Goal: Task Accomplishment & Management: Manage account settings

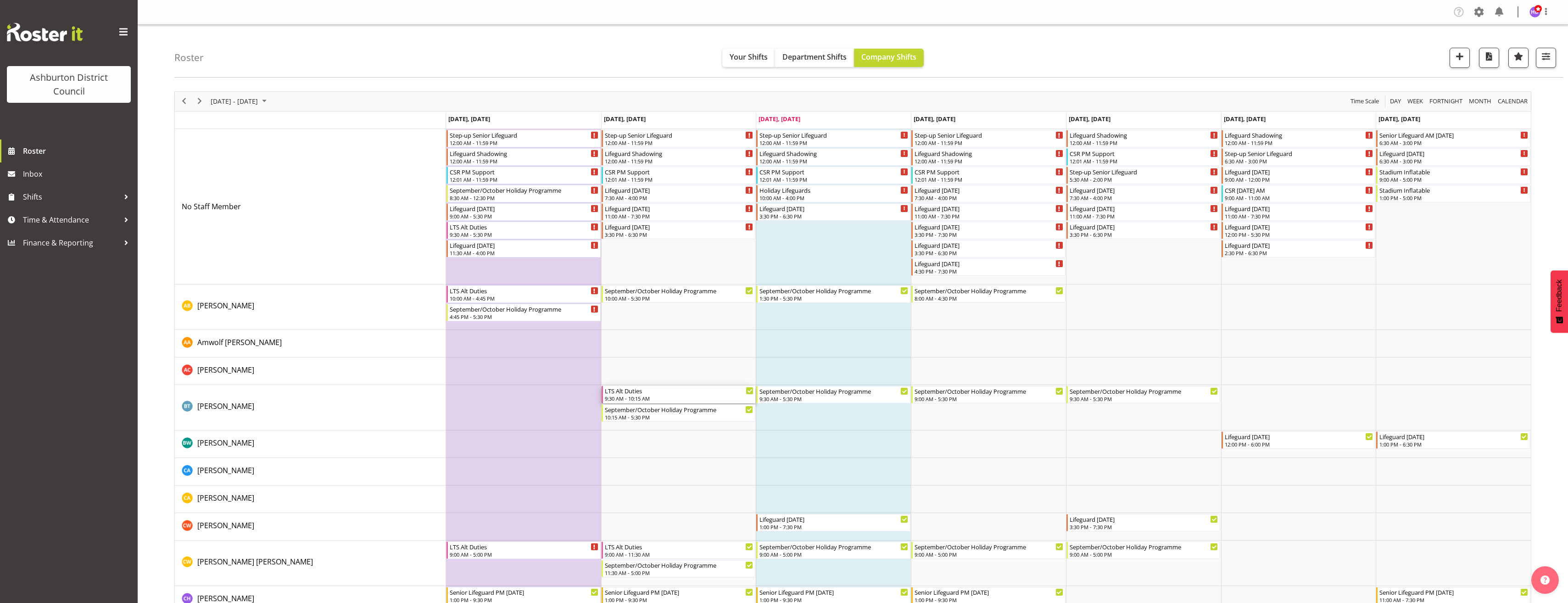
click at [639, 394] on div "LTS Alt Duties" at bounding box center [679, 391] width 149 height 10
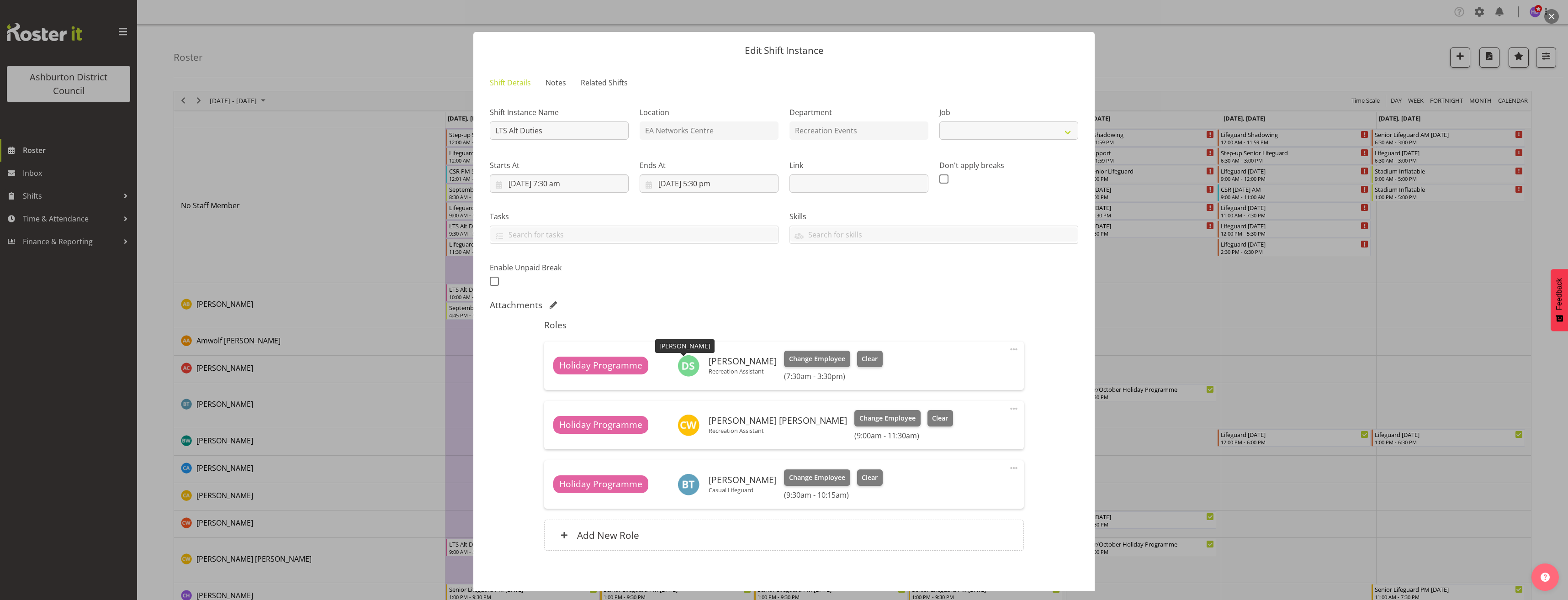
select select "10256"
click at [850, 531] on div "Add New Role" at bounding box center [784, 535] width 480 height 31
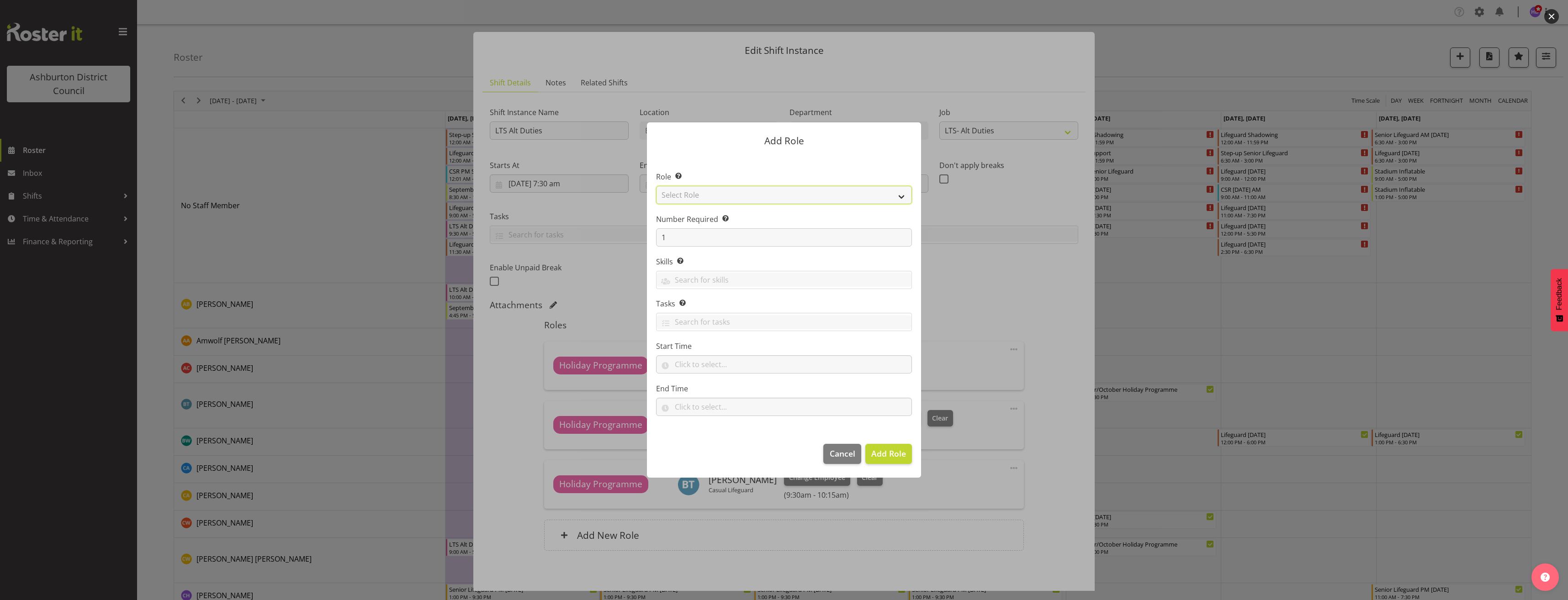
click at [724, 194] on select "Select Role AAGM Deputy Director AAGM Director Archivist Childrens Librarian Co…" at bounding box center [784, 194] width 256 height 18
select select "1496"
click at [656, 186] on select "Select Role AAGM Deputy Director AAGM Director Archivist Childrens Librarian Co…" at bounding box center [784, 194] width 256 height 18
click at [689, 365] on input "text" at bounding box center [784, 364] width 256 height 18
click at [717, 390] on select "00 00 01 02 03 04 05 06 07 08 09 10 11 12 13 14 15 16 17 18 19 20 21 22 23" at bounding box center [719, 388] width 20 height 18
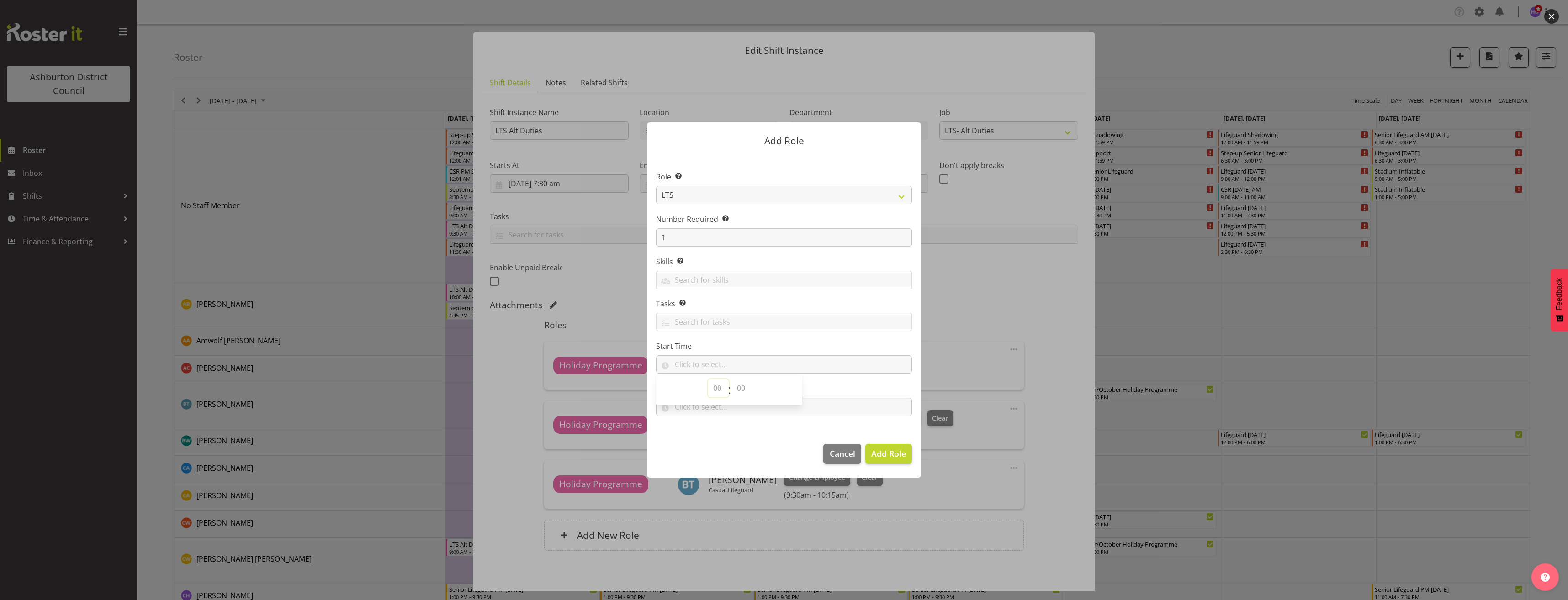
select select "13"
click at [737, 389] on select "00 00 01 02 03 04 05 06 07 08 09 10 11 12 13 14 15 16 17 18 19 20 21 22 23 24 2…" at bounding box center [742, 388] width 20 height 18
select select "0"
click at [732, 379] on select "00 00 01 02 03 04 05 06 07 08 09 10 11 12 13 14 15 16 17 18 19 20 21 22 23 24 2…" at bounding box center [742, 388] width 20 height 18
type input "13:00"
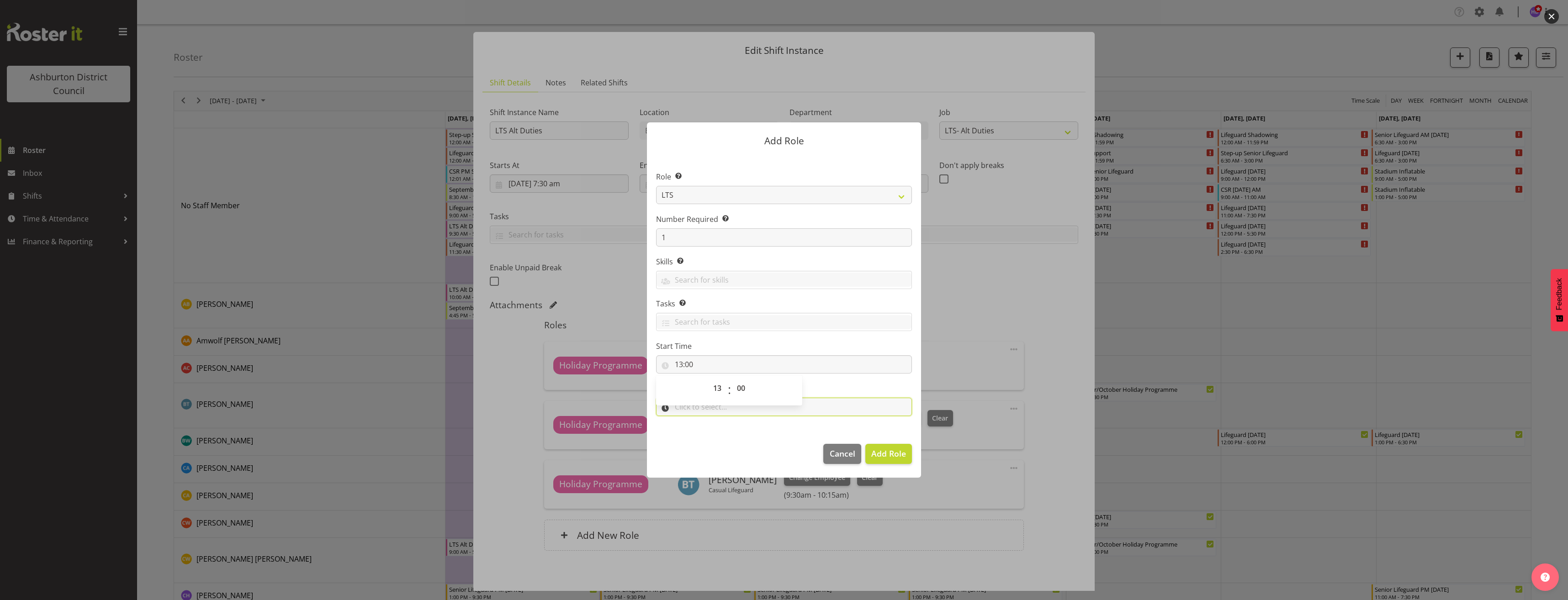
click at [686, 409] on input "text" at bounding box center [784, 406] width 256 height 18
click at [716, 431] on select "00 00 01 02 03 04 05 06 07 08 09 10 11 12 13 14 15 16 17 18 19 20 21 22 23" at bounding box center [719, 430] width 20 height 18
select select "15"
click at [735, 431] on select "00 00 01 02 03 04 05 06 07 08 09 10 11 12 13 14 15 16 17 18 19 20 21 22 23 24 2…" at bounding box center [742, 430] width 20 height 18
select select "0"
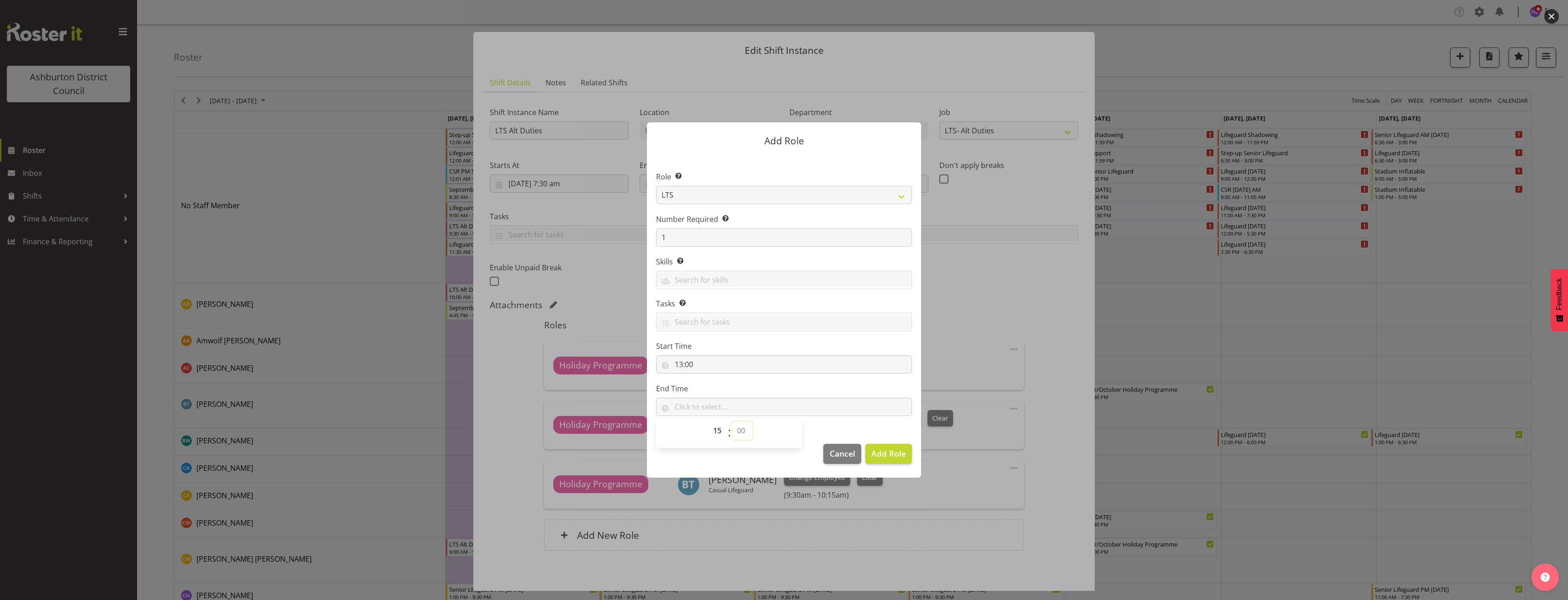
click at [732, 422] on select "00 00 01 02 03 04 05 06 07 08 09 10 11 12 13 14 15 16 17 18 19 20 21 22 23 24 2…" at bounding box center [742, 430] width 20 height 18
type input "15:00"
click at [882, 449] on span "Add Role" at bounding box center [889, 453] width 35 height 11
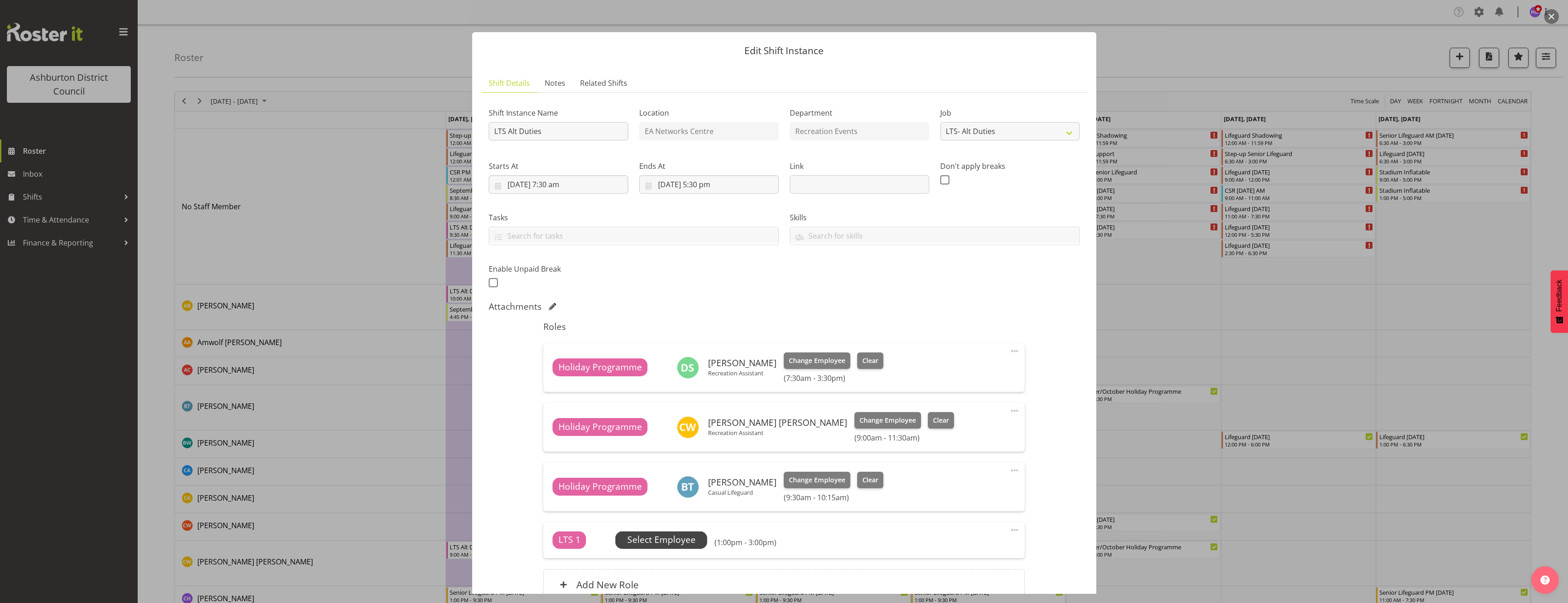
click at [667, 542] on span "Select Employee" at bounding box center [661, 540] width 68 height 13
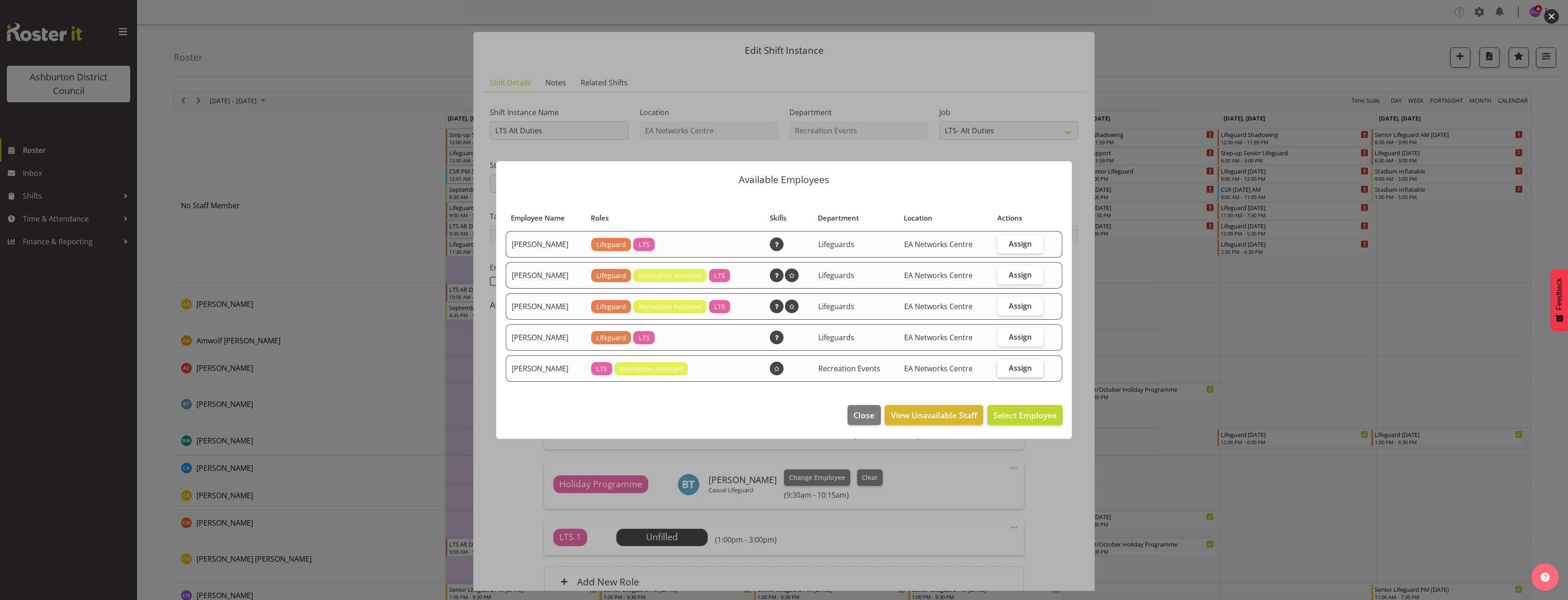
click at [1022, 376] on label "Assign" at bounding box center [1020, 368] width 46 height 18
click at [1004, 371] on input "Assign" at bounding box center [1000, 368] width 6 height 6
checkbox input "true"
click at [1027, 410] on span "Assign [PERSON_NAME]" at bounding box center [1010, 415] width 92 height 11
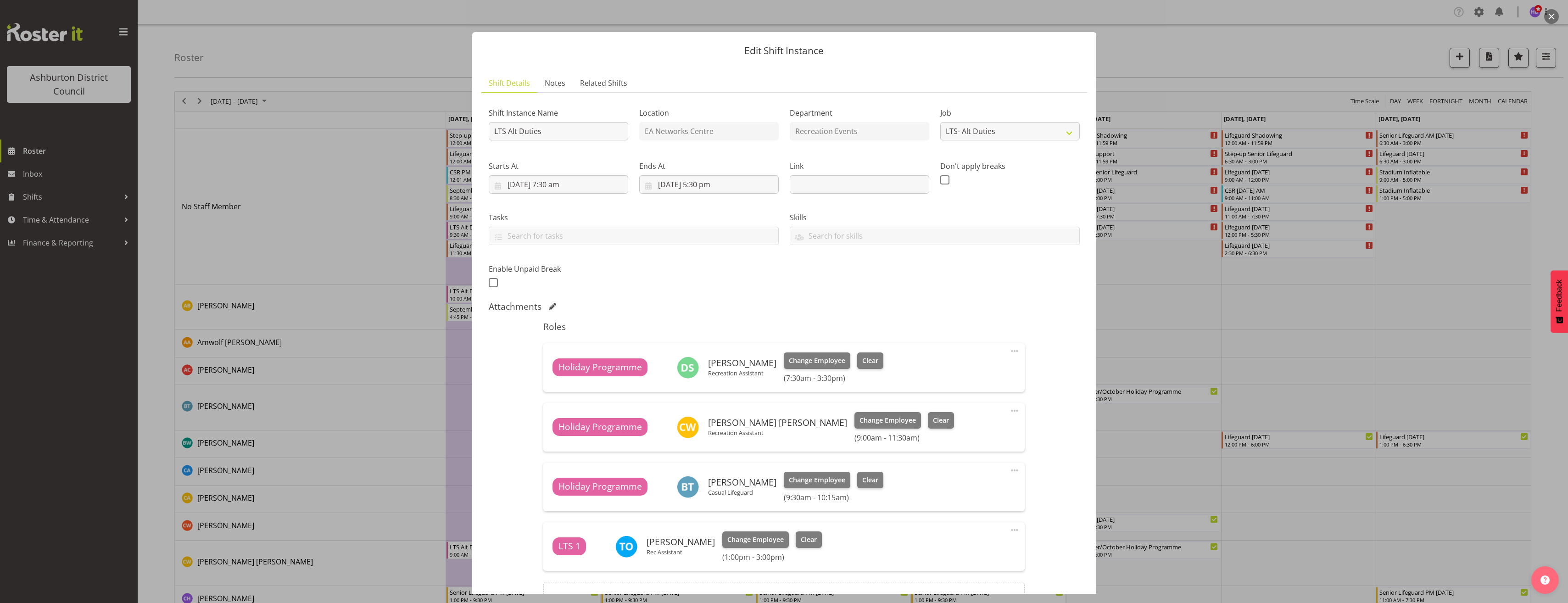
click at [1009, 532] on span at bounding box center [1014, 530] width 11 height 11
click at [985, 548] on link "Edit" at bounding box center [976, 550] width 88 height 17
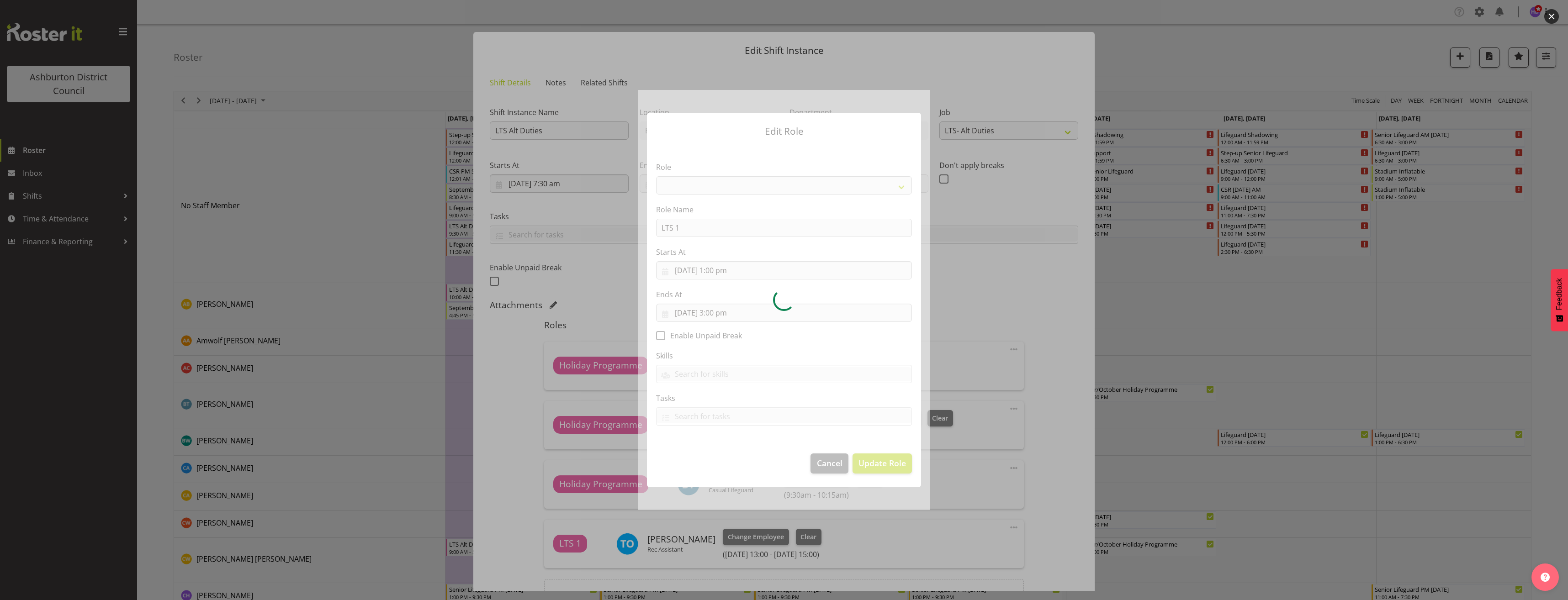
select select "1496"
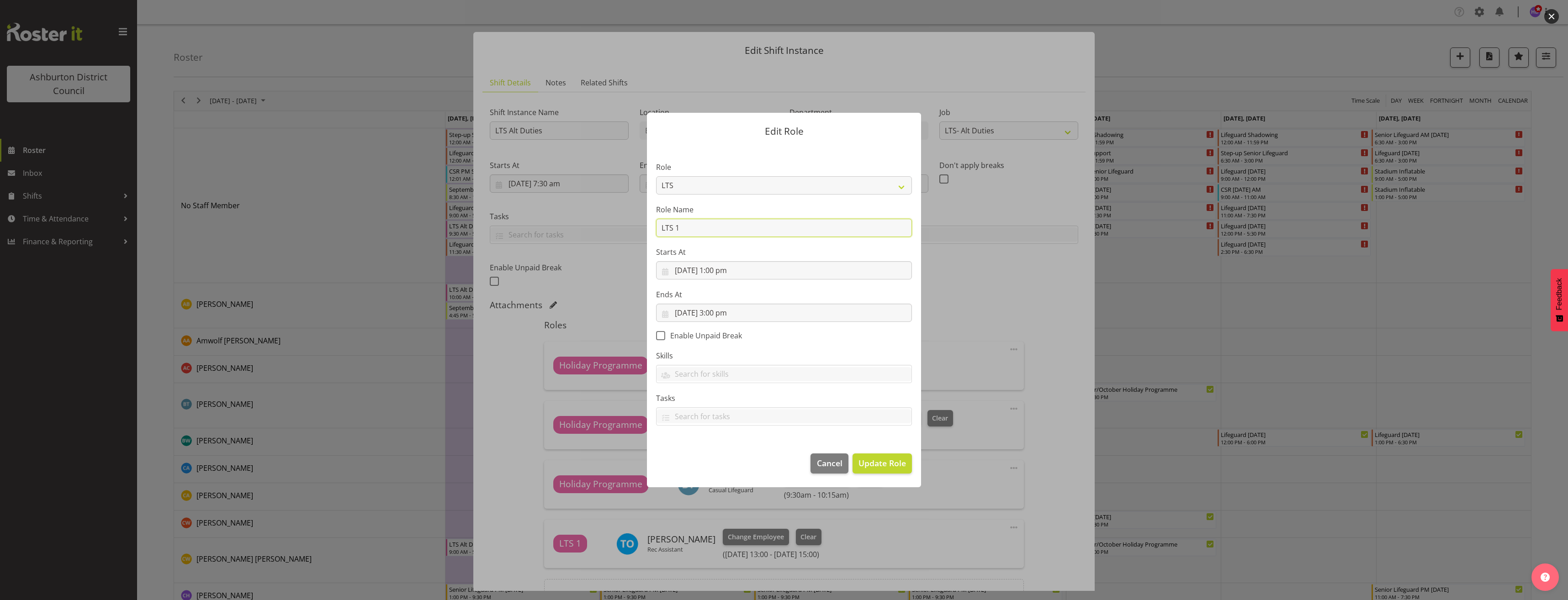
drag, startPoint x: 730, startPoint y: 231, endPoint x: 535, endPoint y: 235, distance: 195.0
click at [540, 235] on div "Edit Role Role AAGM Deputy Director AAGM Director Archivist Childrens Librarian…" at bounding box center [784, 300] width 1568 height 600
type input "Holiday Programme"
click at [874, 461] on span "Update Role" at bounding box center [882, 463] width 48 height 12
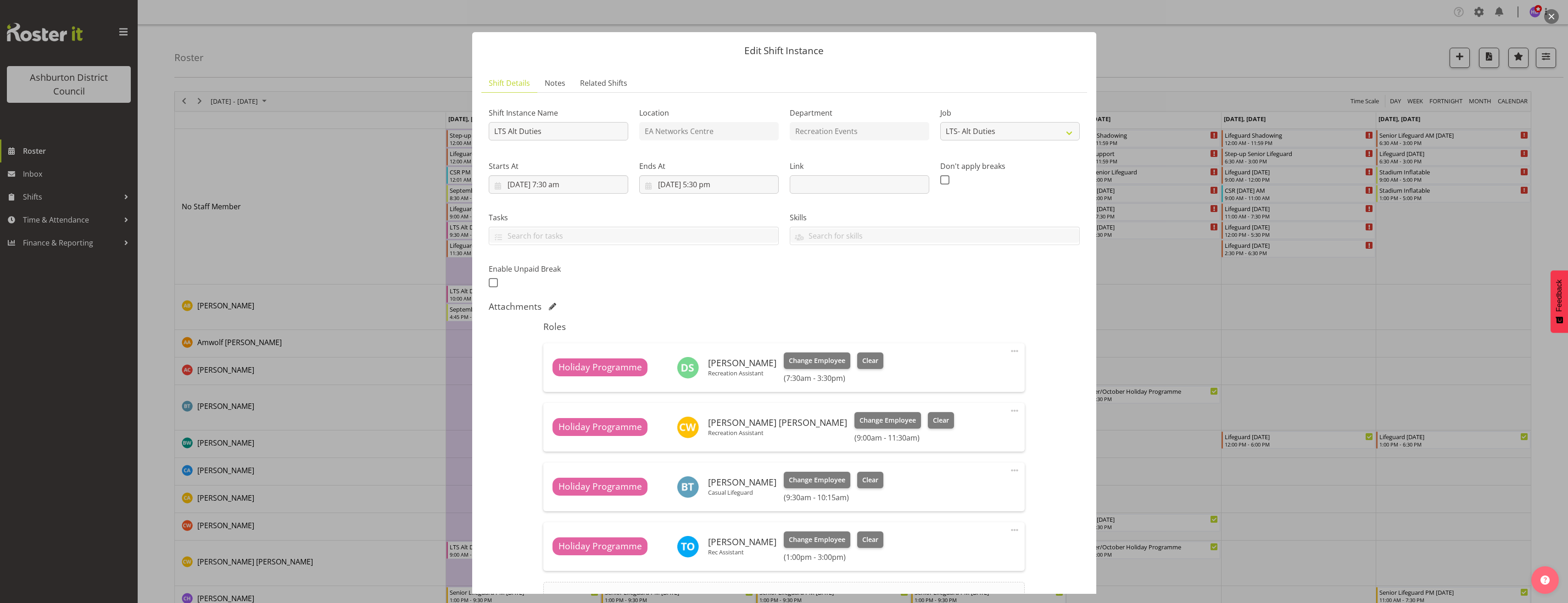
scroll to position [101, 0]
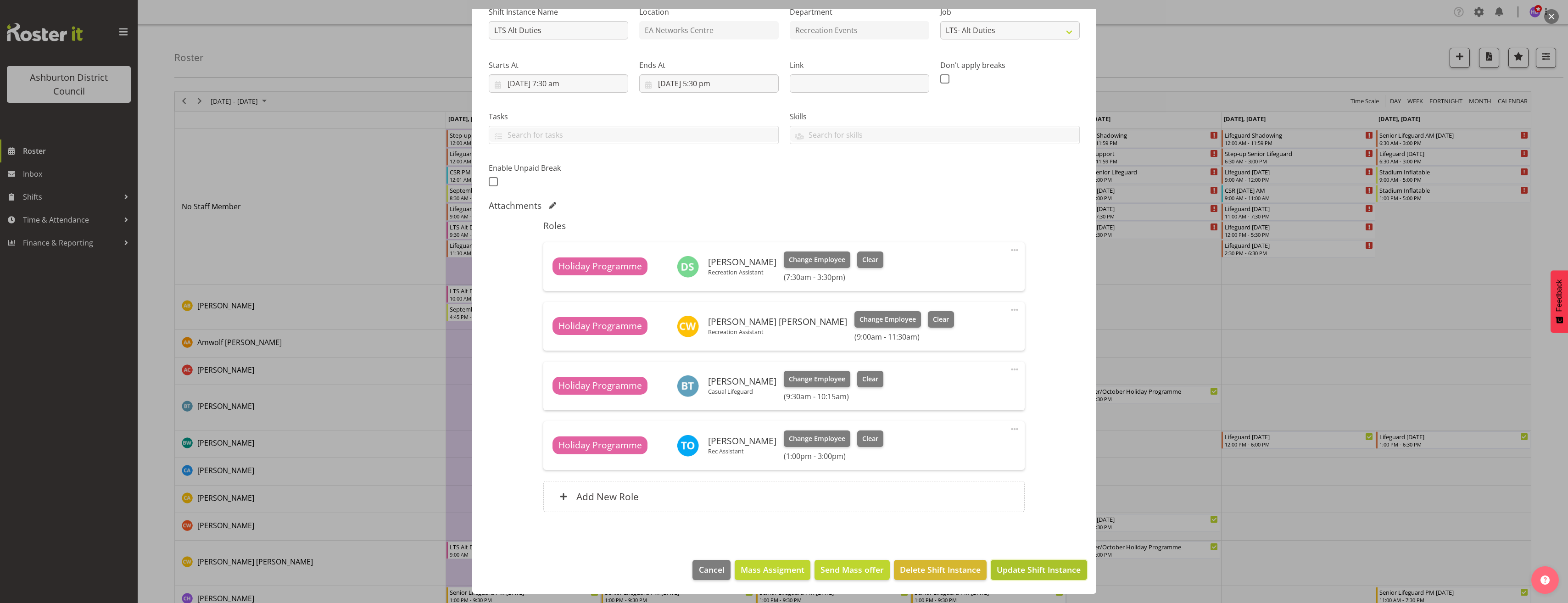
click at [1031, 568] on span "Update Shift Instance" at bounding box center [1039, 570] width 84 height 12
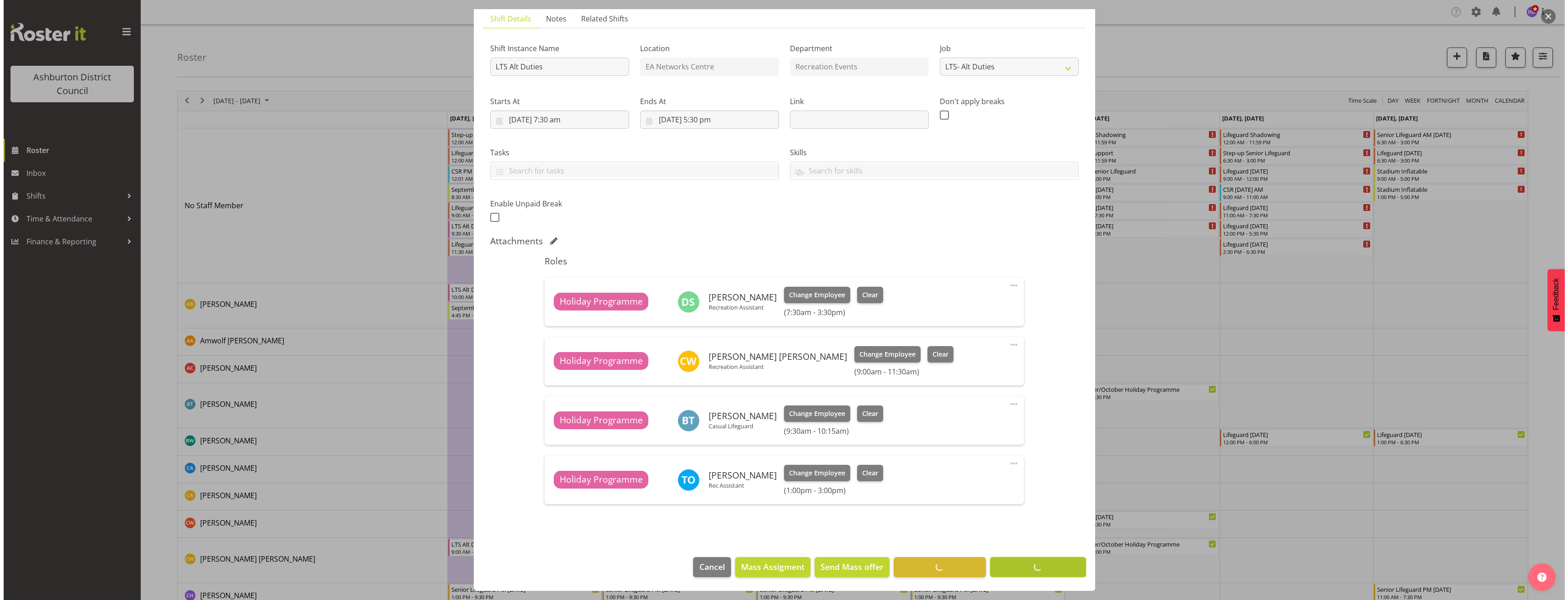
scroll to position [64, 0]
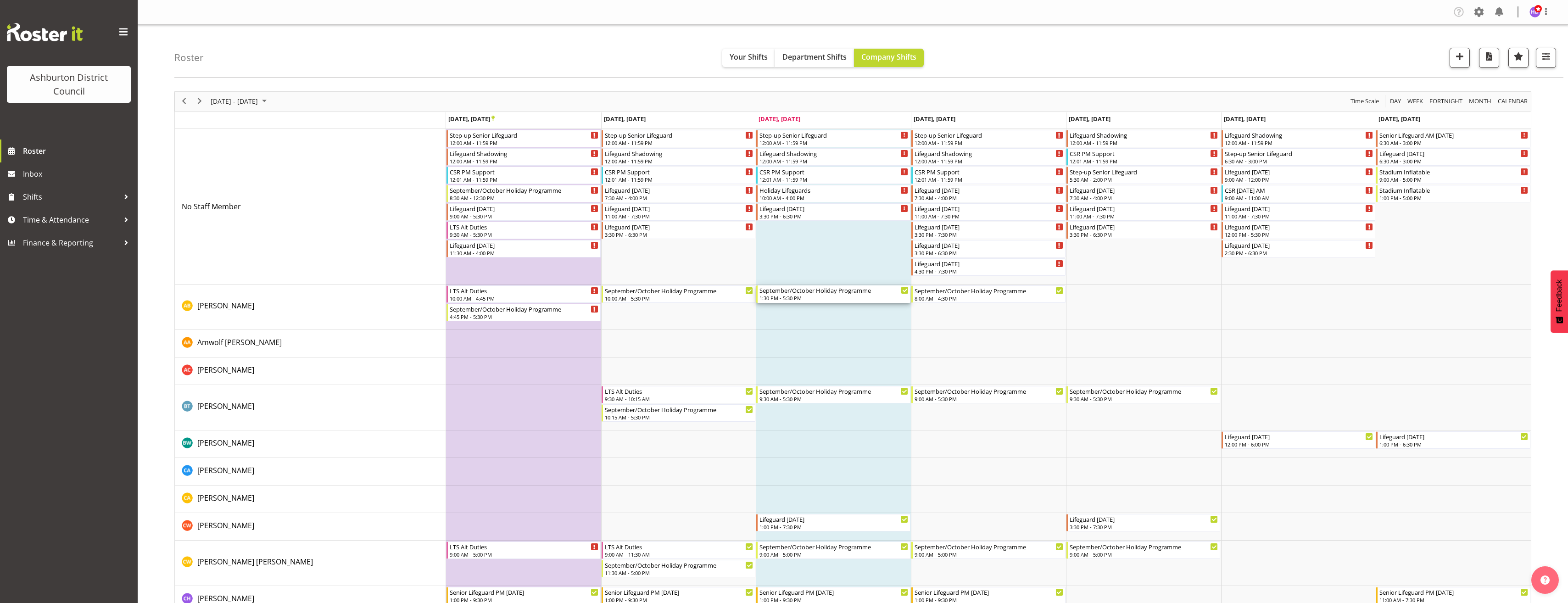
click at [799, 297] on div "1:30 PM - 5:30 PM" at bounding box center [833, 298] width 149 height 7
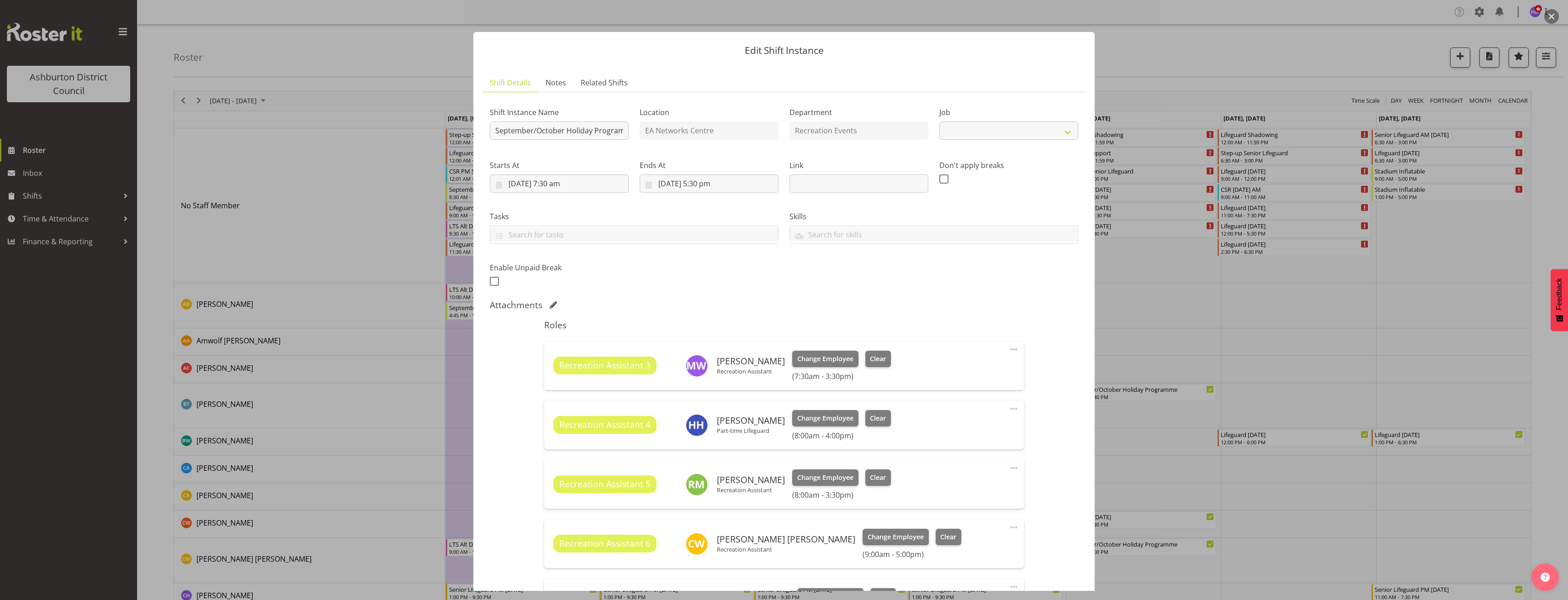
select select "4046"
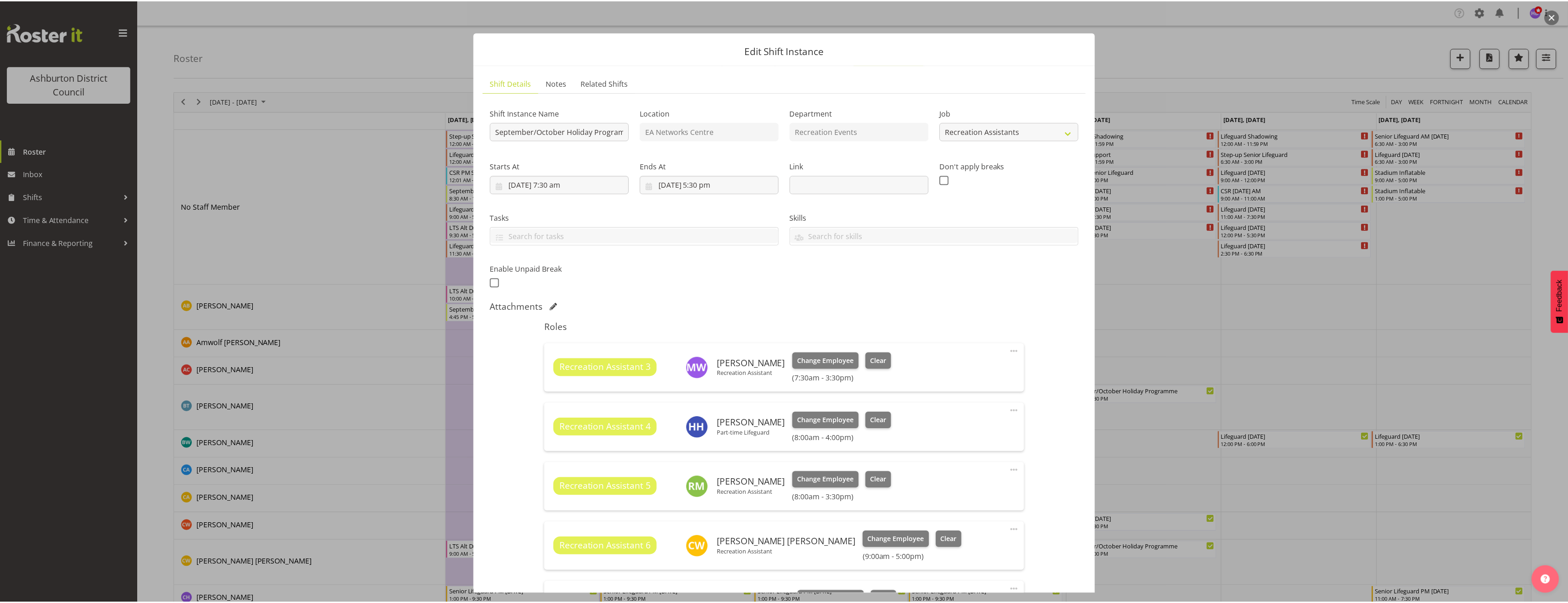
scroll to position [275, 0]
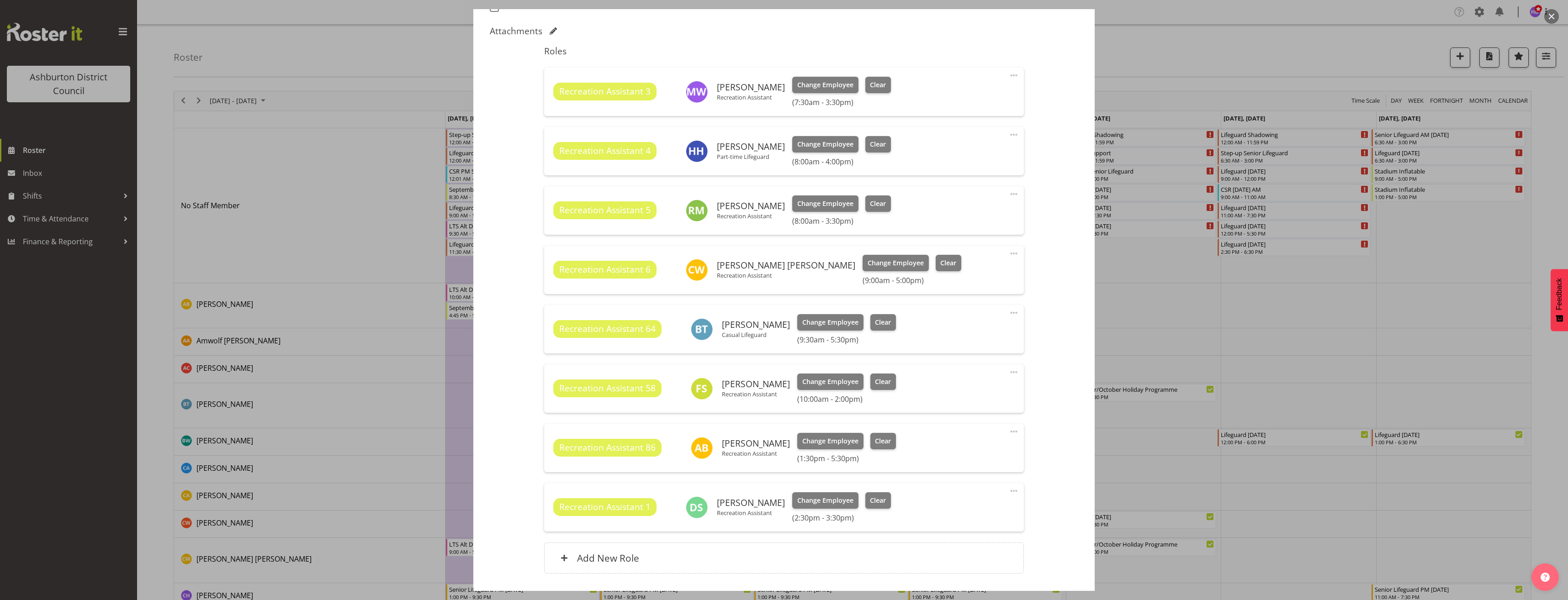
click at [1168, 368] on div at bounding box center [784, 300] width 1568 height 600
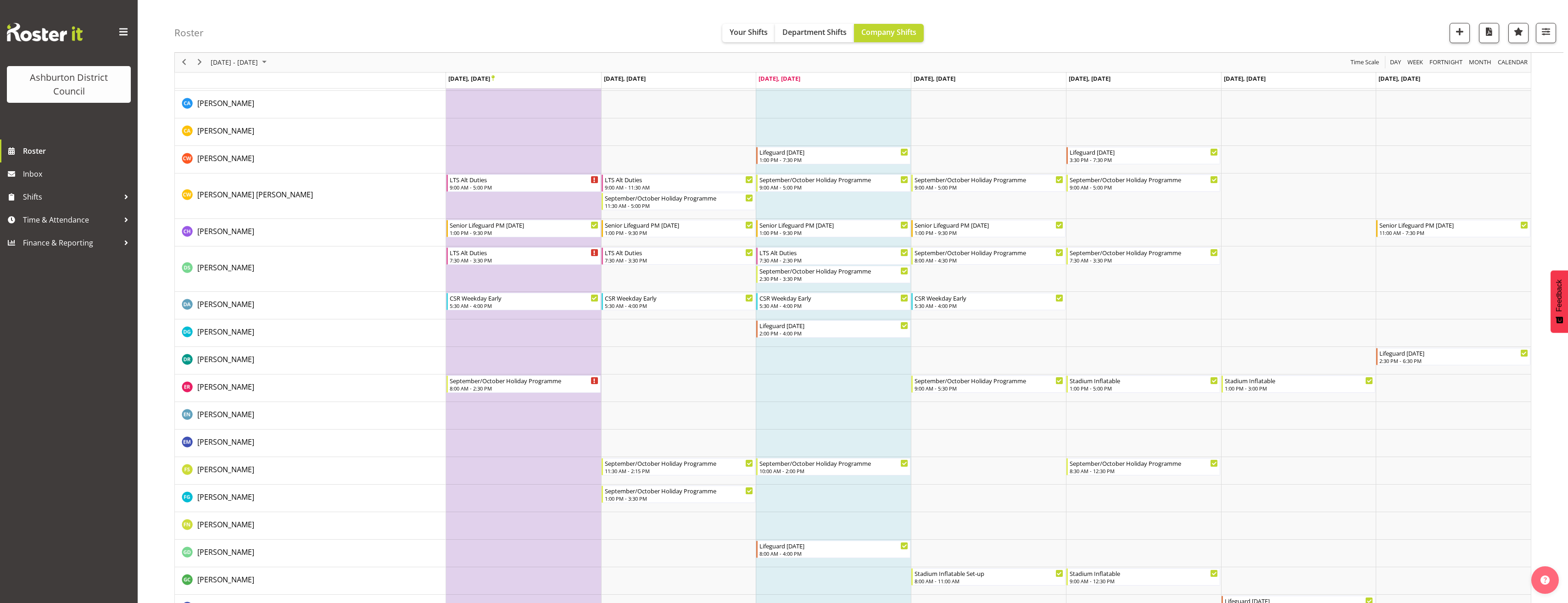
scroll to position [414, 0]
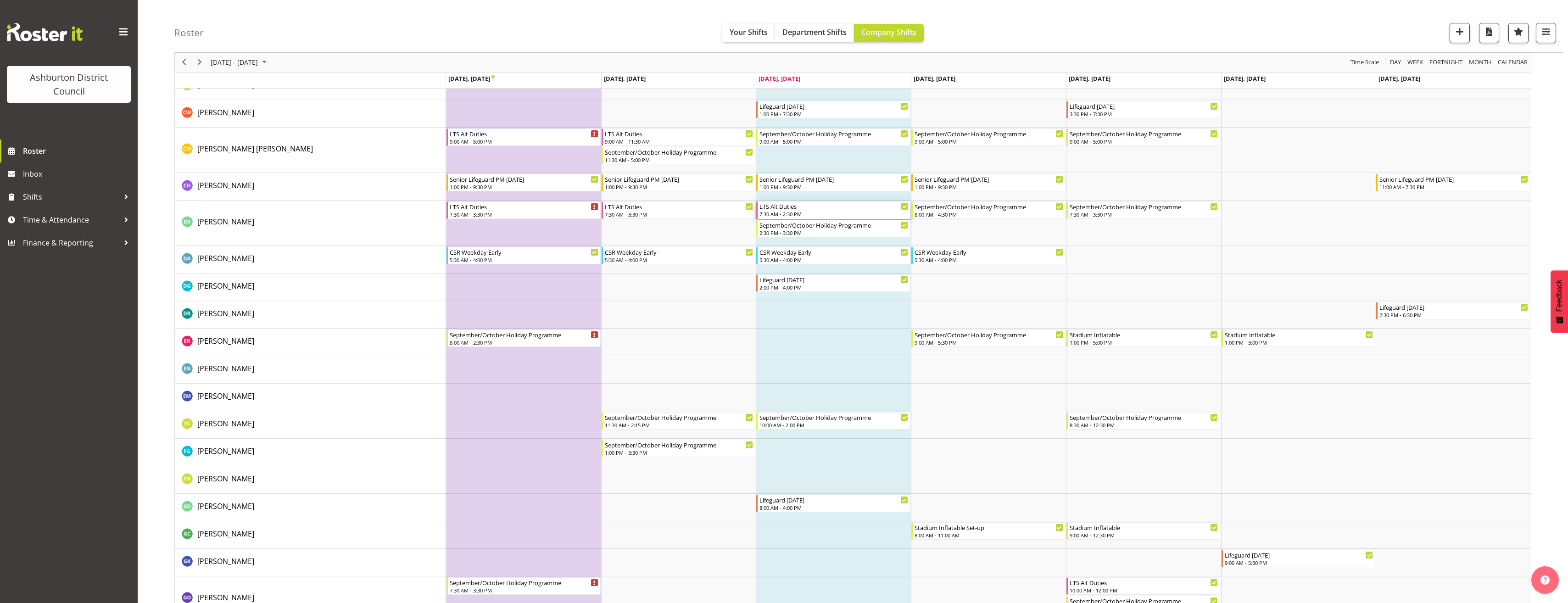
click at [814, 206] on div "LTS Alt Duties" at bounding box center [833, 206] width 149 height 10
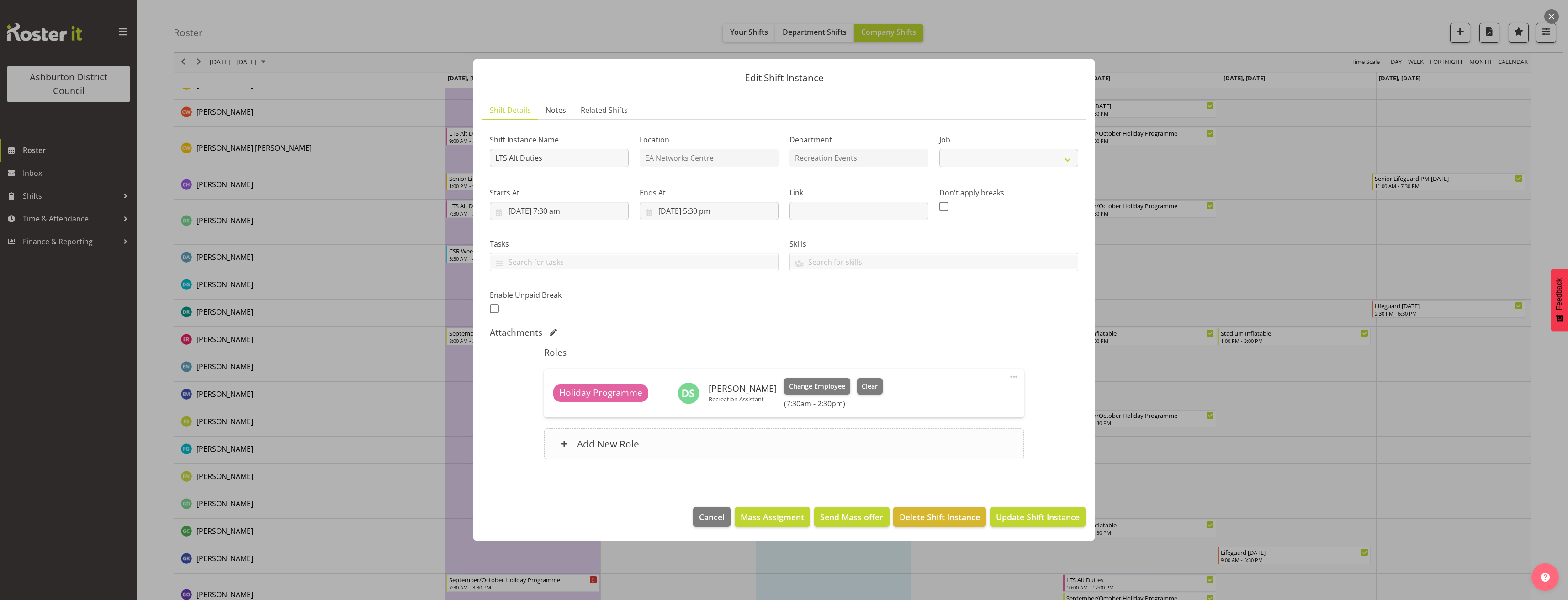
select select "10256"
click at [702, 445] on div "Add New Role" at bounding box center [784, 444] width 480 height 31
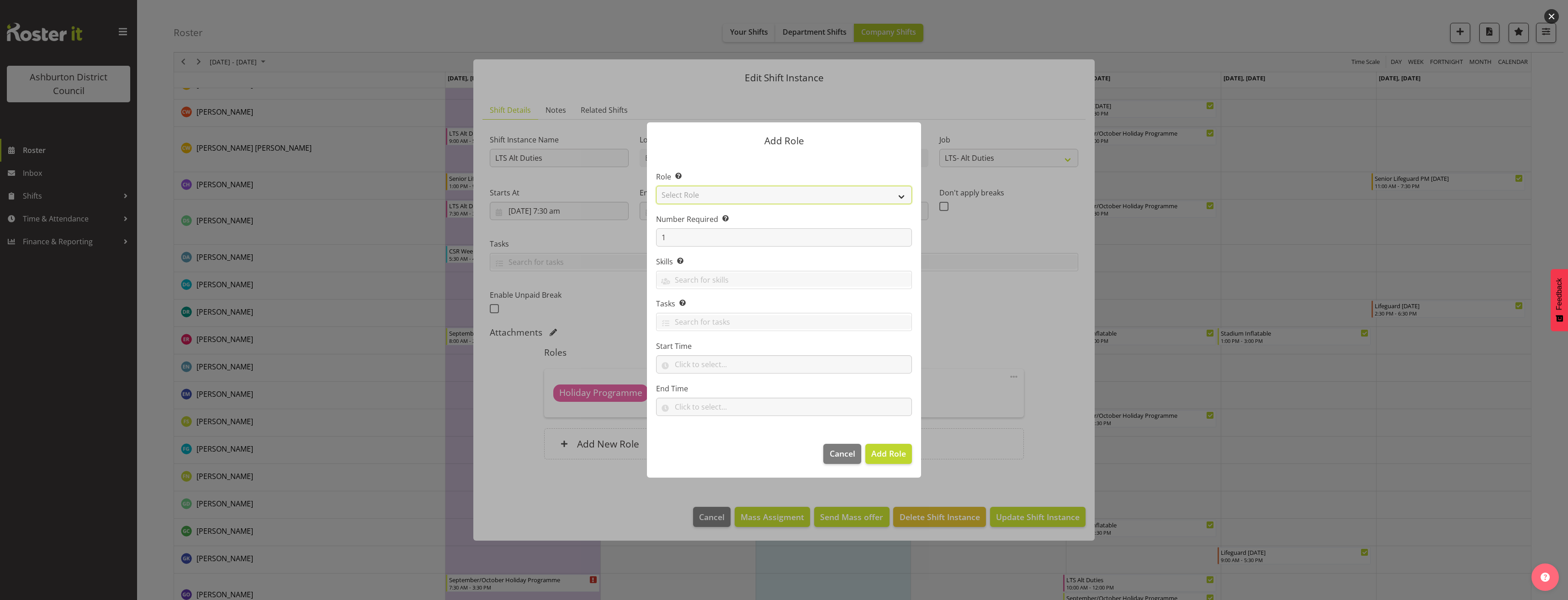
click at [697, 198] on select "Select Role AAGM Deputy Director AAGM Director Archivist Childrens Librarian Co…" at bounding box center [784, 194] width 256 height 18
select select "1496"
click at [656, 186] on select "Select Role AAGM Deputy Director AAGM Director Archivist Childrens Librarian Co…" at bounding box center [784, 194] width 256 height 18
click at [689, 371] on input "text" at bounding box center [784, 364] width 256 height 18
click at [716, 394] on select "00 00 01 02 03 04 05 06 07 08 09 10 11 12 13 14 15 16 17 18 19 20 21 22 23" at bounding box center [719, 388] width 20 height 18
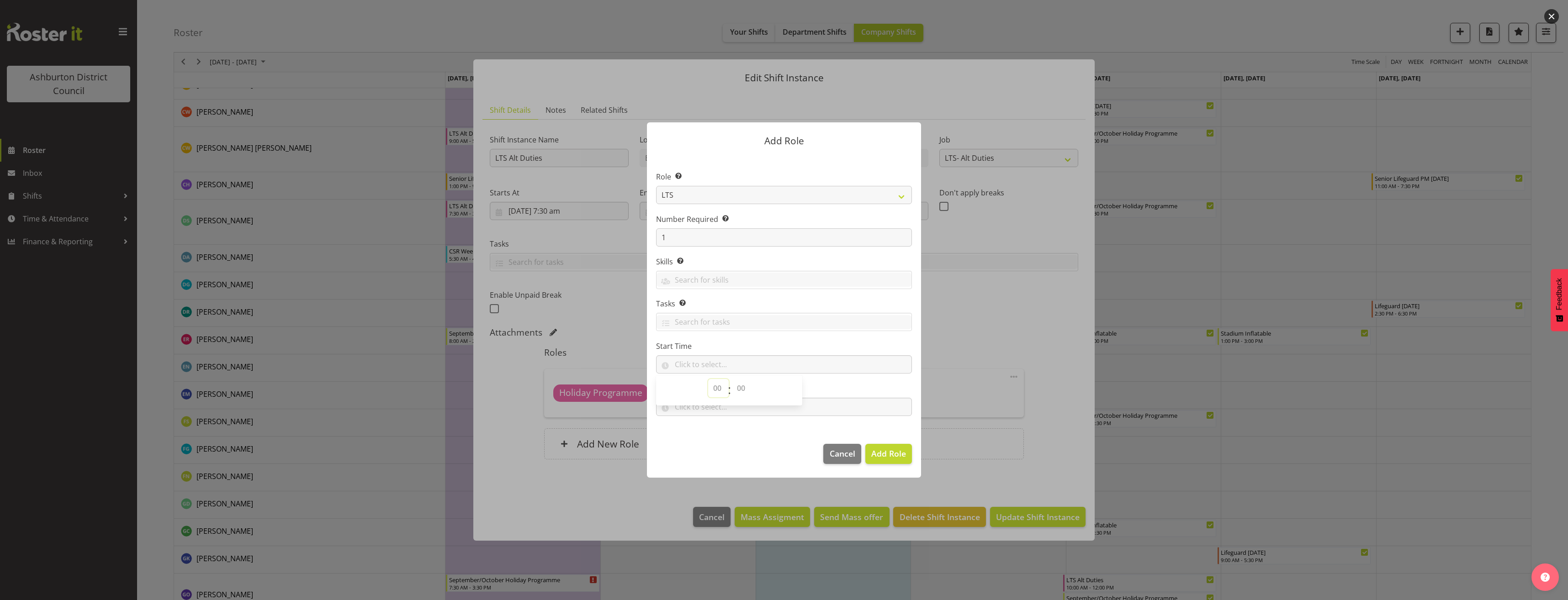
select select "9"
click at [741, 384] on select "00 00 01 02 03 04 05 06 07 08 09 10 11 12 13 14 15 16 17 18 19 20 21 22 23 24 2…" at bounding box center [742, 388] width 20 height 18
select select "0"
click at [732, 379] on select "00 00 01 02 03 04 05 06 07 08 09 10 11 12 13 14 15 16 17 18 19 20 21 22 23 24 2…" at bounding box center [742, 388] width 20 height 18
type input "09:00"
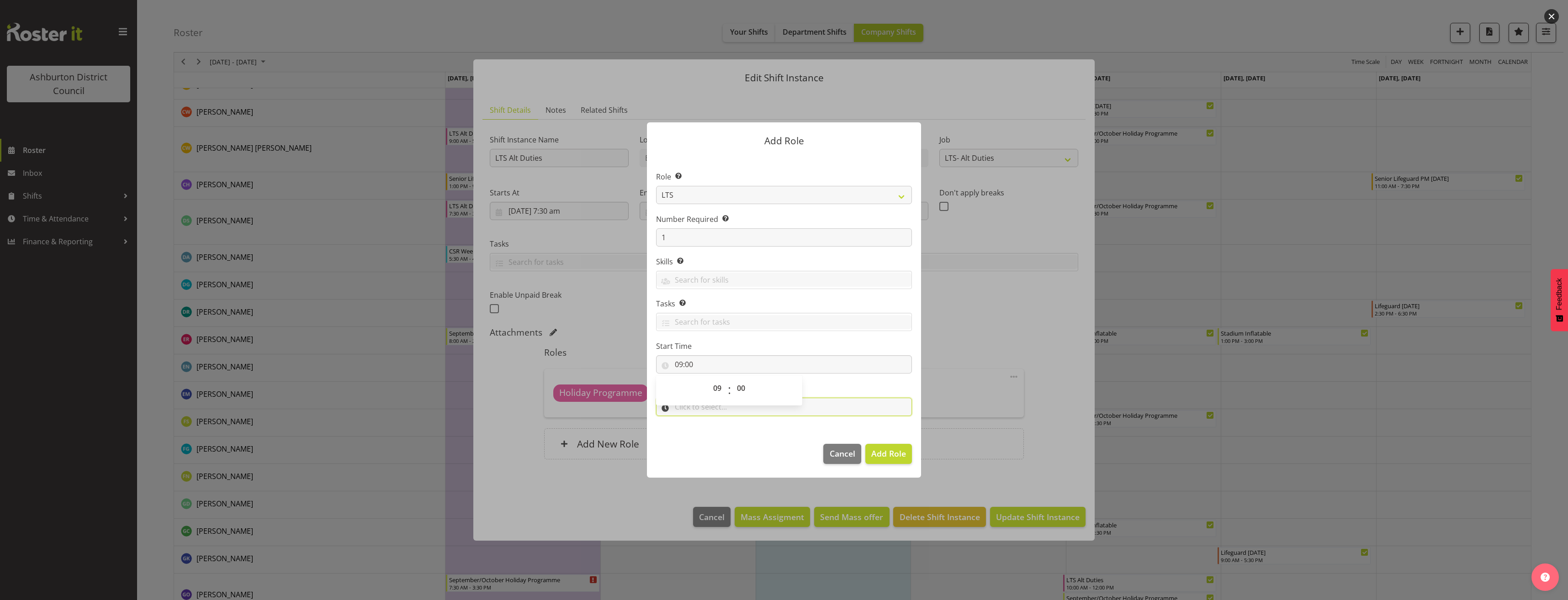
click at [717, 412] on input "text" at bounding box center [784, 406] width 256 height 18
click at [721, 432] on select "00 00 01 02 03 04 05 06 07 08 09 10 11 12 13 14 15 16 17 18 19 20 21 22 23" at bounding box center [719, 430] width 20 height 18
select select "13"
click at [741, 430] on select "00 00 01 02 03 04 05 06 07 08 09 10 11 12 13 14 15 16 17 18 19 20 21 22 23 24 2…" at bounding box center [742, 430] width 20 height 18
select select "0"
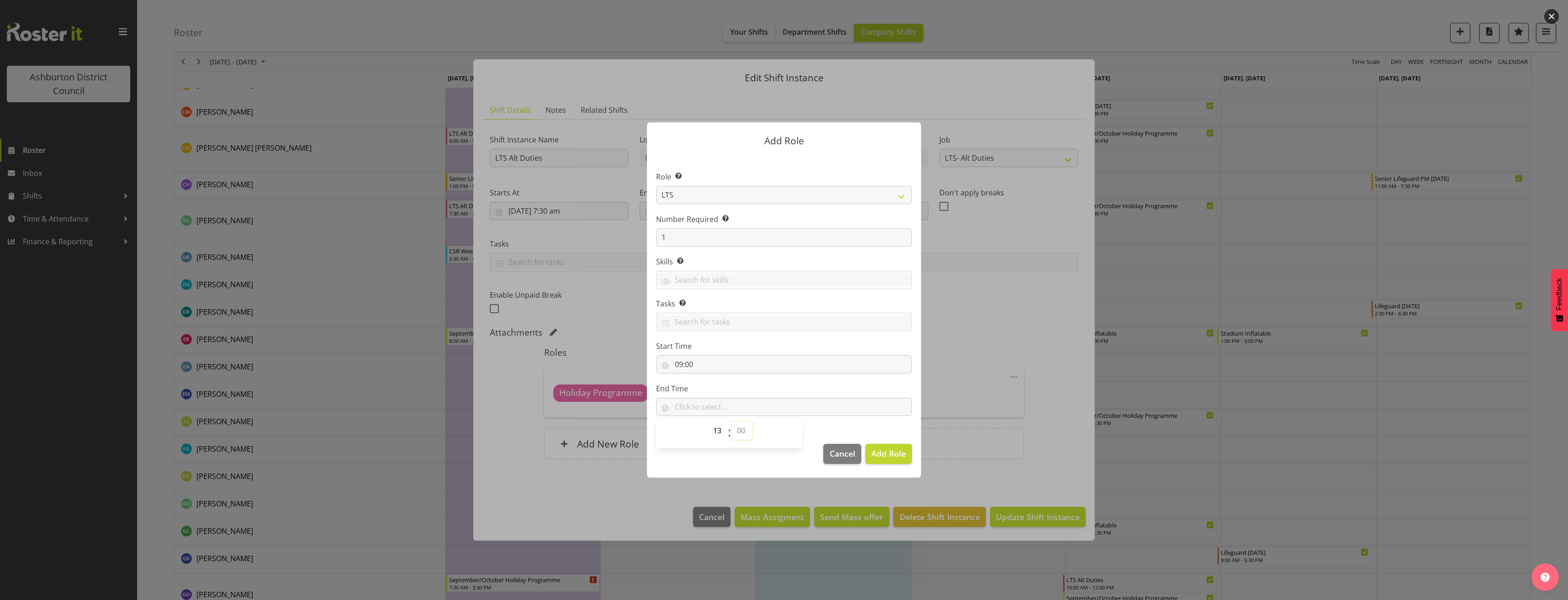
click at [732, 422] on select "00 00 01 02 03 04 05 06 07 08 09 10 11 12 13 14 15 16 17 18 19 20 21 22 23 24 2…" at bounding box center [742, 430] width 20 height 18
type input "13:00"
click at [883, 447] on button "Add Role" at bounding box center [889, 455] width 47 height 20
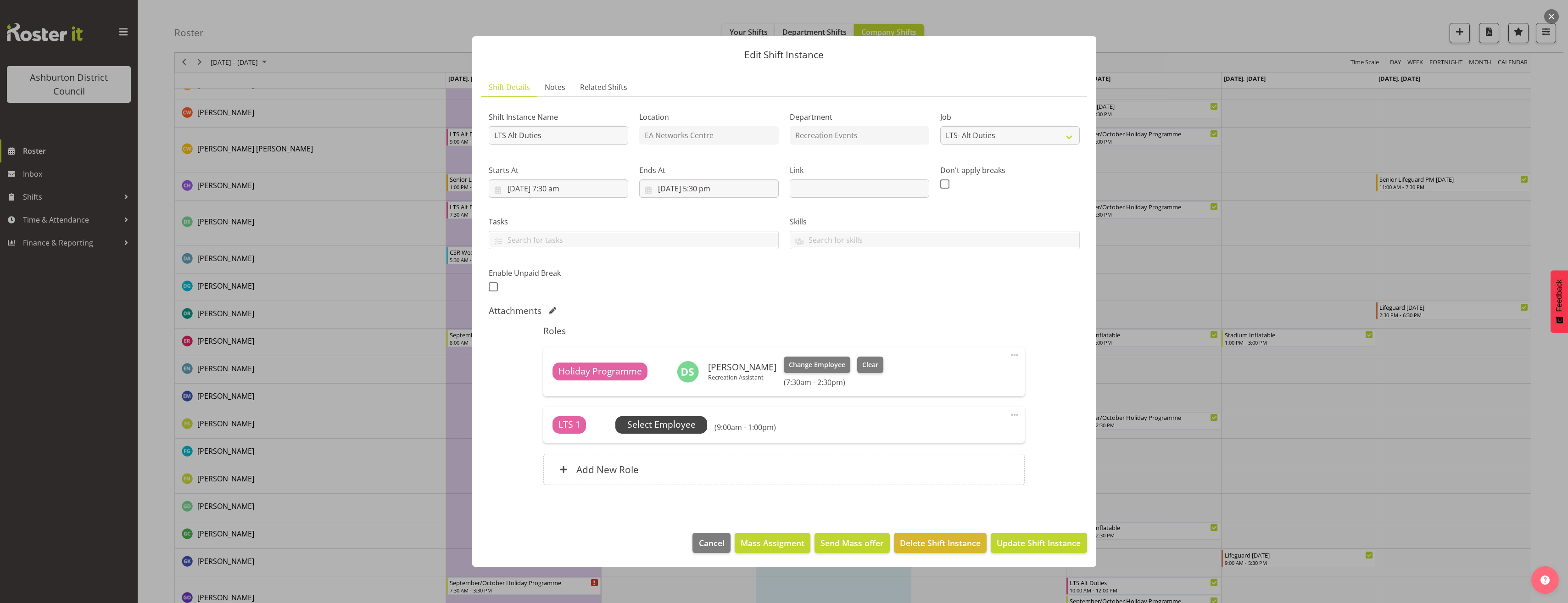
click at [684, 425] on span "Select Employee" at bounding box center [661, 425] width 68 height 13
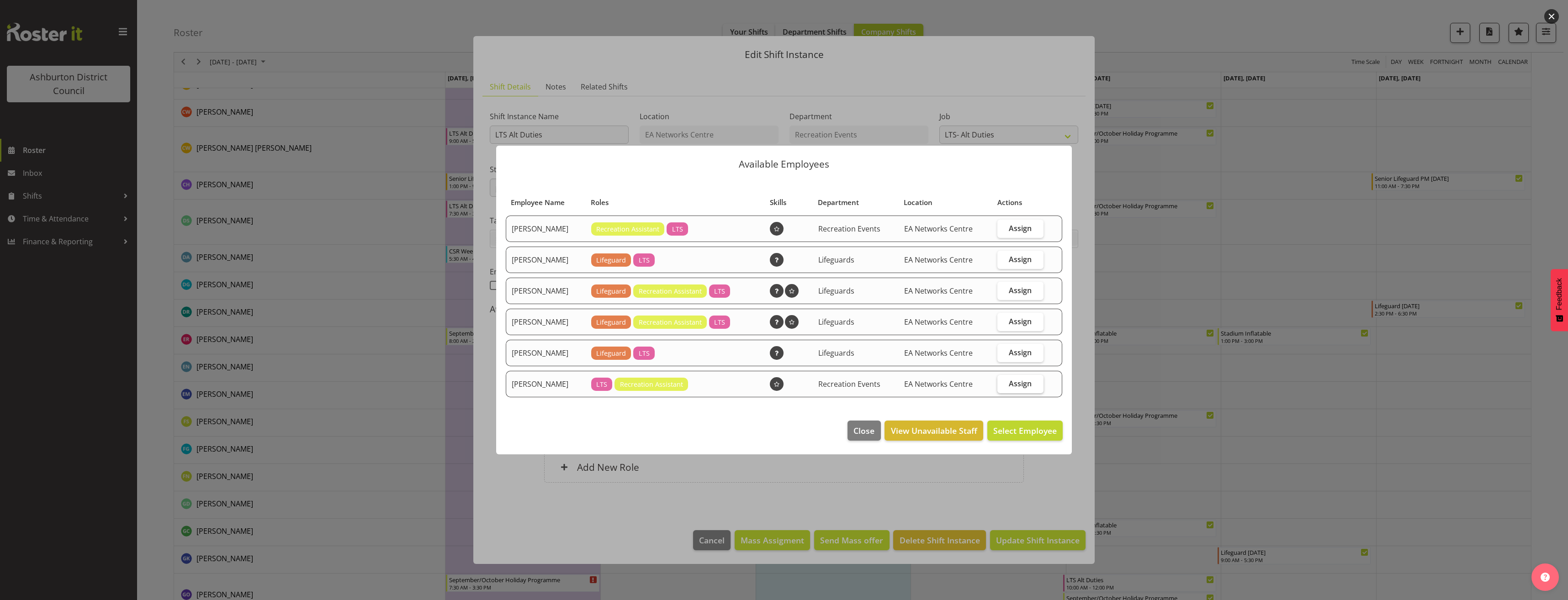
click at [1024, 387] on span "Assign" at bounding box center [1020, 384] width 23 height 10
click at [1004, 387] on input "Assign" at bounding box center [1000, 384] width 6 height 6
checkbox input "true"
click at [1020, 430] on span "Assign [PERSON_NAME]" at bounding box center [1010, 430] width 92 height 11
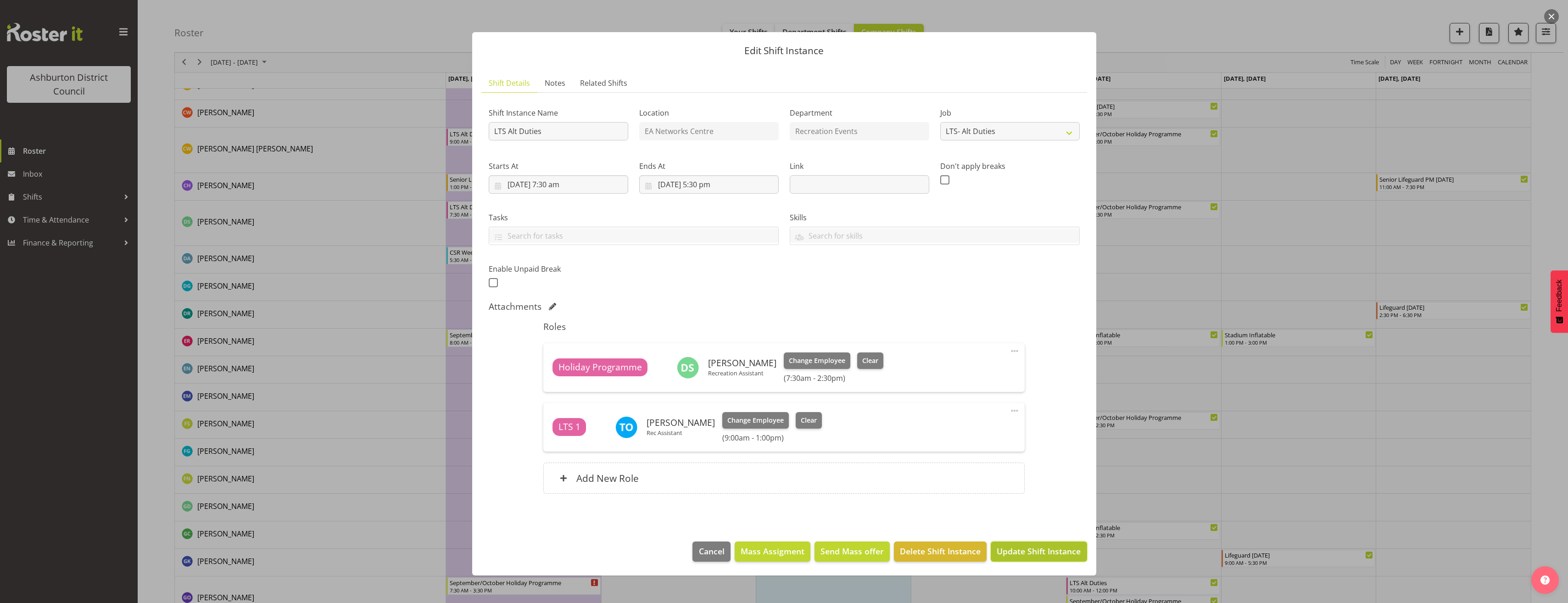
click at [1050, 555] on span "Update Shift Instance" at bounding box center [1039, 552] width 84 height 12
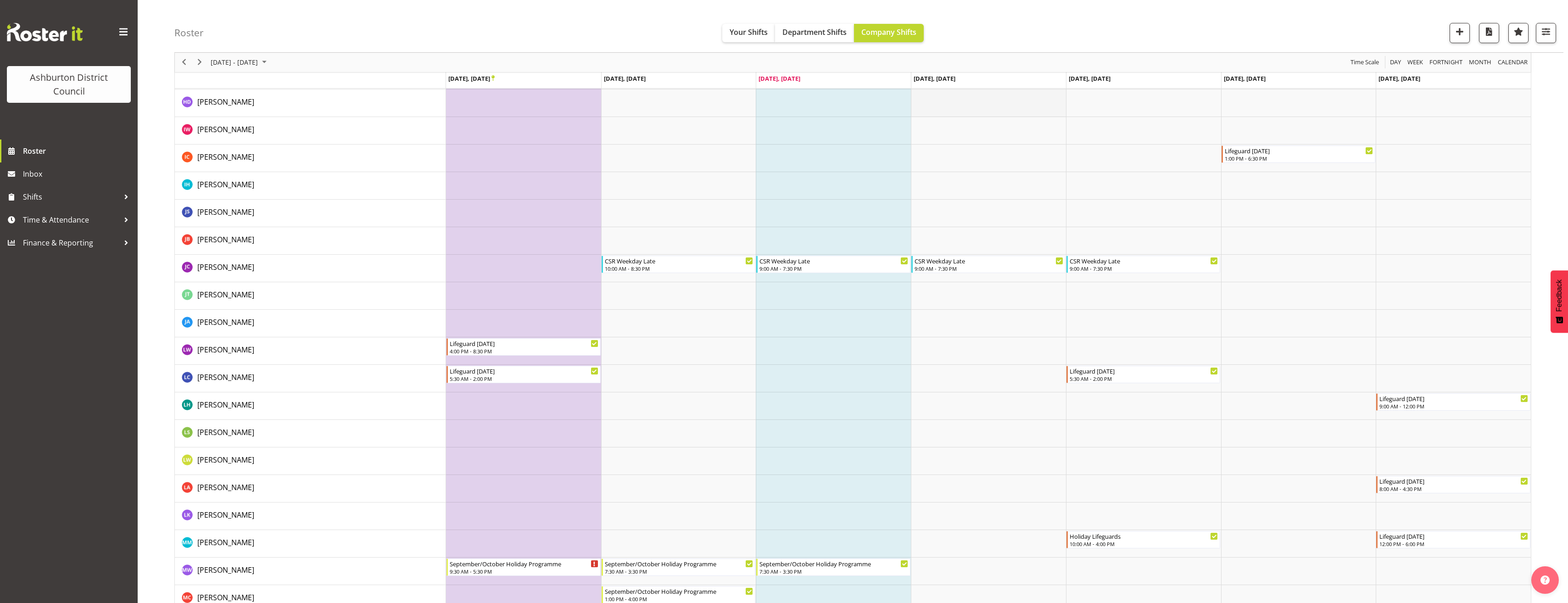
scroll to position [873, 0]
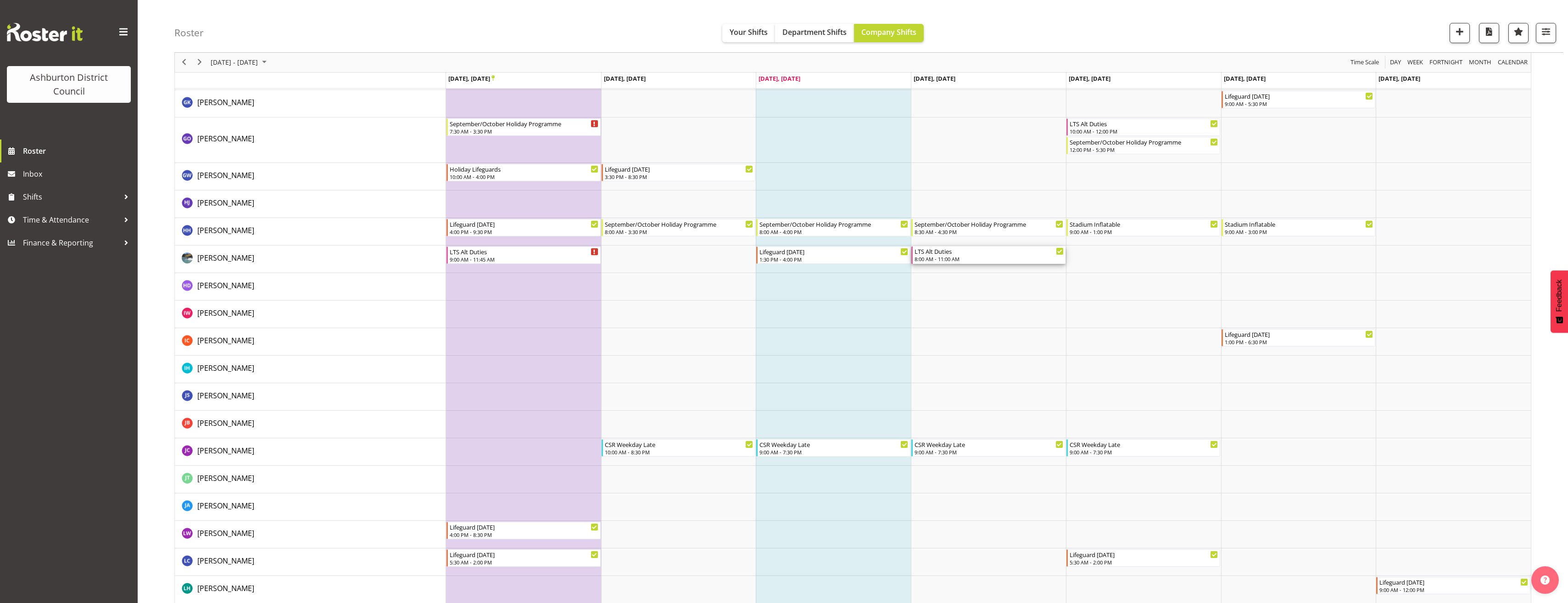
click at [948, 259] on div "8:00 AM - 11:00 AM" at bounding box center [989, 259] width 149 height 7
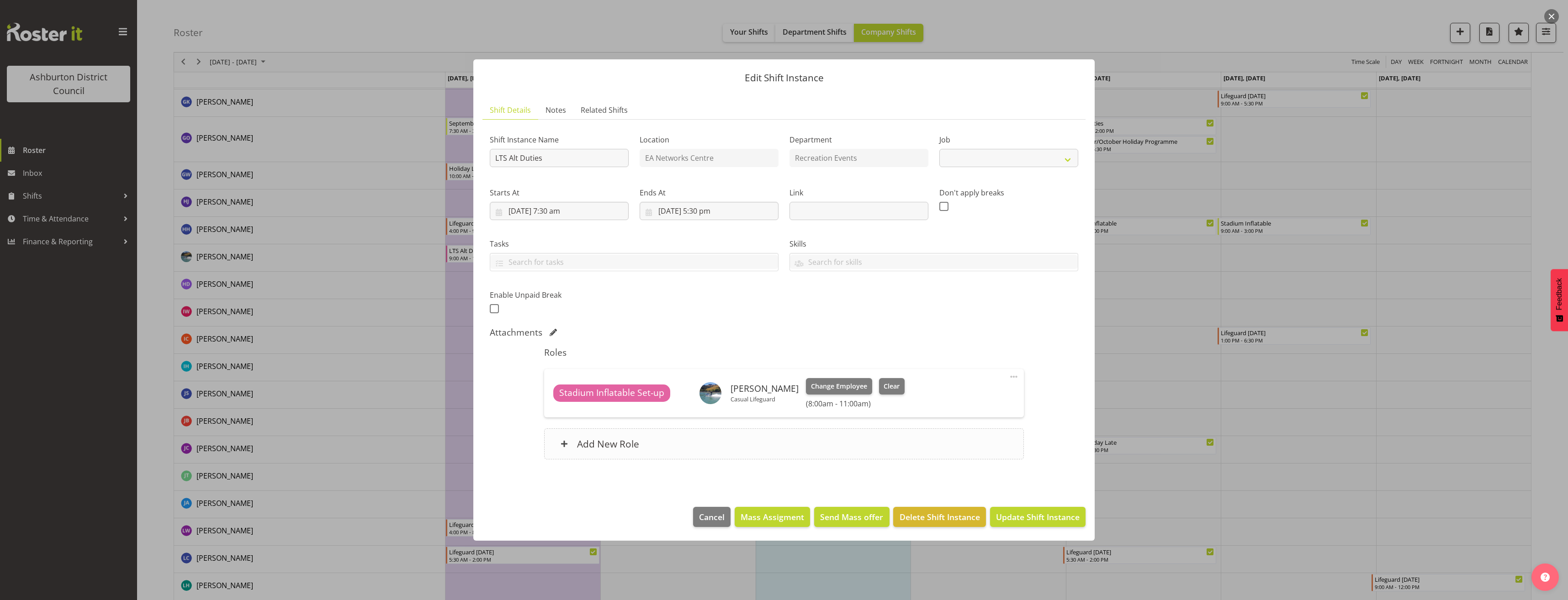
click at [754, 445] on div "Add New Role" at bounding box center [784, 444] width 480 height 31
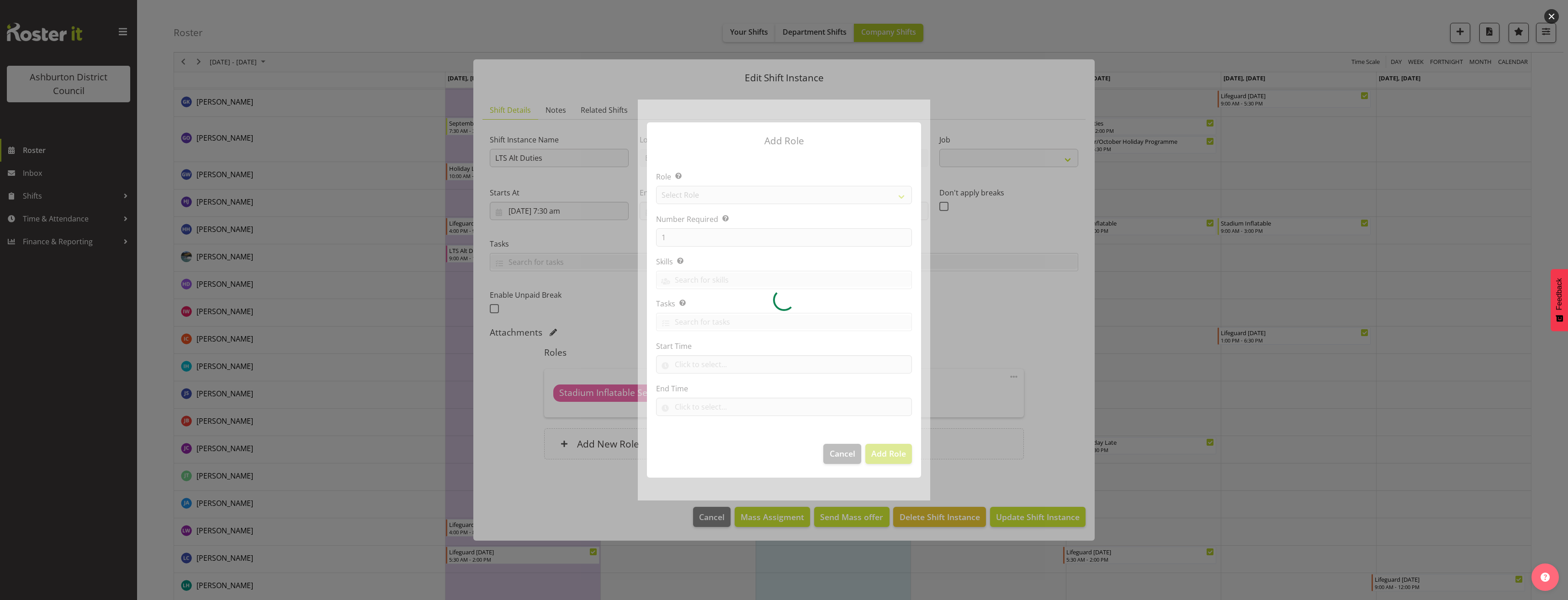
select select "10256"
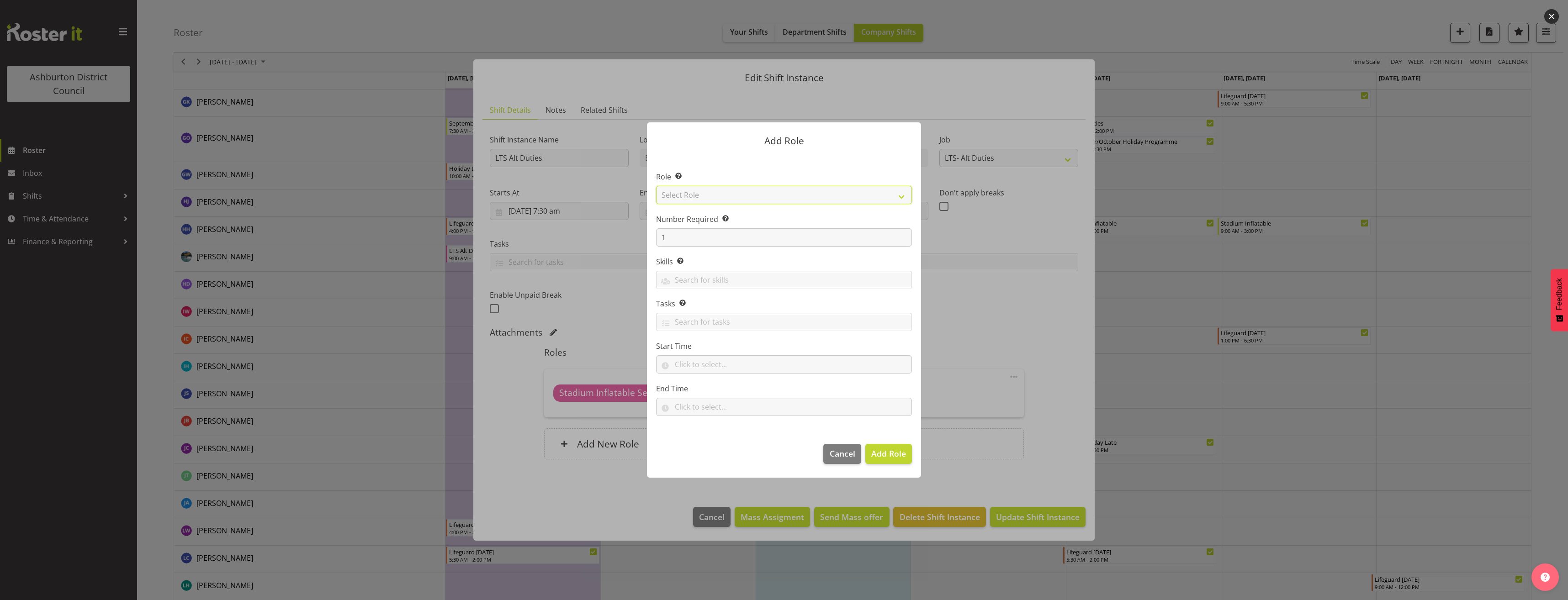
drag, startPoint x: 723, startPoint y: 199, endPoint x: 722, endPoint y: 205, distance: 6.1
click at [723, 199] on select "Select Role AAGM Deputy Director AAGM Director Archivist Childrens Librarian Co…" at bounding box center [784, 194] width 256 height 18
select select "1496"
click at [656, 186] on select "Select Role AAGM Deputy Director AAGM Director Archivist Childrens Librarian Co…" at bounding box center [784, 194] width 256 height 18
click at [700, 369] on input "text" at bounding box center [784, 364] width 256 height 18
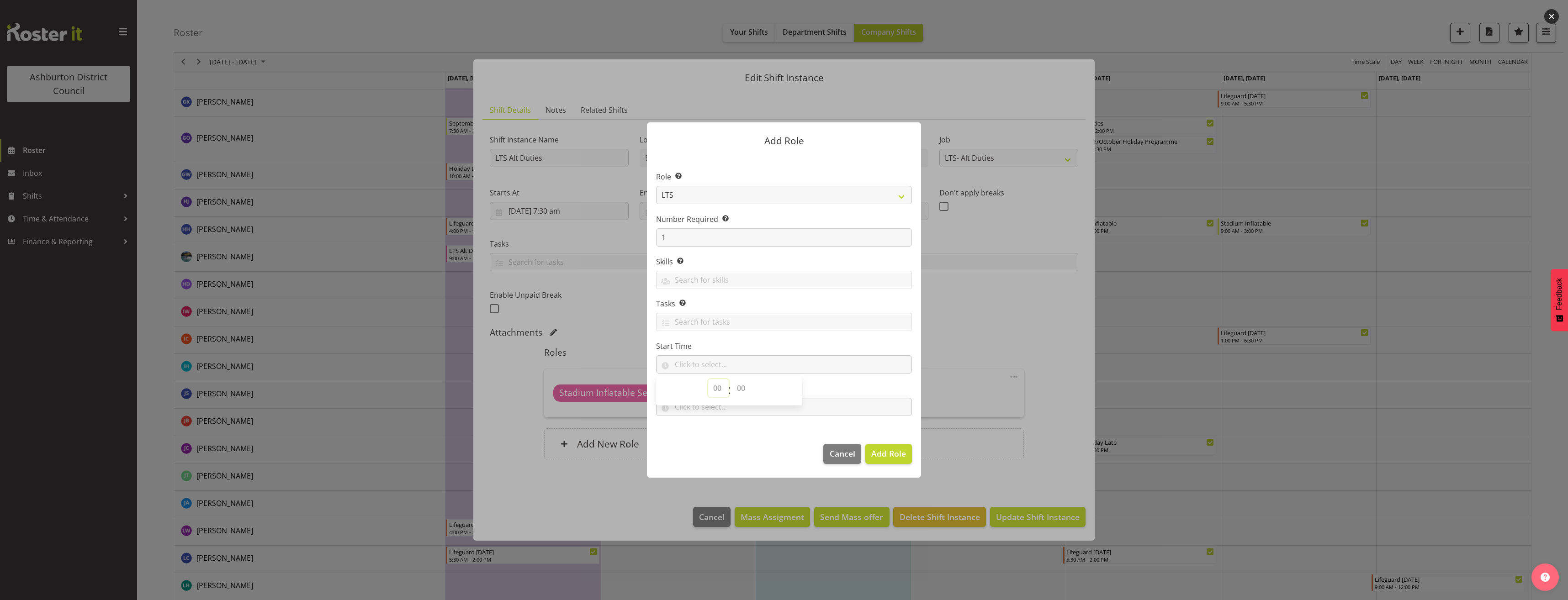
click at [718, 391] on select "00 00 01 02 03 04 05 06 07 08 09 10 11 12 13 14 15 16 17 18 19 20 21 22 23" at bounding box center [719, 388] width 20 height 18
select select "8"
click at [739, 393] on select "00 00 01 02 03 04 05 06 07 08 09 10 11 12 13 14 15 16 17 18 19 20 21 22 23 24 2…" at bounding box center [742, 388] width 20 height 18
select select "0"
click at [732, 379] on select "00 00 01 02 03 04 05 06 07 08 09 10 11 12 13 14 15 16 17 18 19 20 21 22 23 24 2…" at bounding box center [742, 388] width 20 height 18
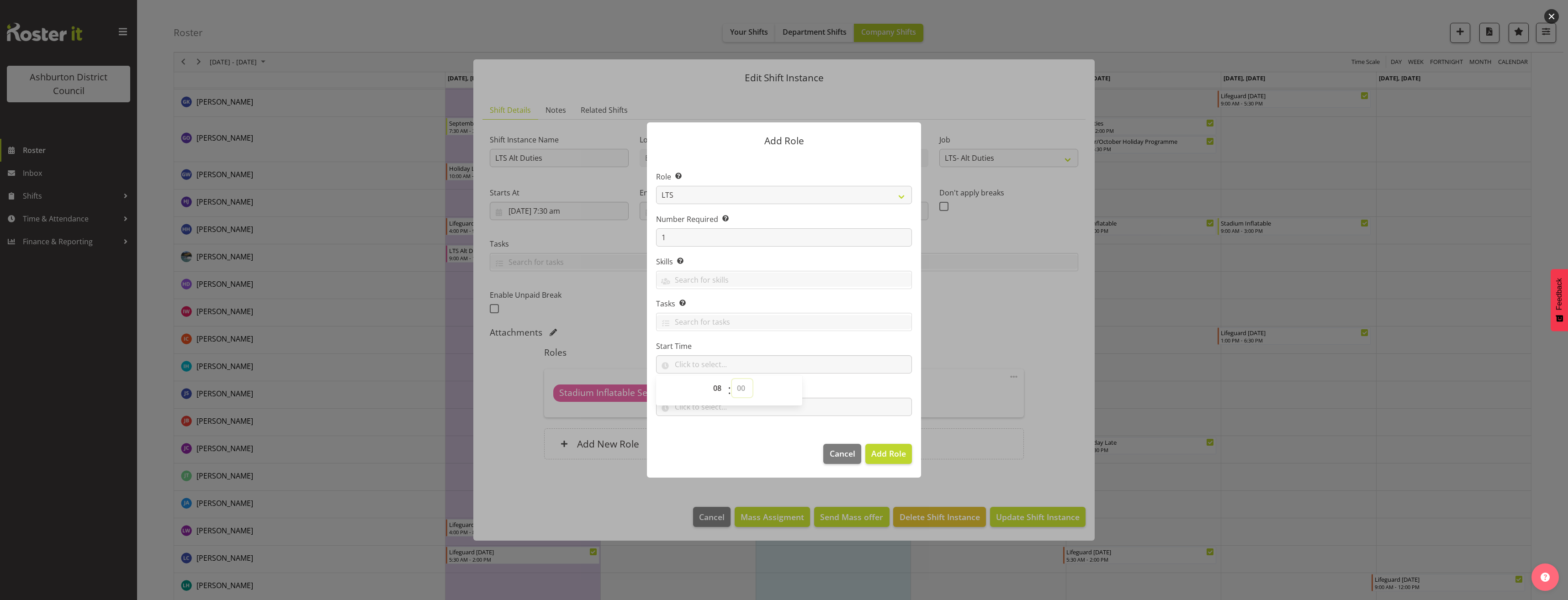
type input "08:00"
click at [700, 416] on input "text" at bounding box center [784, 406] width 256 height 18
click at [712, 433] on select "00 00 01 02 03 04 05 06 07 08 09 10 11 12 13 14 15 16 17 18 19 20 21 22 23" at bounding box center [719, 430] width 20 height 18
select select "11"
click at [741, 430] on select "00 00 01 02 03 04 05 06 07 08 09 10 11 12 13 14 15 16 17 18 19 20 21 22 23 24 2…" at bounding box center [742, 430] width 20 height 18
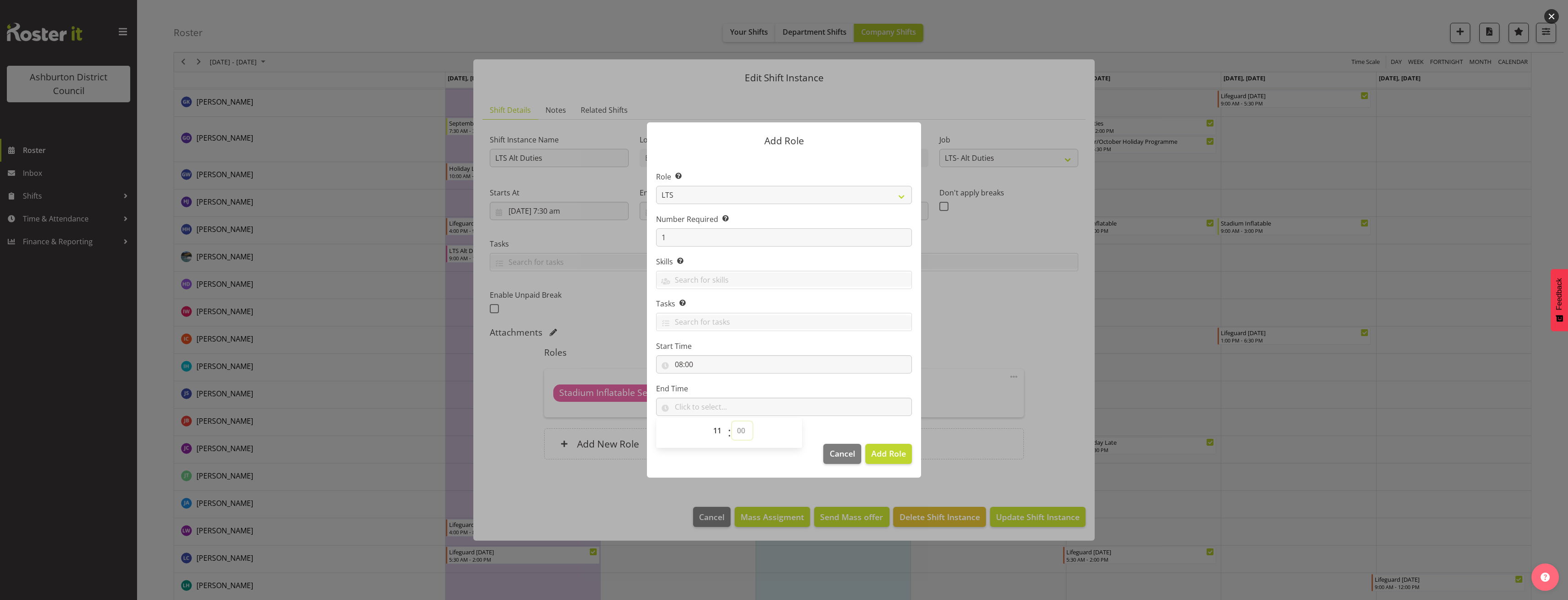
select select "0"
click at [732, 422] on select "00 00 01 02 03 04 05 06 07 08 09 10 11 12 13 14 15 16 17 18 19 20 21 22 23 24 2…" at bounding box center [742, 430] width 20 height 18
type input "11:00"
click at [901, 455] on span "Add Role" at bounding box center [889, 453] width 35 height 11
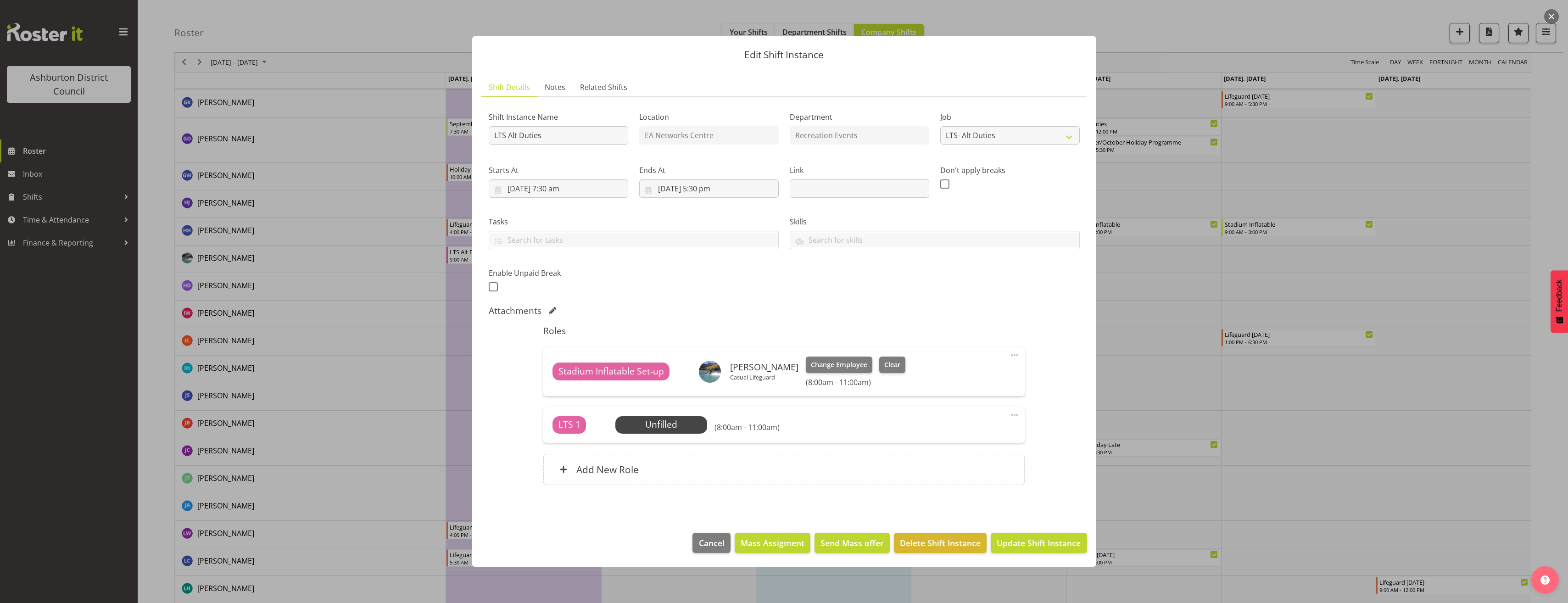
drag, startPoint x: 1012, startPoint y: 413, endPoint x: 1012, endPoint y: 419, distance: 6.0
click at [1012, 414] on span at bounding box center [1014, 415] width 11 height 11
click at [994, 434] on link "Edit" at bounding box center [976, 435] width 88 height 17
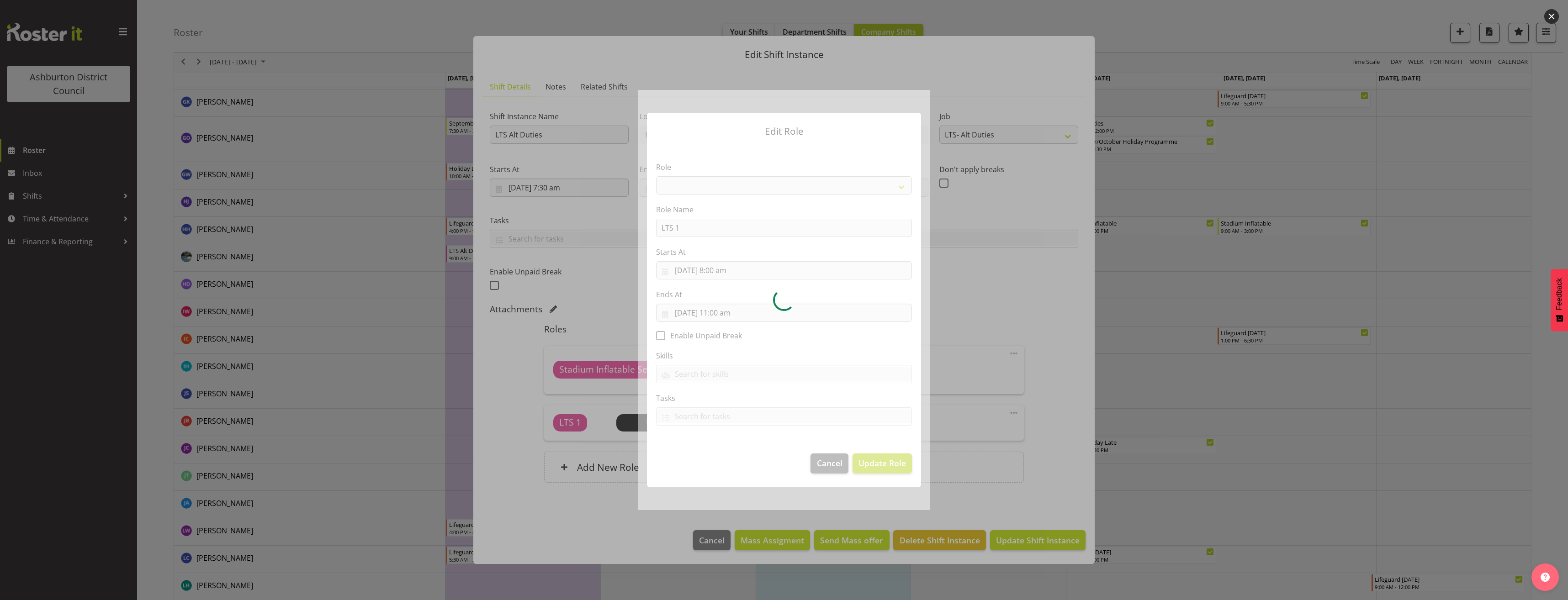
select select "1496"
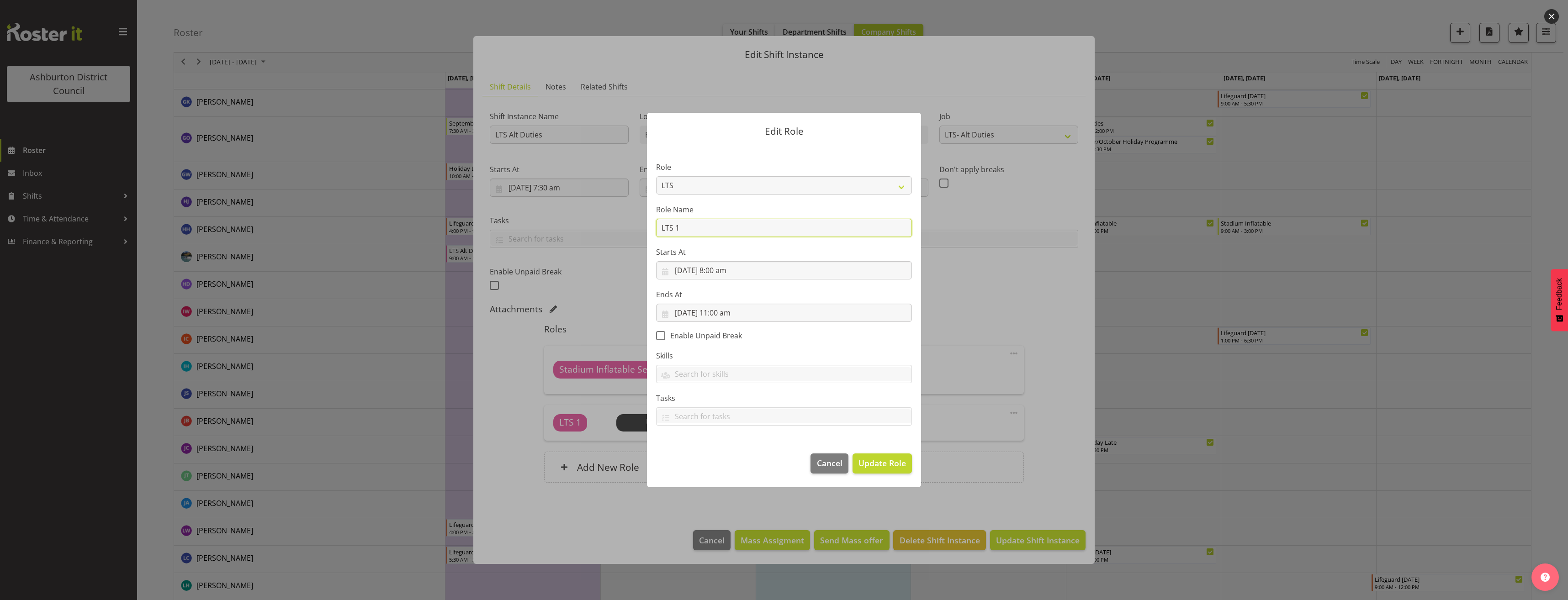
drag, startPoint x: 715, startPoint y: 233, endPoint x: 618, endPoint y: 232, distance: 97.0
click at [618, 232] on form "Edit Role Role AAGM Deputy Director AAGM Director Archivist Childrens Librarian…" at bounding box center [784, 300] width 439 height 419
type input "Stadium Inflatable Set up"
click at [891, 464] on span "Update Role" at bounding box center [882, 463] width 48 height 12
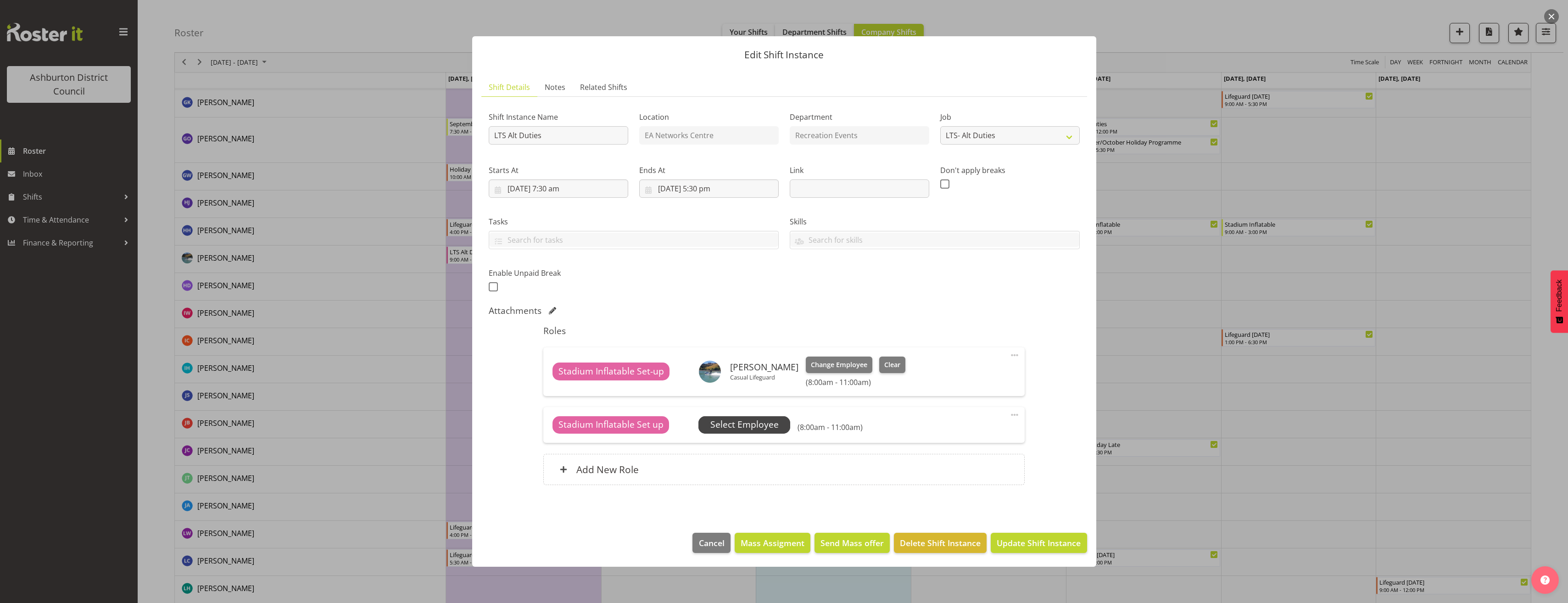
click at [767, 422] on span "Select Employee" at bounding box center [744, 425] width 68 height 13
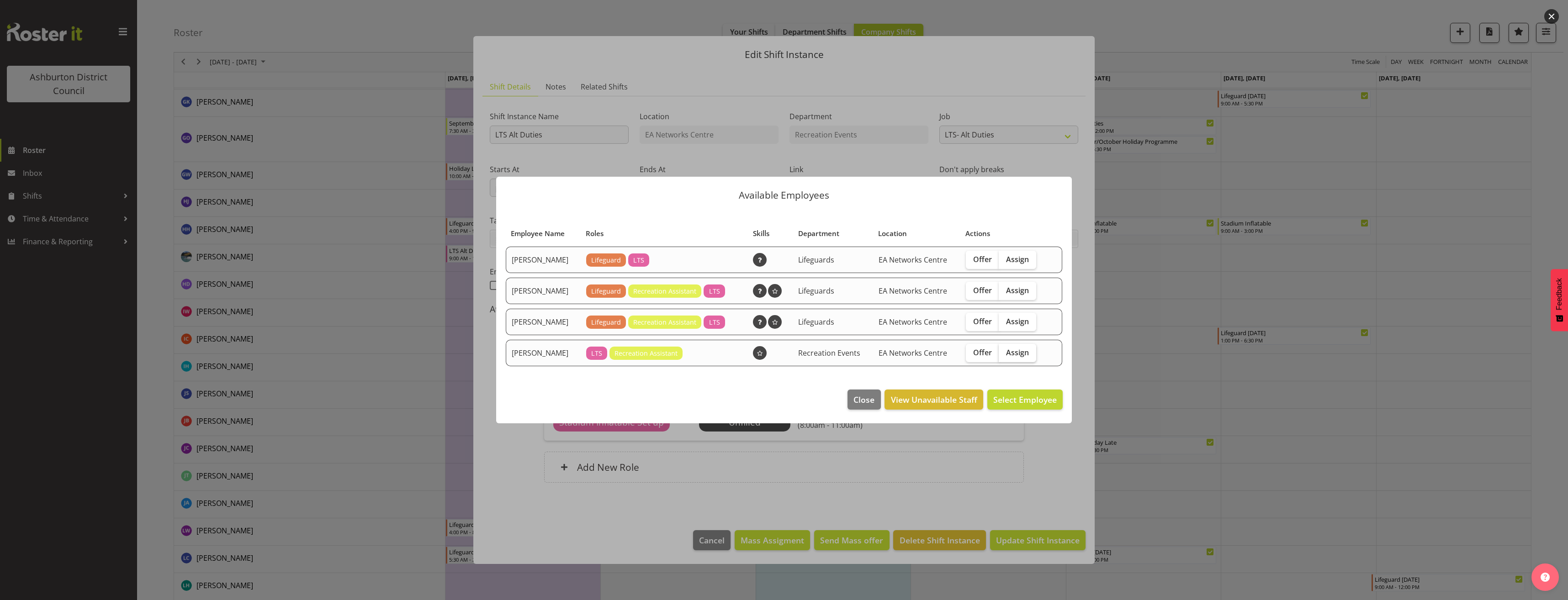
click at [1026, 349] on span "Assign" at bounding box center [1017, 352] width 23 height 10
click at [1004, 349] on input "Assign" at bounding box center [1001, 352] width 6 height 6
checkbox input "true"
click at [1031, 398] on span "Assign [PERSON_NAME]" at bounding box center [1010, 399] width 92 height 11
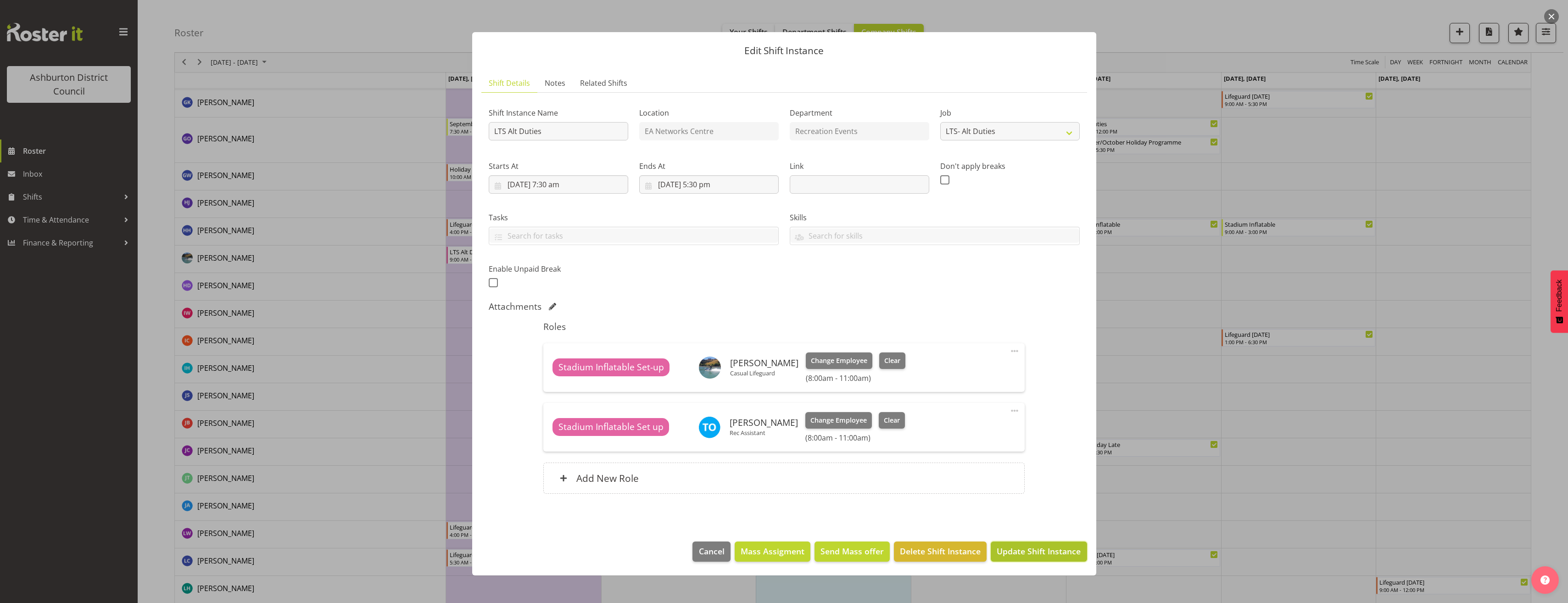
click at [1045, 559] on button "Update Shift Instance" at bounding box center [1038, 552] width 96 height 21
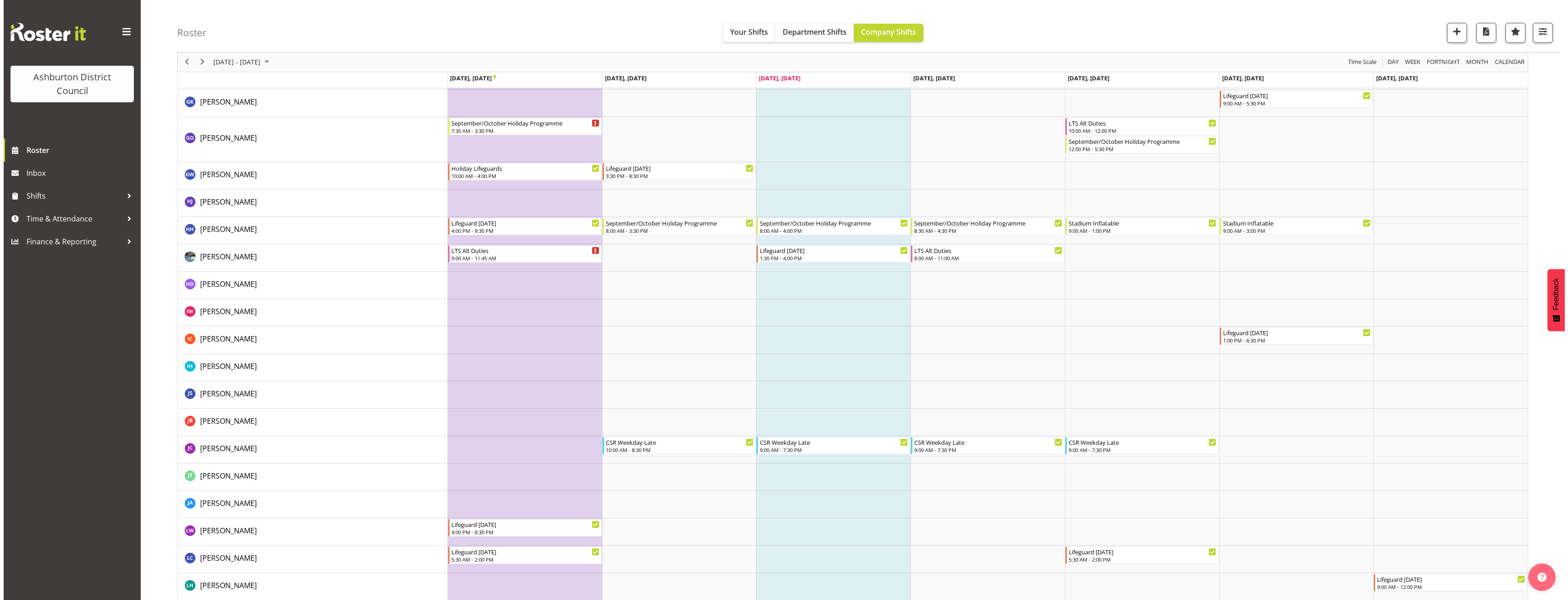
scroll to position [594, 0]
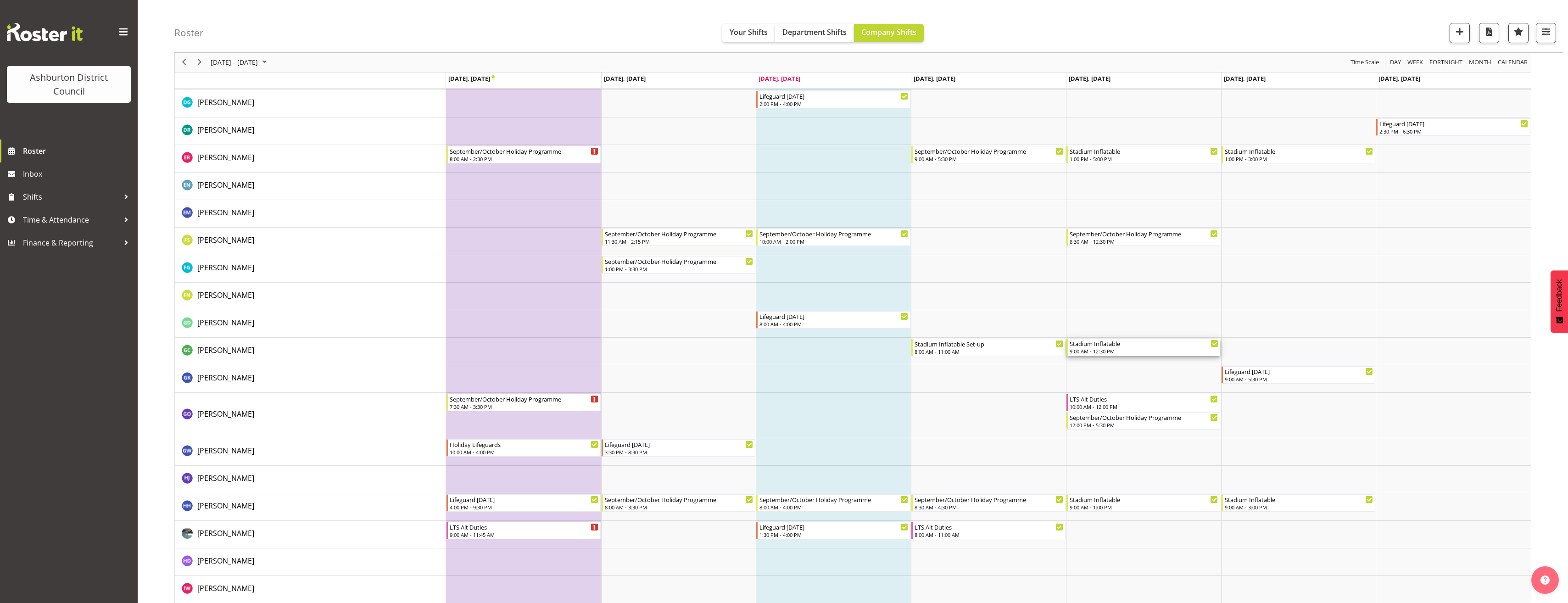
click at [1100, 344] on div "Stadium Inflatable" at bounding box center [1144, 343] width 149 height 10
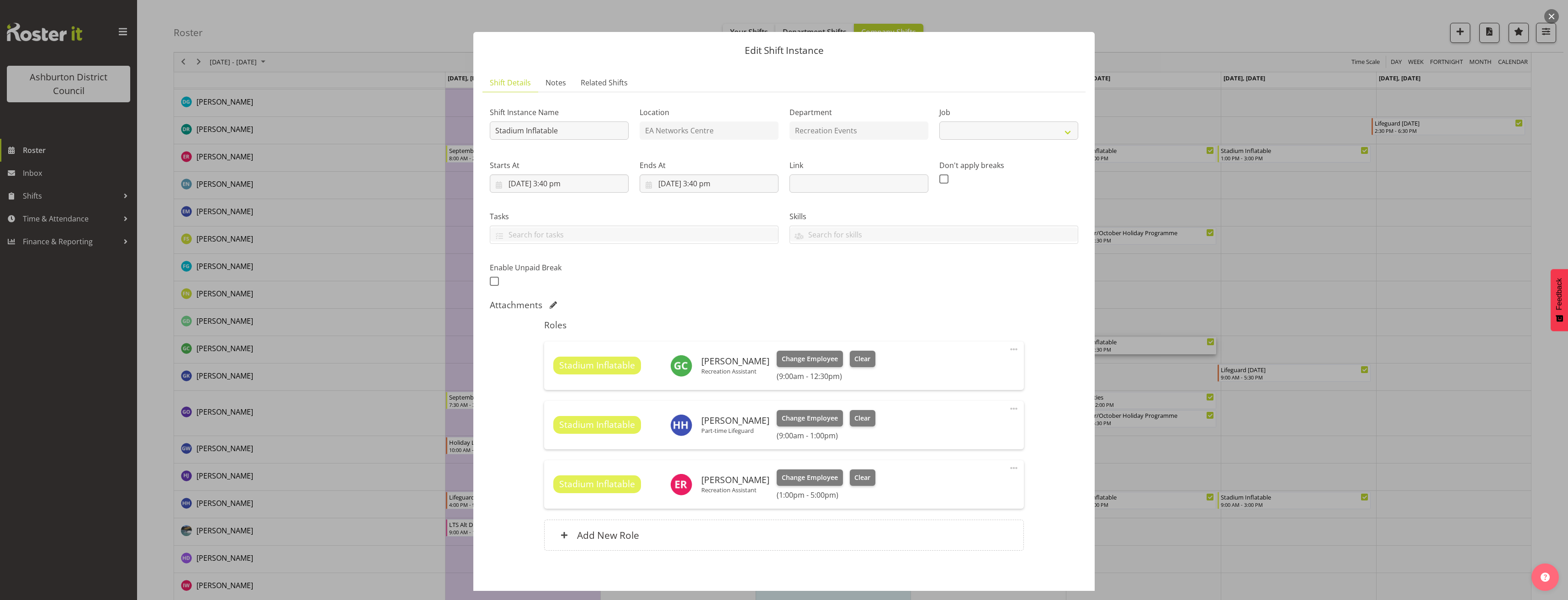
scroll to position [41, 0]
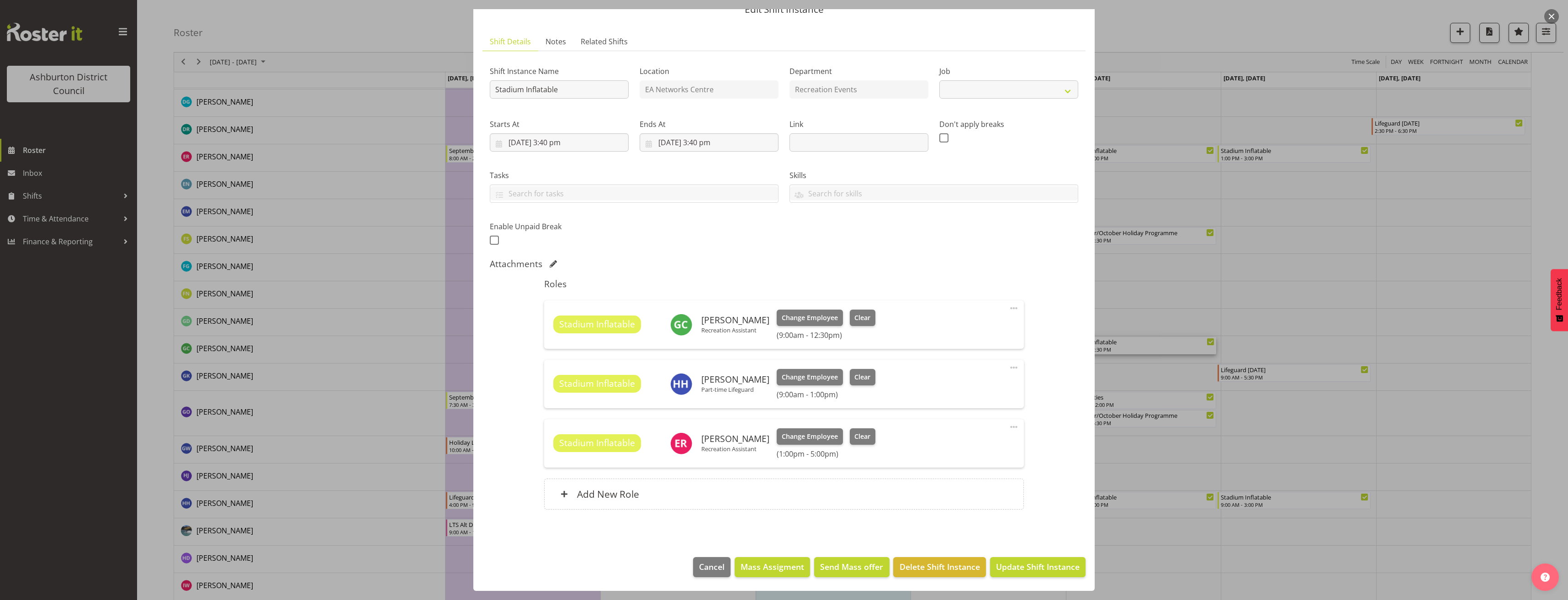
select select "4046"
click at [841, 495] on div "Add New Role" at bounding box center [784, 494] width 480 height 31
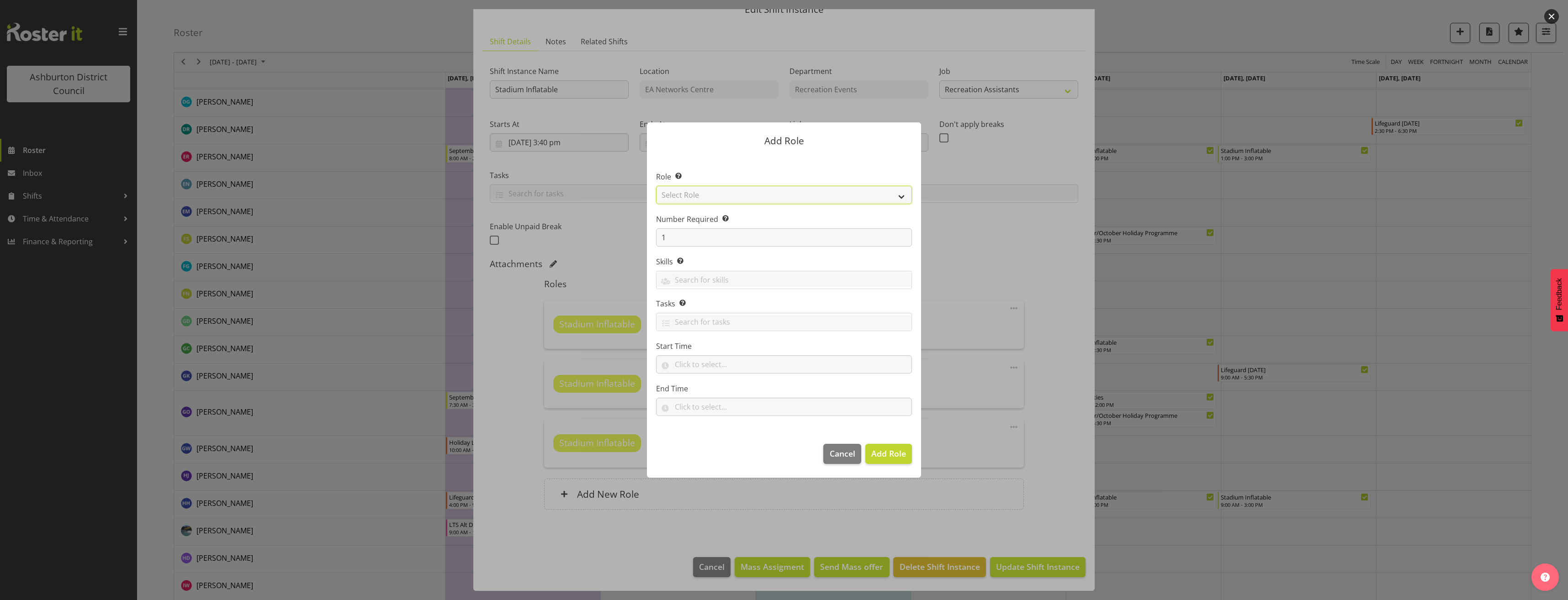
click at [786, 198] on select "Select Role AAGM Deputy Director AAGM Director Archivist Childrens Librarian Co…" at bounding box center [784, 194] width 256 height 18
select select "84"
click at [656, 186] on select "Select Role AAGM Deputy Director AAGM Director Archivist Childrens Librarian Co…" at bounding box center [784, 194] width 256 height 18
click at [686, 368] on input "text" at bounding box center [784, 364] width 256 height 18
click at [716, 390] on select "00 00 01 02 03 04 05 06 07 08 09 10 11 12 13 14 15 16 17 18 19 20 21 22 23" at bounding box center [719, 388] width 20 height 18
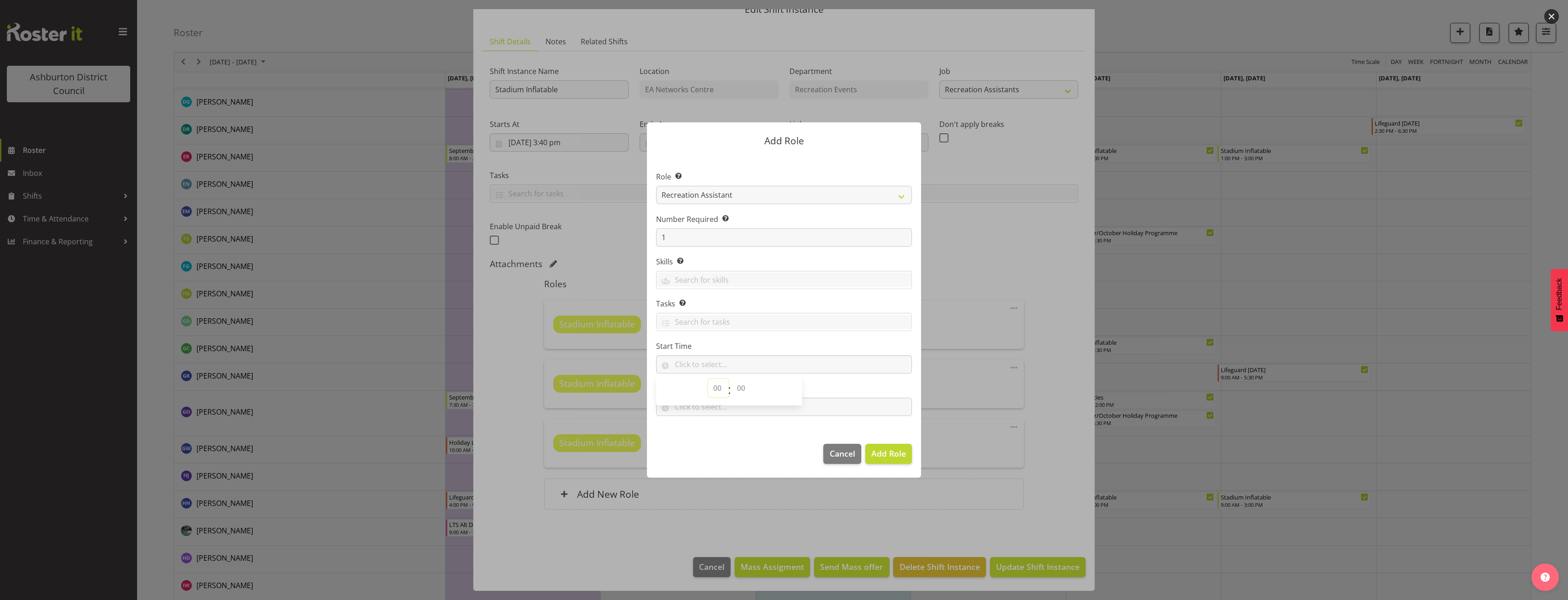
select select "13"
click at [738, 390] on select "00 00 01 02 03 04 05 06 07 08 09 10 11 12 13 14 15 16 17 18 19 20 21 22 23 24 2…" at bounding box center [742, 388] width 20 height 18
select select "0"
click at [732, 379] on select "00 00 01 02 03 04 05 06 07 08 09 10 11 12 13 14 15 16 17 18 19 20 21 22 23 24 2…" at bounding box center [742, 388] width 20 height 18
type input "13:00"
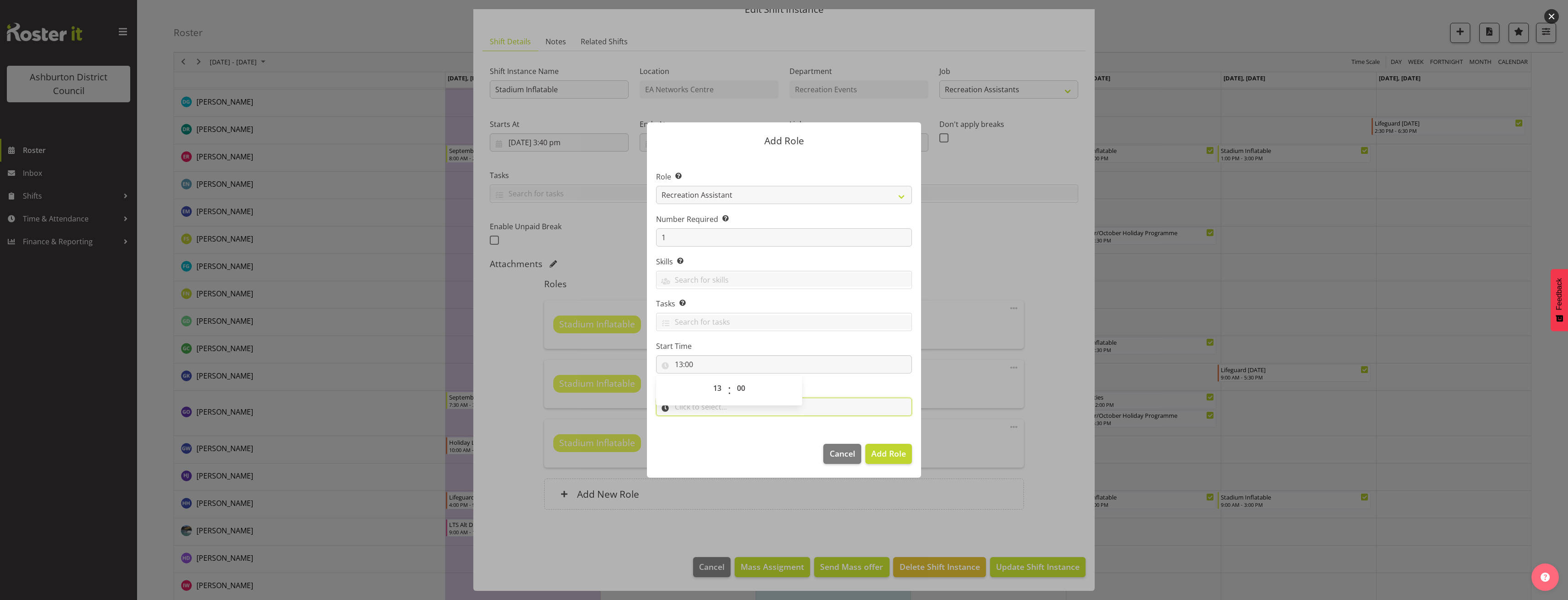
click at [719, 411] on input "text" at bounding box center [784, 406] width 256 height 18
click at [716, 430] on select "00 00 01 02 03 04 05 06 07 08 09 10 11 12 13 14 15 16 17 18 19 20 21 22 23" at bounding box center [719, 430] width 20 height 18
select select "17"
click at [739, 430] on select "00 00 01 02 03 04 05 06 07 08 09 10 11 12 13 14 15 16 17 18 19 20 21 22 23 24 2…" at bounding box center [742, 430] width 20 height 18
select select "0"
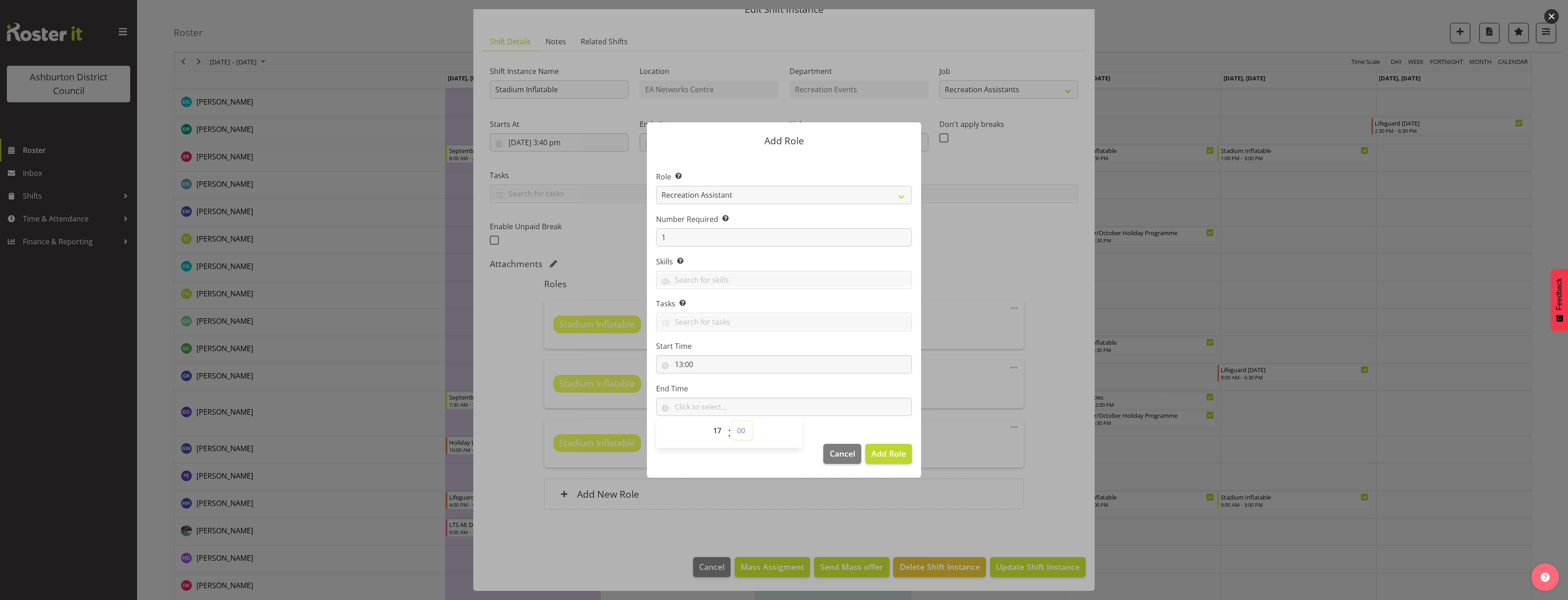
click at [732, 422] on select "00 00 01 02 03 04 05 06 07 08 09 10 11 12 13 14 15 16 17 18 19 20 21 22 23 24 2…" at bounding box center [742, 430] width 20 height 18
type input "17:00"
click at [892, 451] on span "Add Role" at bounding box center [889, 453] width 35 height 11
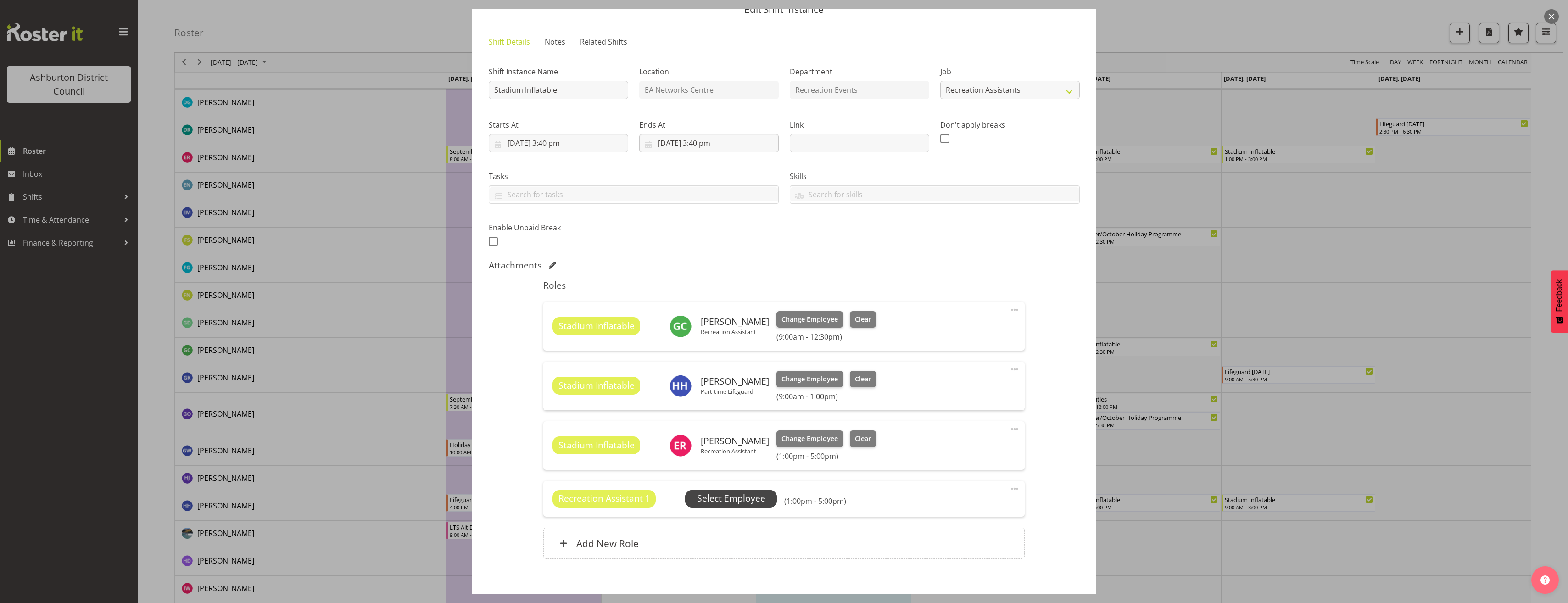
click at [749, 495] on span "Select Employee" at bounding box center [730, 499] width 68 height 13
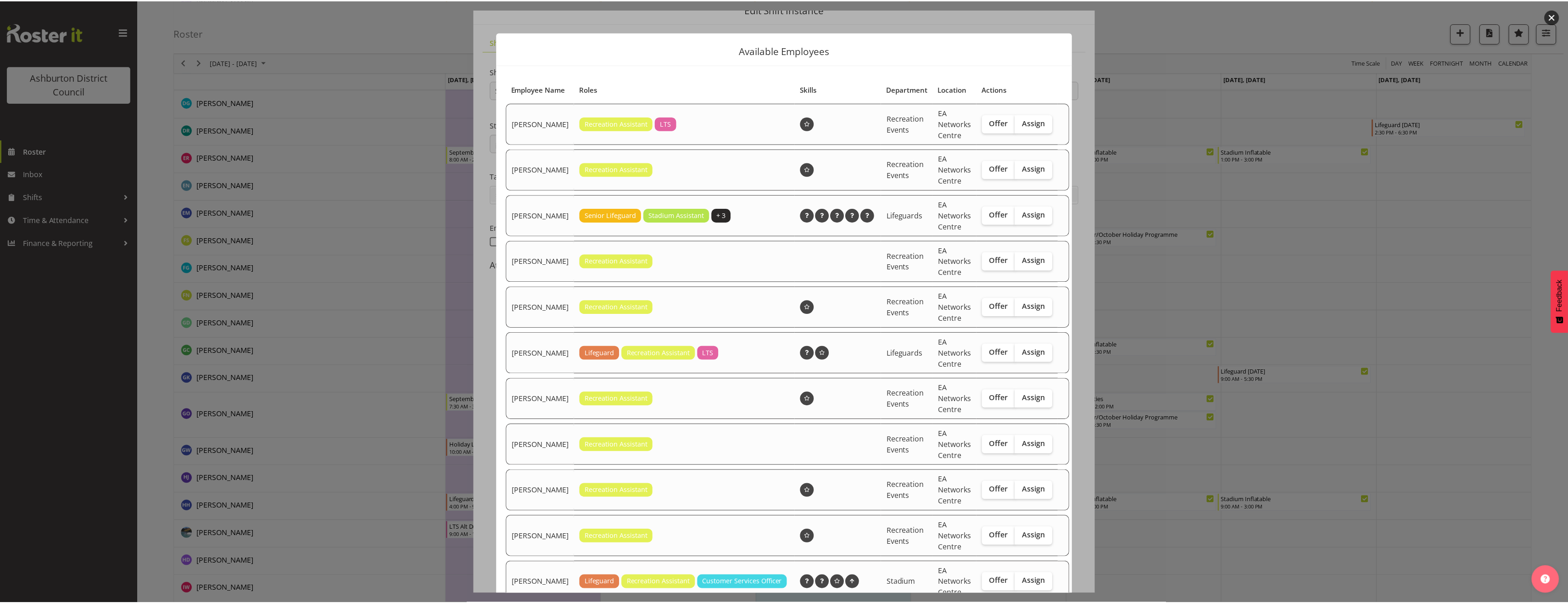
scroll to position [307, 0]
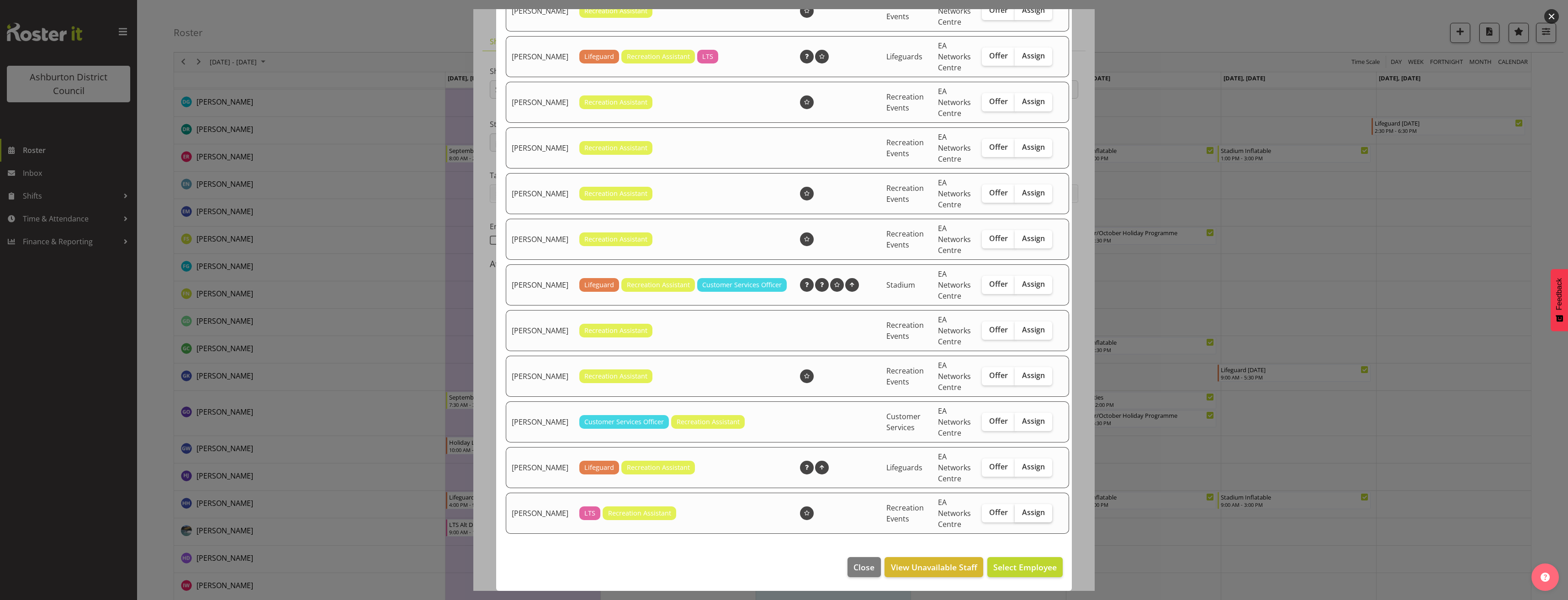
click at [1026, 512] on span "Assign" at bounding box center [1033, 512] width 23 height 10
click at [1020, 512] on input "Assign" at bounding box center [1018, 513] width 6 height 6
checkbox input "true"
click at [1026, 565] on span "Assign [PERSON_NAME]" at bounding box center [1010, 567] width 92 height 11
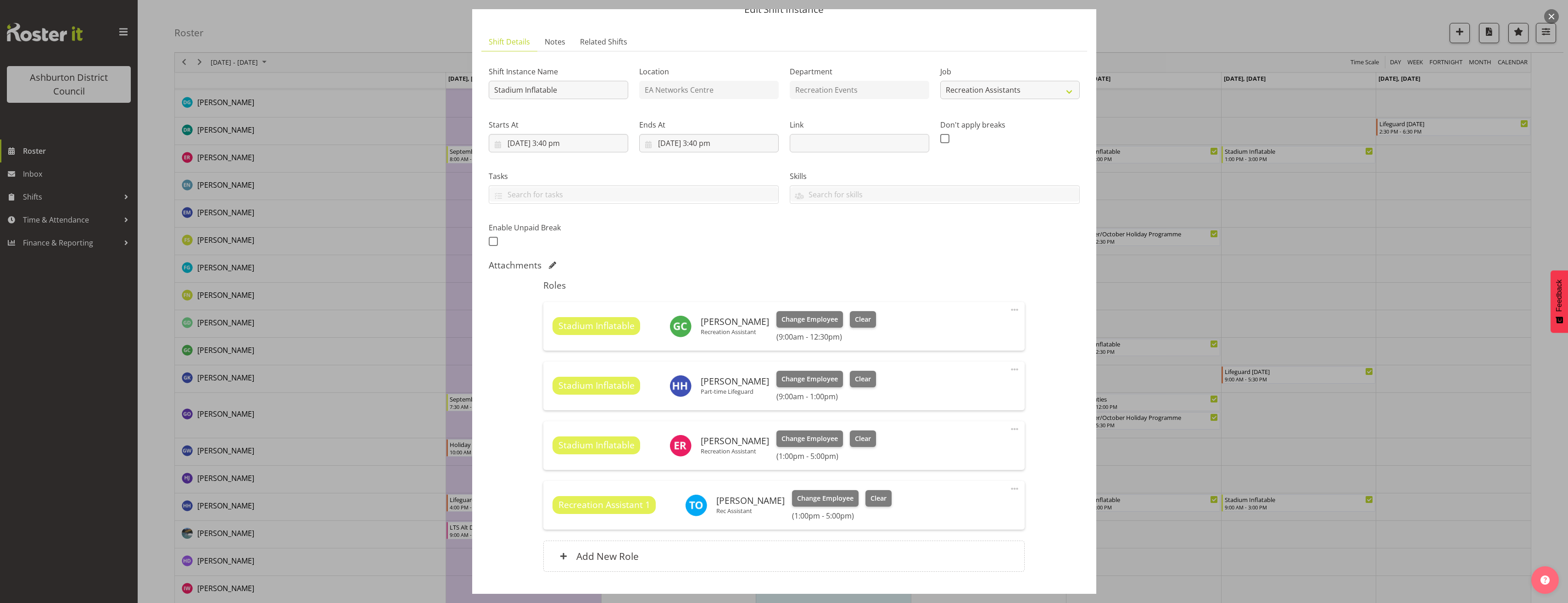
click at [1009, 488] on span at bounding box center [1014, 488] width 11 height 11
click at [990, 505] on link "Edit" at bounding box center [976, 509] width 88 height 17
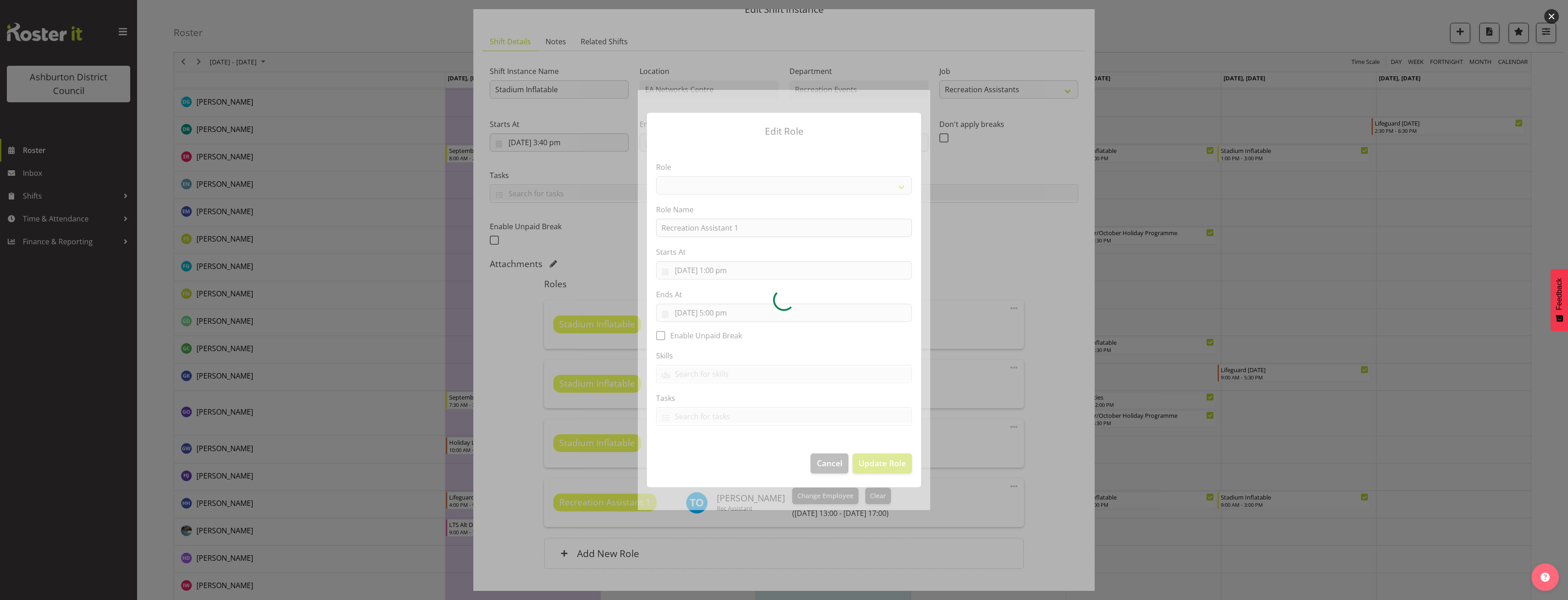
select select "84"
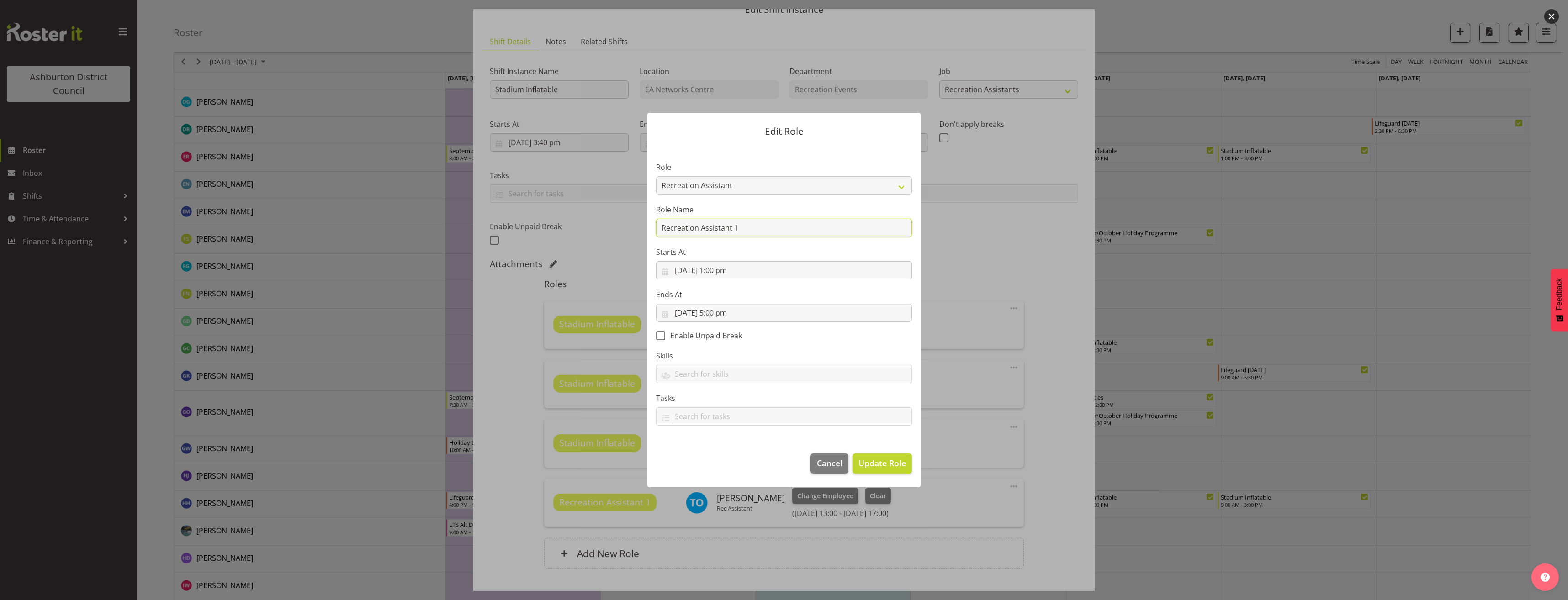
drag, startPoint x: 790, startPoint y: 224, endPoint x: 571, endPoint y: 229, distance: 219.1
click at [571, 229] on form "Edit Role Role AAGM Deputy Director AAGM Director Archivist Childrens Librarian…" at bounding box center [784, 300] width 439 height 419
type input "Stadium Inflatable"
click at [883, 461] on span "Update Role" at bounding box center [882, 463] width 48 height 12
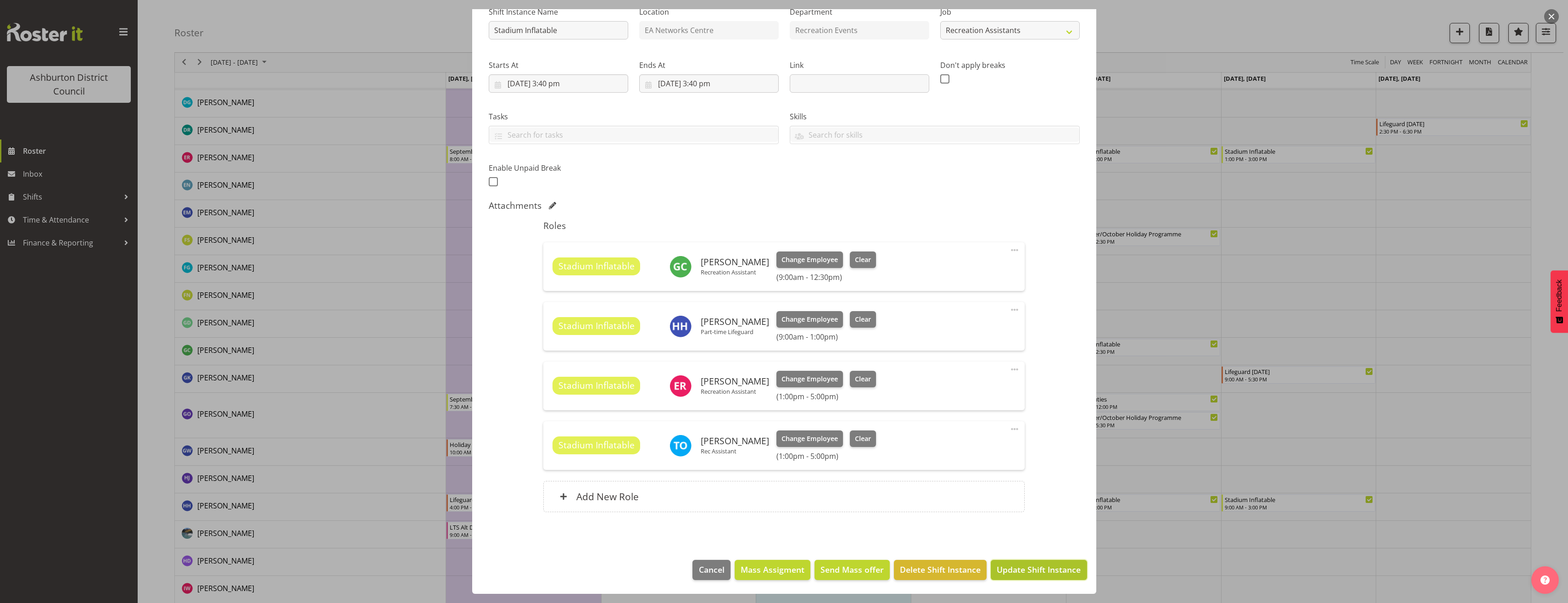
click at [1045, 575] on span "Update Shift Instance" at bounding box center [1039, 570] width 84 height 12
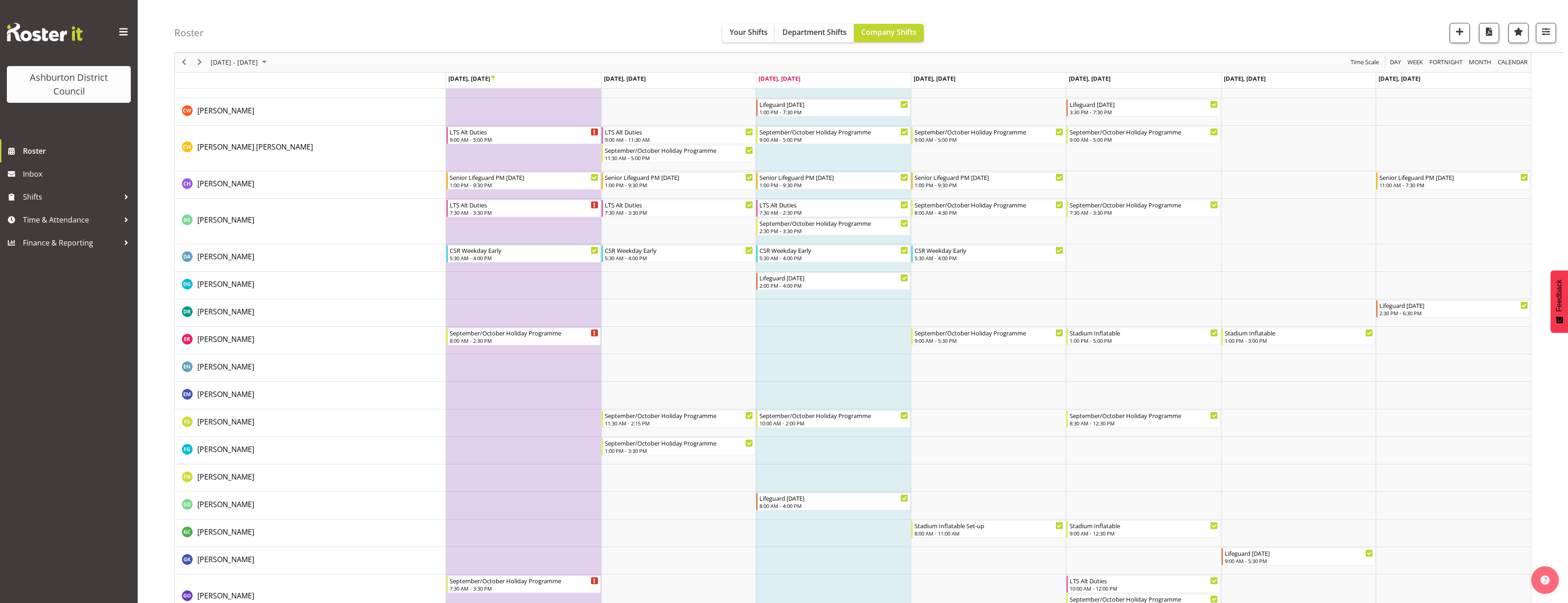
scroll to position [597, 0]
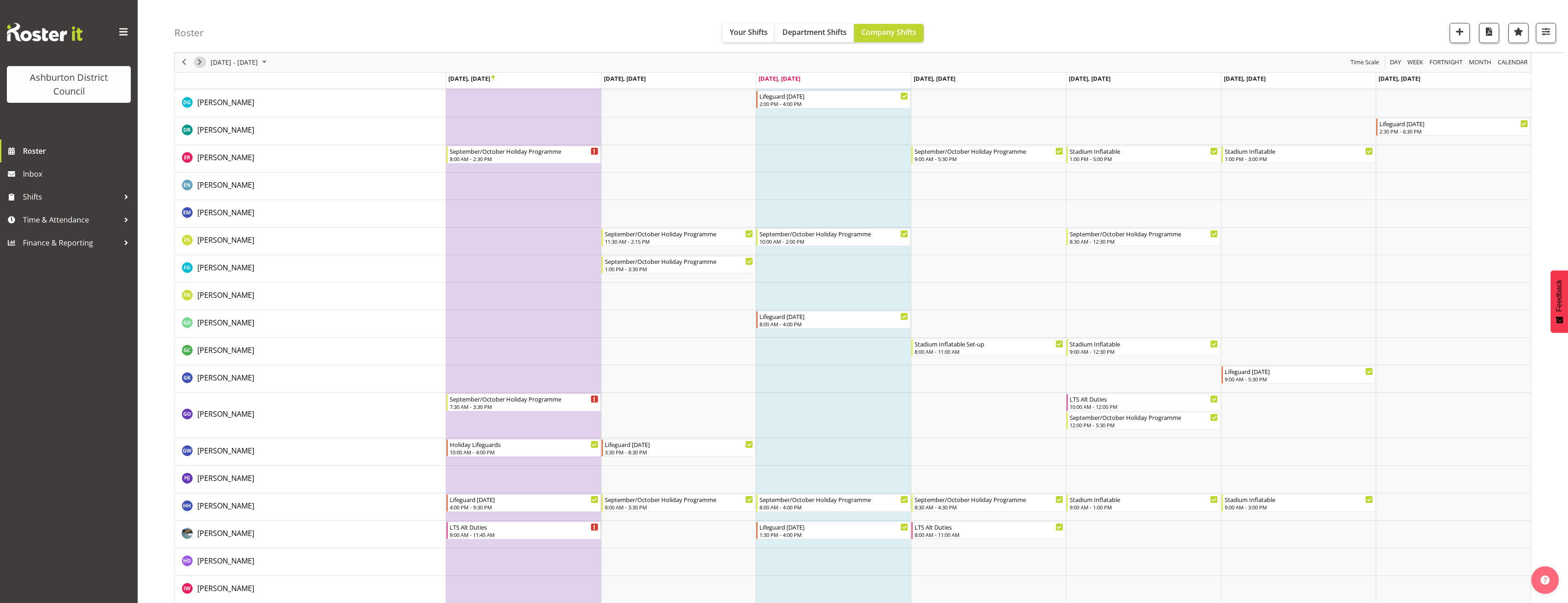
click at [197, 64] on span "Next" at bounding box center [199, 63] width 11 height 12
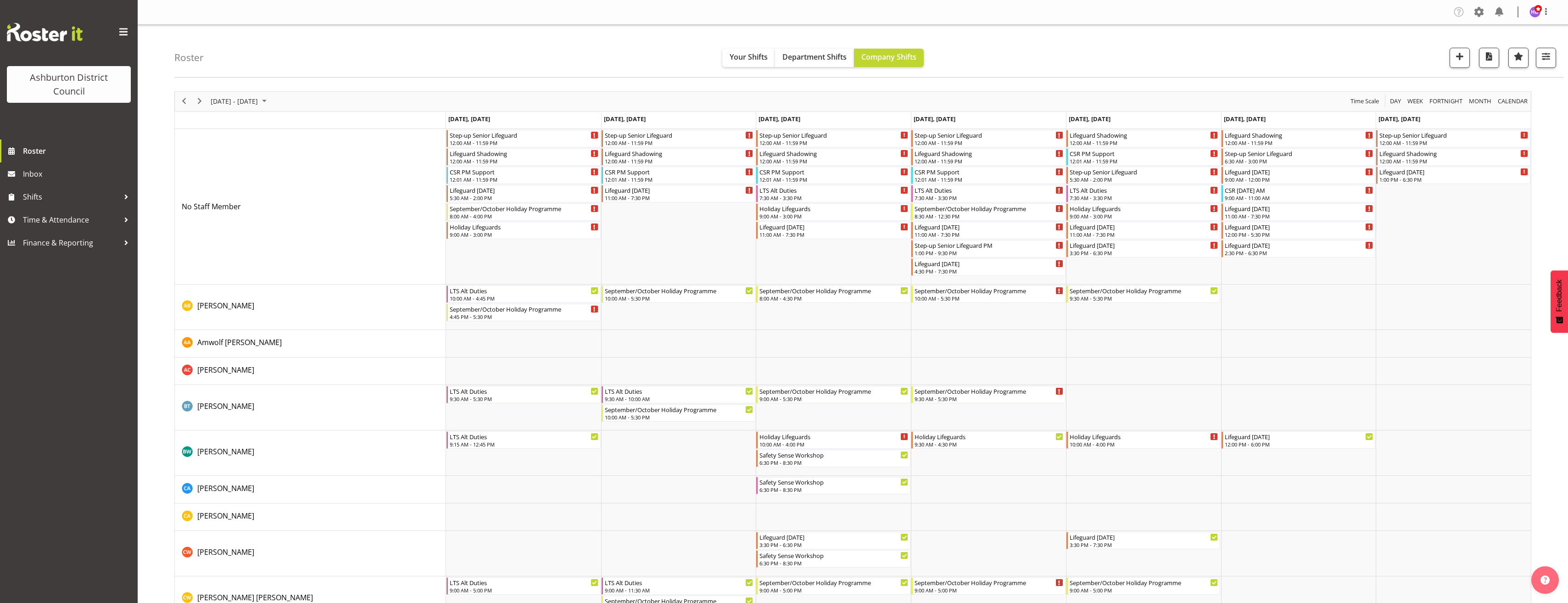
click at [386, 76] on div "Roster Your Shifts Department Shifts Company Shifts 1 Locations [GEOGRAPHIC_DAT…" at bounding box center [869, 51] width 1389 height 53
click at [549, 93] on div "[DATE] - [DATE] [DATE] Day Week Fortnight Month calendar Month Agenda Time Scale" at bounding box center [852, 101] width 1356 height 19
click at [189, 104] on span "Previous" at bounding box center [184, 101] width 11 height 12
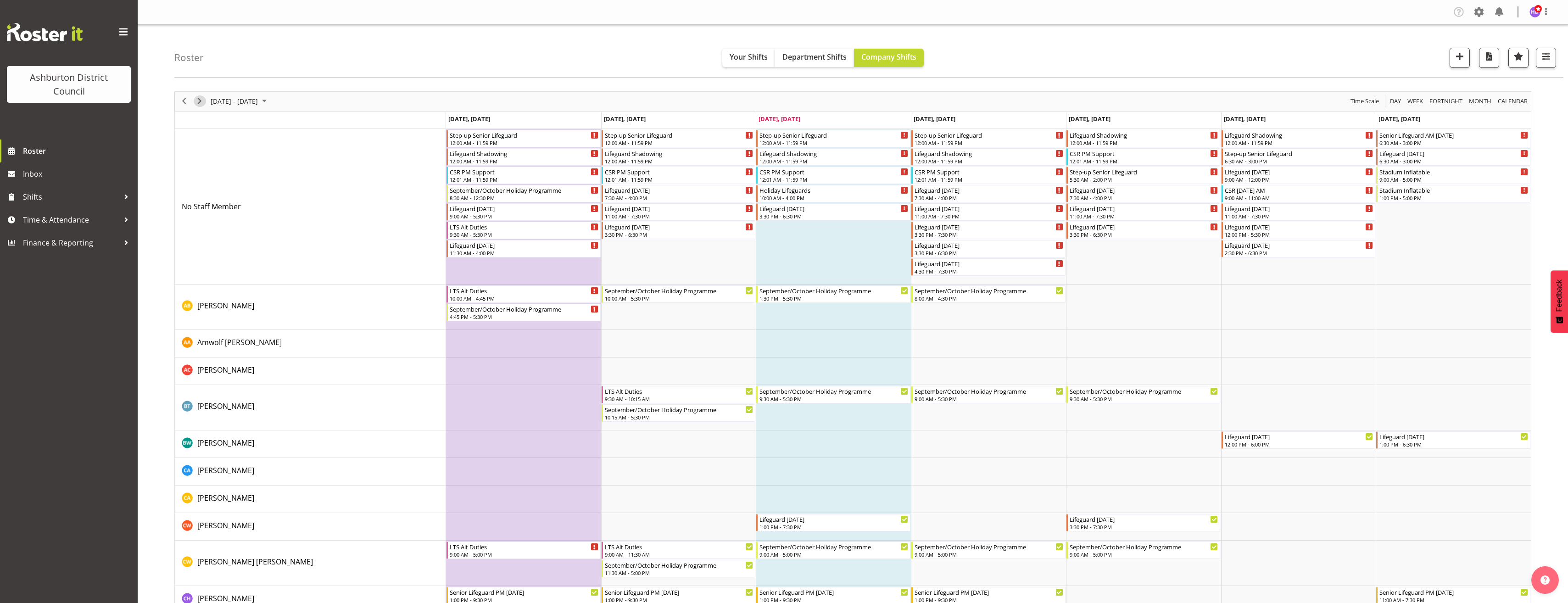
click at [200, 103] on span "Next" at bounding box center [199, 101] width 11 height 12
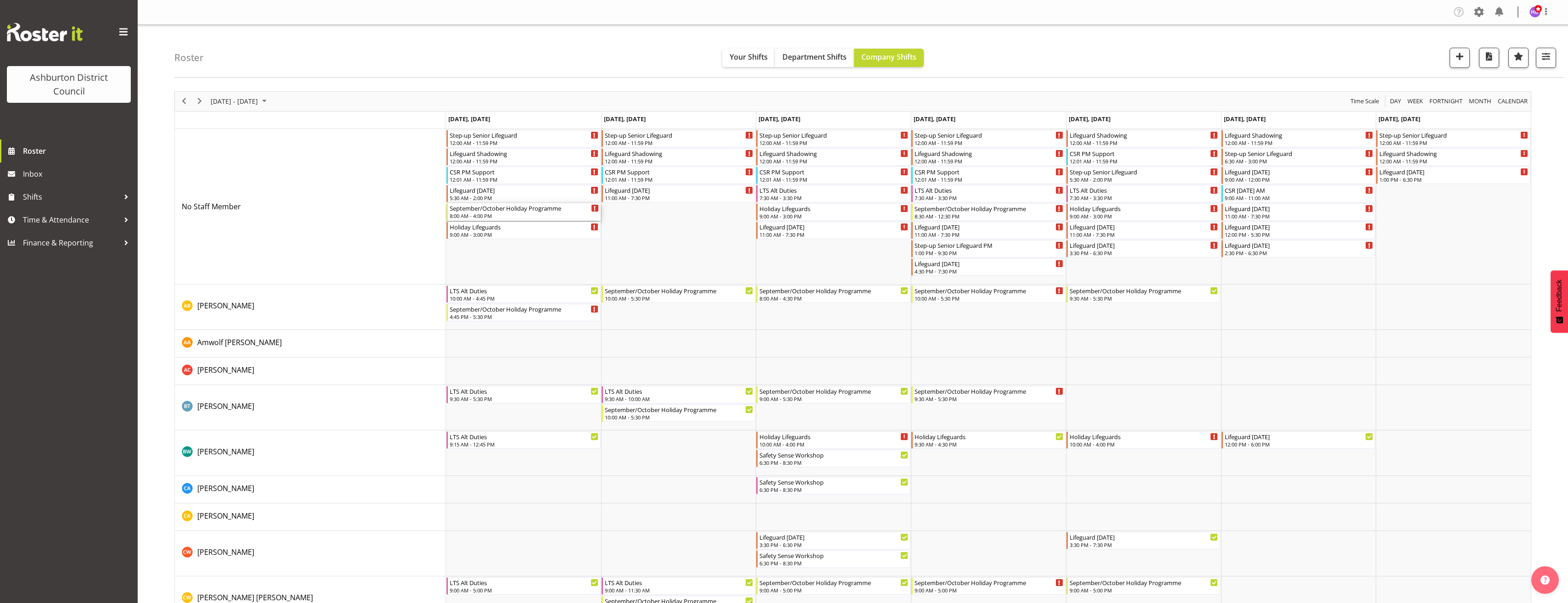
click at [490, 212] on div "September/October Holiday Programme" at bounding box center [524, 208] width 149 height 10
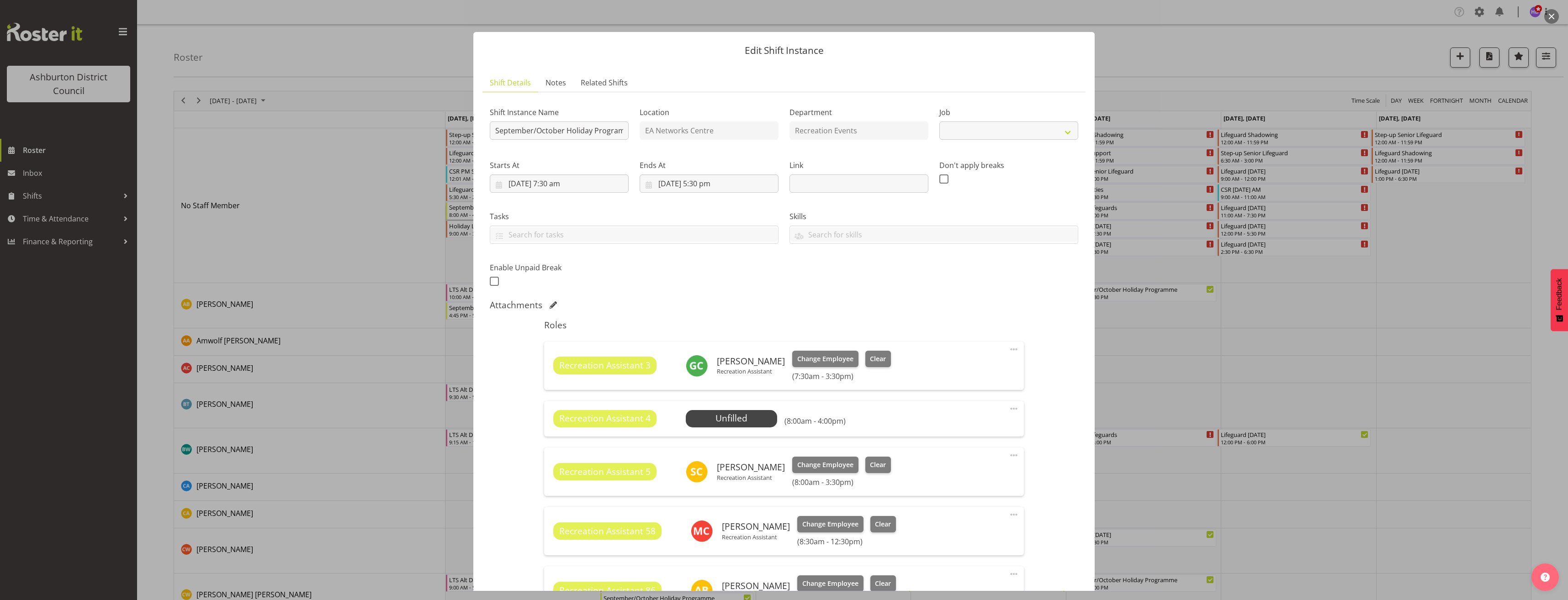
select select "4046"
click at [1280, 341] on div at bounding box center [784, 300] width 1568 height 600
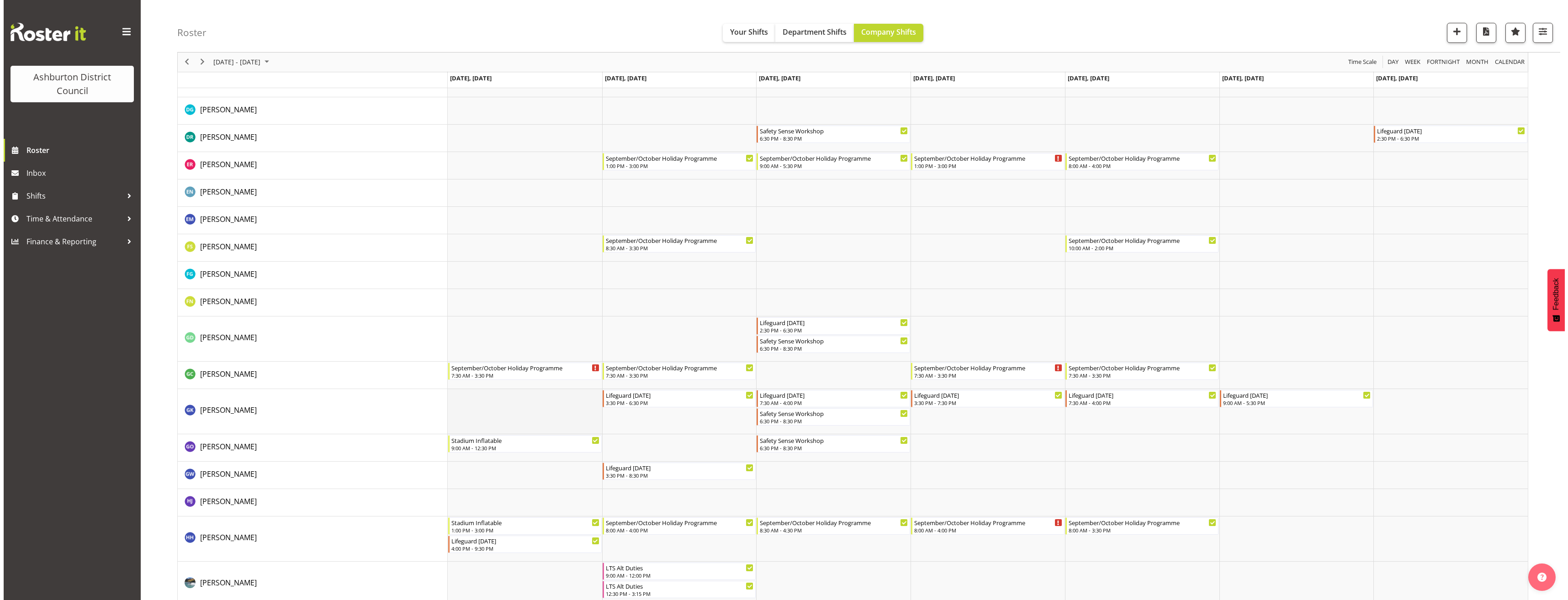
scroll to position [777, 0]
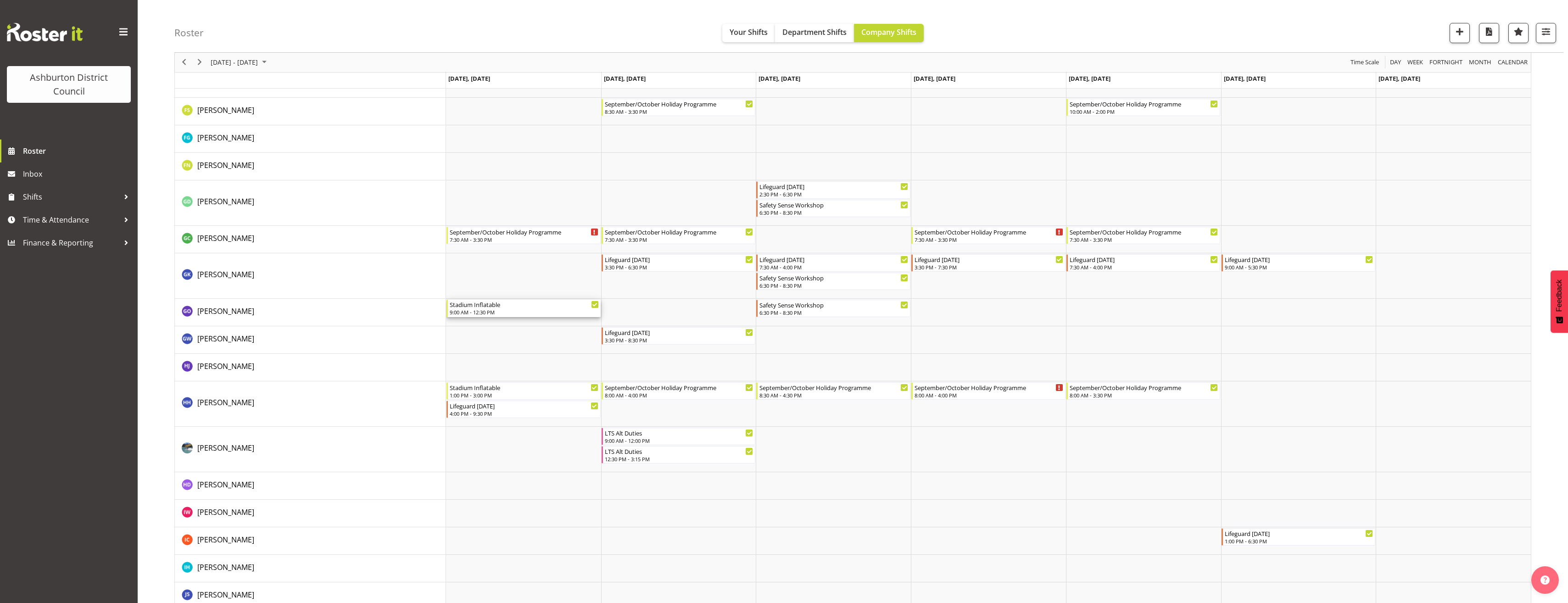
click at [515, 309] on div "9:00 AM - 12:30 PM" at bounding box center [524, 312] width 149 height 7
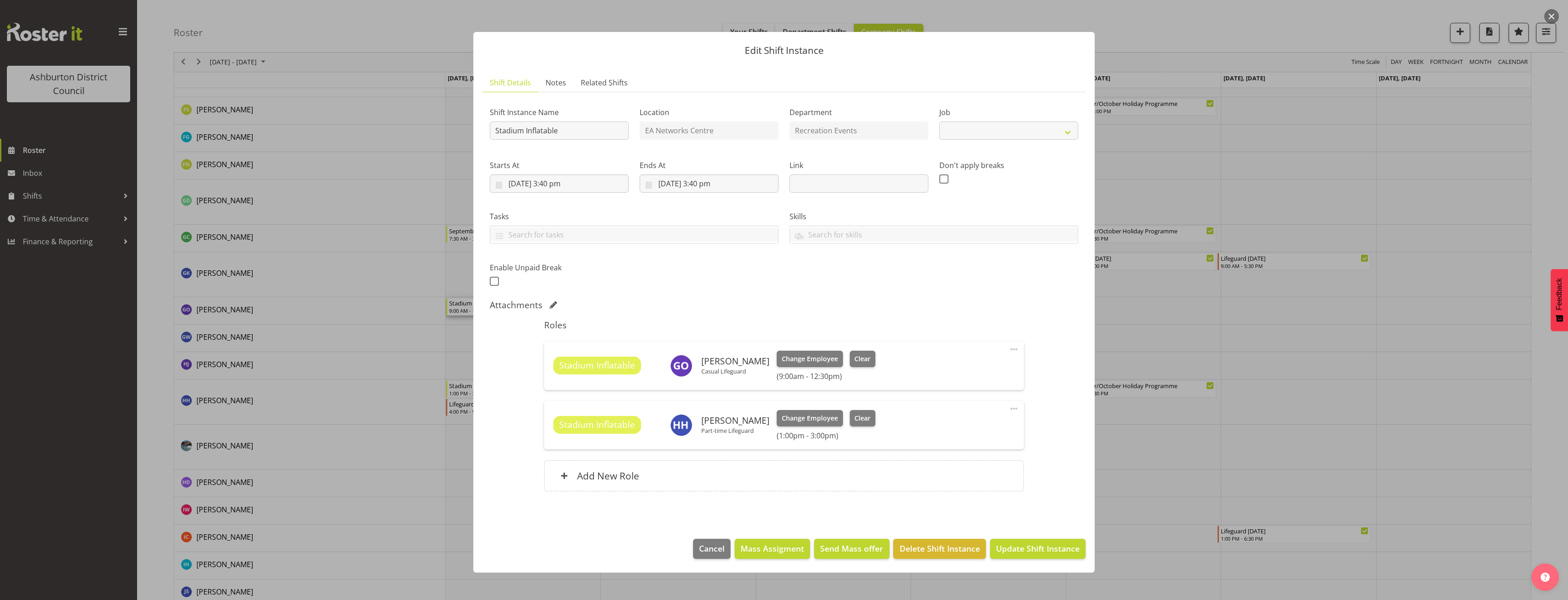
select select "4046"
click at [645, 482] on div "Add New Role" at bounding box center [784, 476] width 480 height 31
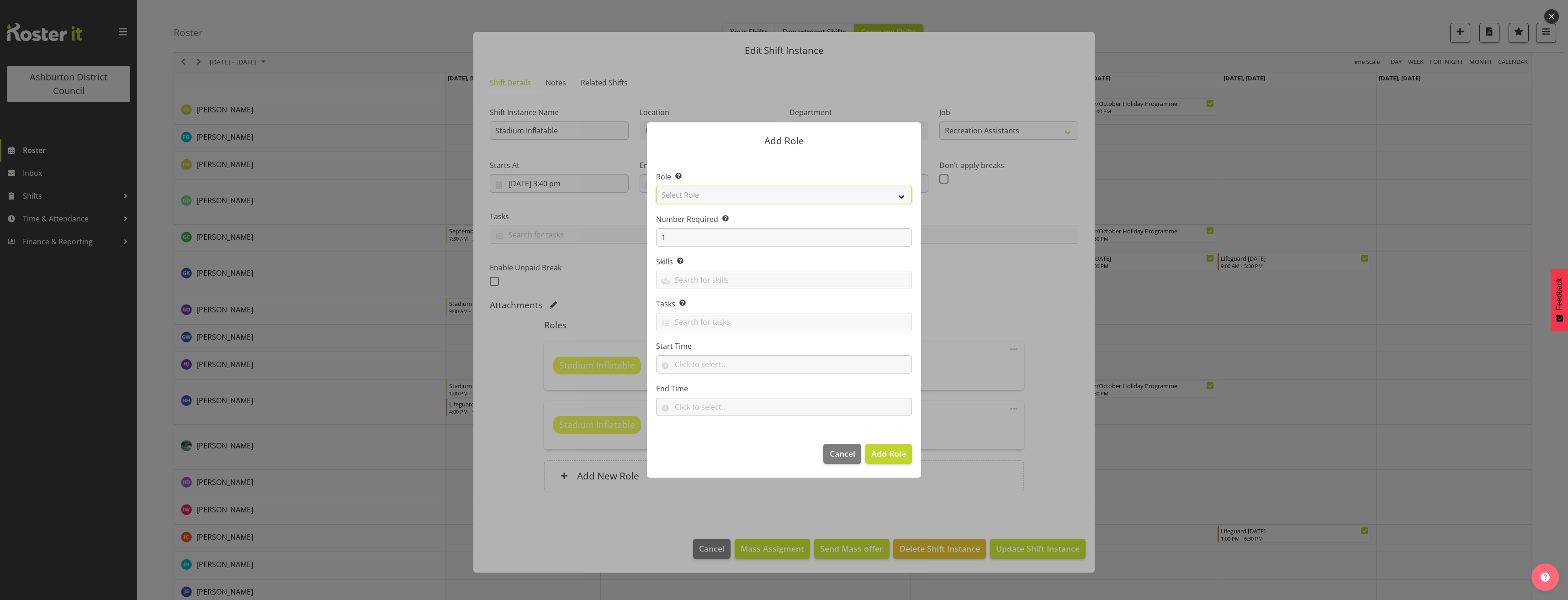
drag, startPoint x: 733, startPoint y: 192, endPoint x: 733, endPoint y: 199, distance: 7.0
click at [733, 192] on select "Select Role AAGM Deputy Director AAGM Director Archivist Childrens Librarian Co…" at bounding box center [784, 194] width 256 height 18
click at [656, 186] on select "Select Role AAGM Deputy Director AAGM Director Archivist Childrens Librarian Co…" at bounding box center [784, 194] width 256 height 18
click at [706, 200] on select "AAGM Deputy Director AAGM Director Archivist Childrens Librarian Collections & …" at bounding box center [784, 194] width 256 height 18
select select "84"
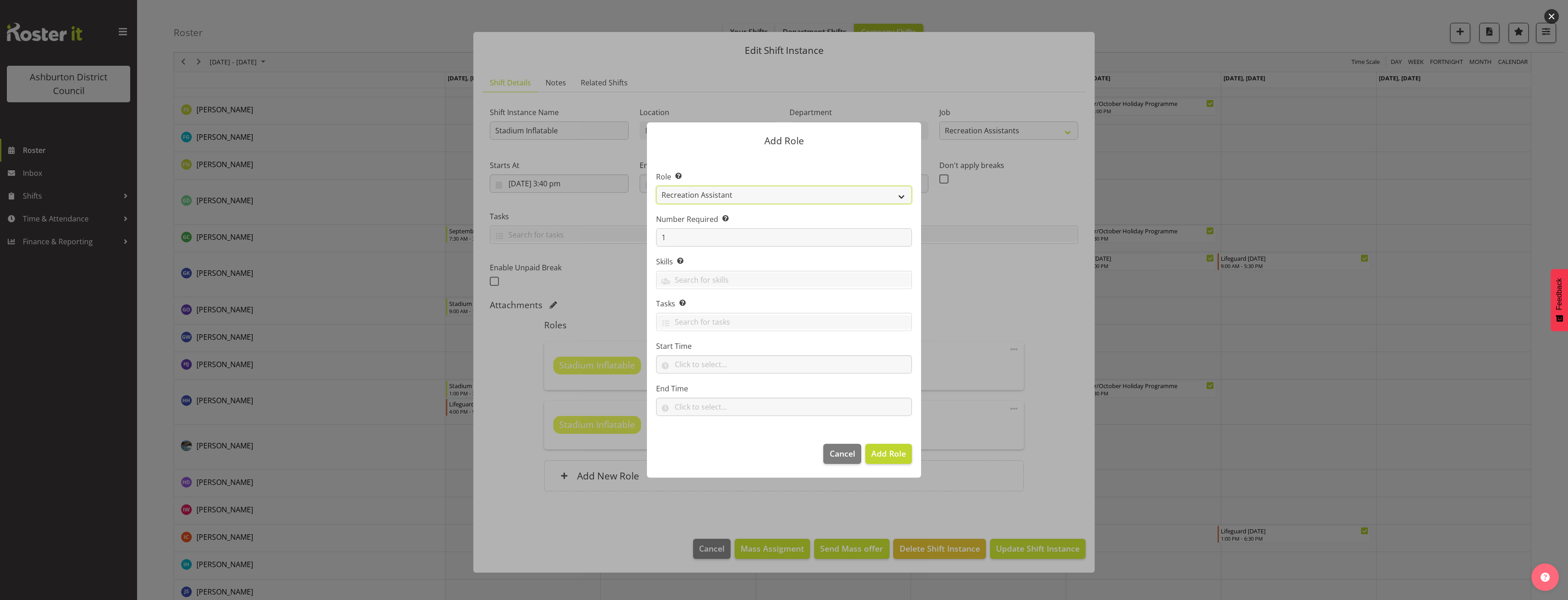
click at [656, 186] on select "AAGM Deputy Director AAGM Director Archivist Childrens Librarian Collections & …" at bounding box center [784, 194] width 256 height 18
click at [686, 362] on input "text" at bounding box center [784, 364] width 256 height 18
click at [716, 395] on select "00 00 01 02 03 04 05 06 07 08 09 10 11 12 13 14 15 16 17 18 19 20 21 22 23" at bounding box center [719, 388] width 20 height 18
select select "12"
click at [746, 393] on select "00 00 01 02 03 04 05 06 07 08 09 10 11 12 13 14 15 16 17 18 19 20 21 22 23 24 2…" at bounding box center [742, 388] width 20 height 18
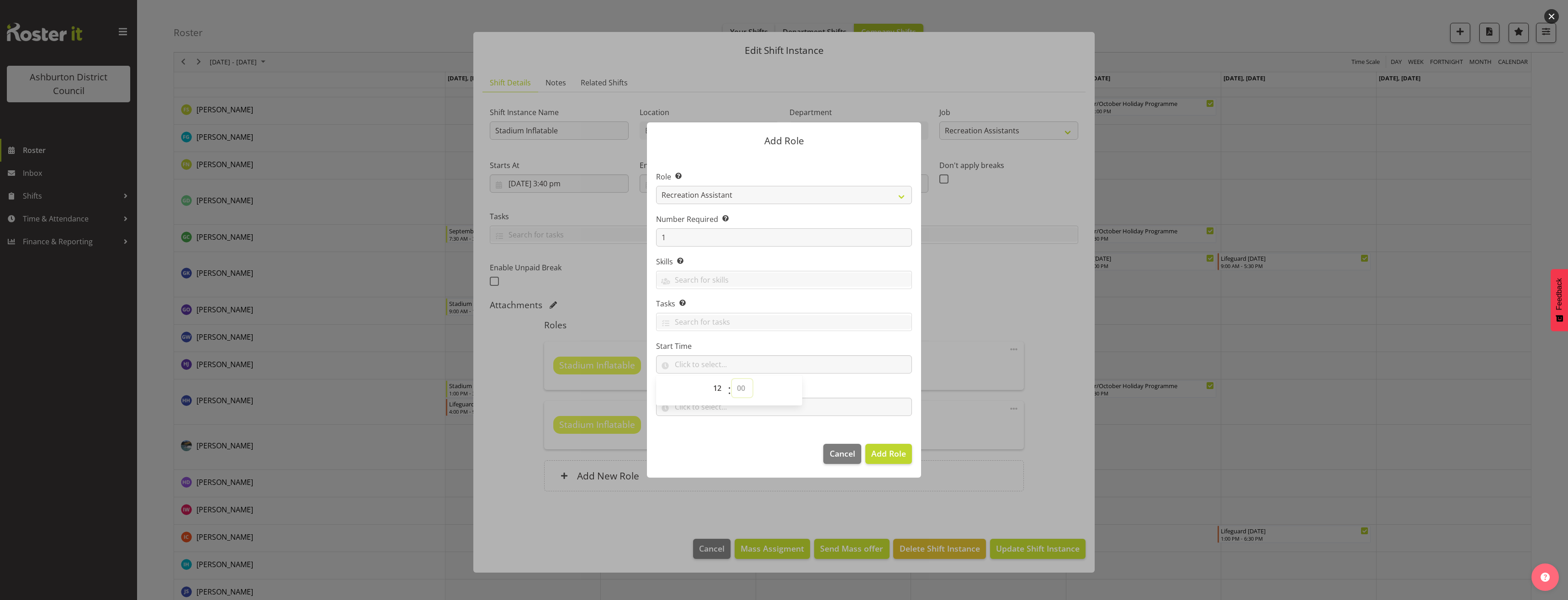
select select "45"
click at [719, 414] on input "text" at bounding box center [784, 406] width 256 height 18
type input "12:45"
drag, startPoint x: 713, startPoint y: 437, endPoint x: 717, endPoint y: 432, distance: 6.4
click at [716, 433] on select "00 00 01 02 03 04 05 06 07 08 09 10 11 12 13 14 15 16 17 18 19 20 21 22 23" at bounding box center [719, 430] width 20 height 18
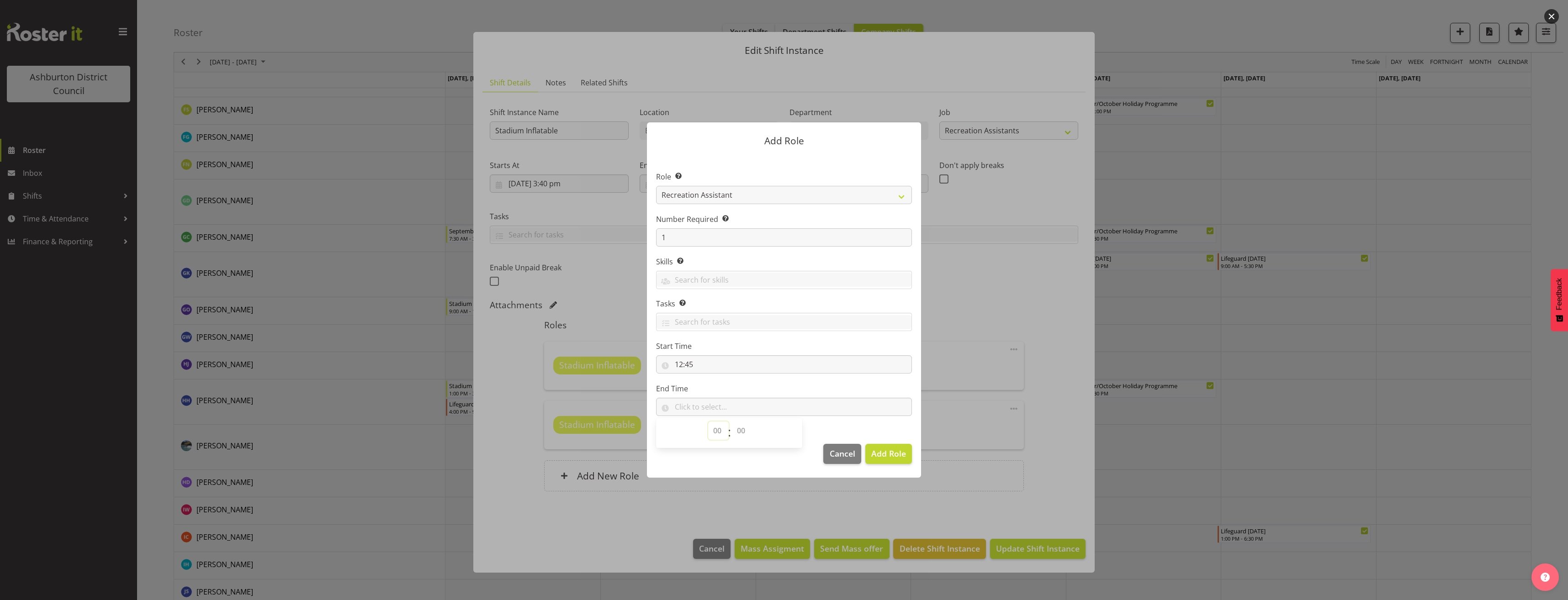
select select "15"
click at [741, 437] on select "00 00 01 02 03 04 05 06 07 08 09 10 11 12 13 14 15 16 17 18 19 20 21 22 23 24 2…" at bounding box center [742, 430] width 20 height 18
select select "0"
click at [732, 422] on select "00 00 01 02 03 04 05 06 07 08 09 10 11 12 13 14 15 16 17 18 19 20 21 22 23 24 2…" at bounding box center [742, 430] width 20 height 18
type input "15:00"
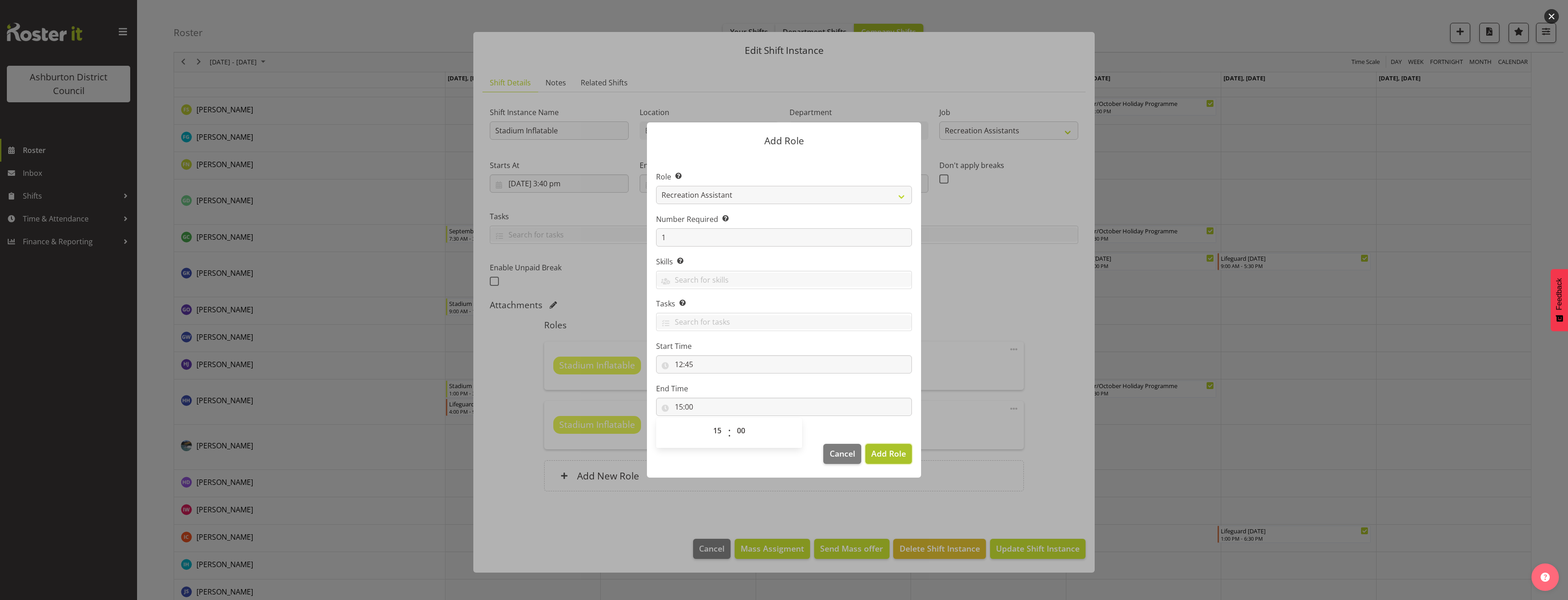
click at [906, 455] on button "Add Role" at bounding box center [889, 455] width 47 height 20
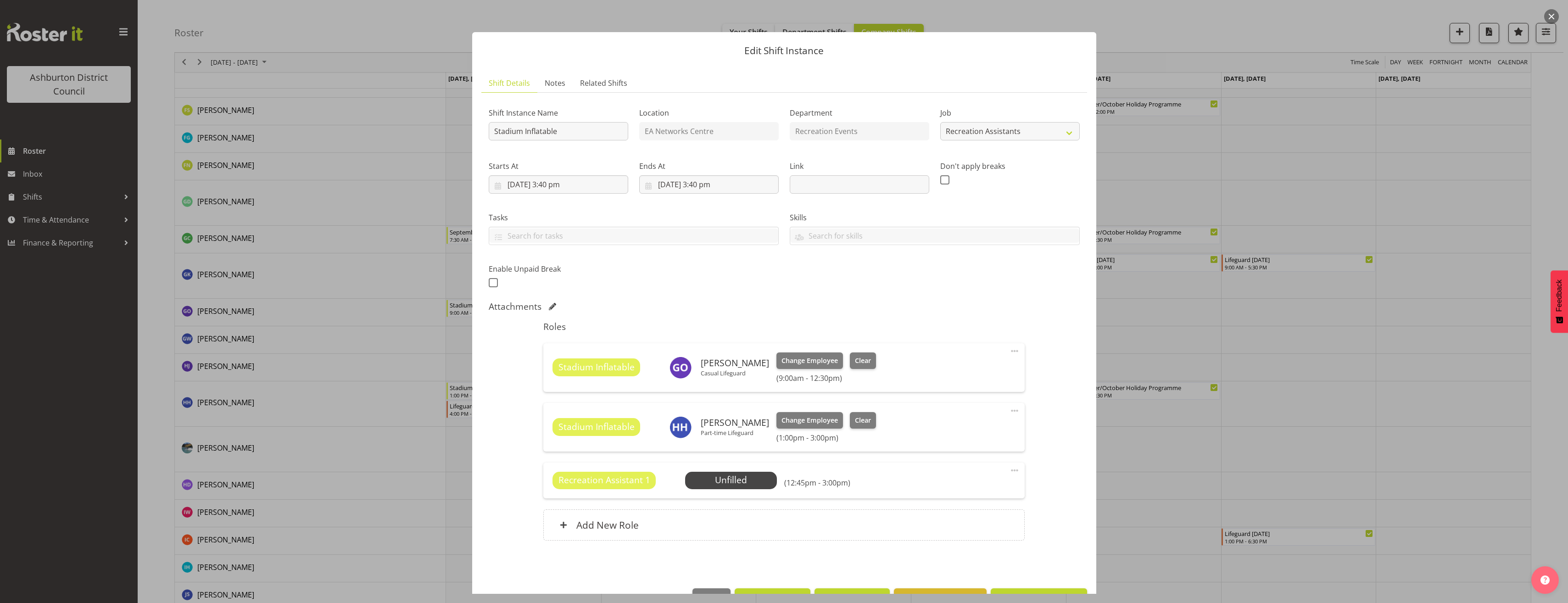
click at [1009, 470] on span at bounding box center [1014, 470] width 11 height 11
click at [954, 492] on link "Edit" at bounding box center [976, 491] width 88 height 17
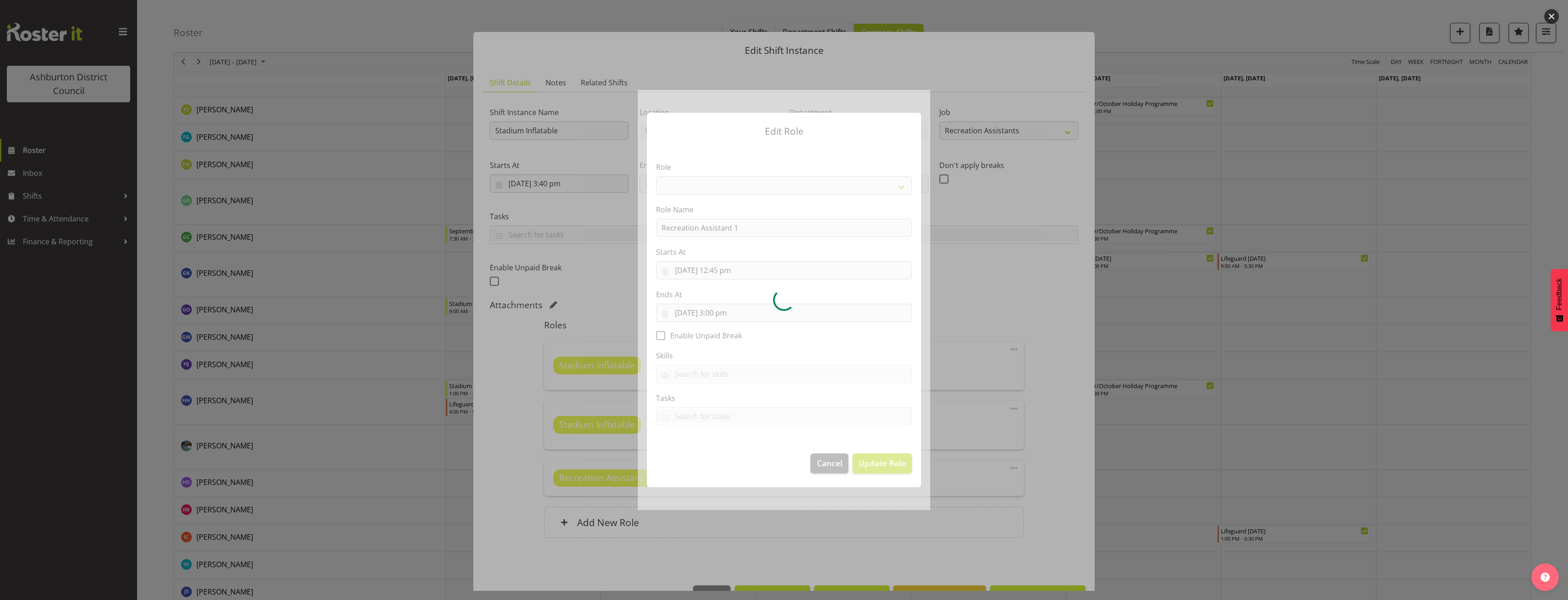
select select "84"
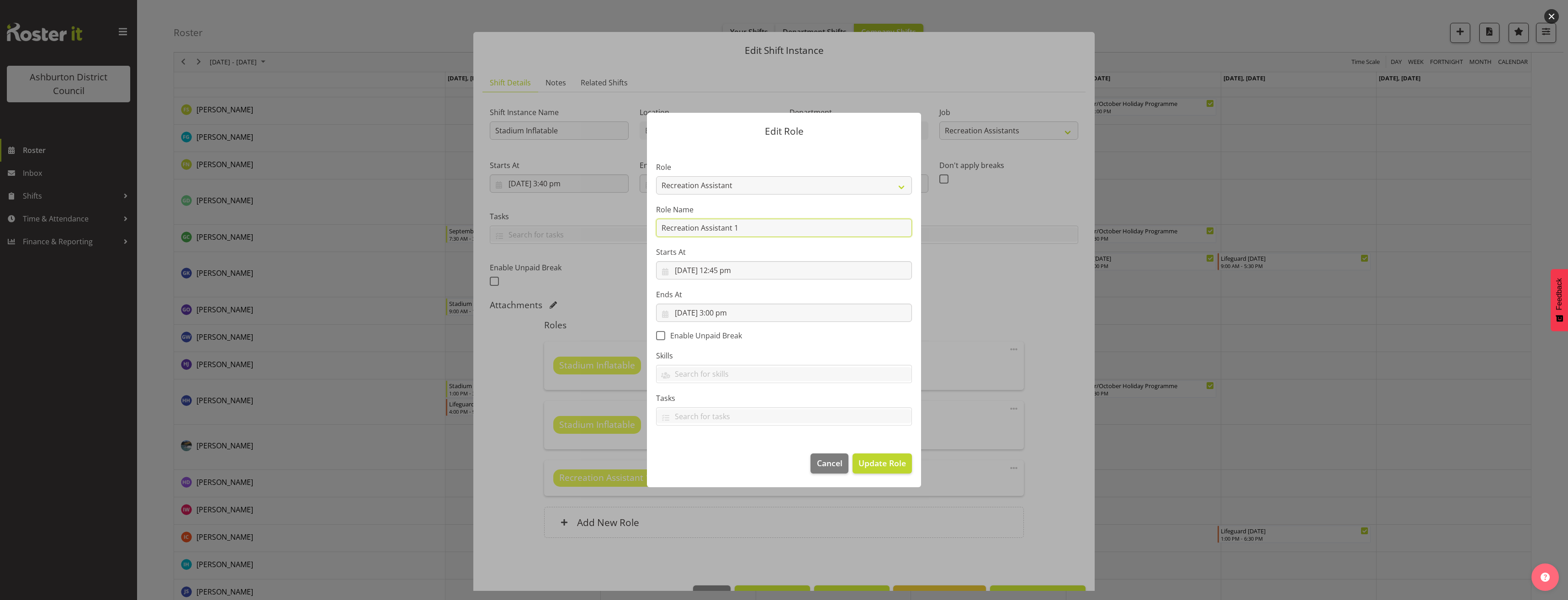
drag, startPoint x: 733, startPoint y: 227, endPoint x: 543, endPoint y: 224, distance: 190.0
click at [543, 224] on div "Edit Role Role AAGM Deputy Director AAGM Director Archivist Childrens Librarian…" at bounding box center [784, 300] width 1568 height 600
type input "Stadium Inflatable"
click at [905, 343] on section "Role AAGM Deputy Director AAGM Director Archivist Childrens Librarian Collectio…" at bounding box center [784, 295] width 274 height 299
click at [890, 469] on span "Update Role" at bounding box center [882, 463] width 48 height 12
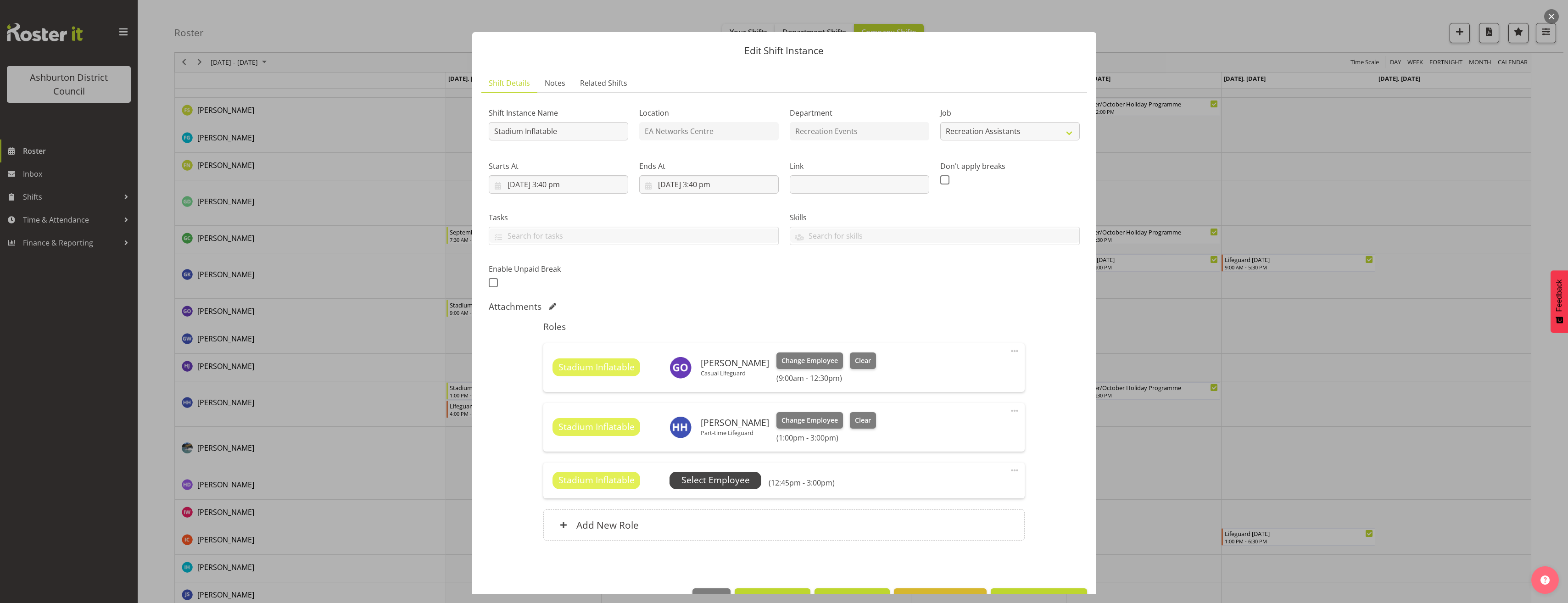
click at [737, 477] on span "Select Employee" at bounding box center [715, 480] width 68 height 13
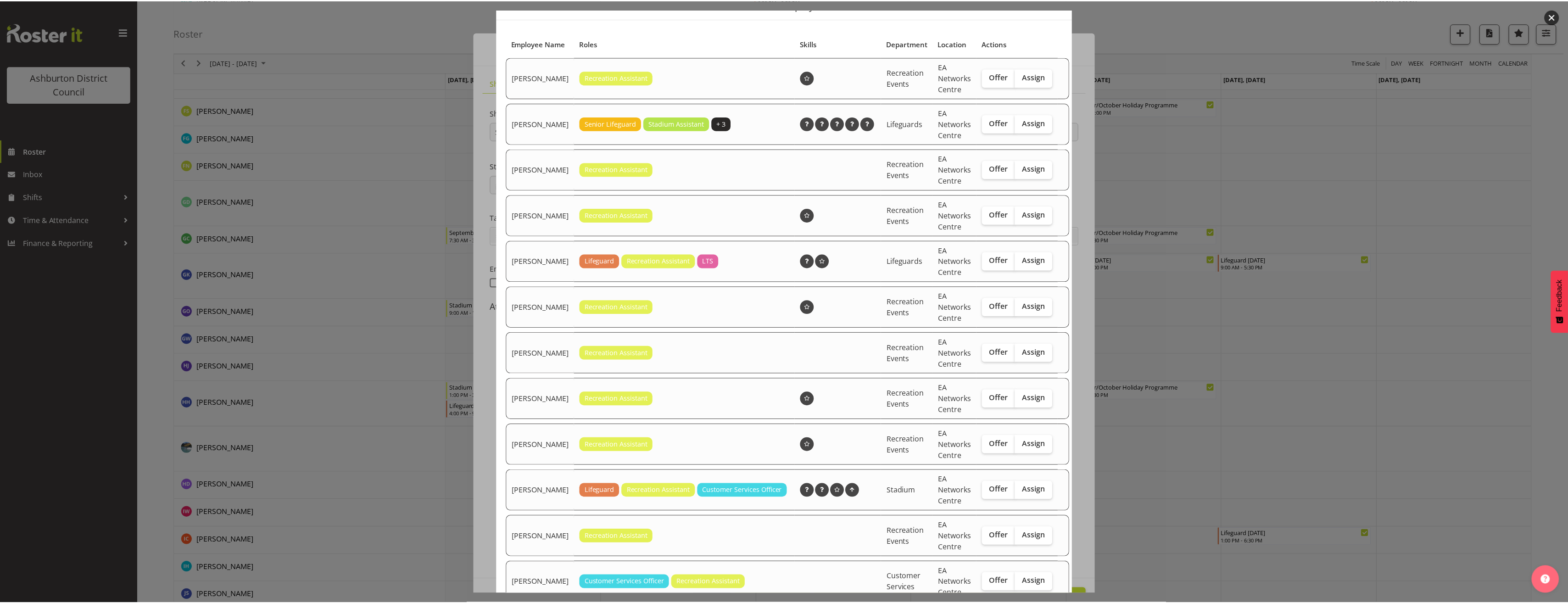
scroll to position [261, 0]
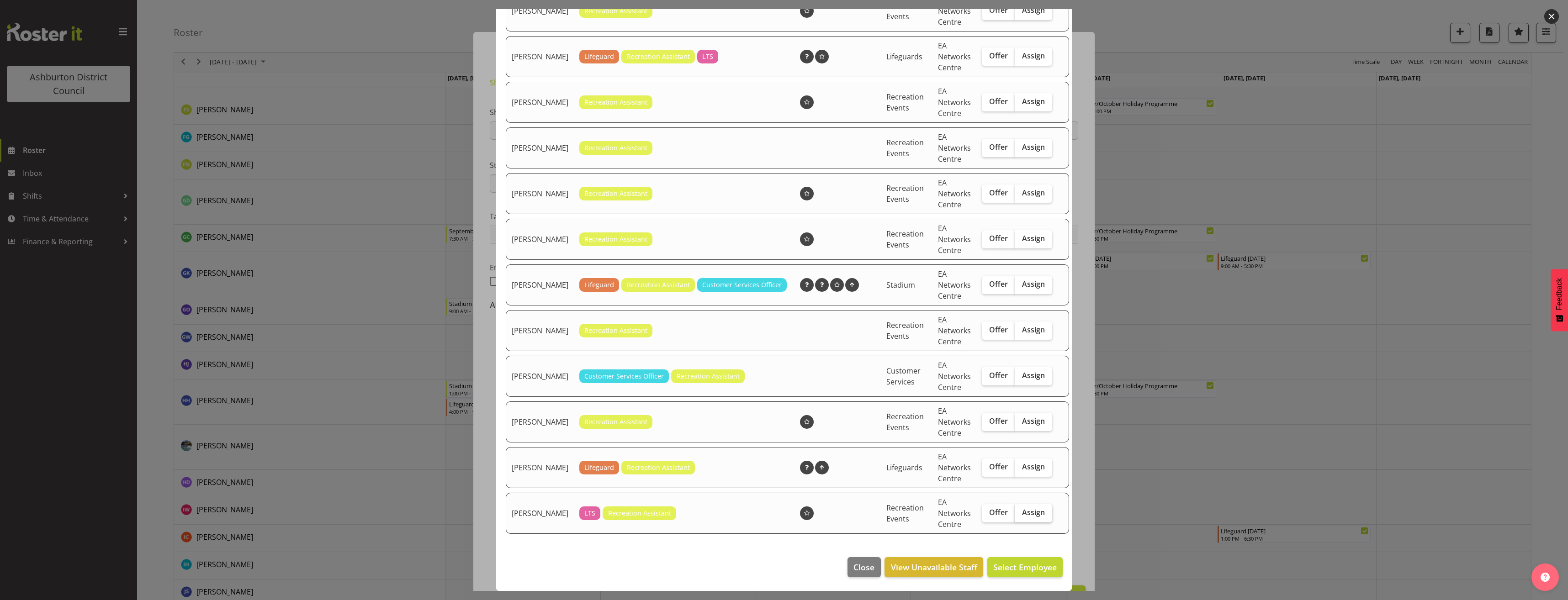
click at [1026, 518] on label "Assign" at bounding box center [1033, 513] width 37 height 18
click at [1020, 516] on input "Assign" at bounding box center [1018, 513] width 6 height 6
checkbox input "true"
click at [1015, 569] on span "Assign [PERSON_NAME]" at bounding box center [1010, 567] width 92 height 11
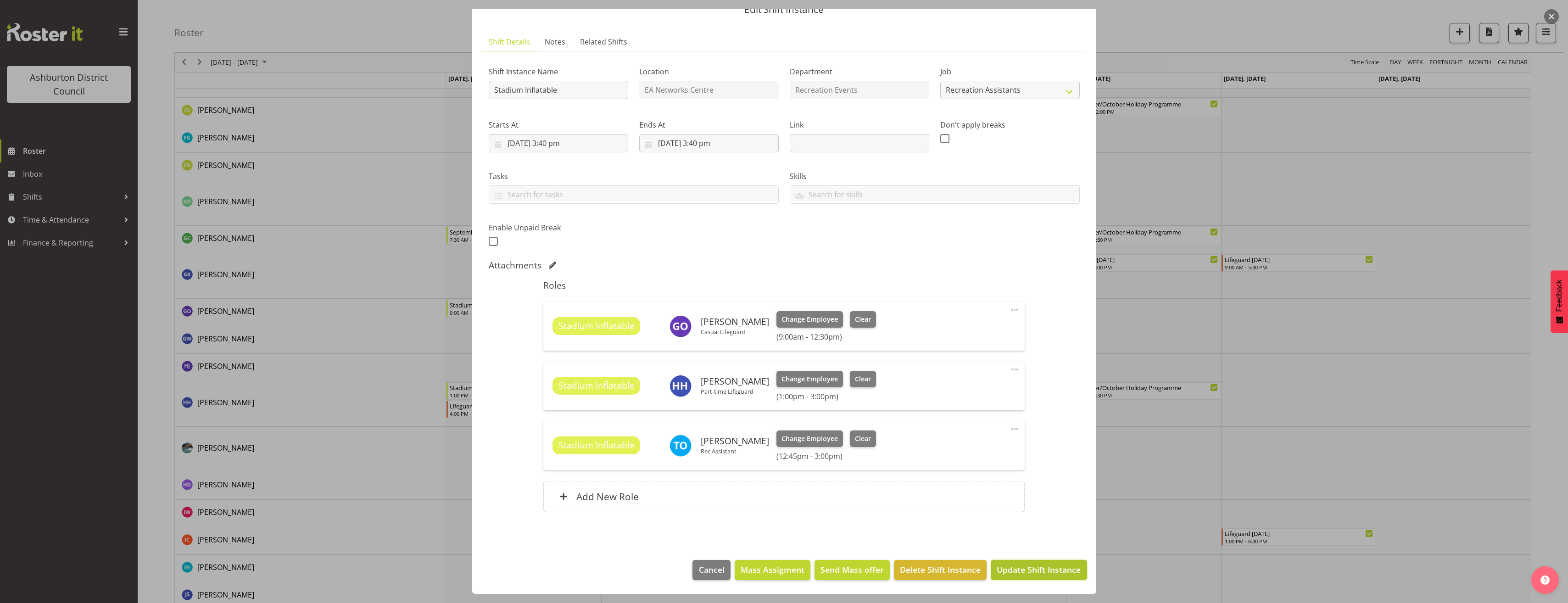
click at [1038, 564] on span "Update Shift Instance" at bounding box center [1039, 570] width 84 height 12
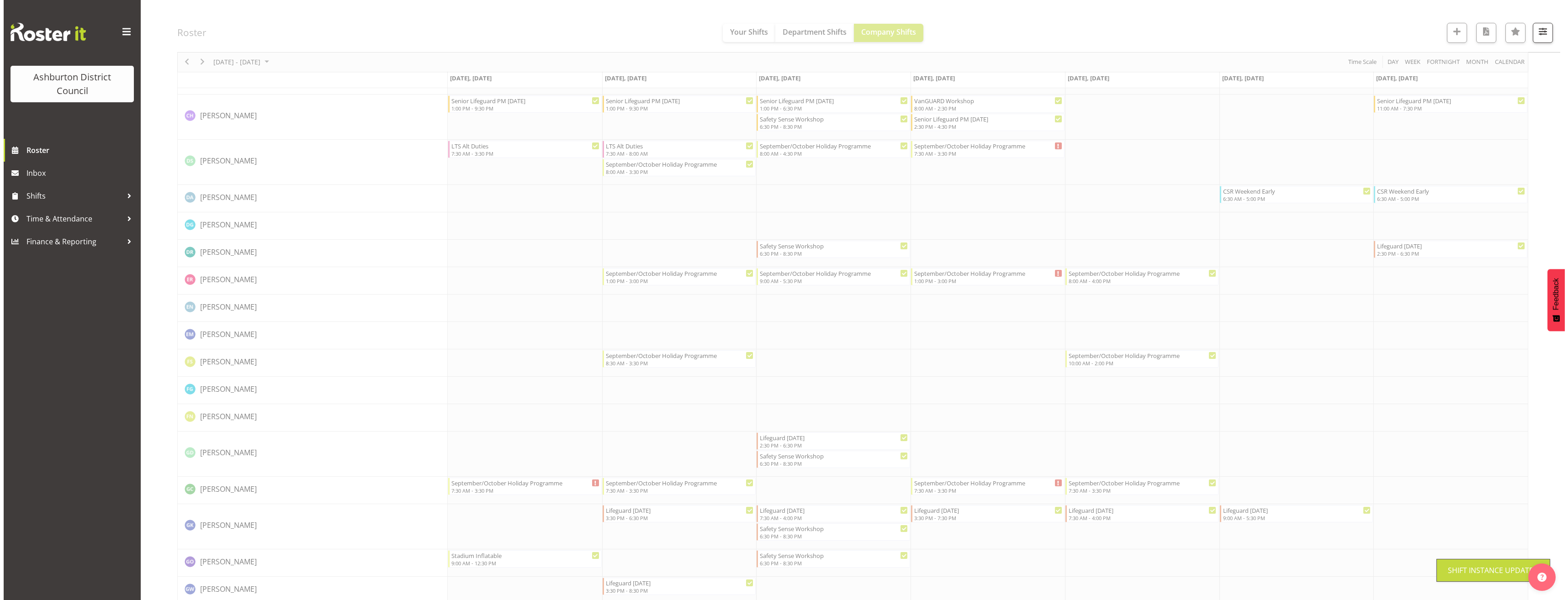
scroll to position [777, 0]
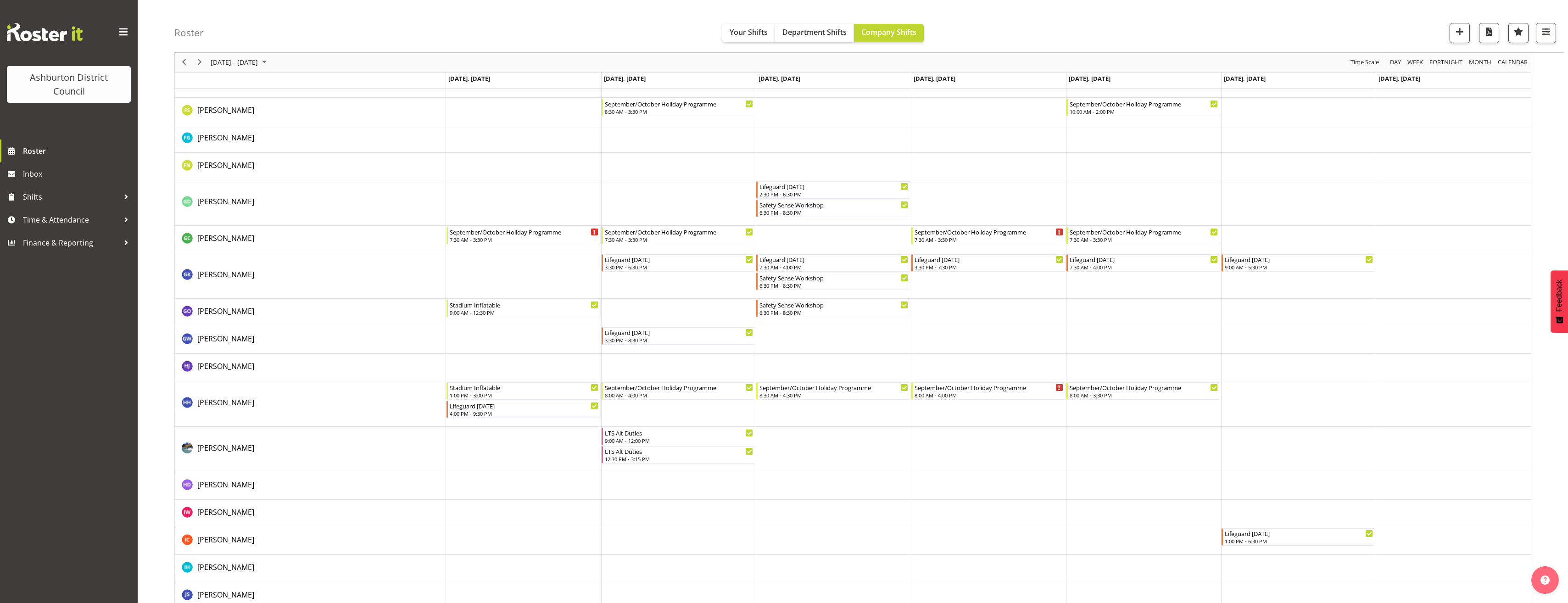
click at [656, 401] on td "Timeline Week of October 1, 2025" at bounding box center [678, 404] width 155 height 46
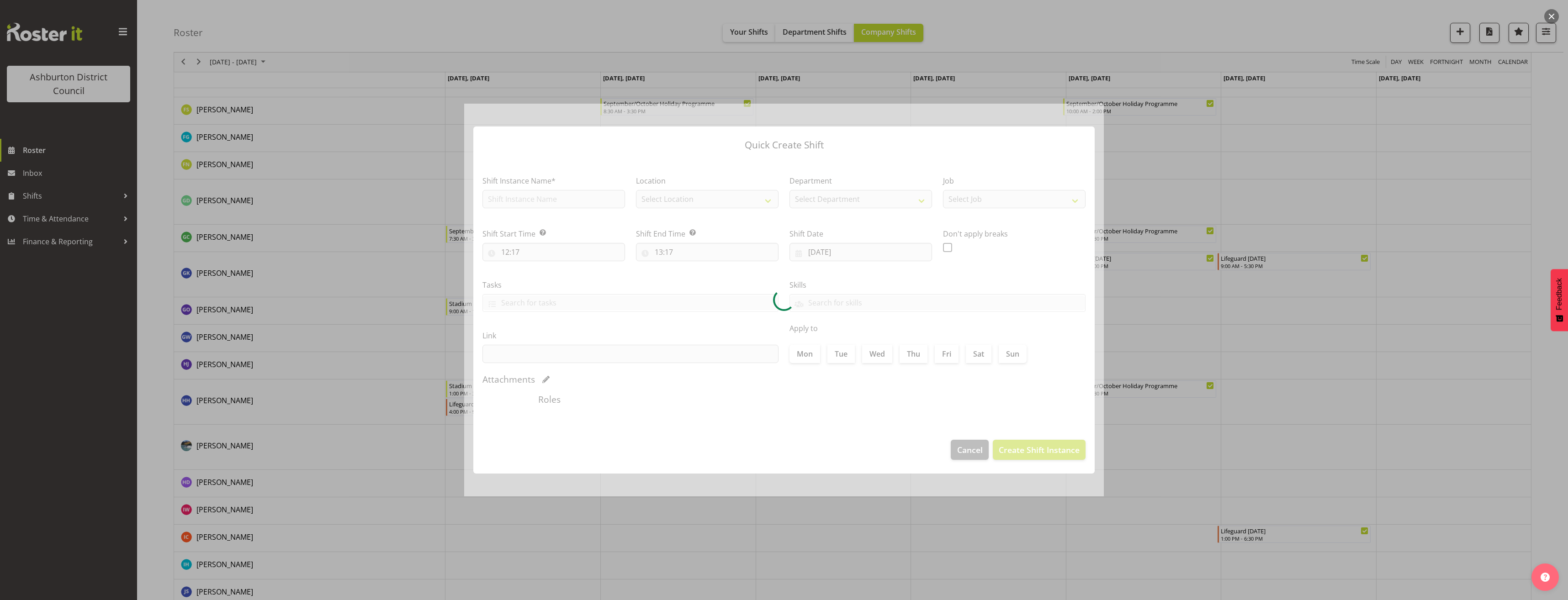
click at [655, 387] on div at bounding box center [784, 300] width 640 height 393
click at [288, 360] on div at bounding box center [784, 300] width 1568 height 600
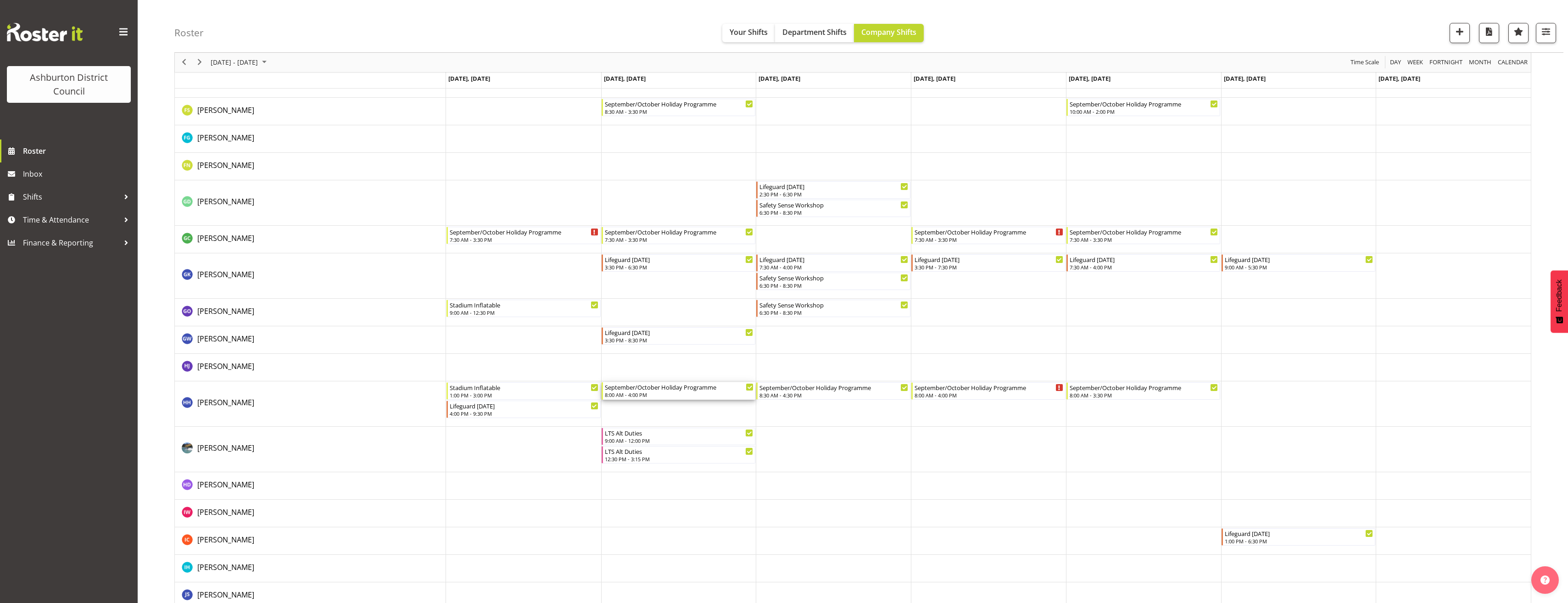
click at [681, 386] on div "September/October Holiday Programme" at bounding box center [679, 387] width 149 height 10
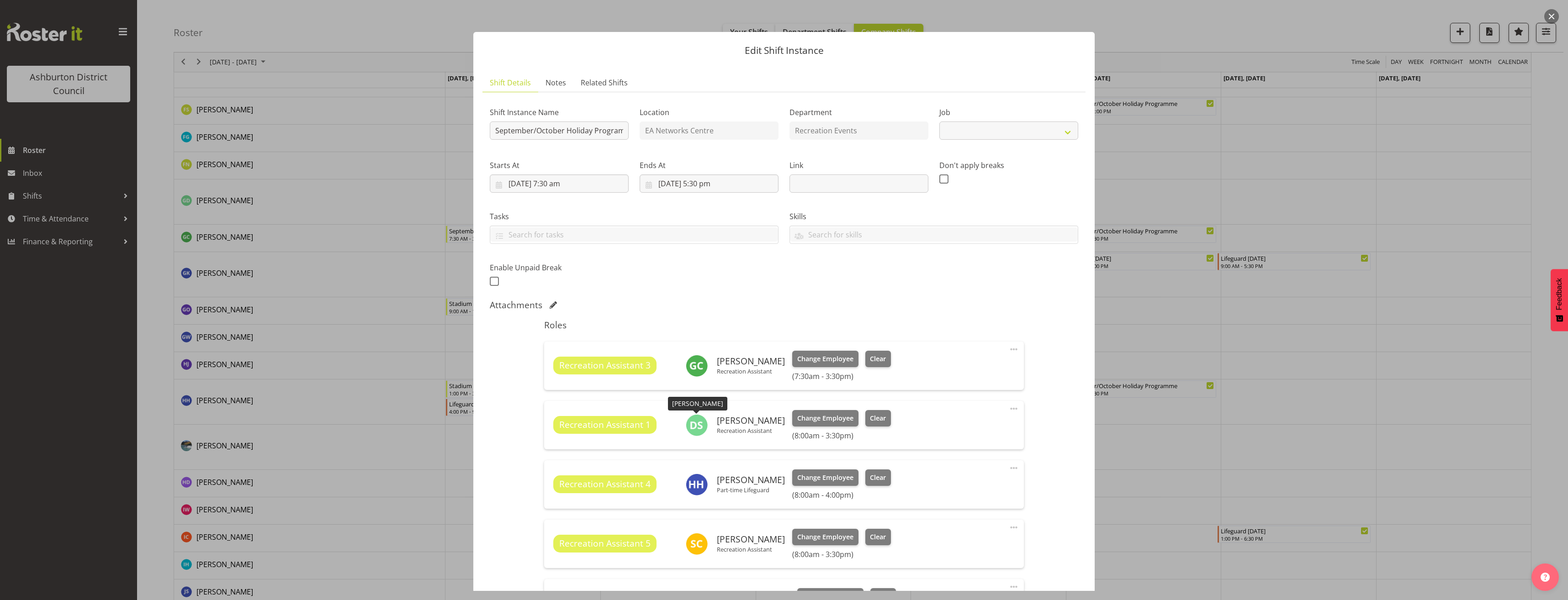
select select "4046"
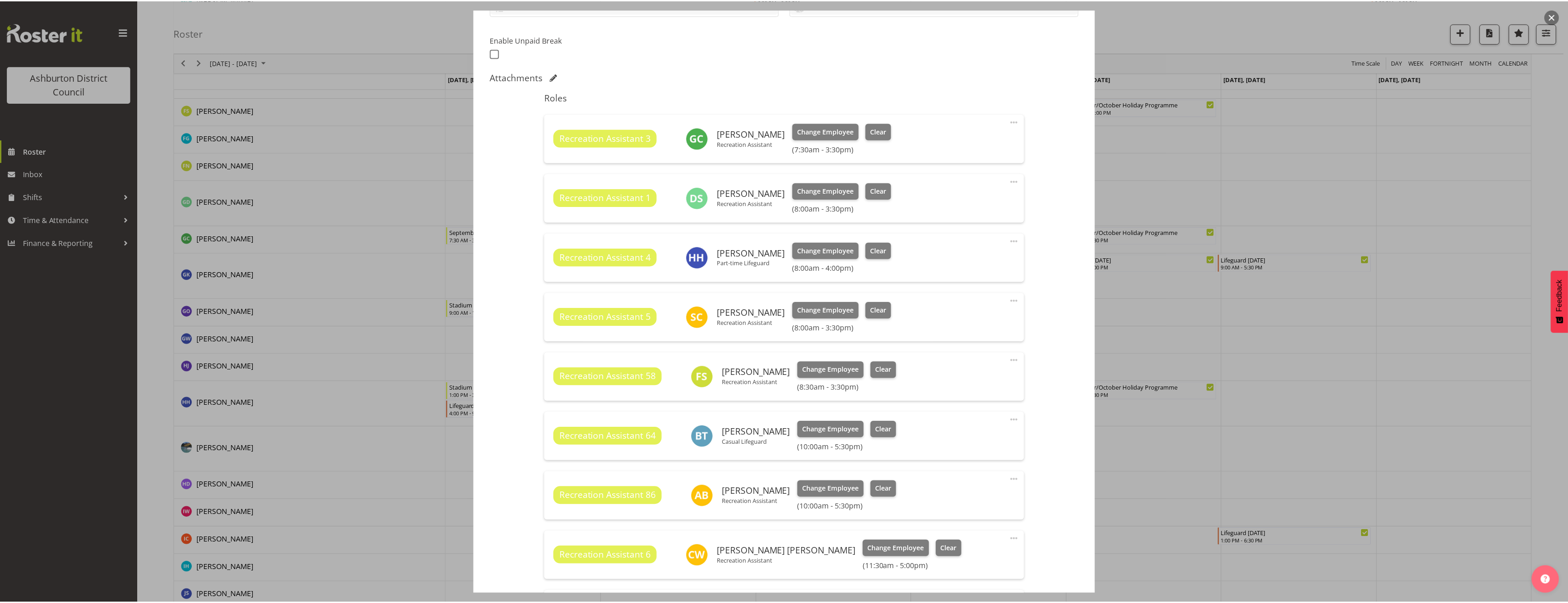
scroll to position [322, 0]
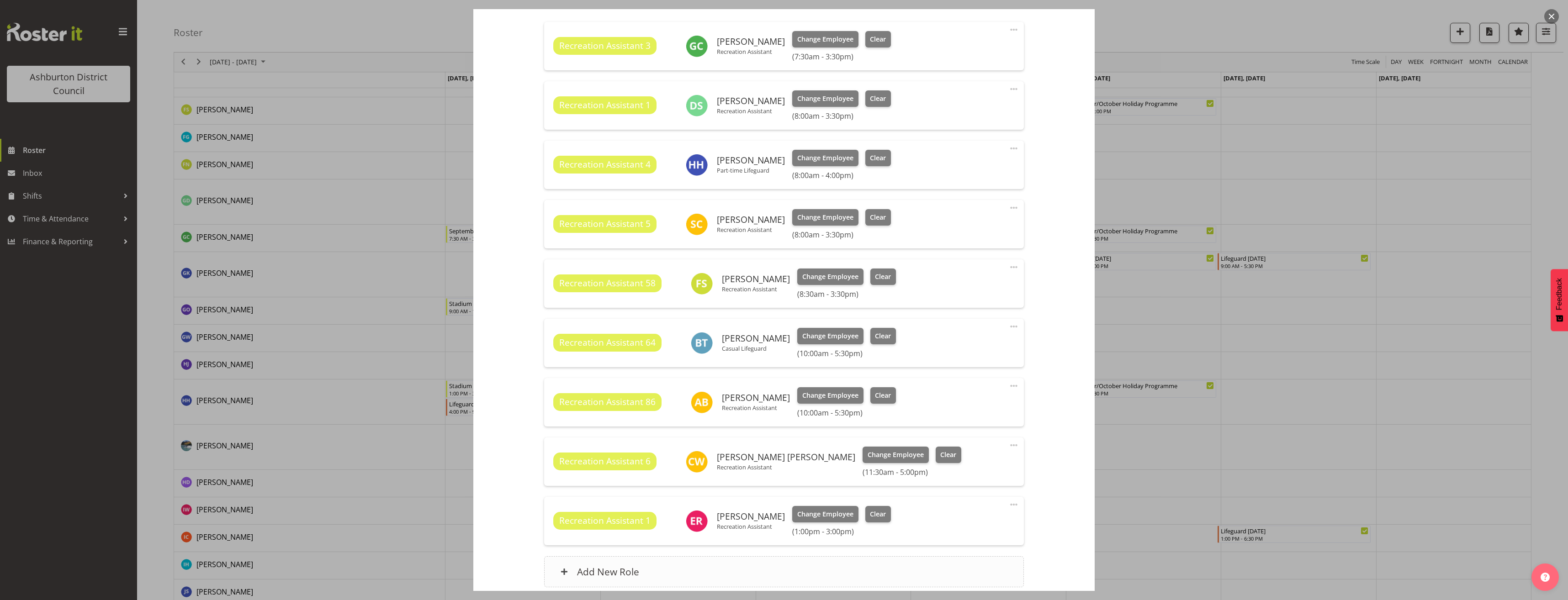
click at [866, 566] on div "Add New Role" at bounding box center [784, 571] width 480 height 31
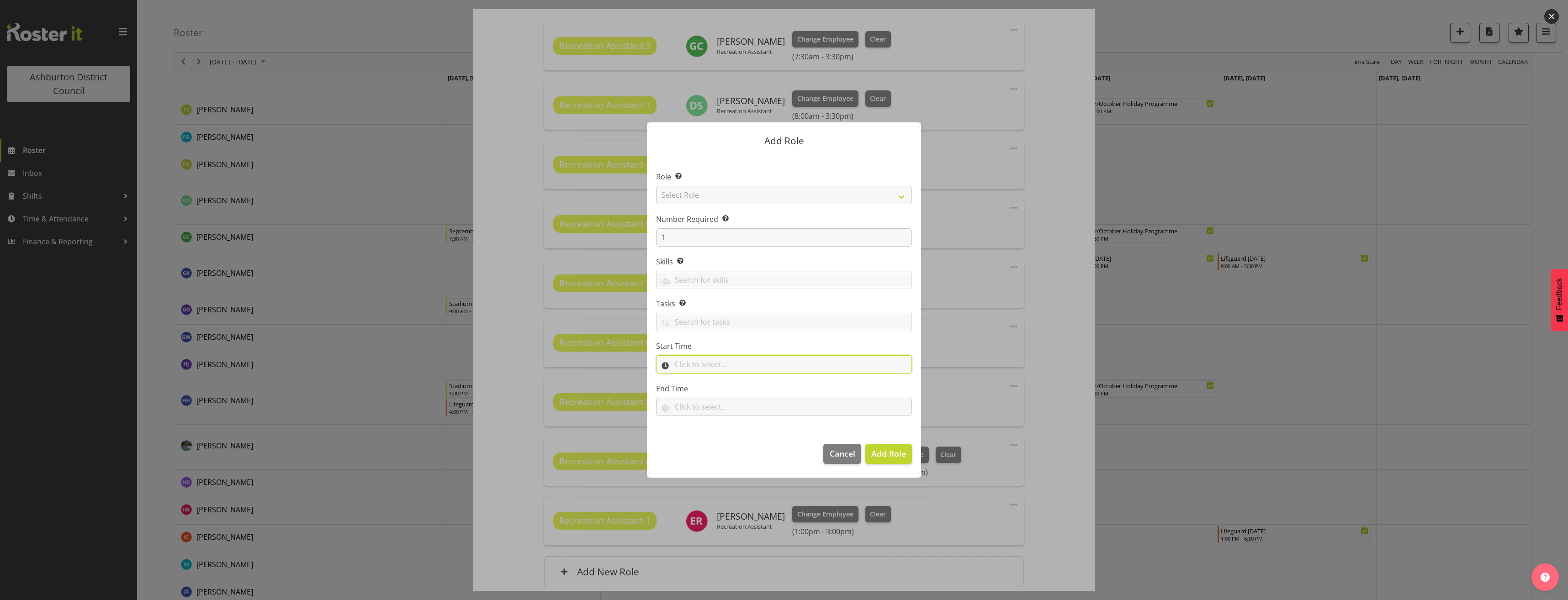
click at [693, 364] on input "text" at bounding box center [784, 364] width 256 height 18
click at [719, 392] on select "00 00 01 02 03 04 05 06 07 08 09 10 11 12 13 14 15 16 17 18 19 20 21 22 23" at bounding box center [719, 388] width 20 height 18
select select "13"
click at [742, 390] on select "00 00 01 02 03 04 05 06 07 08 09 10 11 12 13 14 15 16 17 18 19 20 21 22 23 24 2…" at bounding box center [742, 388] width 20 height 18
select select "0"
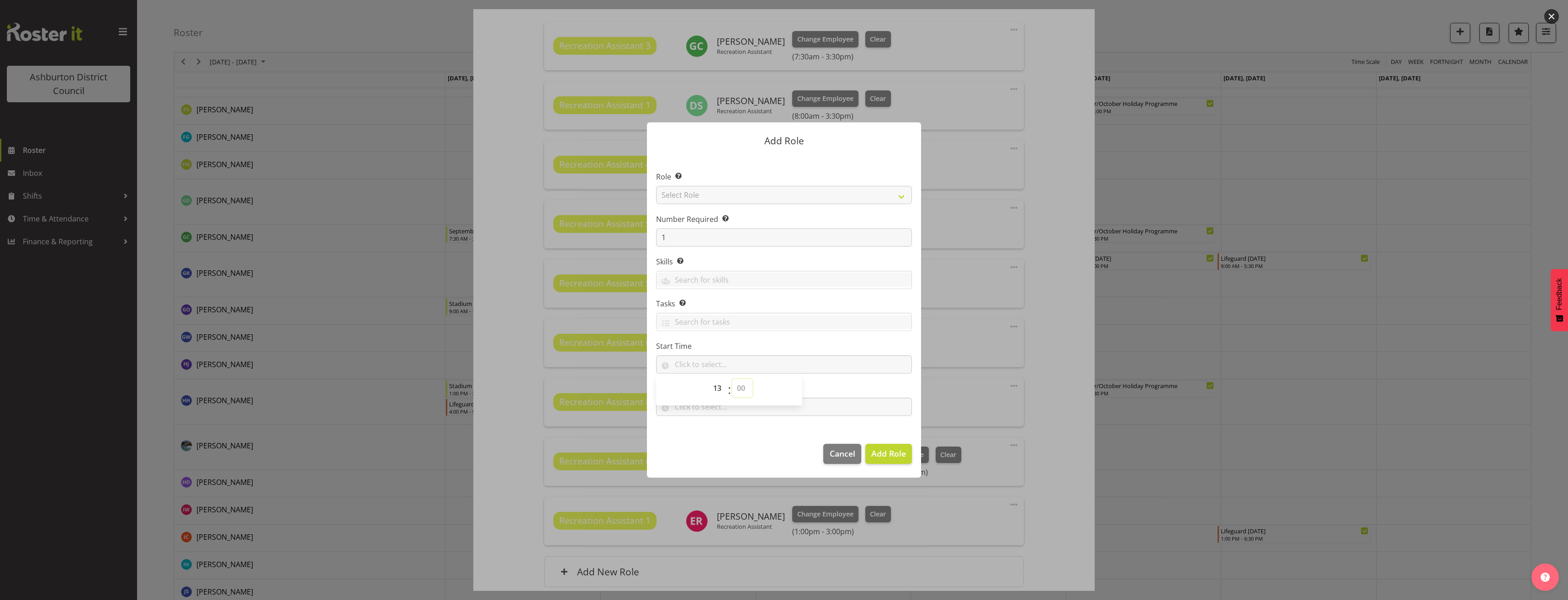
click at [732, 379] on select "00 00 01 02 03 04 05 06 07 08 09 10 11 12 13 14 15 16 17 18 19 20 21 22 23 24 2…" at bounding box center [742, 388] width 20 height 18
type input "13:00"
click at [690, 413] on input "text" at bounding box center [784, 406] width 256 height 18
click at [717, 436] on select "00 00 01 02 03 04 05 06 07 08 09 10 11 12 13 14 15 16 17 18 19 20 21 22 23" at bounding box center [719, 430] width 20 height 18
select select "15"
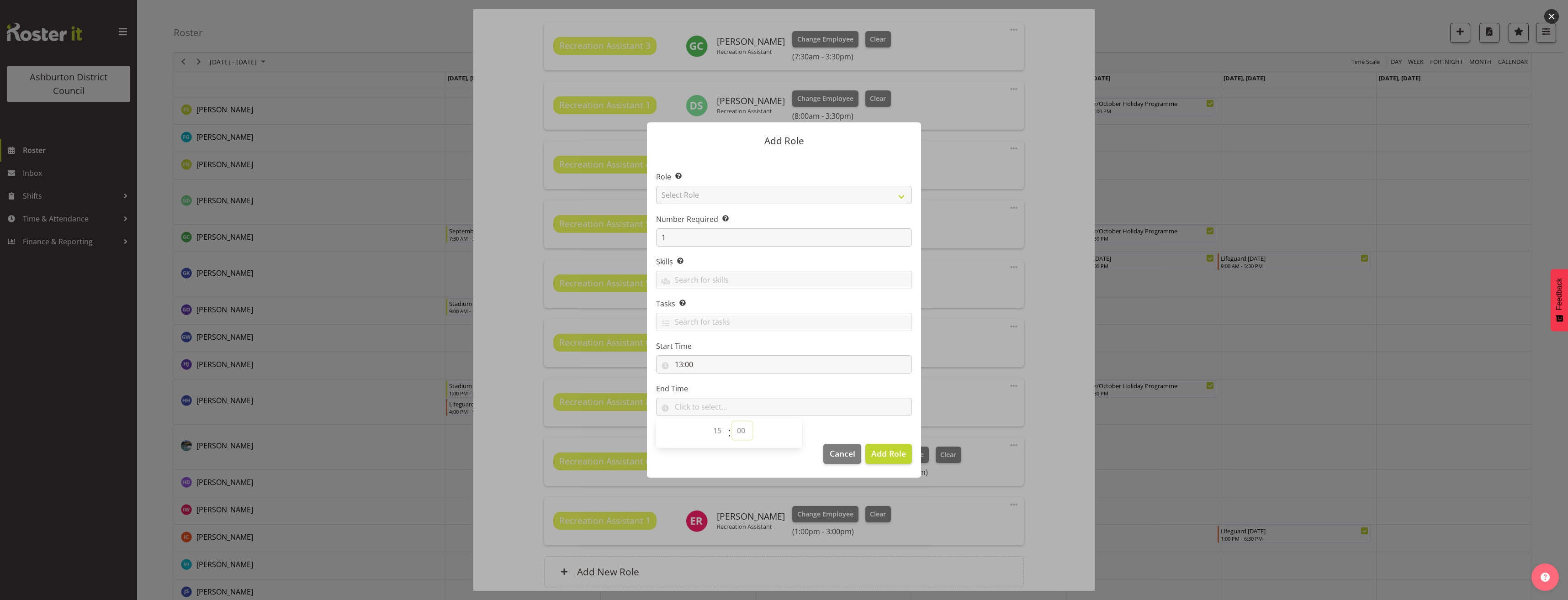
click at [748, 427] on select "00 00 01 02 03 04 05 06 07 08 09 10 11 12 13 14 15 16 17 18 19 20 21 22 23 24 2…" at bounding box center [742, 430] width 20 height 18
click at [732, 422] on select "00 00 01 02 03 04 05 06 07 08 09 10 11 12 13 14 15 16 17 18 19 20 21 22 23 24 2…" at bounding box center [742, 430] width 20 height 18
click at [747, 428] on select "00 00 01 02 03 04 05 06 07 08 09 10 11 12 13 14 15 16 17 18 19 20 21 22 23 24 2…" at bounding box center [742, 430] width 20 height 18
select select "0"
click at [732, 422] on select "00 00 01 02 03 04 05 06 07 08 09 10 11 12 13 14 15 16 17 18 19 20 21 22 23 24 2…" at bounding box center [742, 430] width 20 height 18
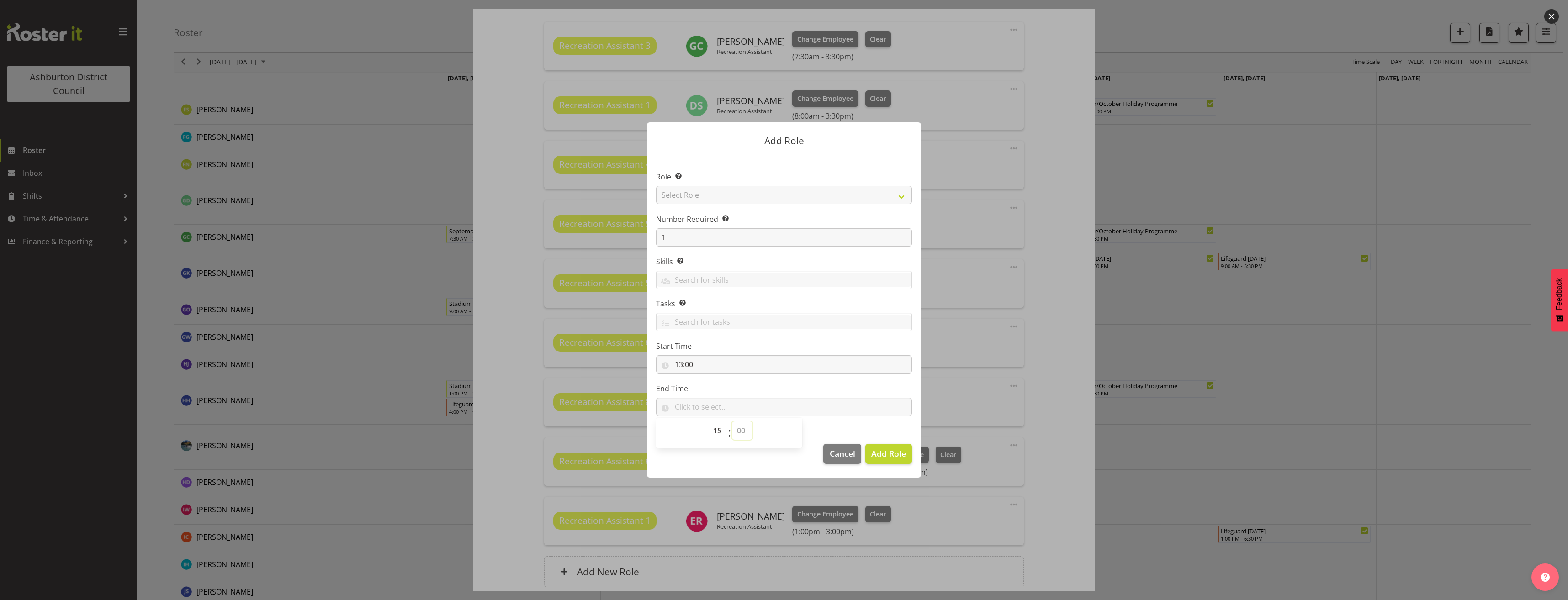
type input "15:00"
click at [900, 449] on span "Add Role" at bounding box center [889, 453] width 35 height 11
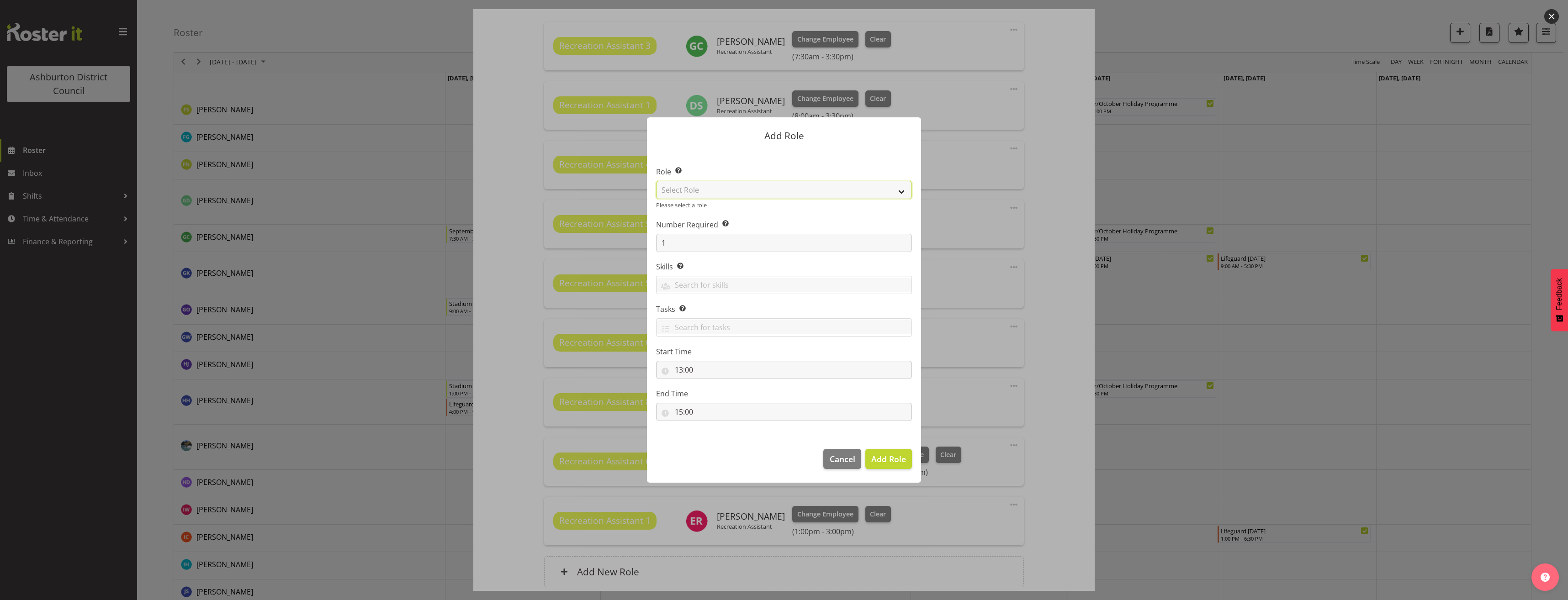
click at [715, 196] on select "Select Role AAGM Deputy Director AAGM Director Archivist Childrens Librarian Co…" at bounding box center [784, 190] width 256 height 18
select select "84"
click at [656, 186] on select "Select Role AAGM Deputy Director AAGM Director Archivist Childrens Librarian Co…" at bounding box center [784, 190] width 256 height 18
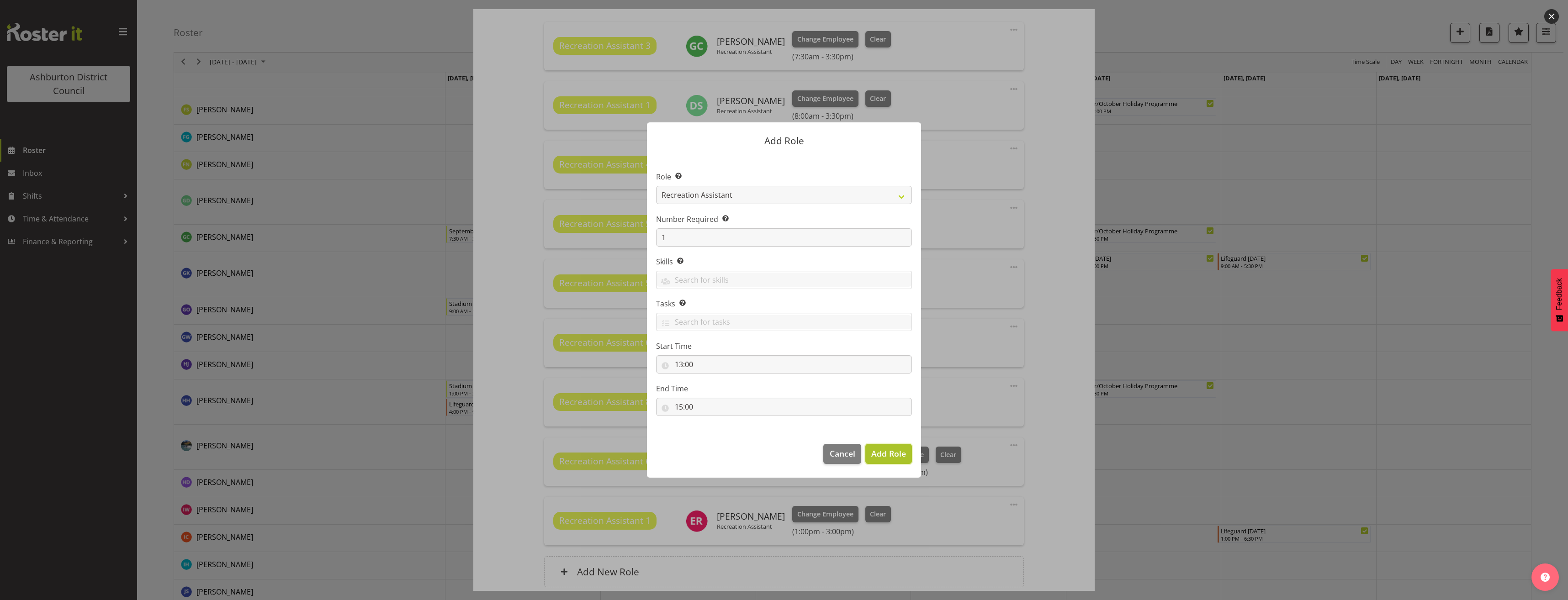
click at [885, 455] on span "Add Role" at bounding box center [889, 453] width 35 height 11
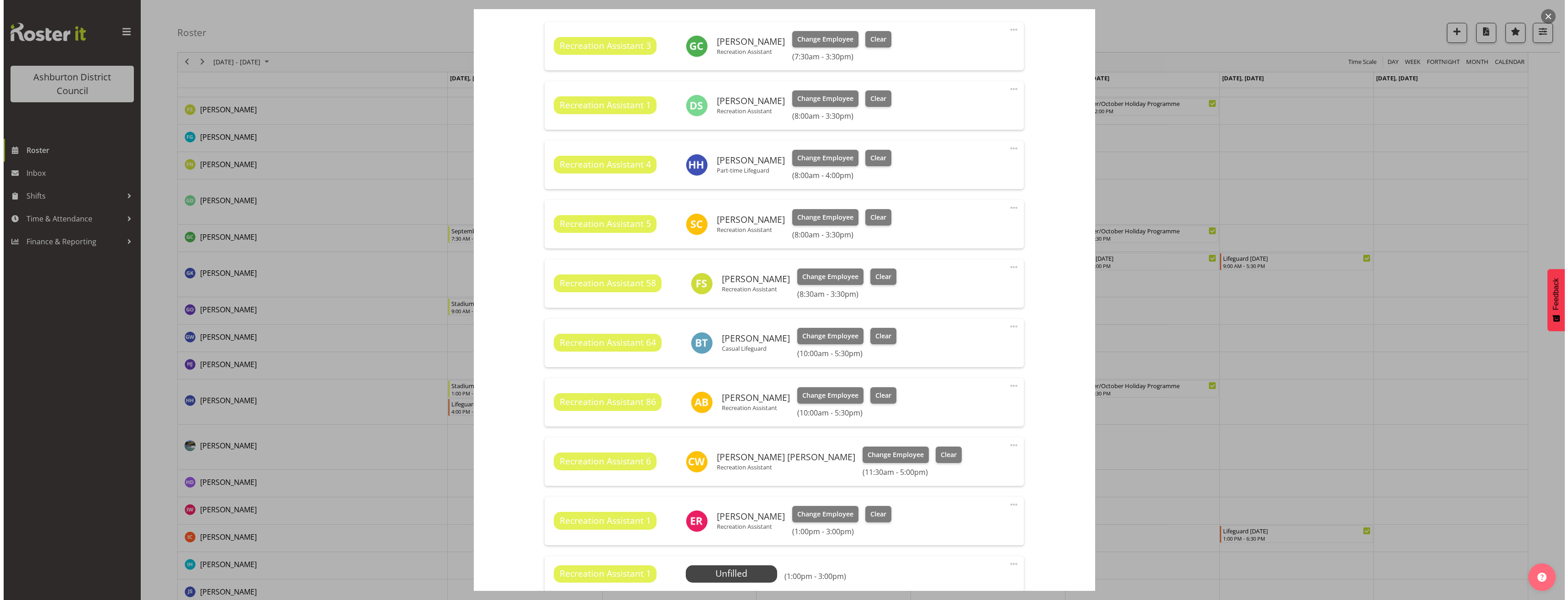
scroll to position [411, 0]
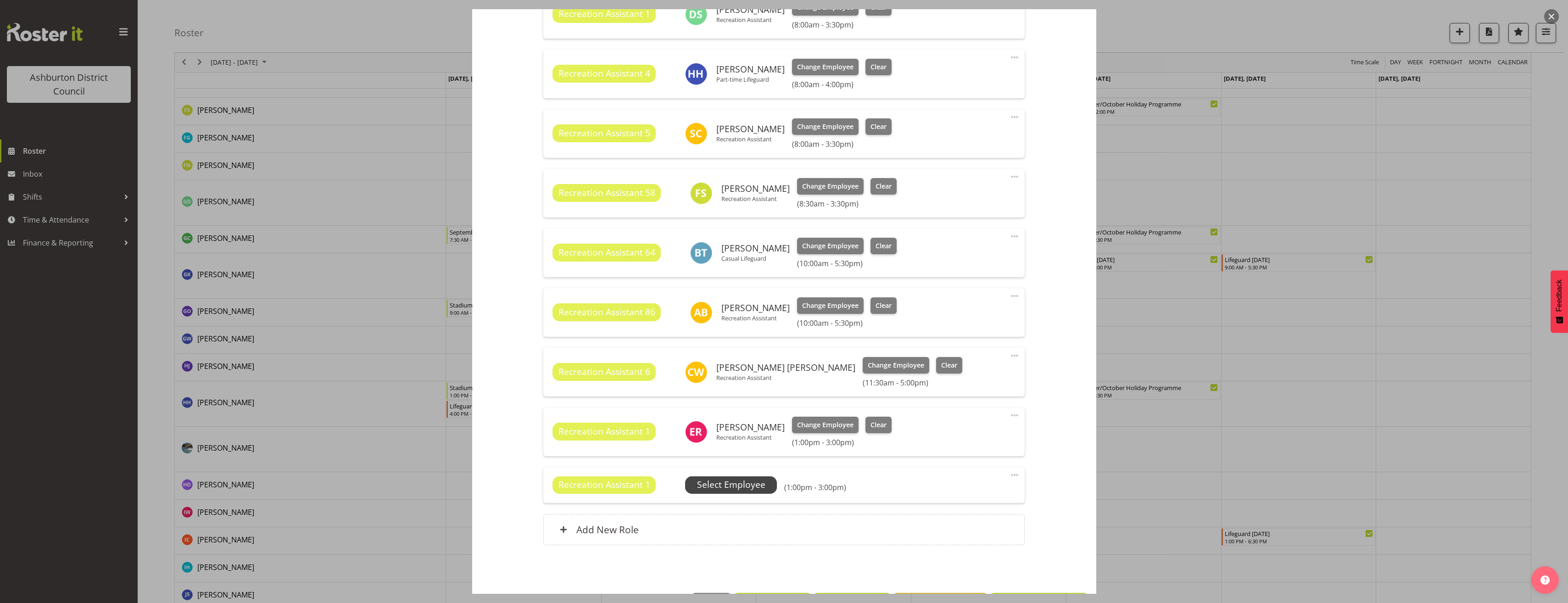
click at [747, 489] on span "Select Employee" at bounding box center [730, 485] width 68 height 13
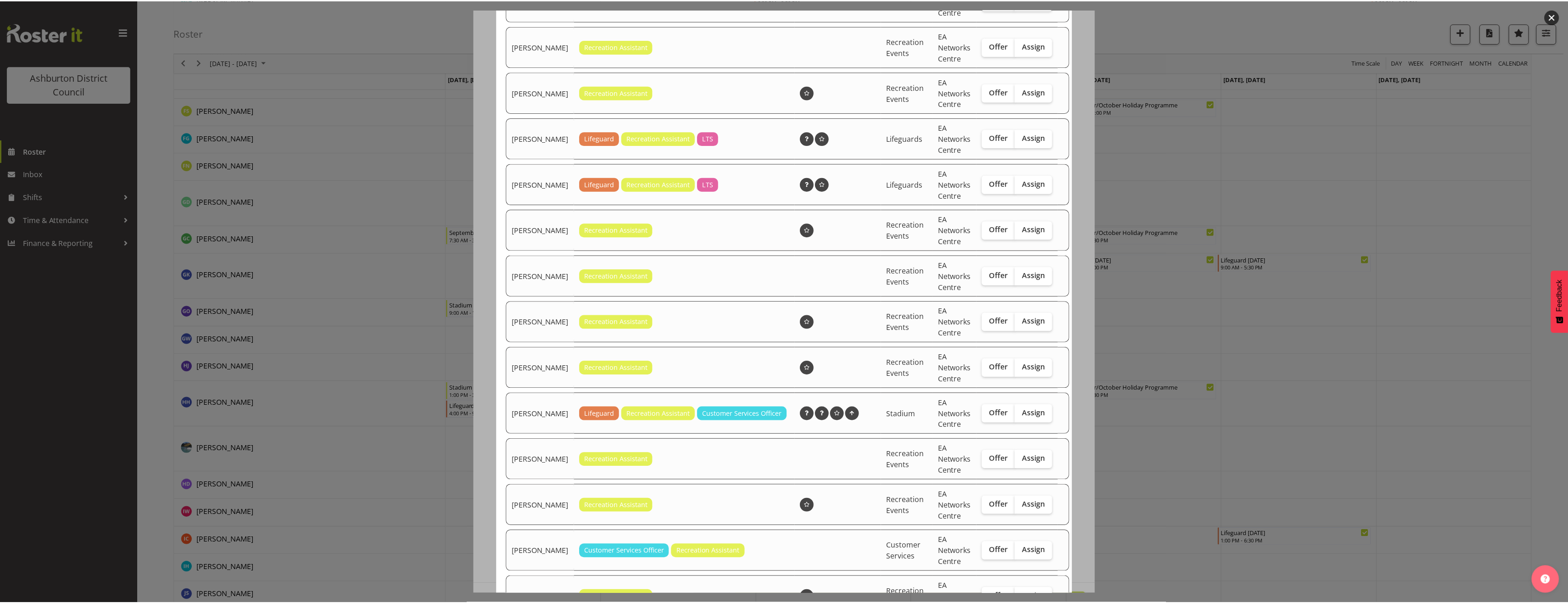
scroll to position [123, 0]
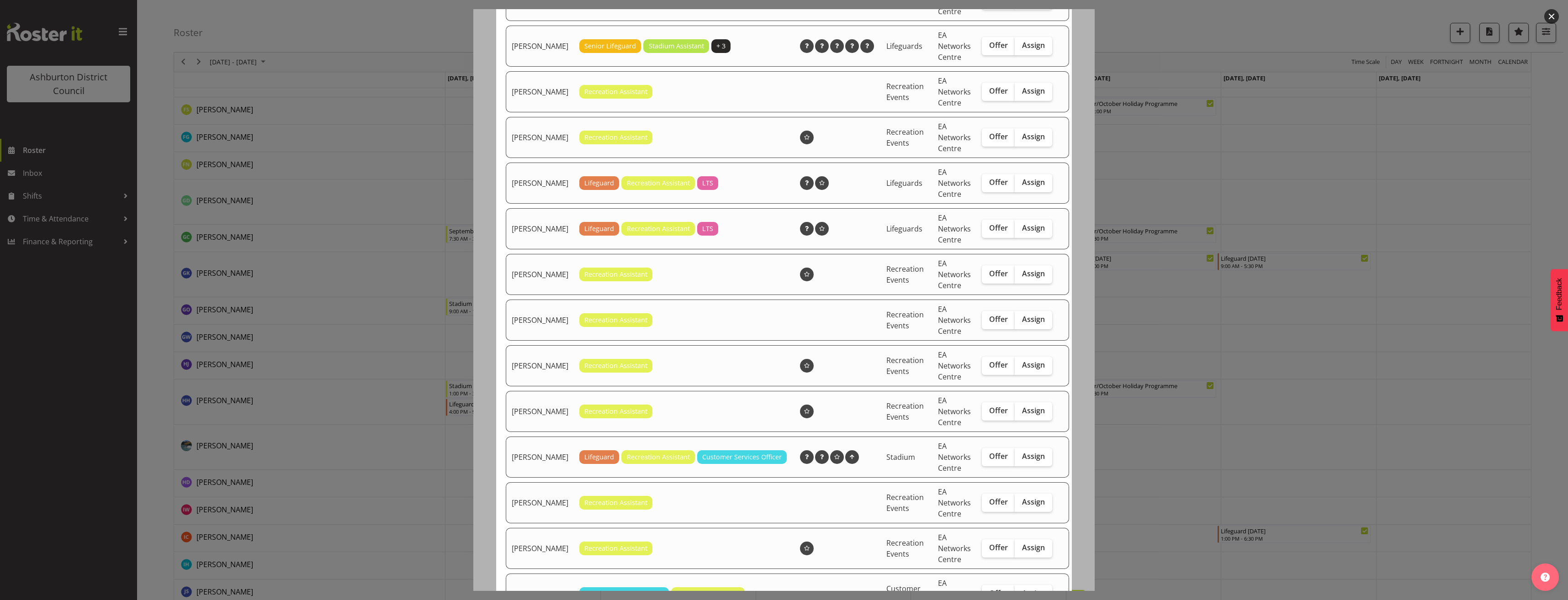
click at [452, 422] on div at bounding box center [784, 300] width 1568 height 600
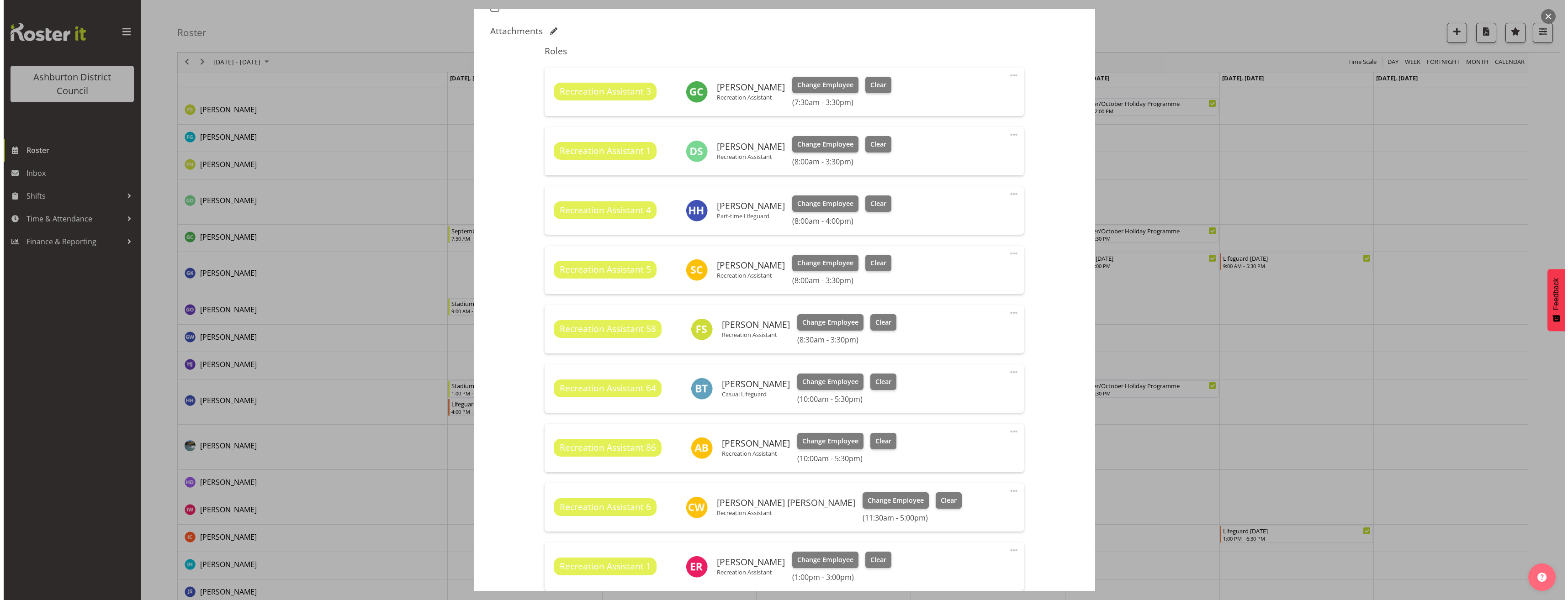
scroll to position [444, 0]
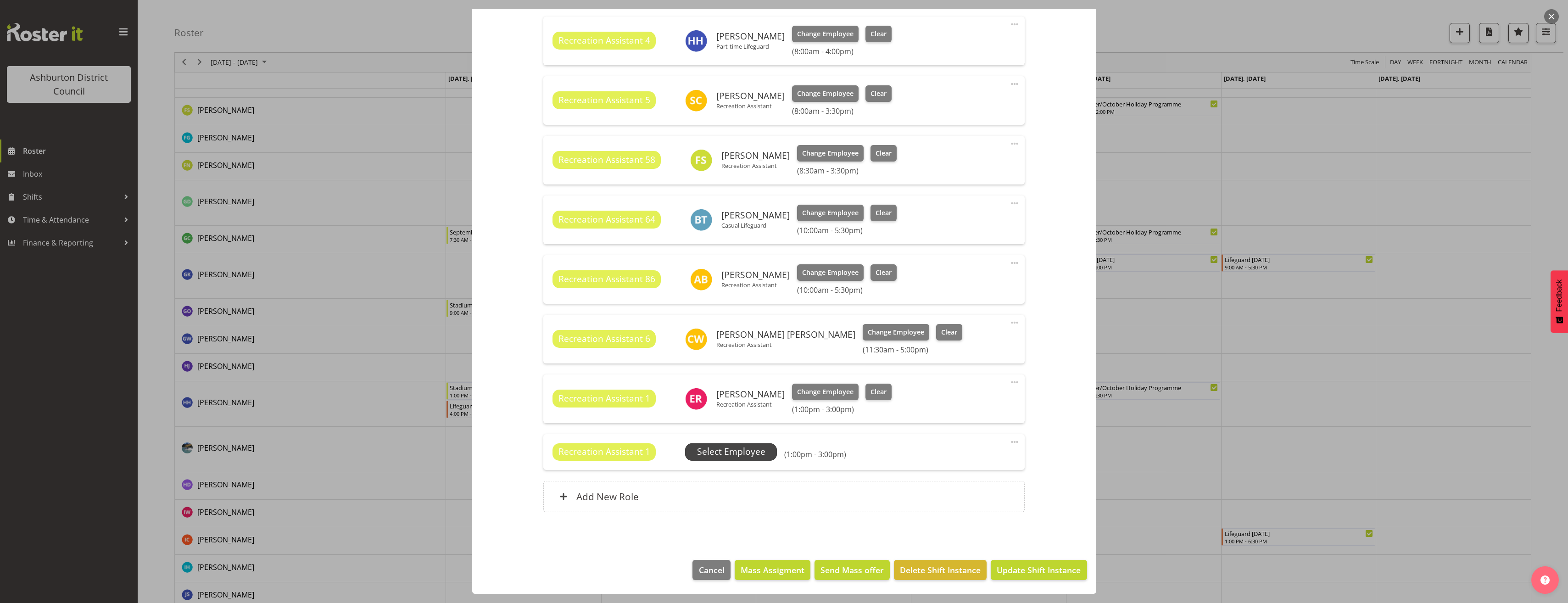
click at [740, 460] on span "Select Employee" at bounding box center [730, 452] width 92 height 18
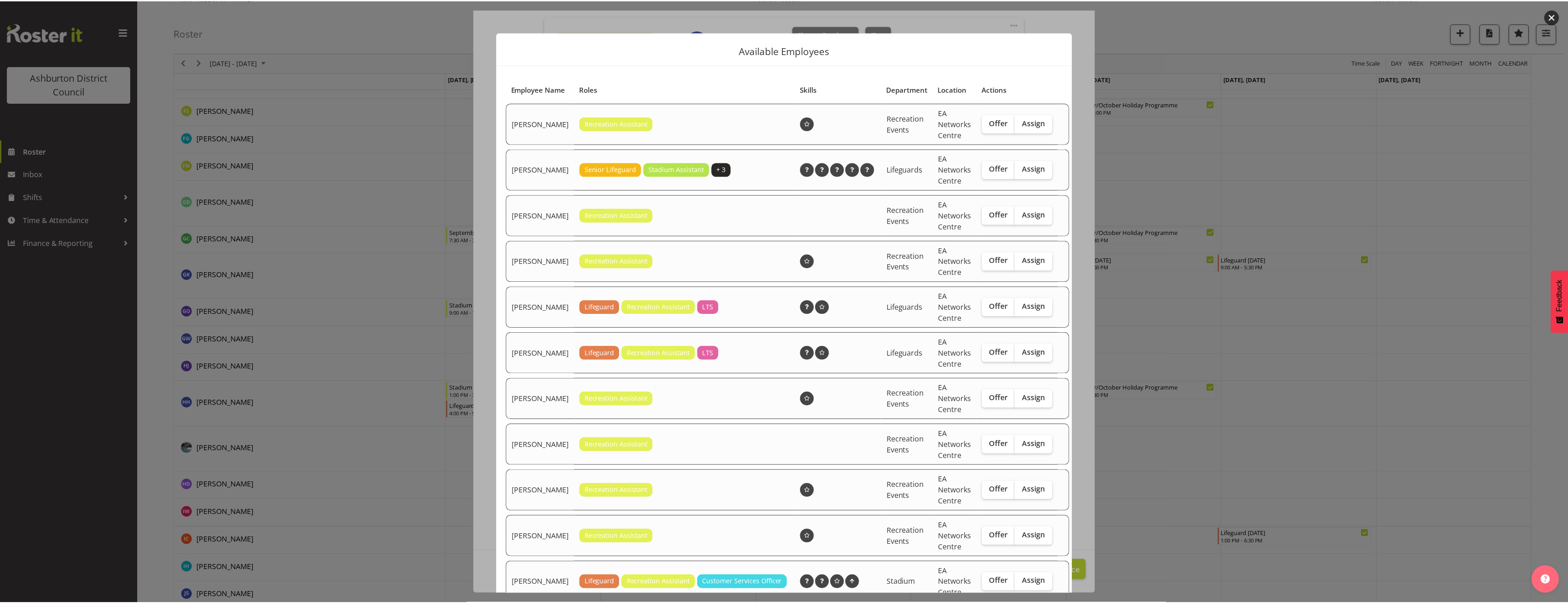
scroll to position [307, 0]
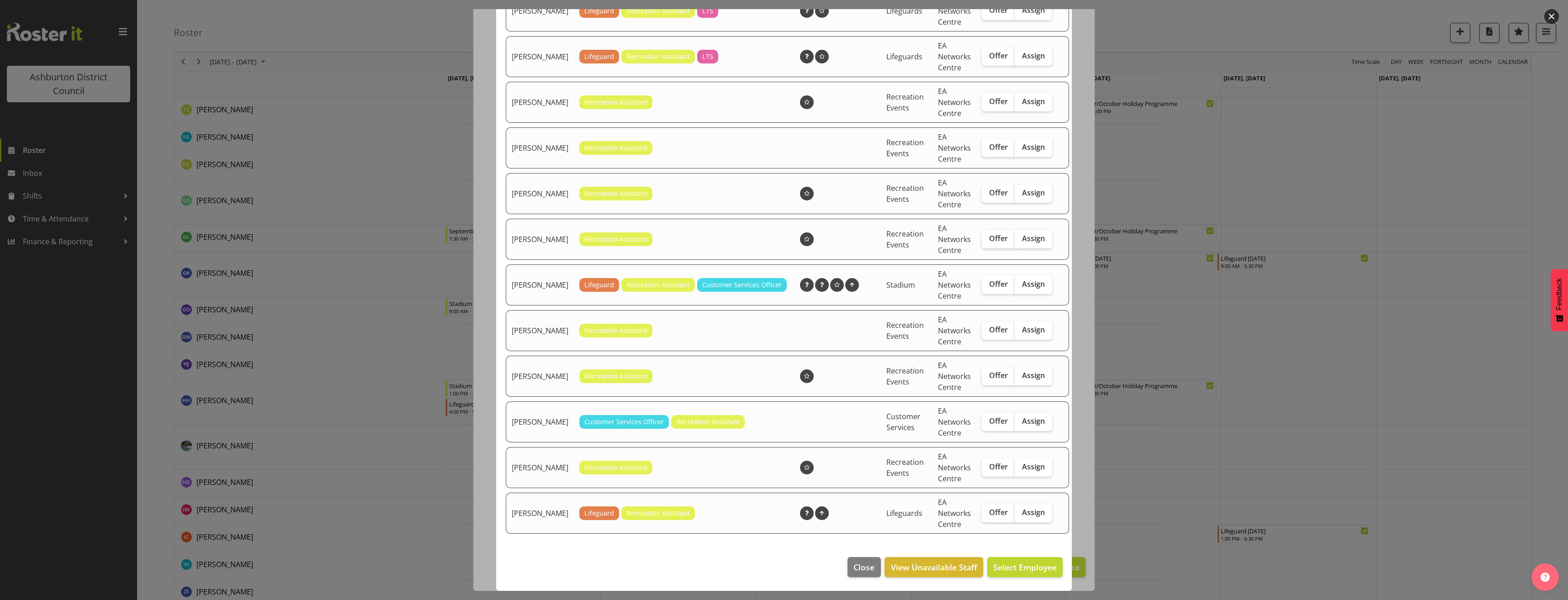
click at [452, 367] on div at bounding box center [784, 300] width 1568 height 600
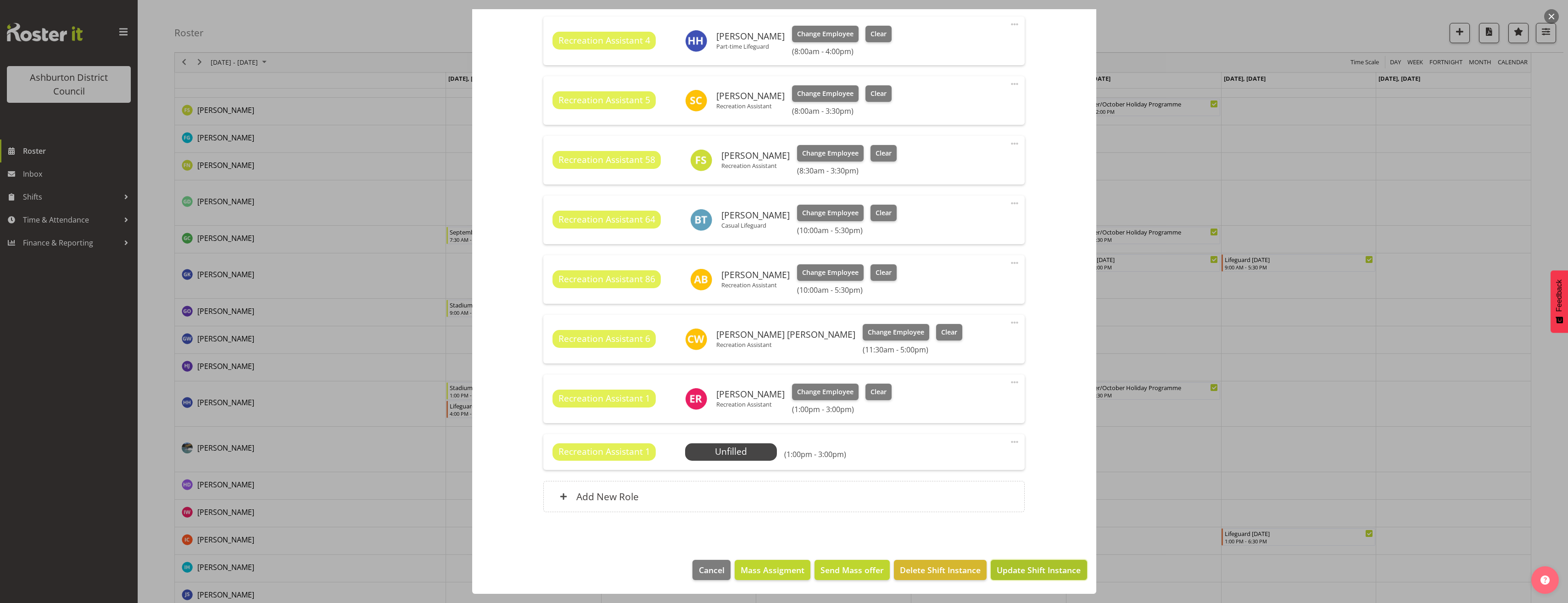
click at [1039, 575] on span "Update Shift Instance" at bounding box center [1039, 570] width 84 height 12
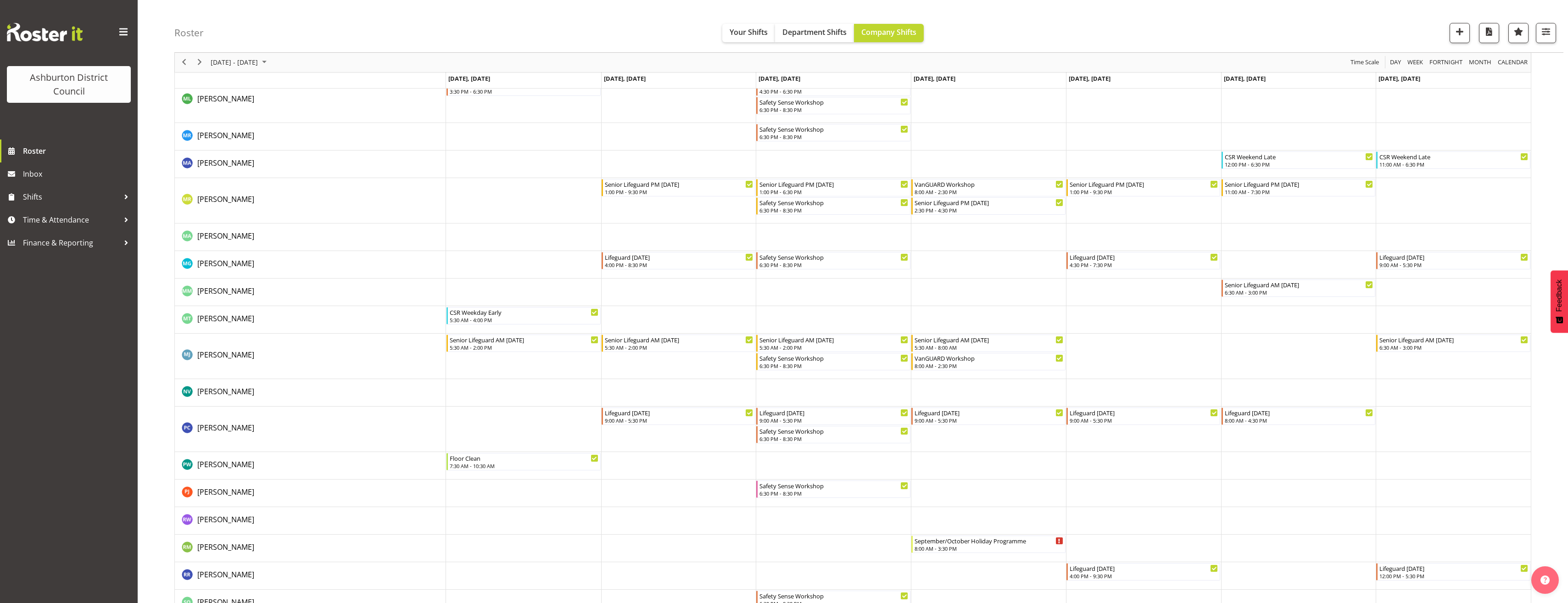
scroll to position [2032, 0]
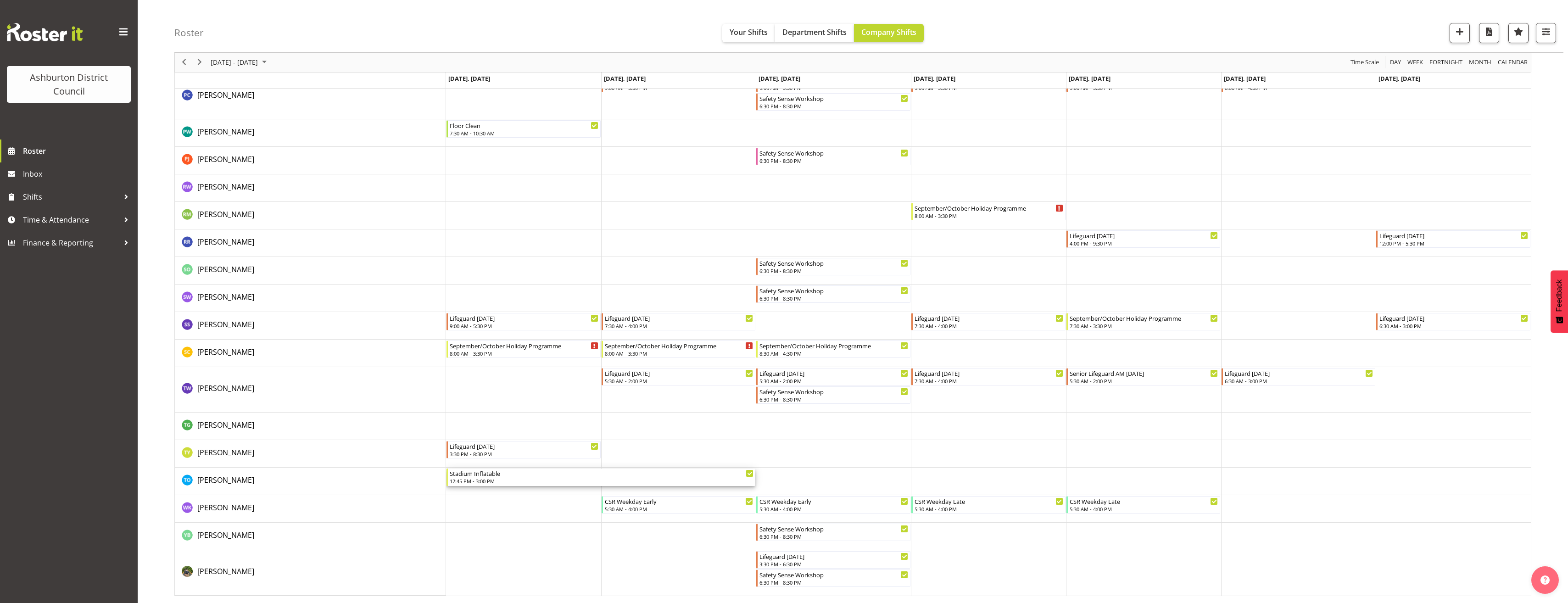
click at [667, 474] on div "Stadium Inflatable" at bounding box center [602, 473] width 304 height 10
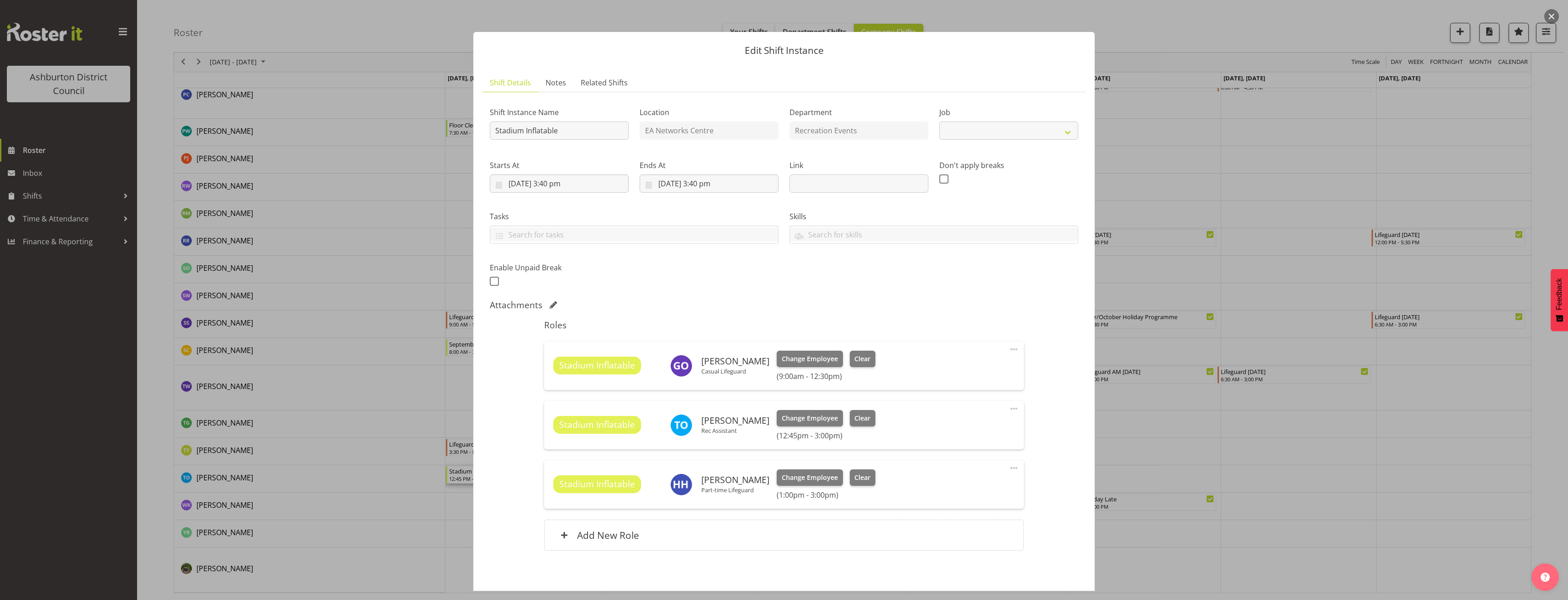
select select "4046"
click at [1008, 406] on span at bounding box center [1013, 409] width 11 height 11
click at [996, 427] on link "Edit" at bounding box center [975, 429] width 88 height 17
select select "8"
select select "2025"
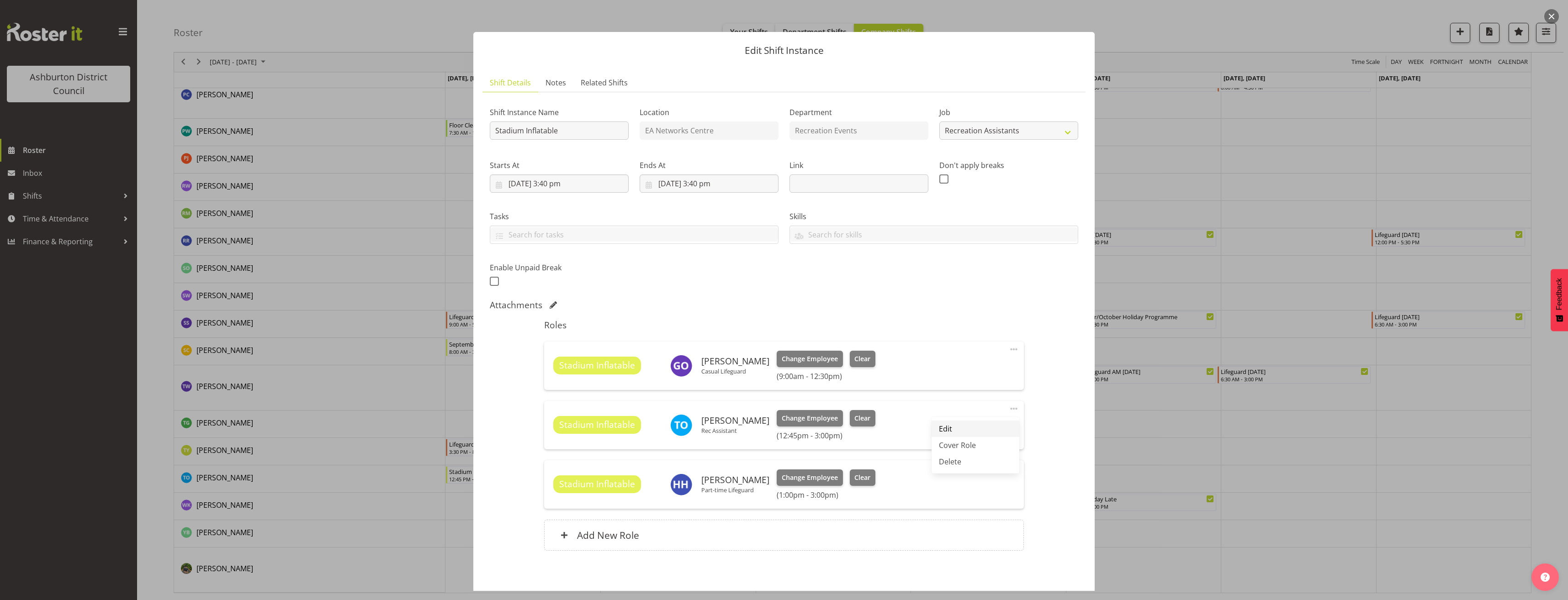
select select "15"
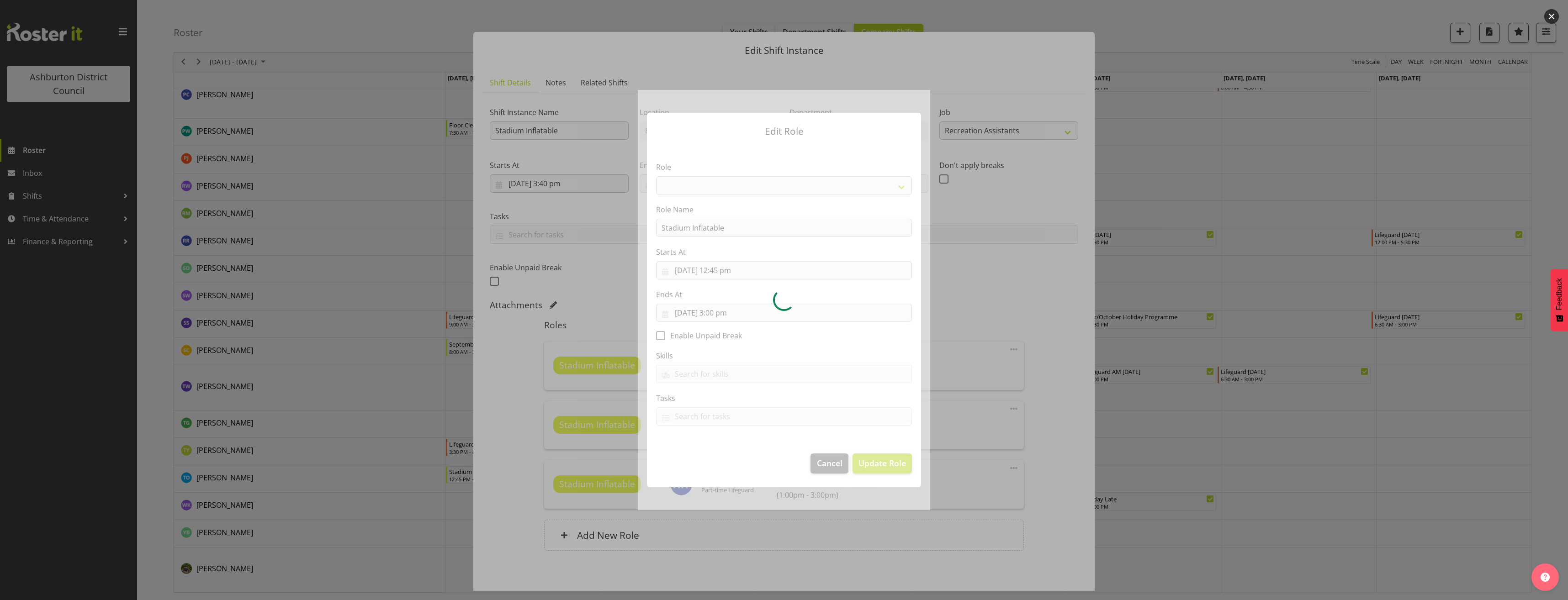
select select "84"
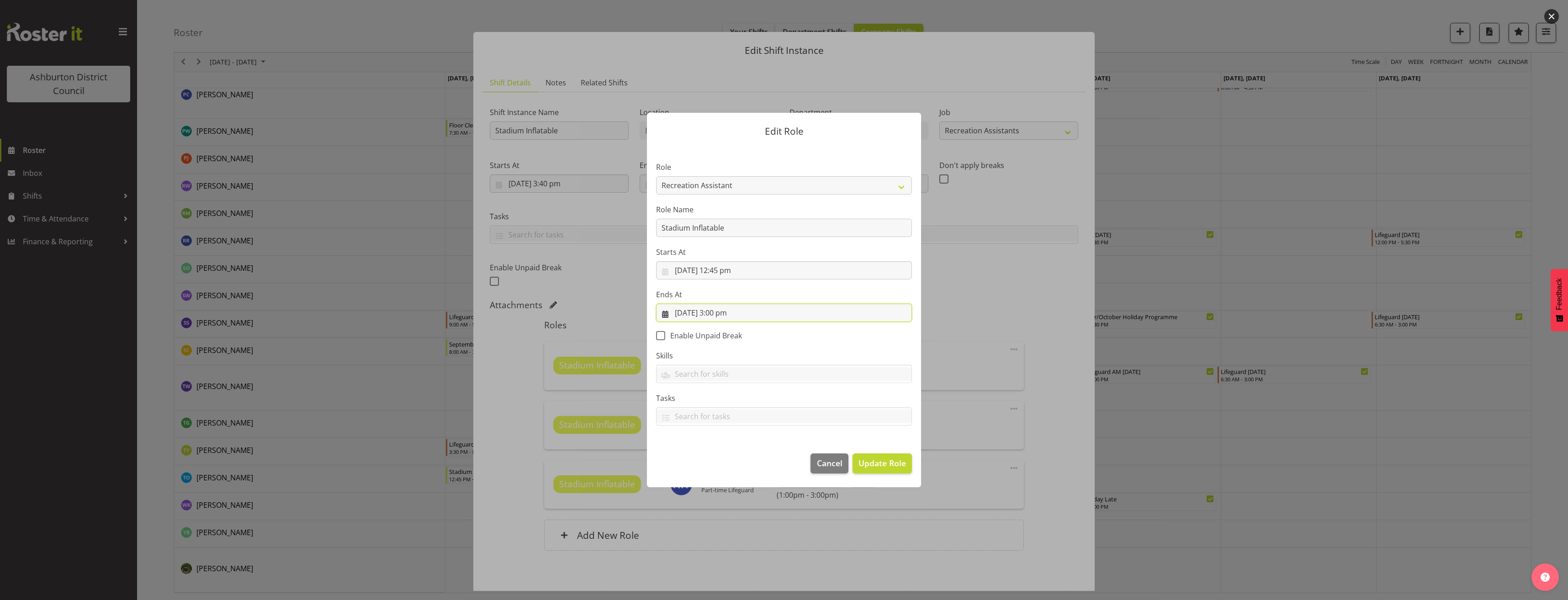
click at [708, 317] on input "[DATE] 3:00 pm" at bounding box center [784, 313] width 256 height 18
click at [699, 455] on span "29" at bounding box center [702, 456] width 7 height 9
type input "[DATE] 3:00 pm"
click at [883, 387] on section "Role AAGM Deputy Director AAGM Director Archivist Childrens Librarian Collectio…" at bounding box center [784, 295] width 274 height 299
click at [880, 467] on span "Update Role" at bounding box center [882, 463] width 48 height 12
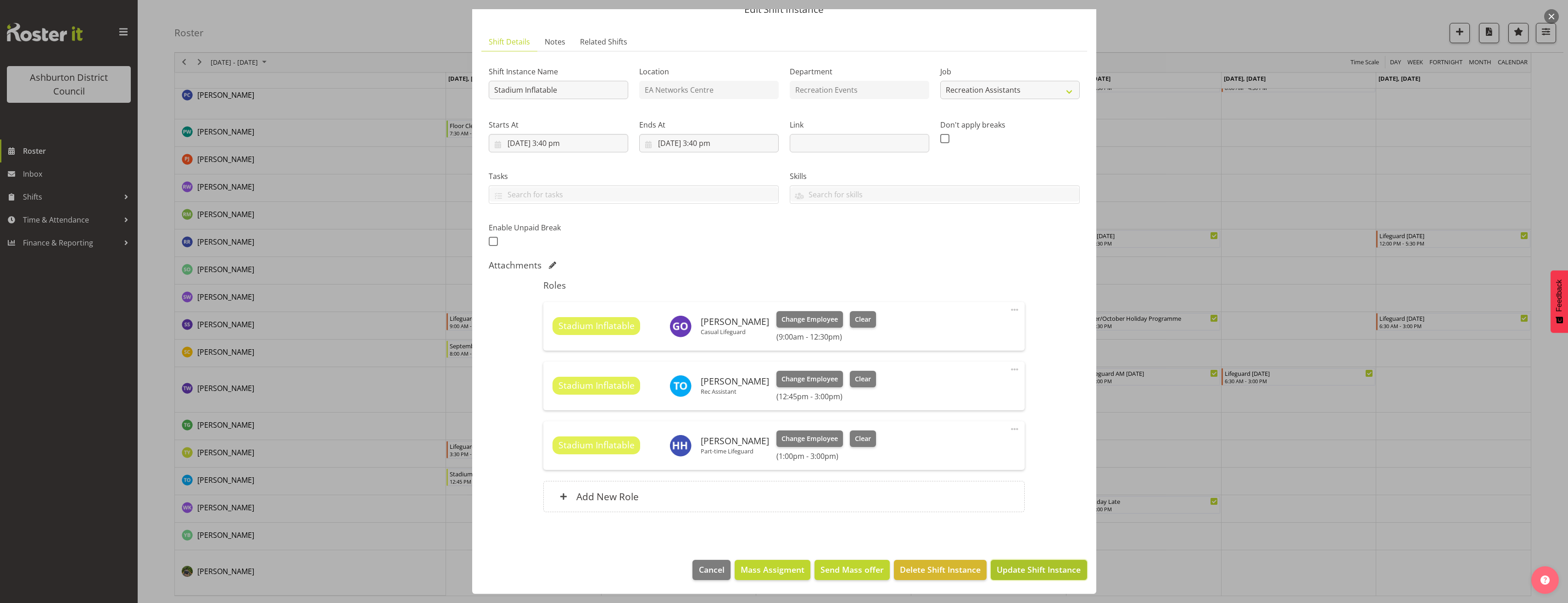
click at [1059, 571] on span "Update Shift Instance" at bounding box center [1039, 570] width 84 height 12
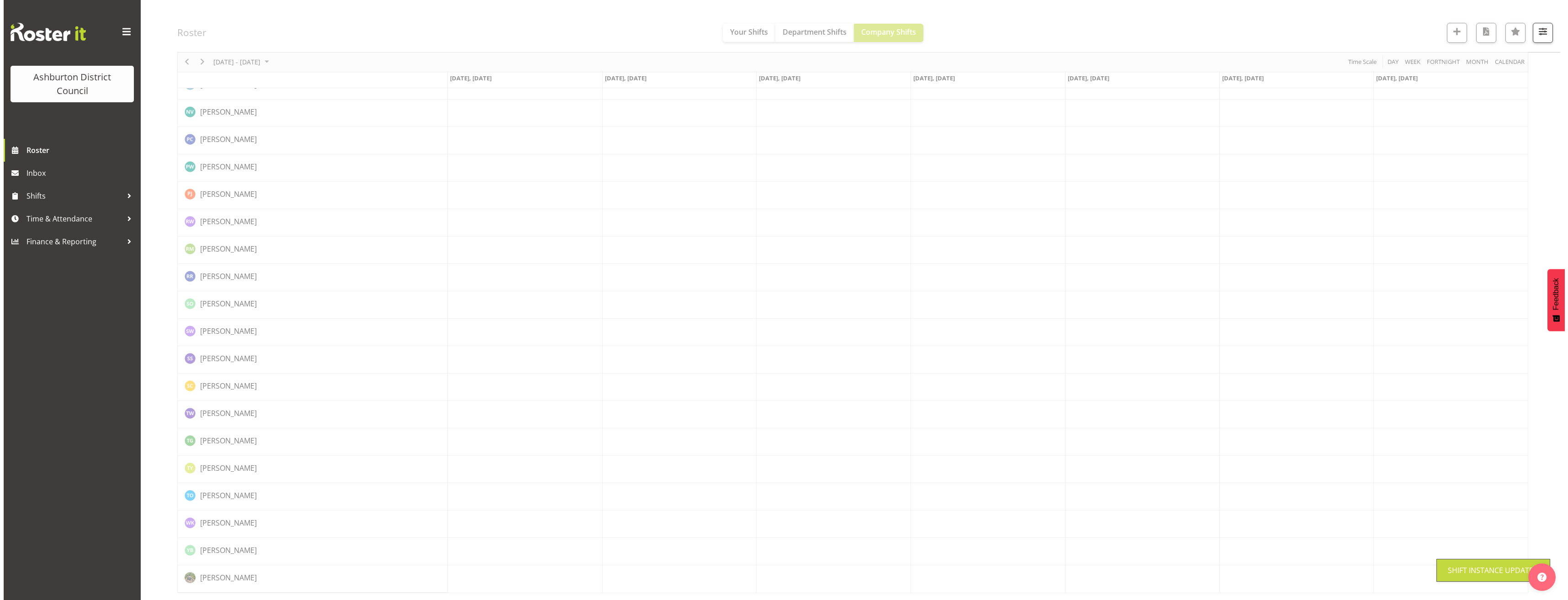
scroll to position [1950, 0]
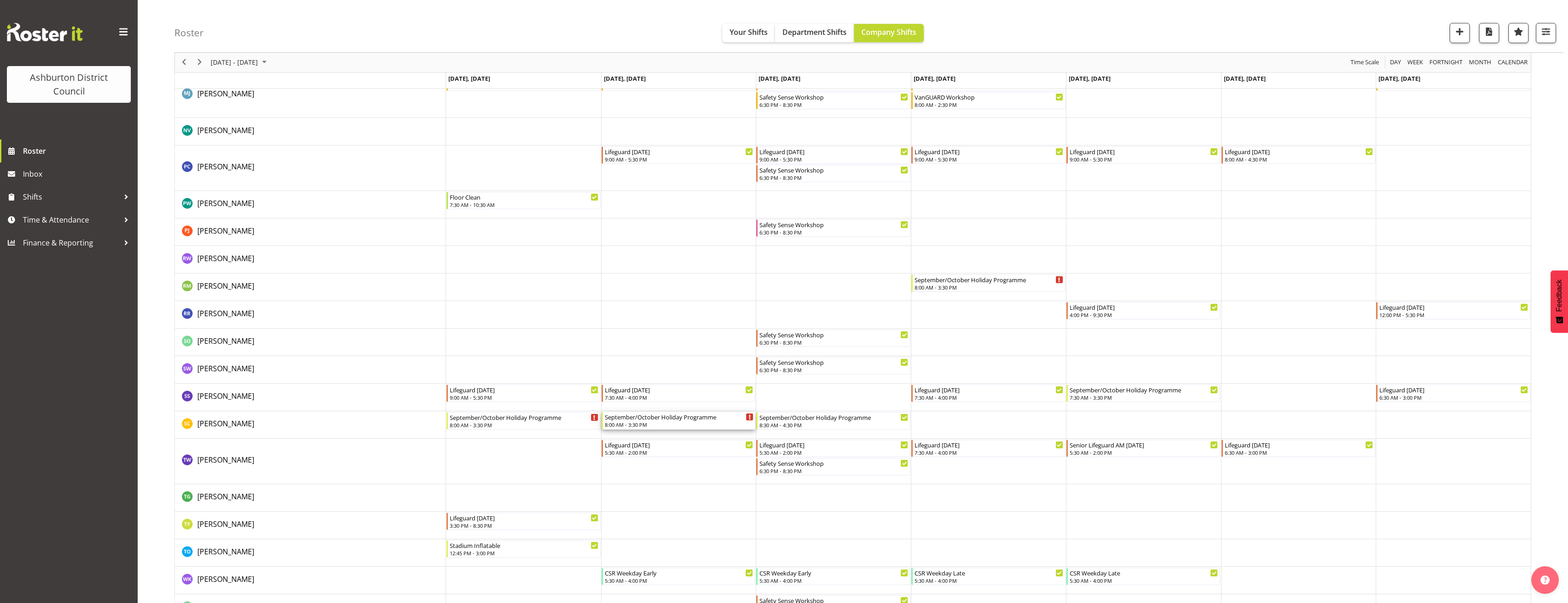
click at [653, 417] on div "September/October Holiday Programme" at bounding box center [679, 416] width 149 height 10
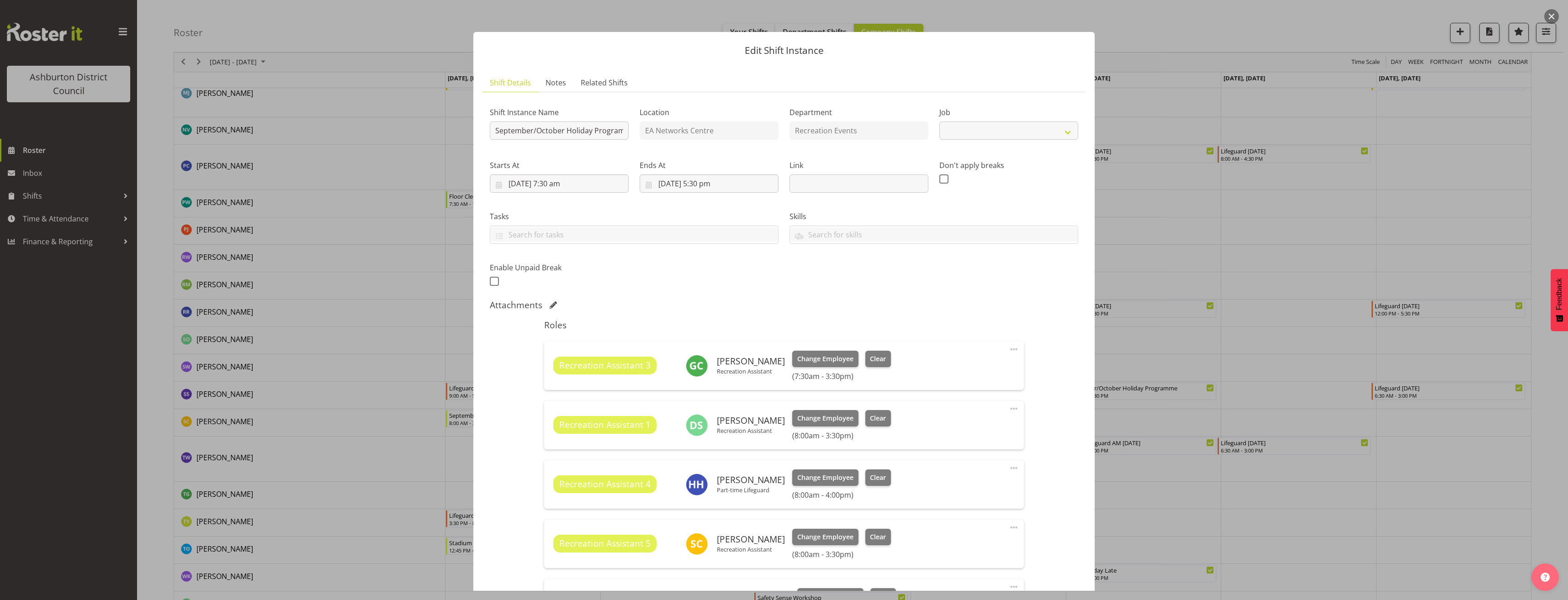
select select "4046"
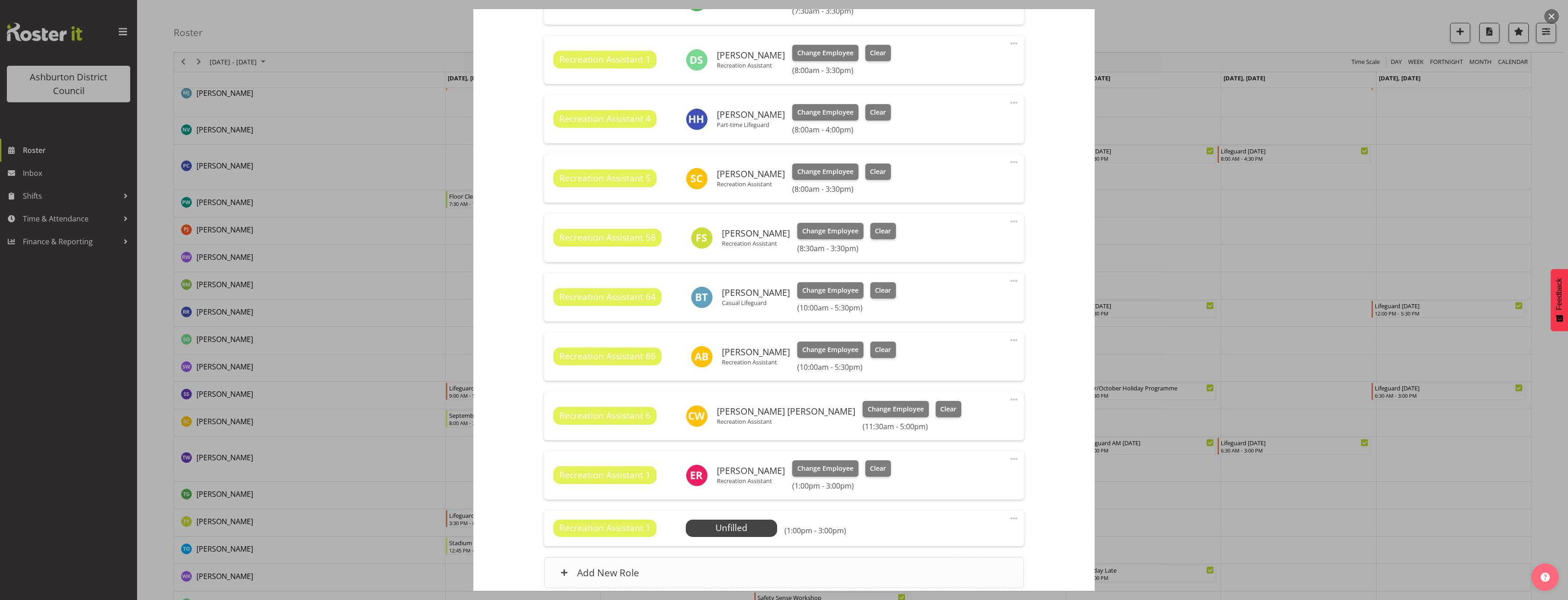
scroll to position [444, 0]
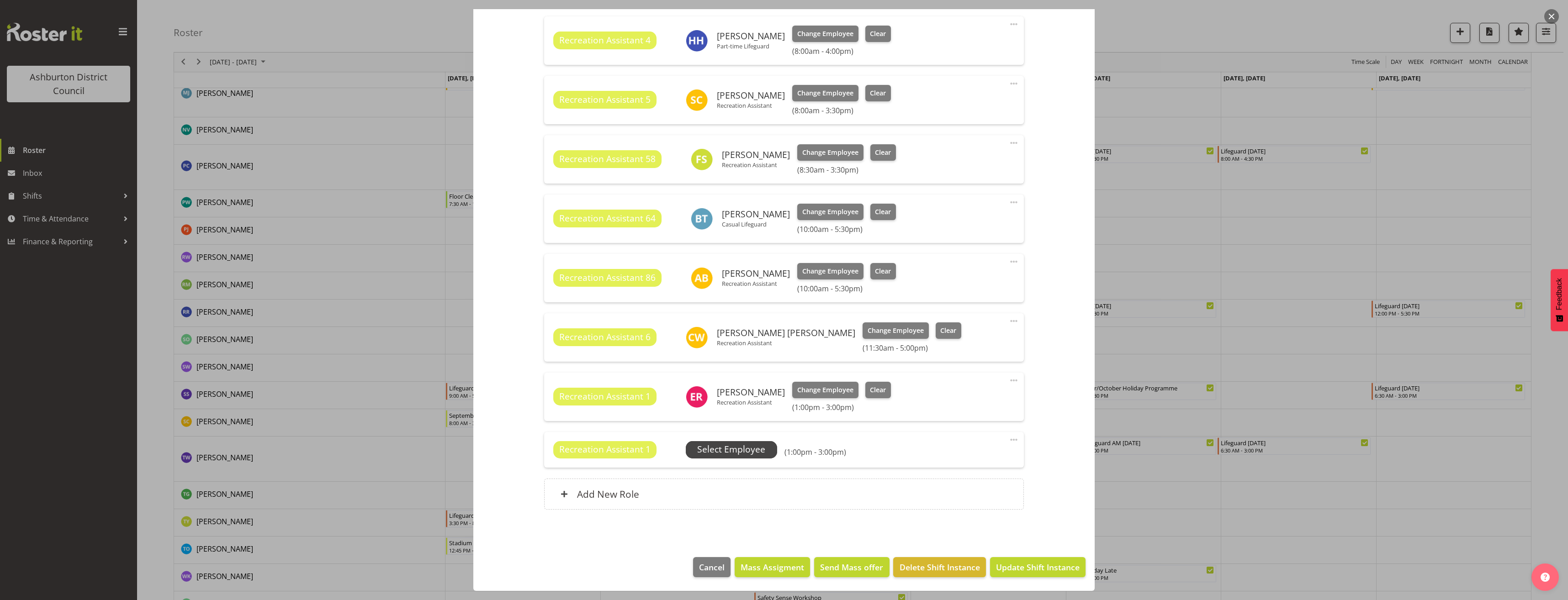
click at [741, 449] on span "Select Employee" at bounding box center [731, 449] width 68 height 13
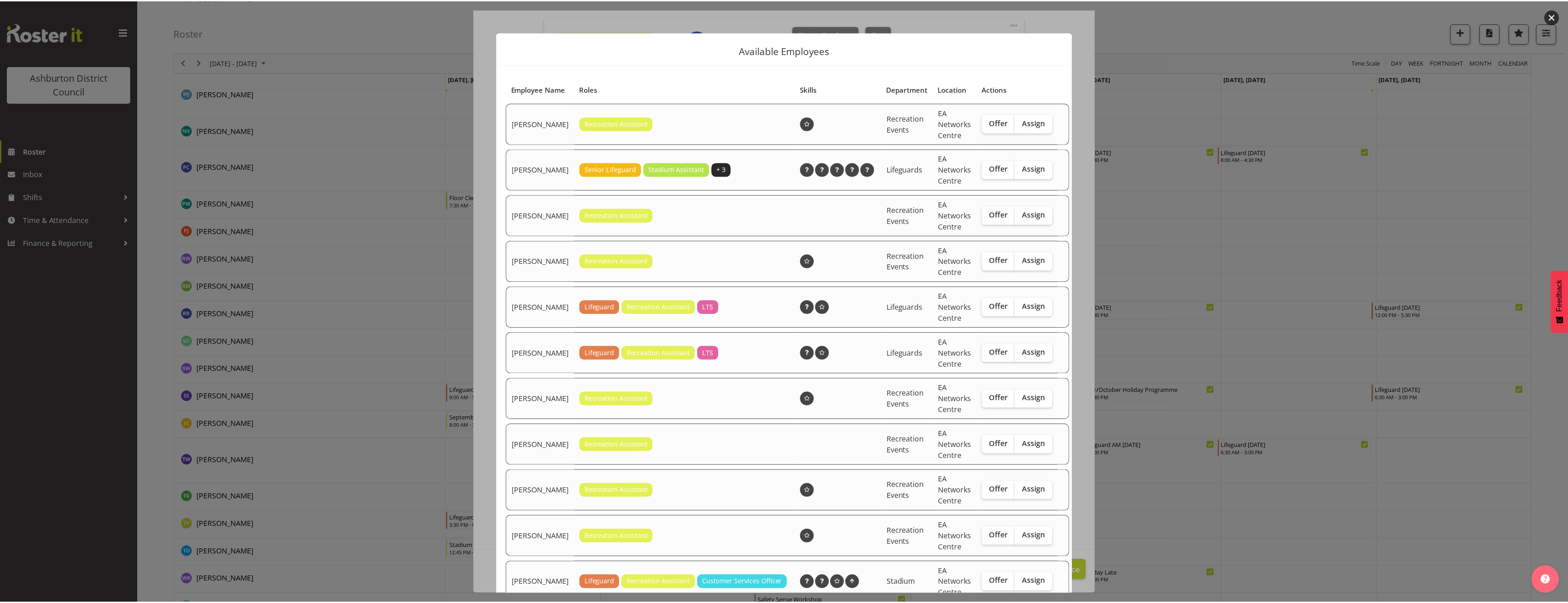
scroll to position [353, 0]
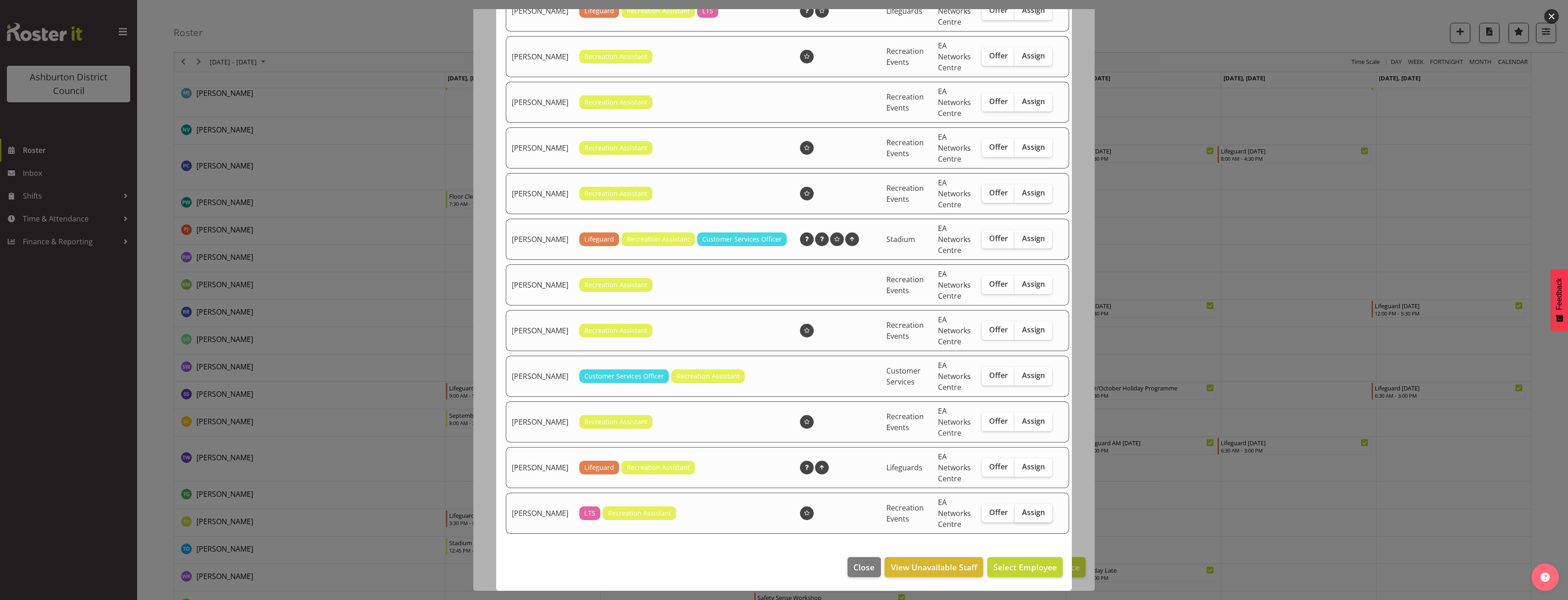
click at [1022, 521] on label "Assign" at bounding box center [1033, 513] width 37 height 18
click at [1020, 516] on input "Assign" at bounding box center [1018, 513] width 6 height 6
checkbox input "true"
click at [1008, 569] on span "Assign [PERSON_NAME]" at bounding box center [1010, 567] width 92 height 11
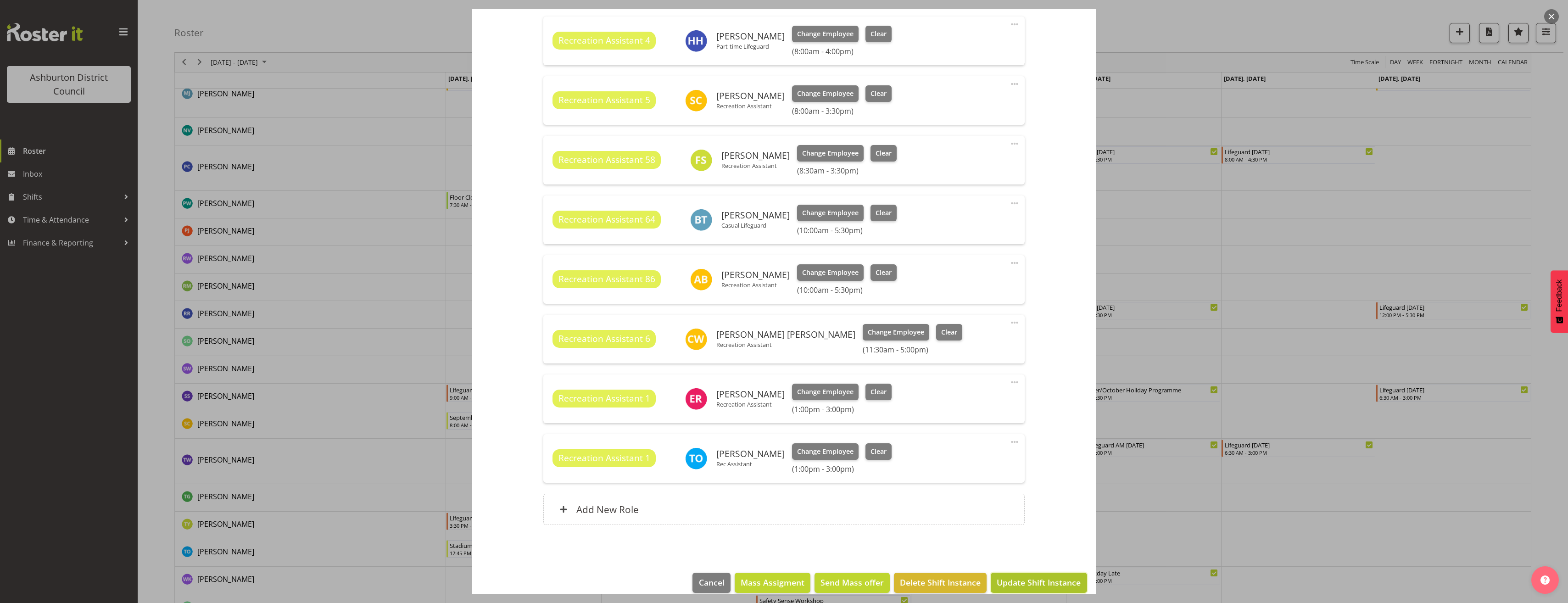
click at [1037, 579] on span "Update Shift Instance" at bounding box center [1039, 582] width 84 height 12
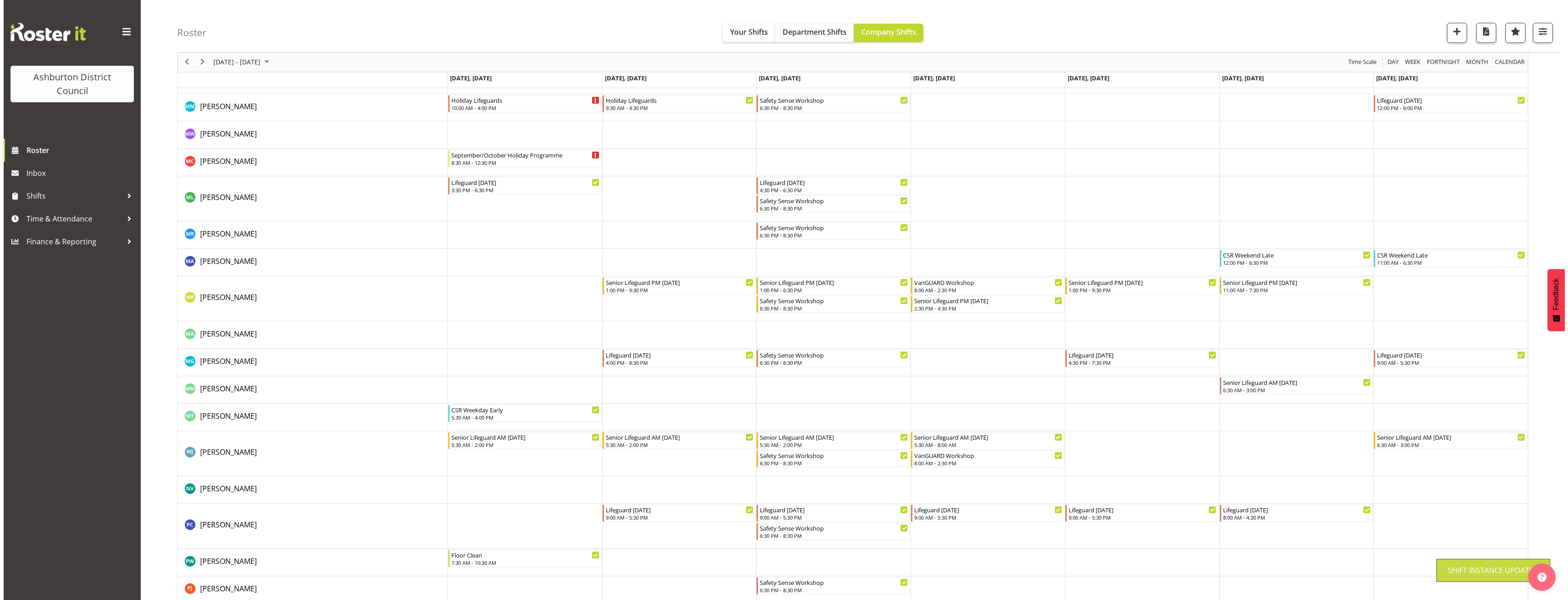
scroll to position [1950, 0]
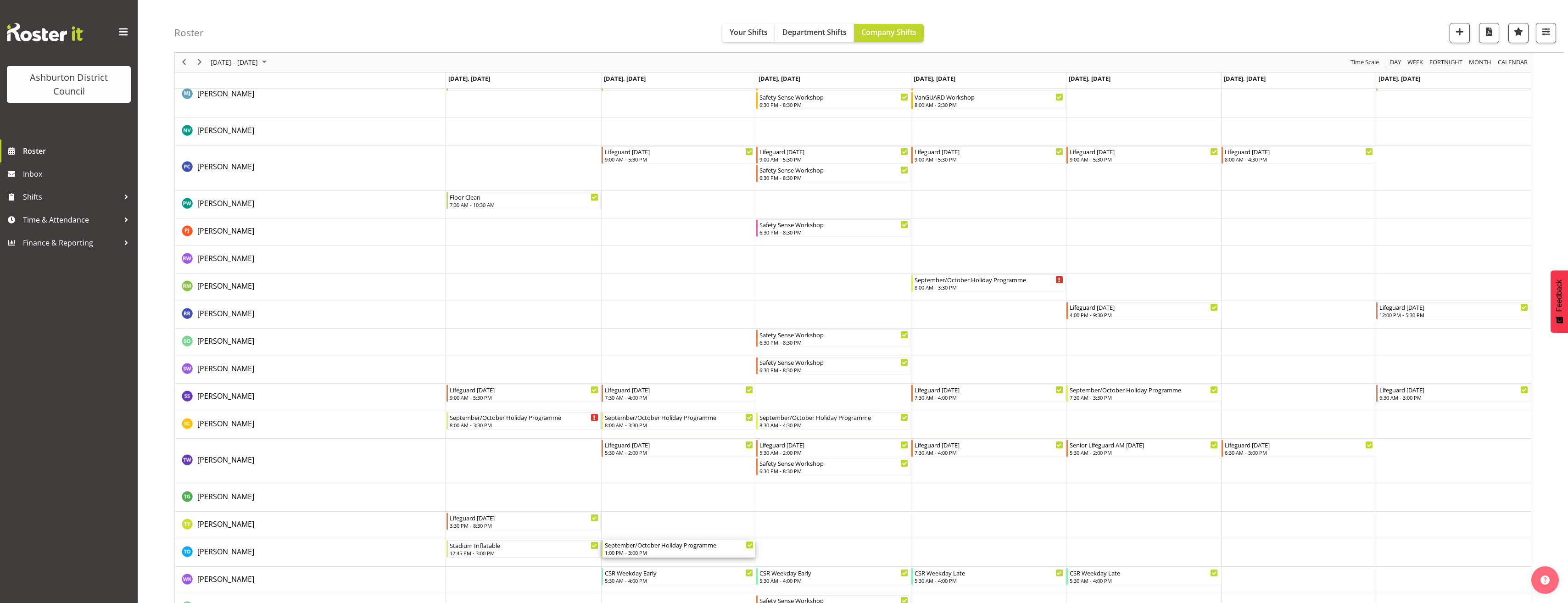
click at [674, 546] on div "September/October Holiday Programme" at bounding box center [679, 545] width 149 height 10
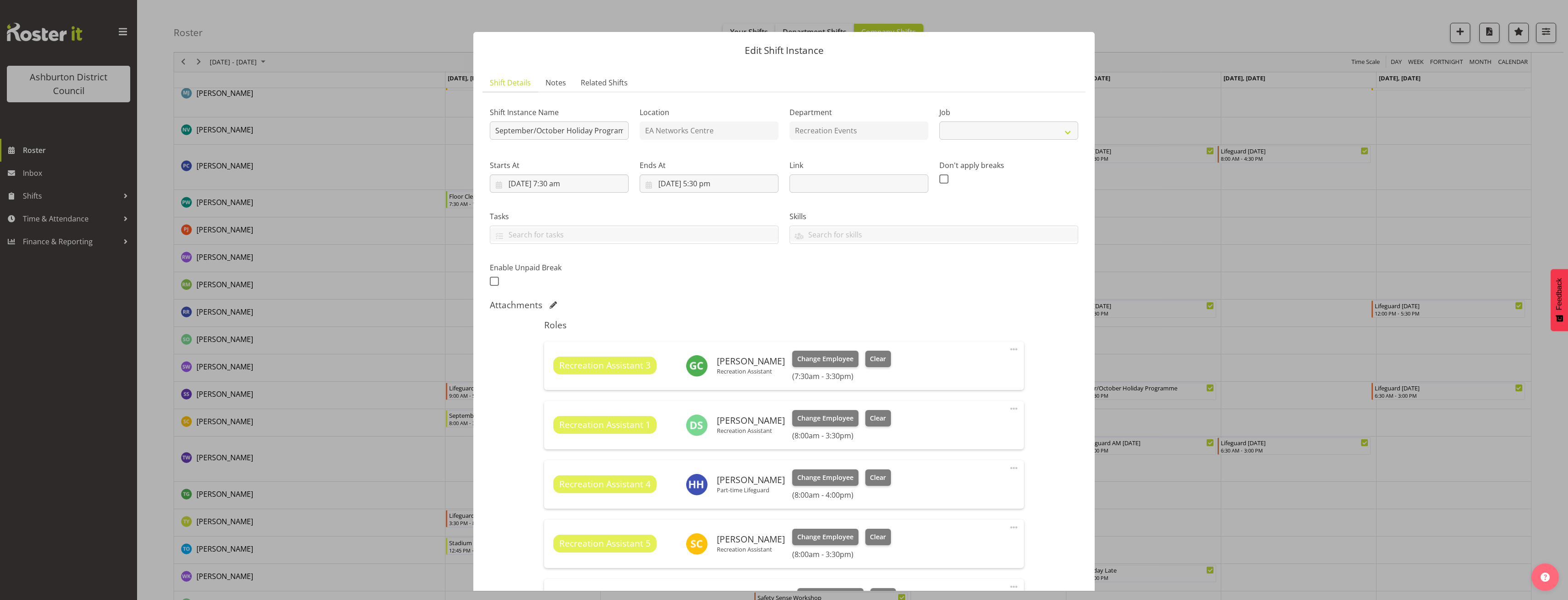
select select "4046"
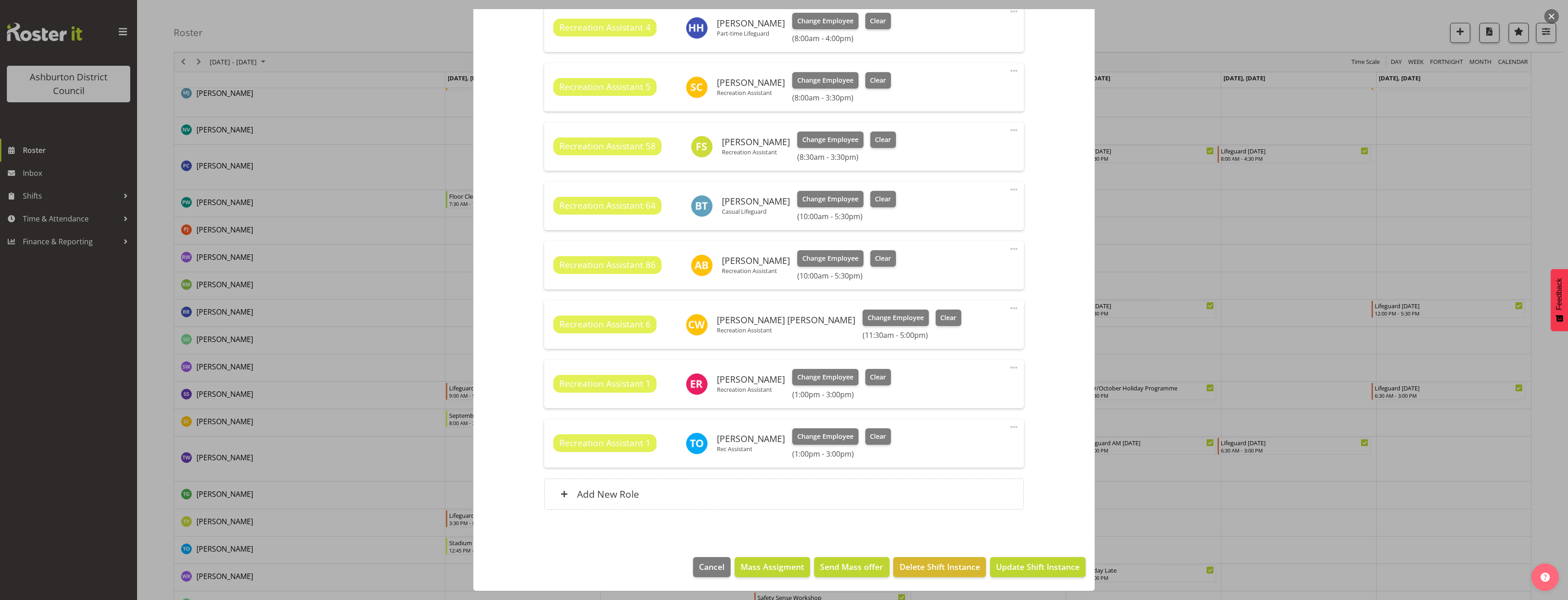
scroll to position [274, 0]
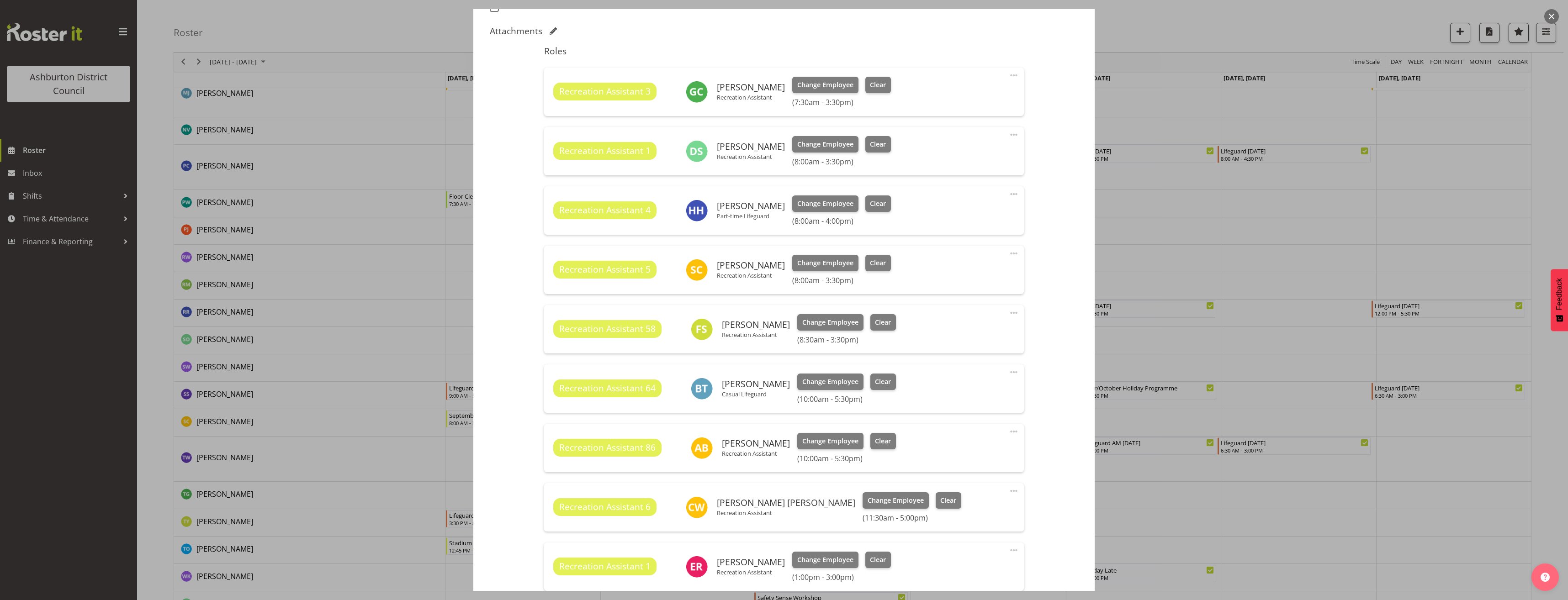
click at [523, 450] on div "Shift Instance Name September/October Holiday Programme Location EA Networks Ce…" at bounding box center [784, 264] width 588 height 878
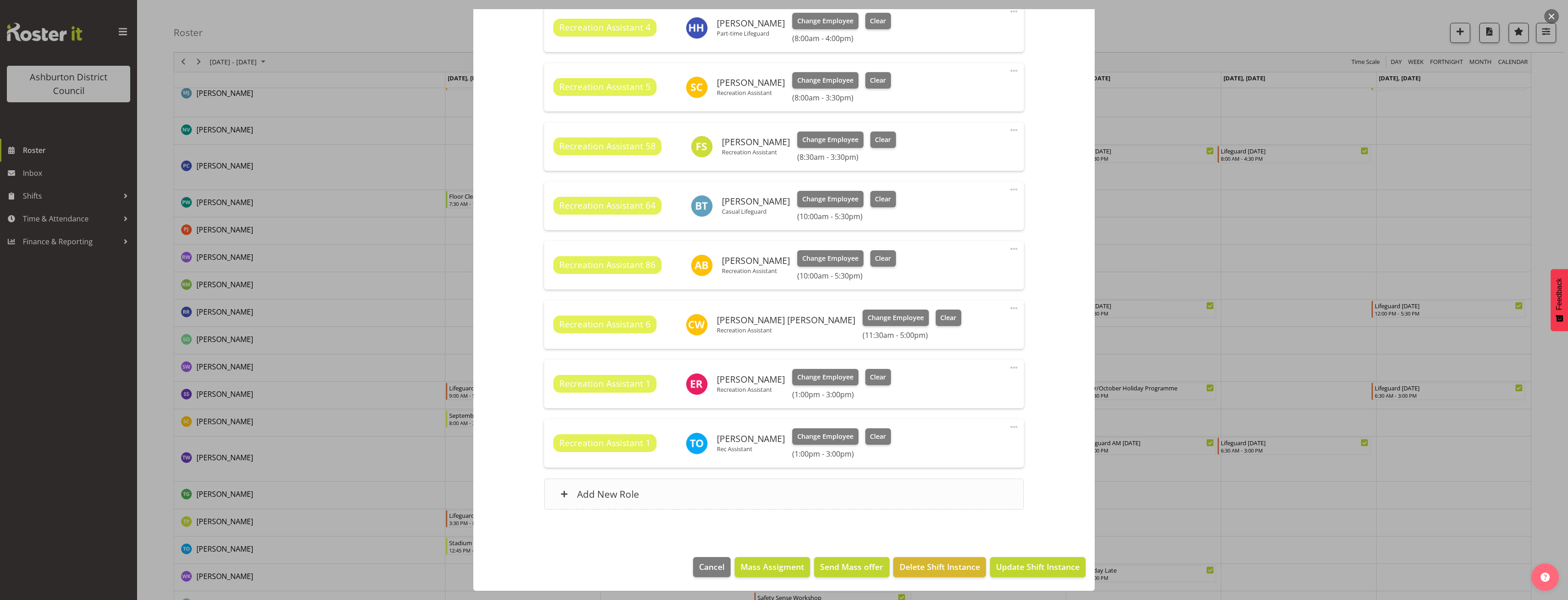
click at [767, 498] on div "Add New Role" at bounding box center [784, 494] width 480 height 31
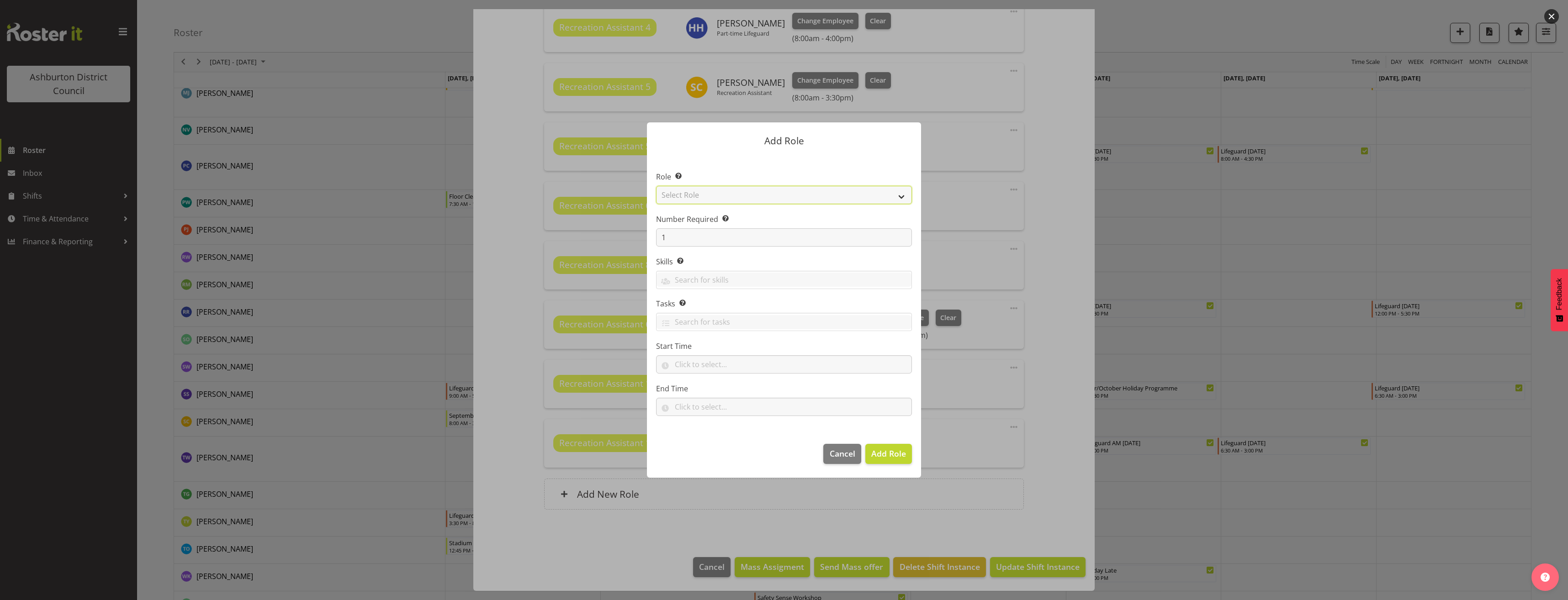
click at [709, 195] on select "Select Role AAGM Deputy Director AAGM Director Archivist Childrens Librarian Co…" at bounding box center [784, 194] width 256 height 18
click at [656, 186] on select "Select Role AAGM Deputy Director AAGM Director Archivist Childrens Librarian Co…" at bounding box center [784, 194] width 256 height 18
click at [748, 197] on select "AAGM Deputy Director AAGM Director Archivist Childrens Librarian Collections & …" at bounding box center [784, 194] width 256 height 18
select select "84"
click at [656, 186] on select "AAGM Deputy Director AAGM Director Archivist Childrens Librarian Collections & …" at bounding box center [784, 194] width 256 height 18
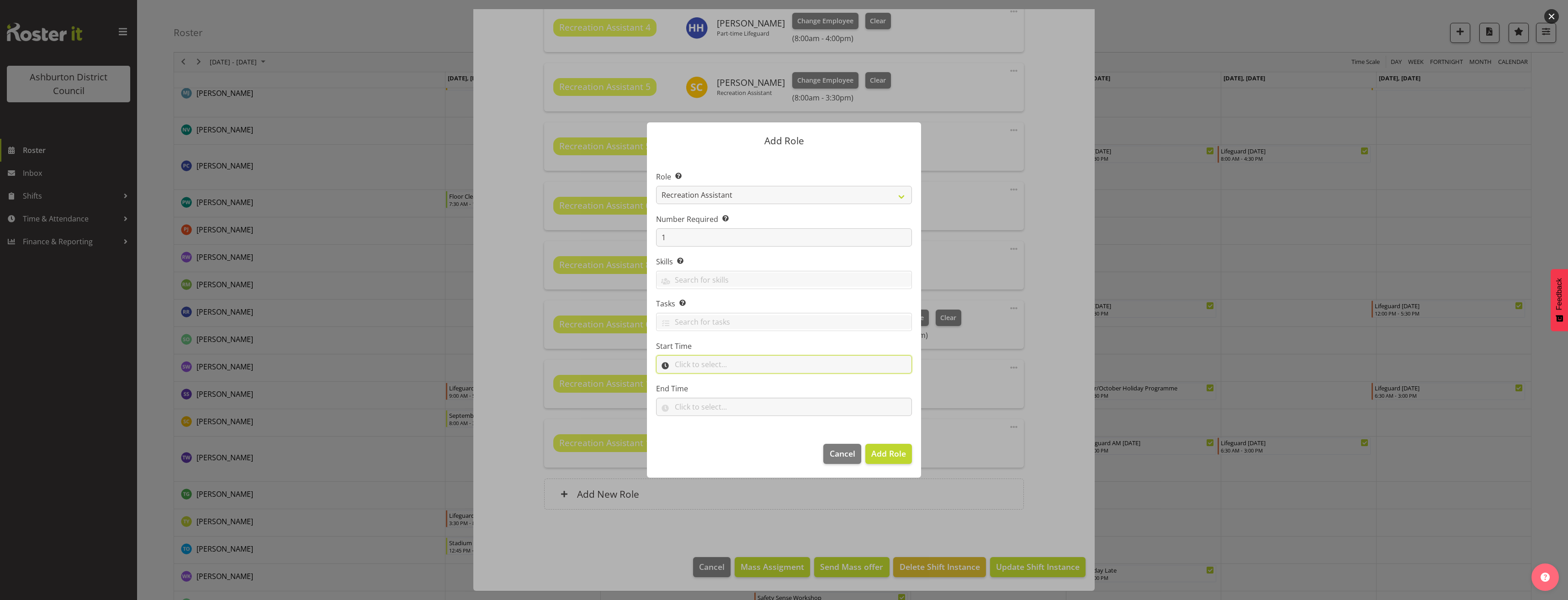
click at [692, 364] on input "text" at bounding box center [784, 364] width 256 height 18
click at [715, 390] on select "00 00 01 02 03 04 05 06 07 08 09 10 11 12 13 14 15 16 17 18 19 20 21 22 23" at bounding box center [719, 388] width 20 height 18
select select "11"
click at [743, 387] on select "00 00 01 02 03 04 05 06 07 08 09 10 11 12 13 14 15 16 17 18 19 20 21 22 23 24 2…" at bounding box center [742, 388] width 20 height 18
select select "0"
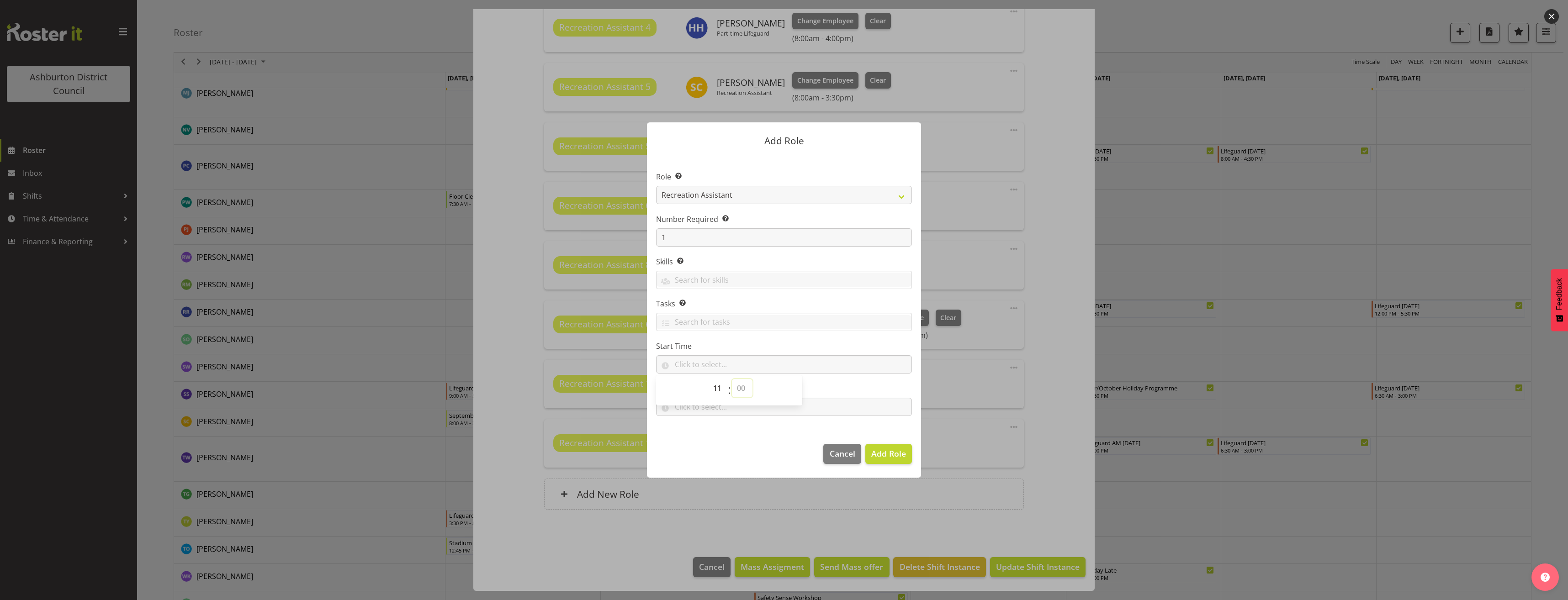
click at [732, 379] on select "00 00 01 02 03 04 05 06 07 08 09 10 11 12 13 14 15 16 17 18 19 20 21 22 23 24 2…" at bounding box center [742, 388] width 20 height 18
type input "11:00"
click at [713, 412] on input "text" at bounding box center [784, 406] width 256 height 18
click at [713, 430] on select "00 00 01 02 03 04 05 06 07 08 09 10 11 12 13 14 15 16 17 18 19 20 21 22 23" at bounding box center [719, 430] width 20 height 18
select select "15"
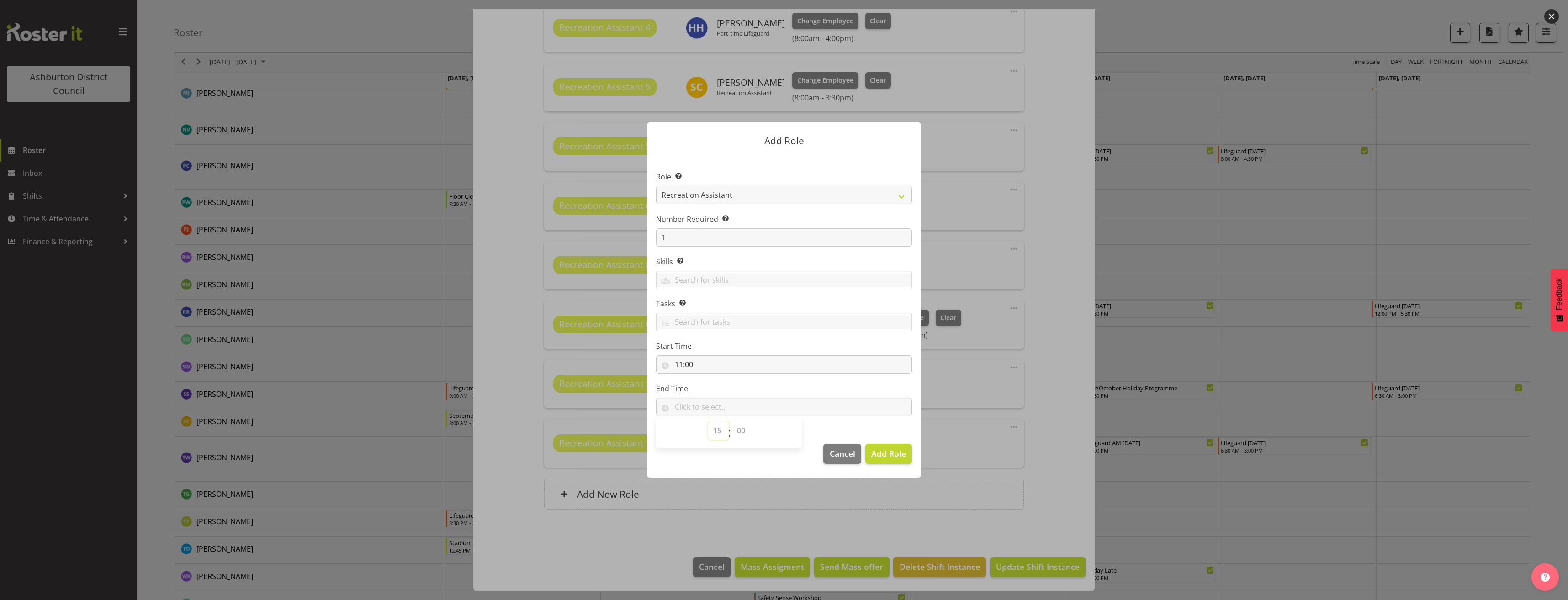
click at [708, 422] on select "00 00 01 02 03 04 05 06 07 08 09 10 11 12 13 14 15 16 17 18 19 20 21 22 23" at bounding box center [719, 430] width 20 height 18
click at [743, 432] on select "00 00 01 02 03 04 05 06 07 08 09 10 11 12 13 14 15 16 17 18 19 20 21 22 23 24 2…" at bounding box center [742, 430] width 20 height 18
select select "0"
click at [732, 422] on select "00 00 01 02 03 04 05 06 07 08 09 10 11 12 13 14 15 16 17 18 19 20 21 22 23 24 2…" at bounding box center [742, 430] width 20 height 18
type input "15:00"
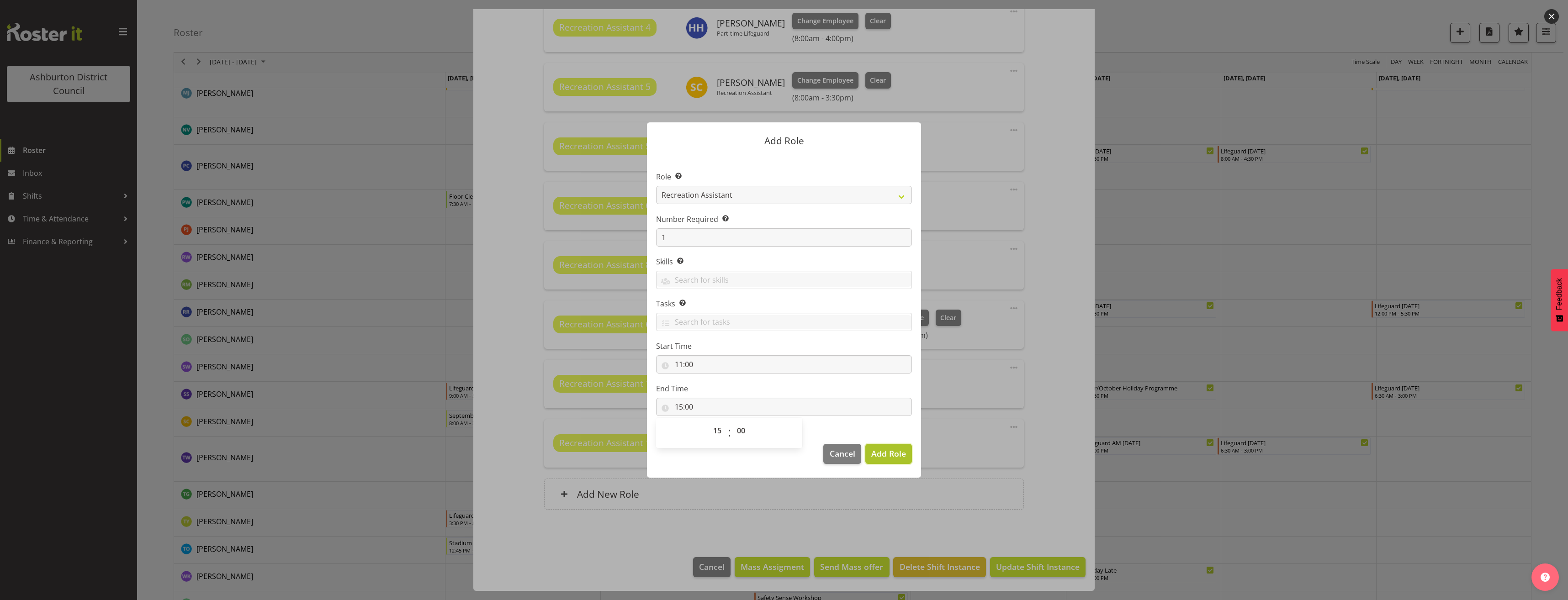
click at [895, 453] on span "Add Role" at bounding box center [889, 453] width 35 height 11
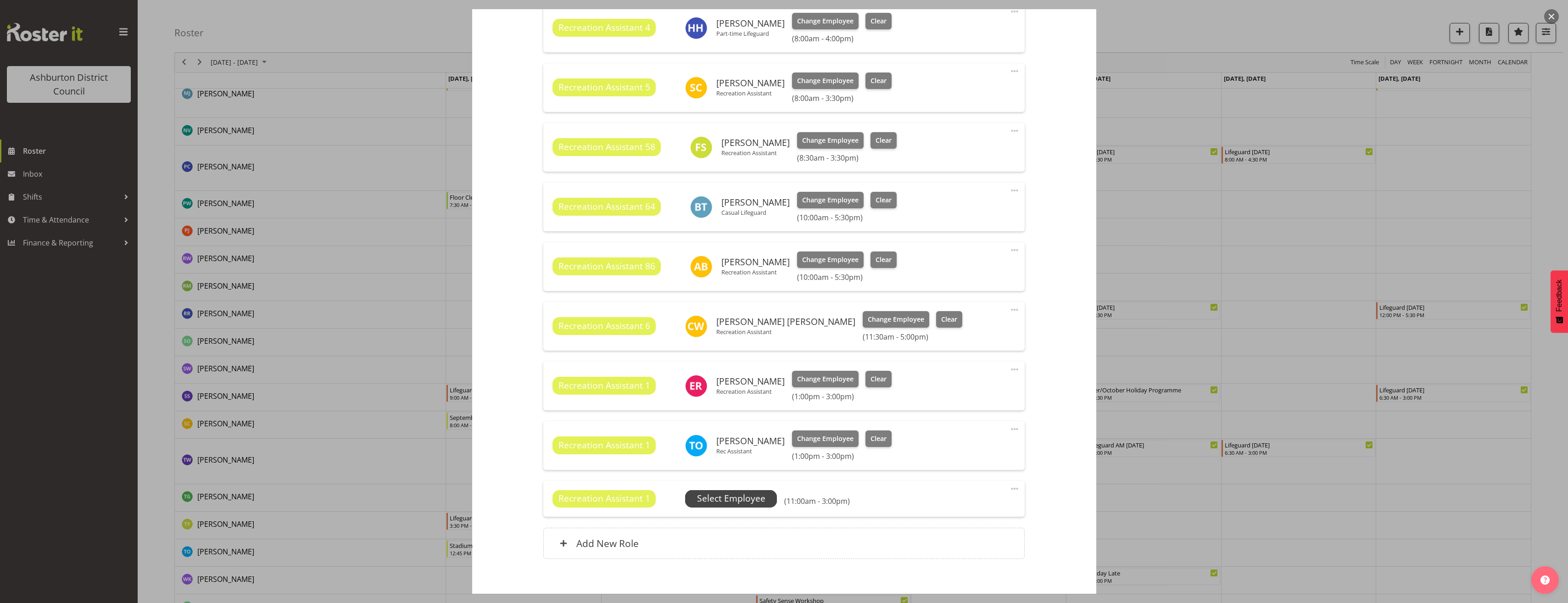
click at [774, 502] on div "Recreation Assistant 1 Unfilled Select Employee (11:00am - 3:00pm)" at bounding box center [784, 499] width 463 height 18
click at [719, 499] on span "Select Employee" at bounding box center [730, 499] width 68 height 13
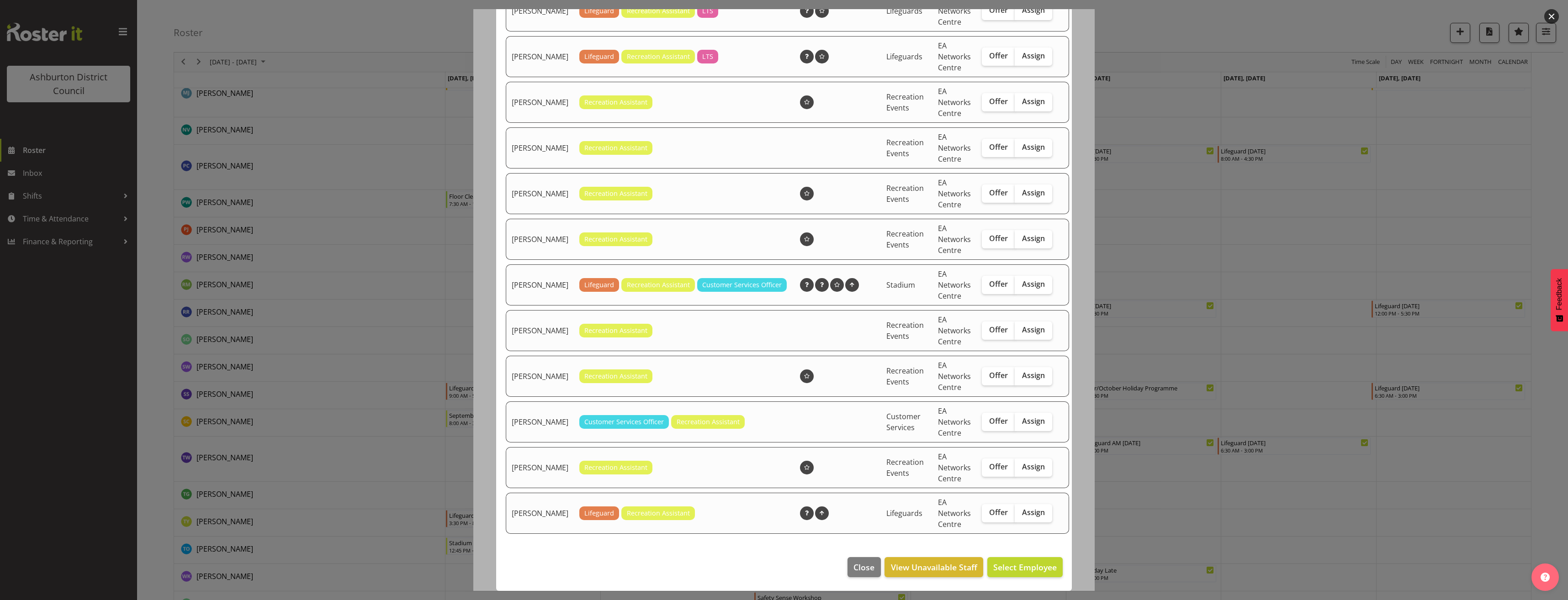
scroll to position [0, 0]
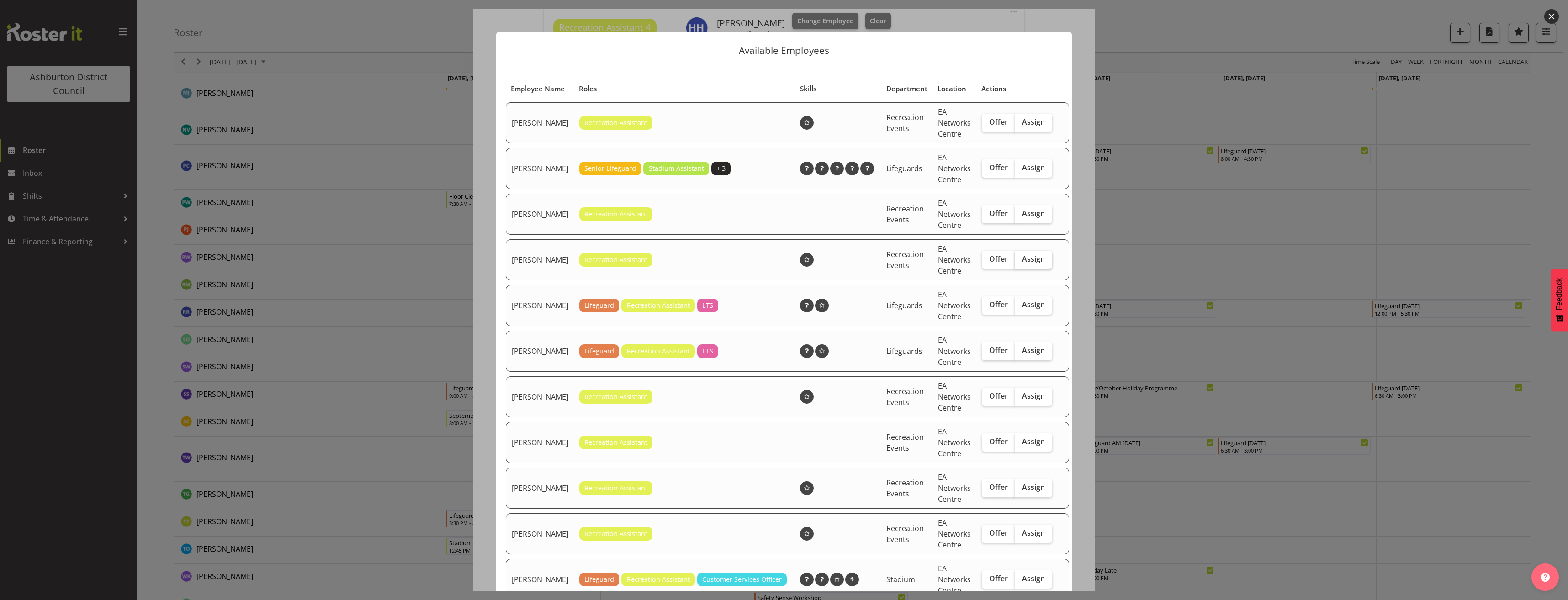
click at [1029, 264] on span "Assign" at bounding box center [1033, 259] width 23 height 10
click at [1020, 262] on input "Assign" at bounding box center [1018, 259] width 6 height 6
checkbox input "true"
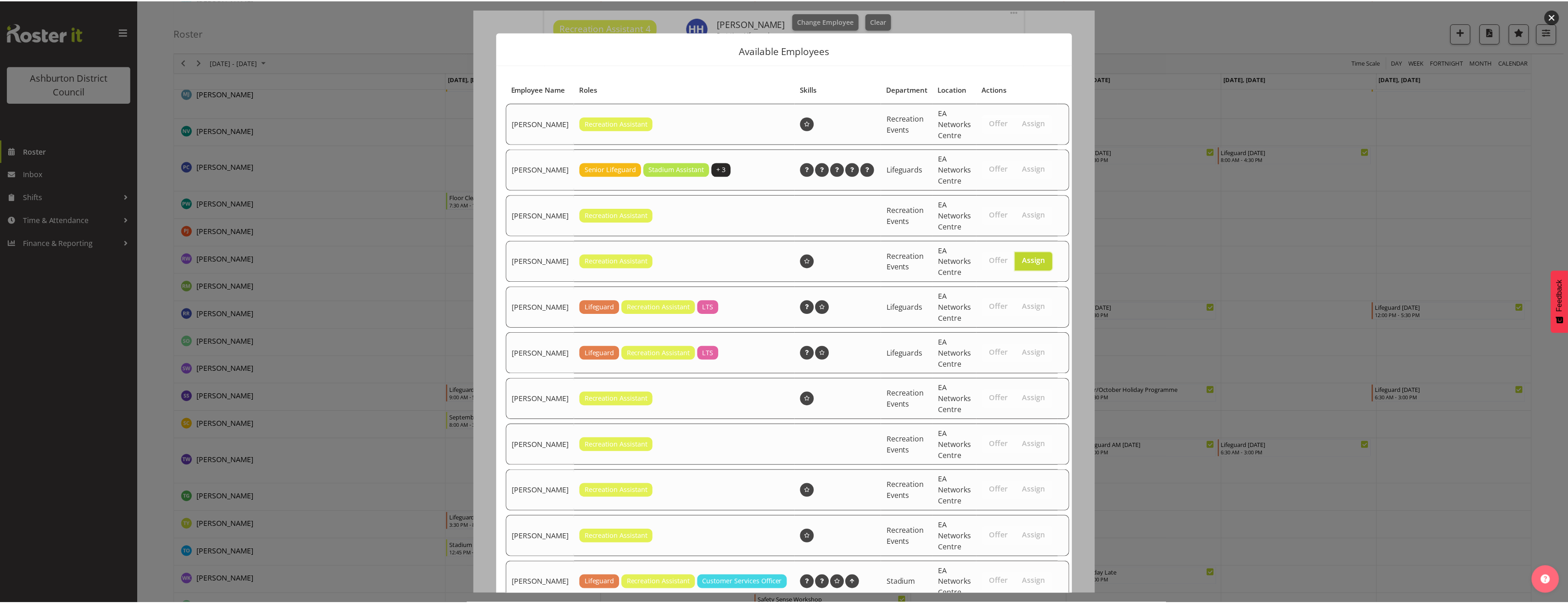
scroll to position [307, 0]
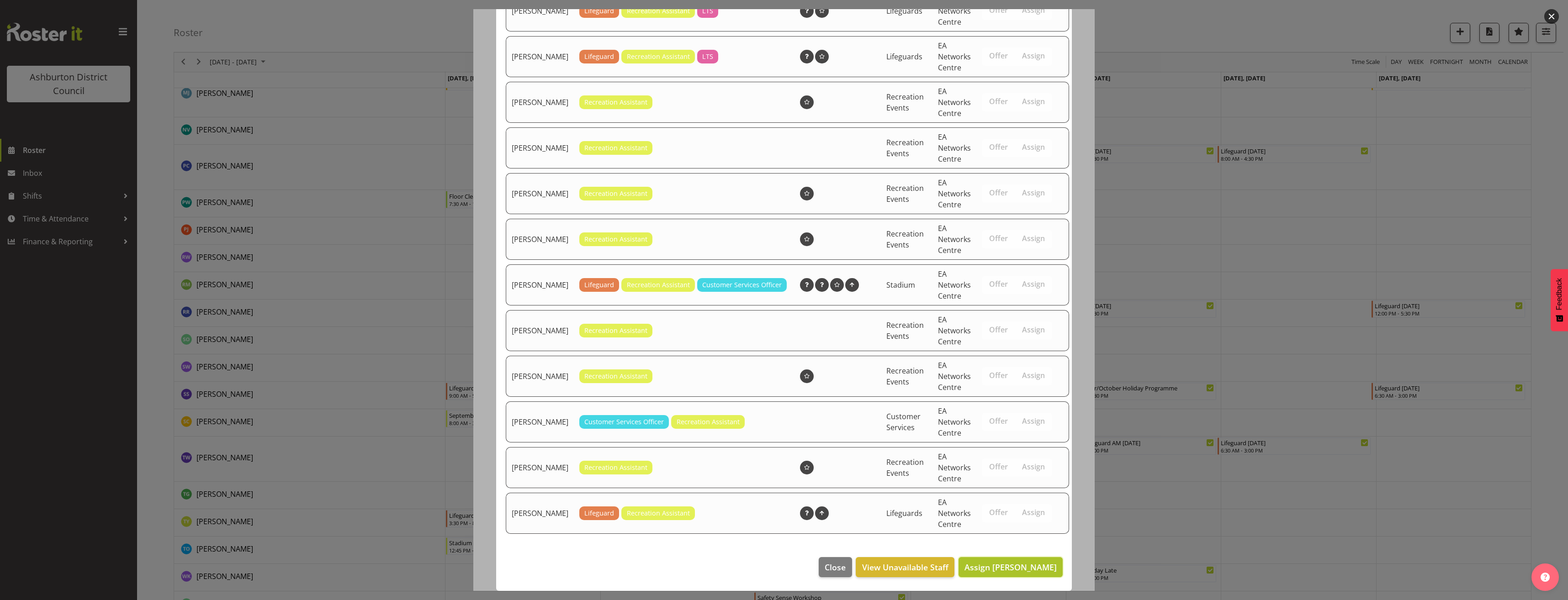
click at [1030, 568] on span "Assign [PERSON_NAME]" at bounding box center [1010, 567] width 92 height 11
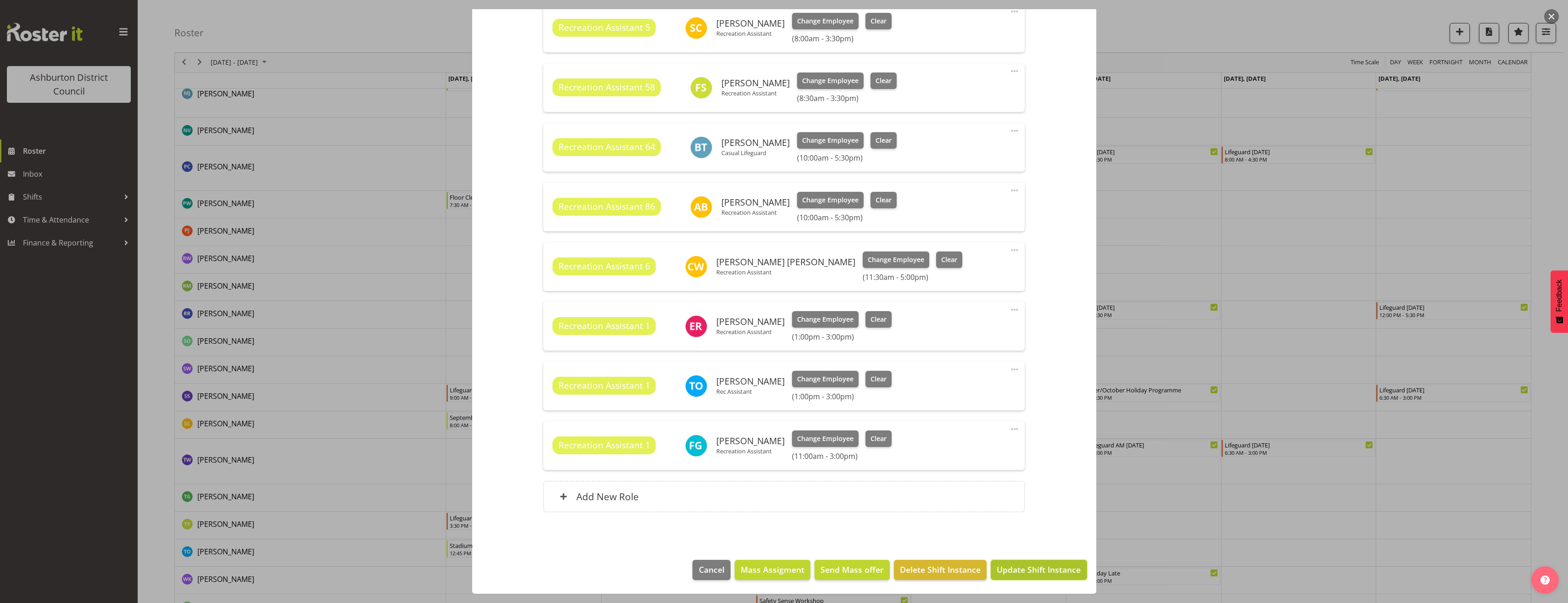
click at [1037, 571] on span "Update Shift Instance" at bounding box center [1039, 570] width 84 height 12
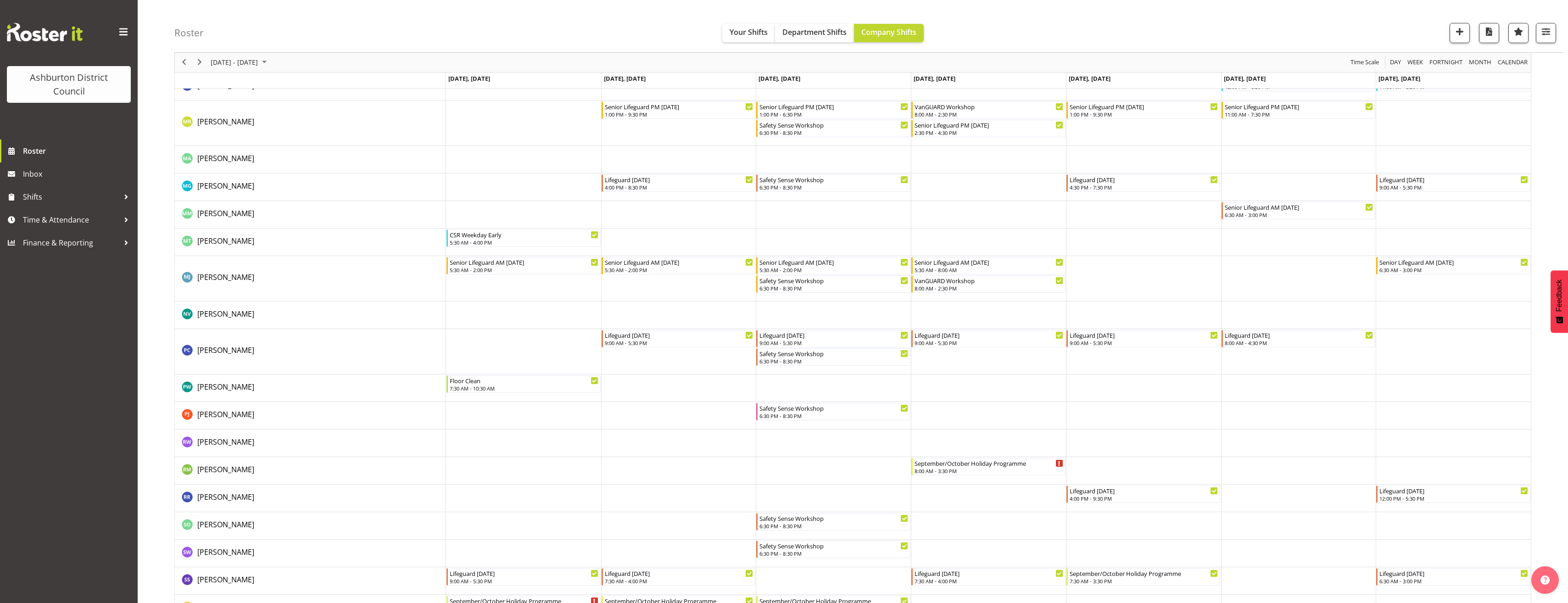
scroll to position [1730, 0]
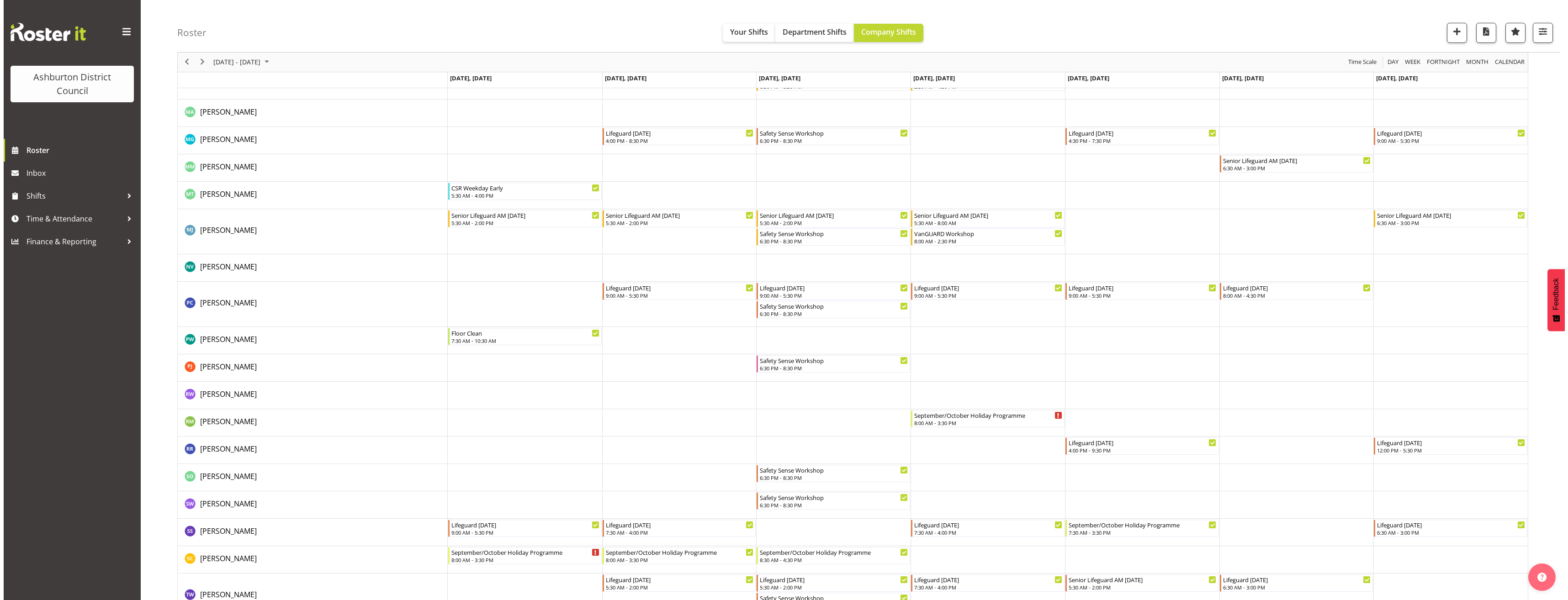
scroll to position [1858, 0]
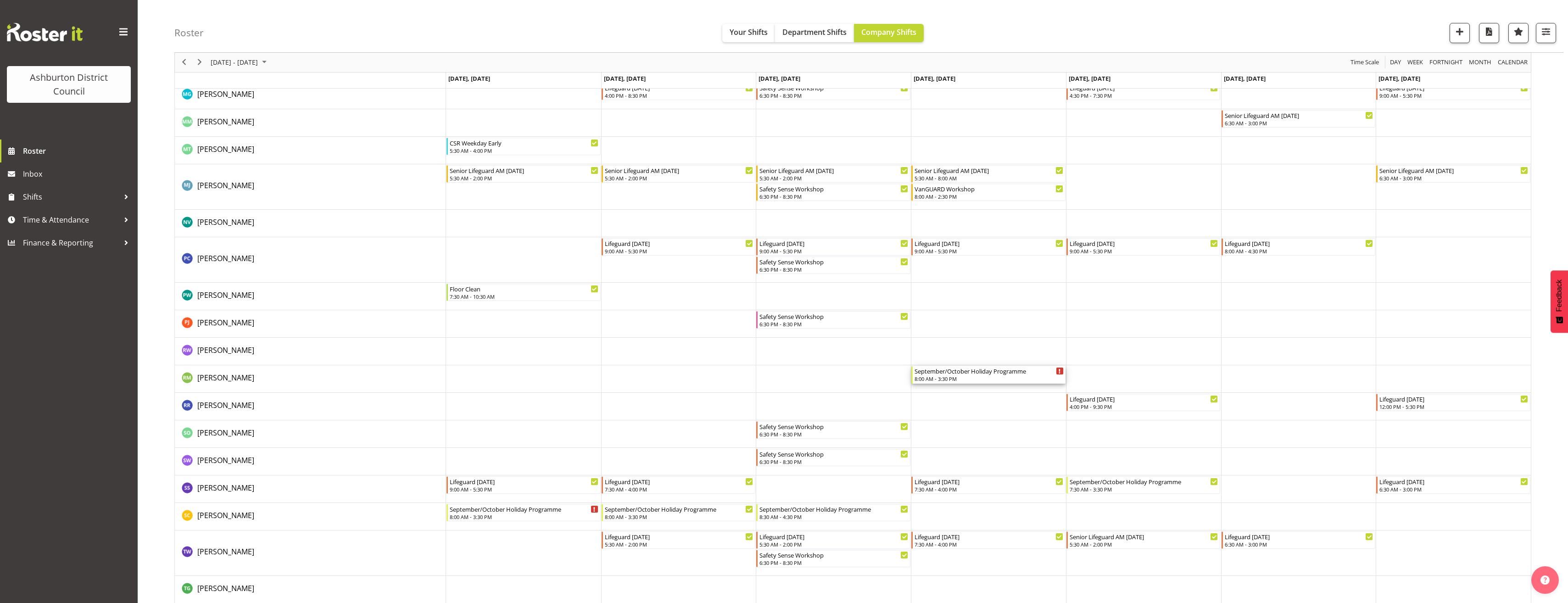
click at [948, 378] on div "8:00 AM - 3:30 PM" at bounding box center [989, 379] width 149 height 7
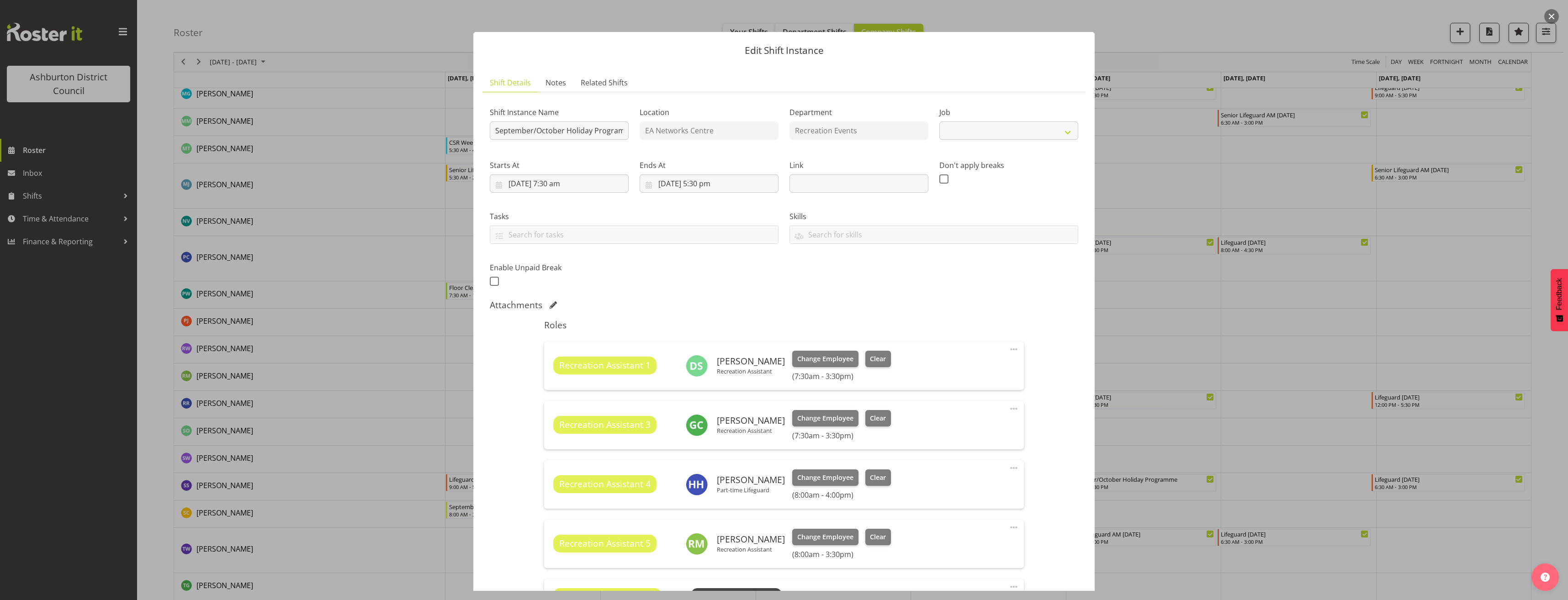
select select "4046"
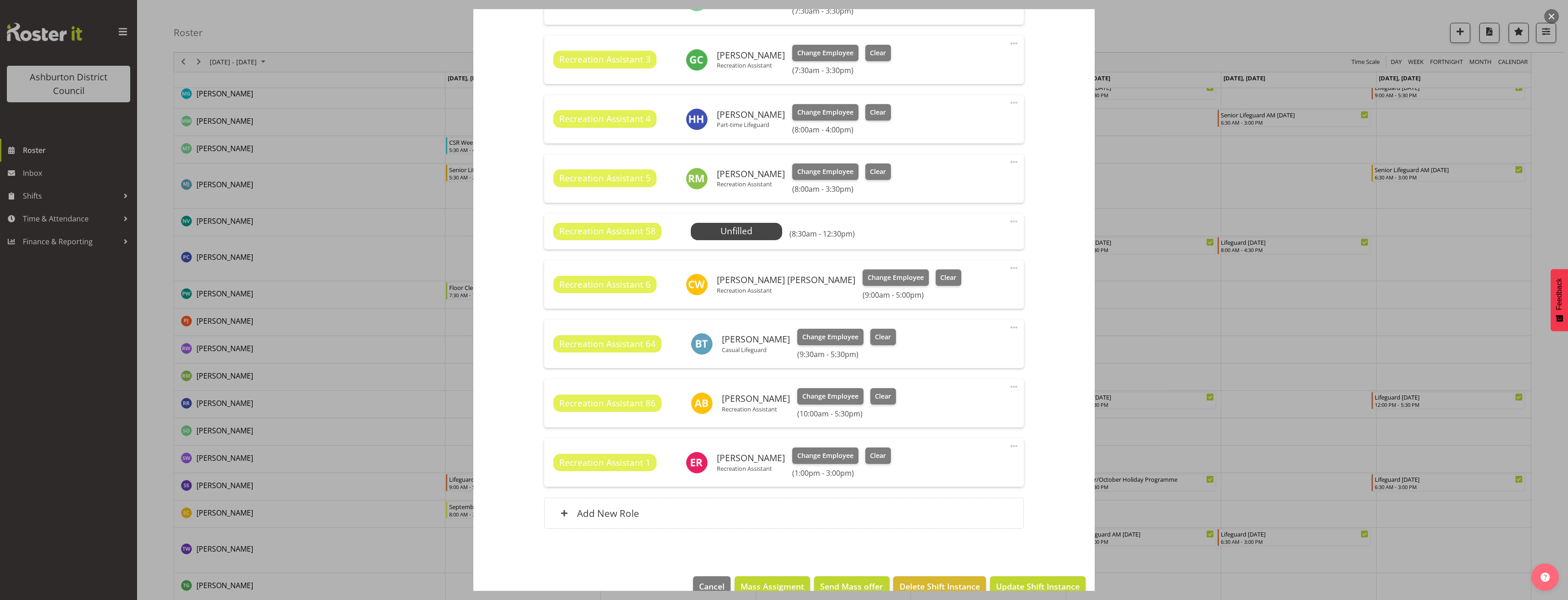
scroll to position [384, 0]
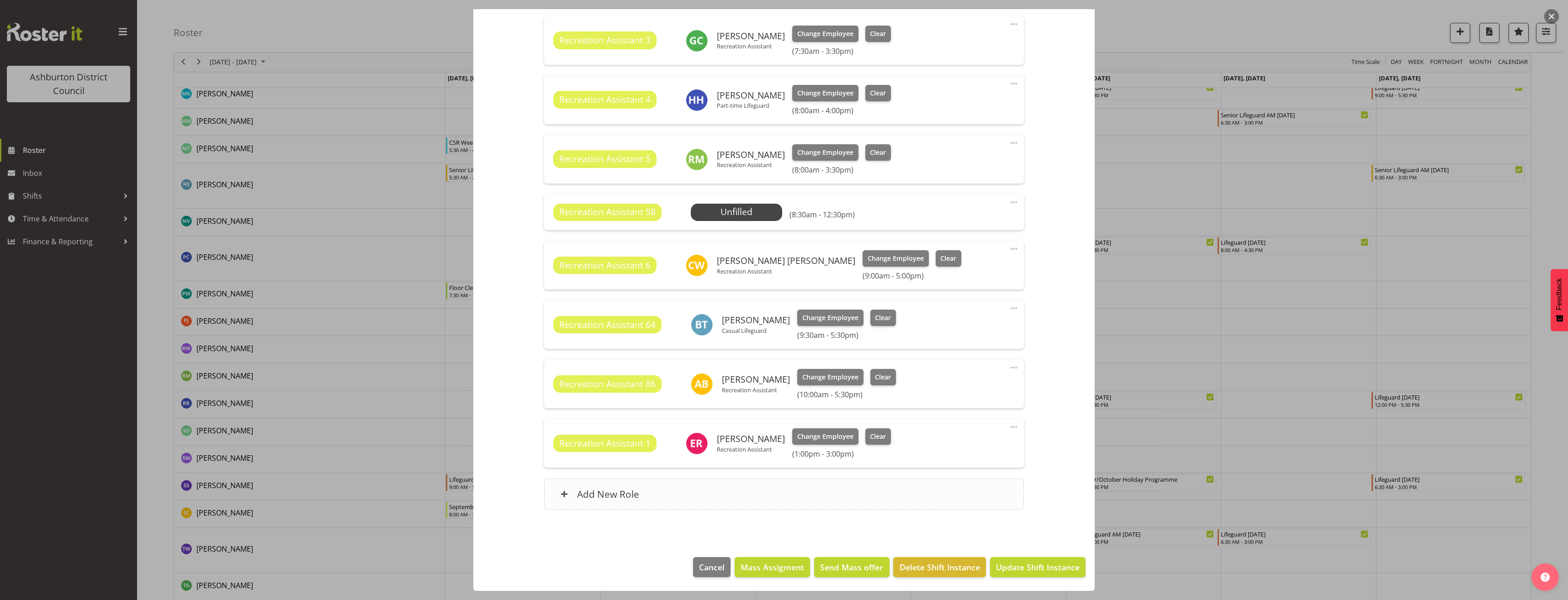
click at [922, 493] on div "Add New Role" at bounding box center [784, 494] width 480 height 31
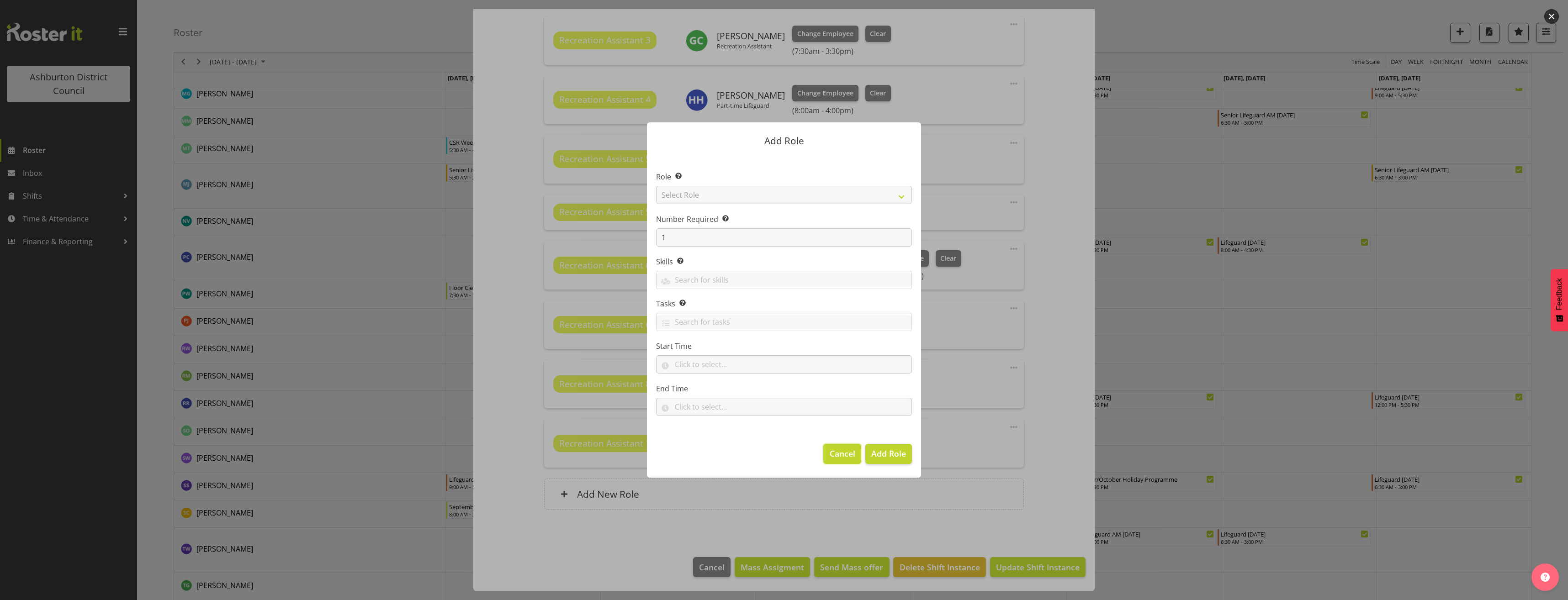
click at [837, 451] on span "Cancel" at bounding box center [842, 454] width 26 height 12
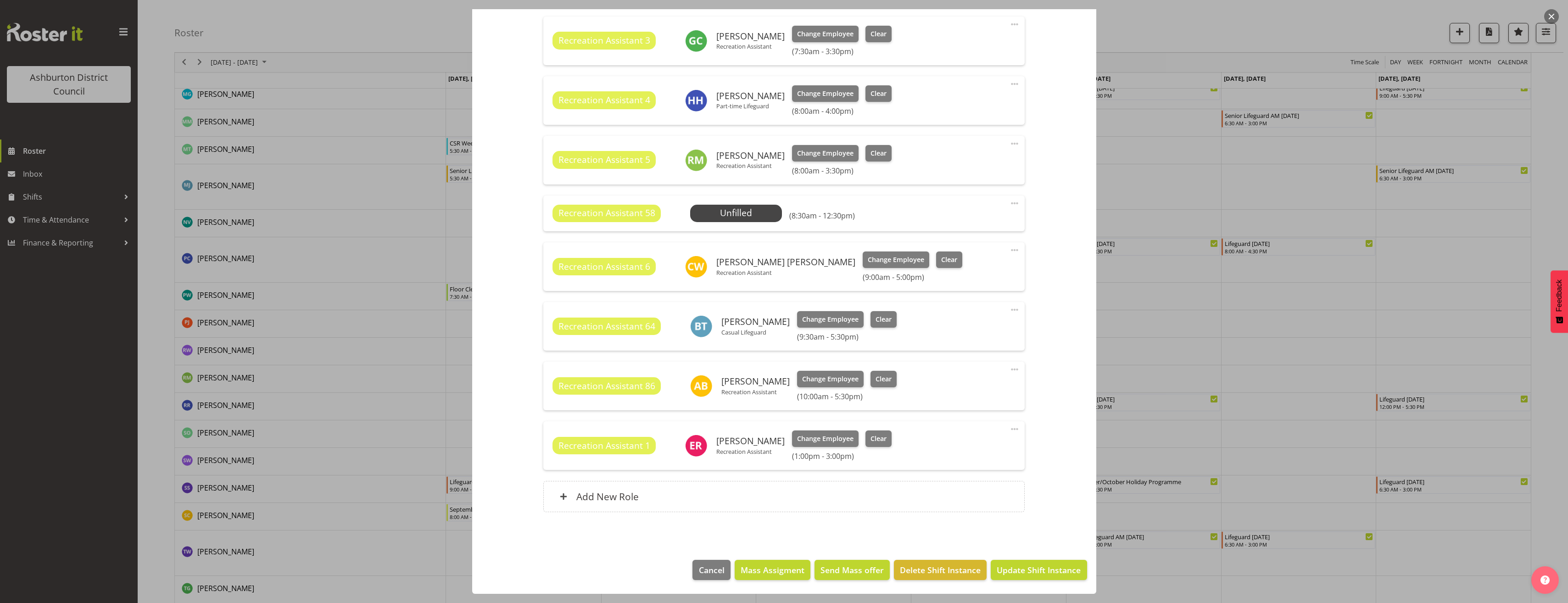
click at [1012, 206] on span at bounding box center [1014, 203] width 11 height 11
click at [997, 218] on link "Edit" at bounding box center [976, 223] width 88 height 17
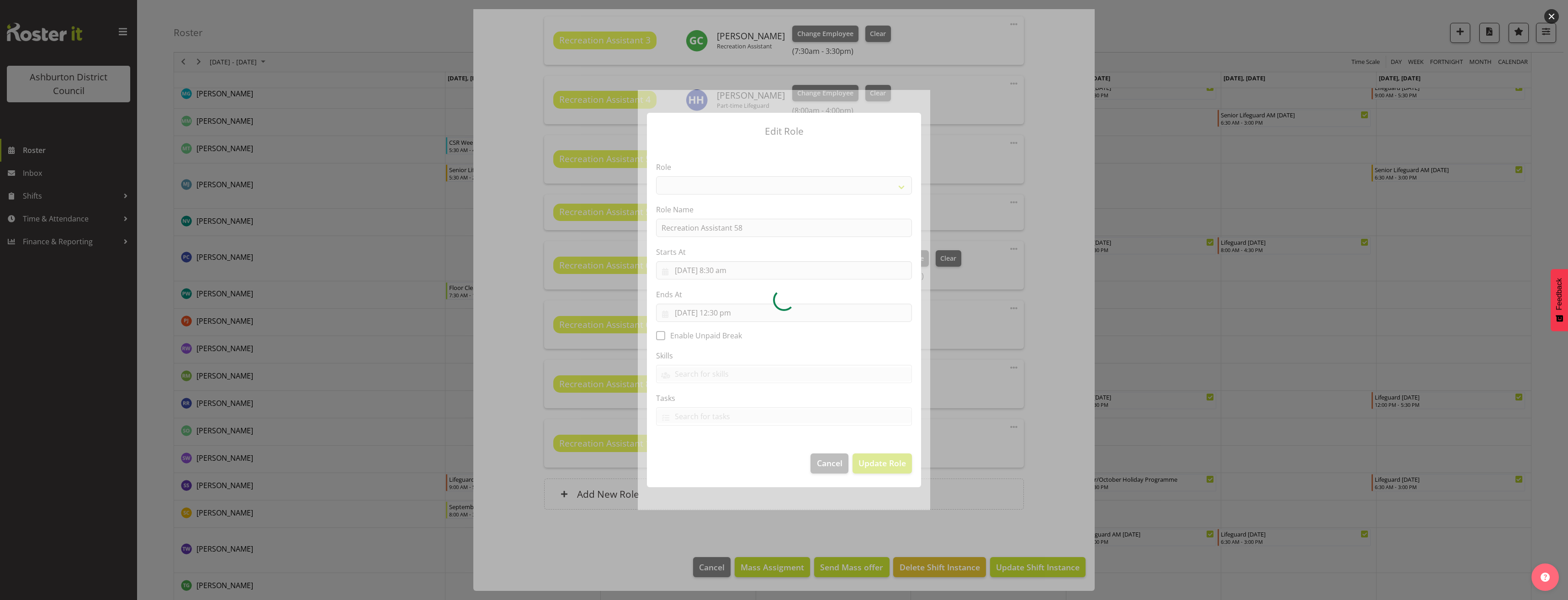
select select "84"
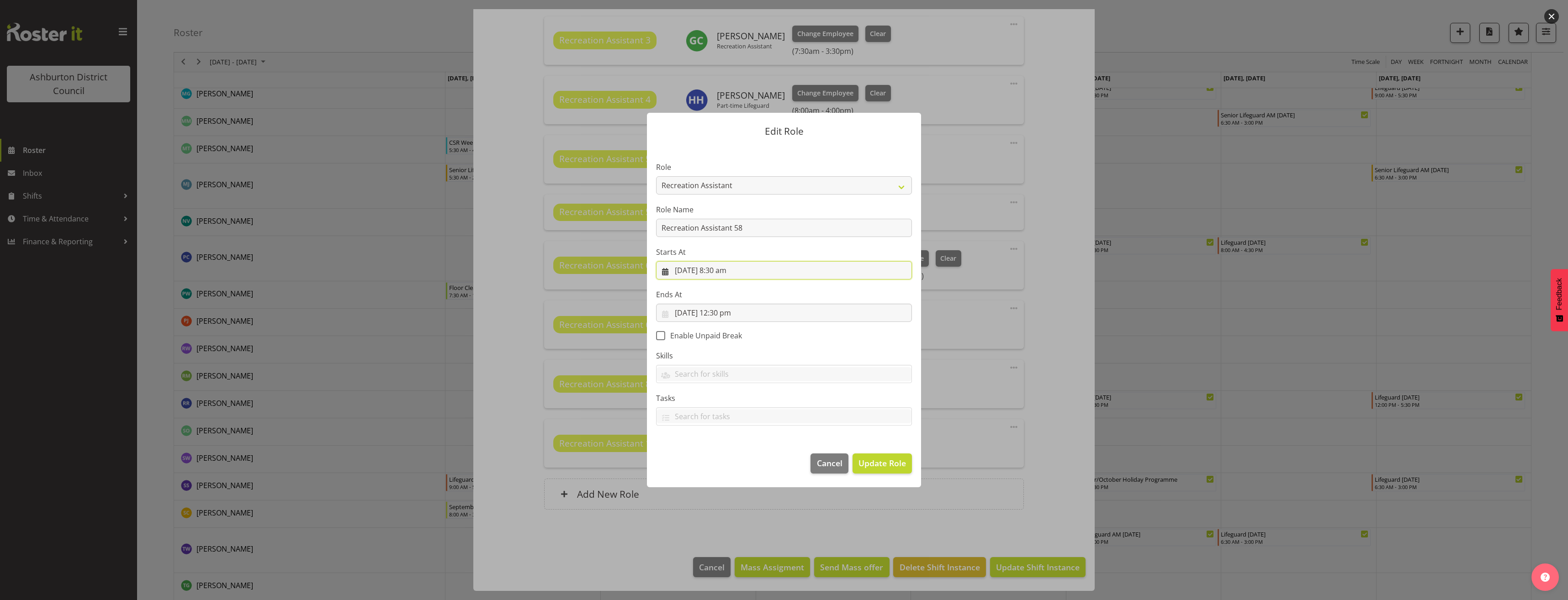
click at [730, 267] on input "[DATE] 8:30 am" at bounding box center [784, 270] width 256 height 18
click at [727, 464] on select "00 01 02 03 04 05 06 07 08 09 10 11 12 13 14 15 16 17 18 19 20 21 22 23" at bounding box center [729, 463] width 20 height 18
select select "13"
type input "[DATE] 1:30 pm"
click at [756, 461] on select "00 01 02 03 04 05 06 07 08 09 10 11 12 13 14 15 16 17 18 19 20 21 22 23 24 25 2…" at bounding box center [753, 463] width 20 height 18
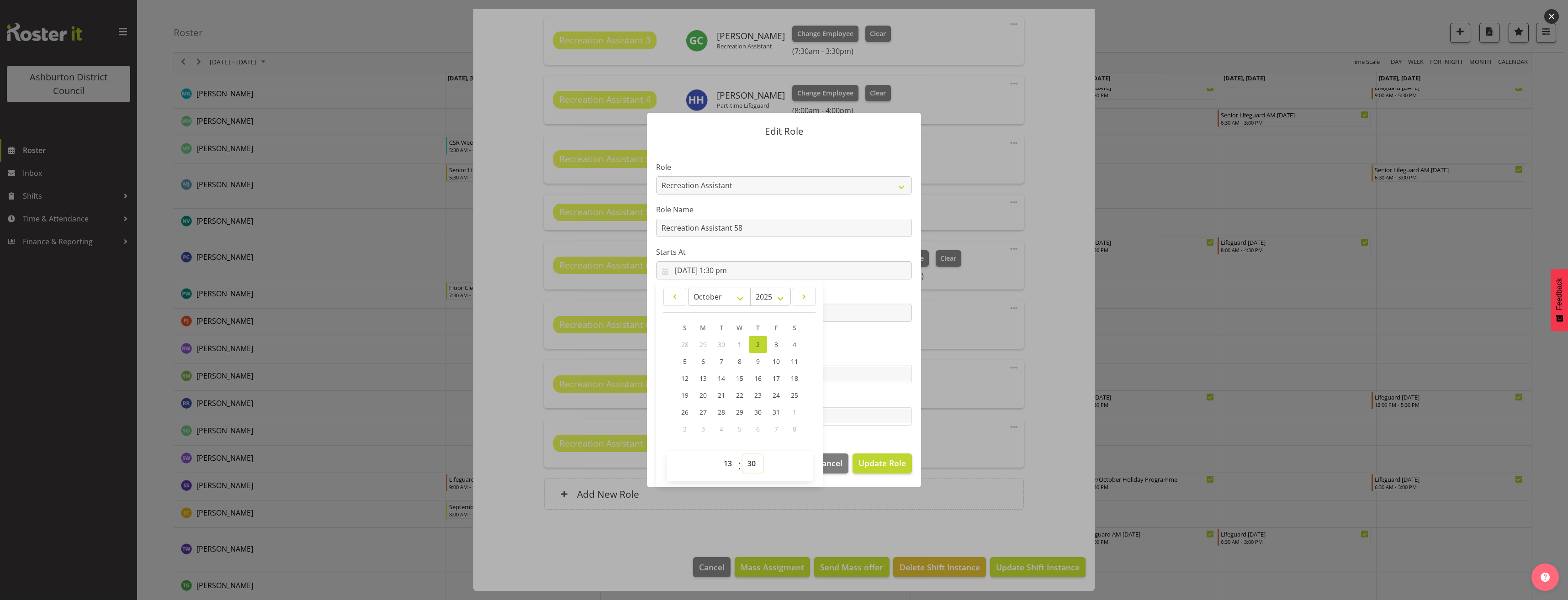
select select "0"
click at [743, 455] on select "00 01 02 03 04 05 06 07 08 09 10 11 12 13 14 15 16 17 18 19 20 21 22 23 24 25 2…" at bounding box center [753, 463] width 20 height 18
type input "[DATE] 1:00 pm"
click at [852, 349] on section "Role AAGM Deputy Director AAGM Director Archivist Childrens Librarian Collectio…" at bounding box center [784, 295] width 274 height 299
click at [722, 313] on input "[DATE] 12:30 pm" at bounding box center [784, 313] width 256 height 18
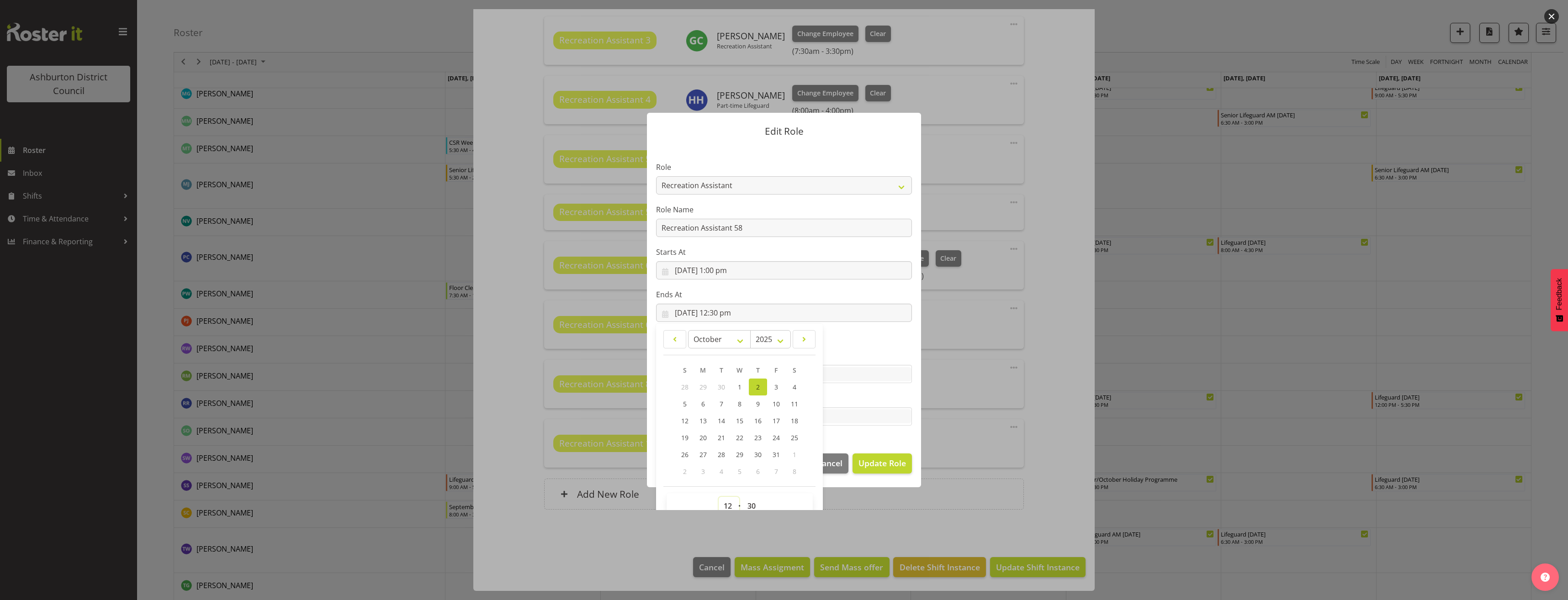
drag, startPoint x: 719, startPoint y: 506, endPoint x: 713, endPoint y: 504, distance: 6.3
click at [719, 506] on select "00 01 02 03 04 05 06 07 08 09 10 11 12 13 14 15 16 17 18 19 20 21 22 23" at bounding box center [729, 506] width 20 height 18
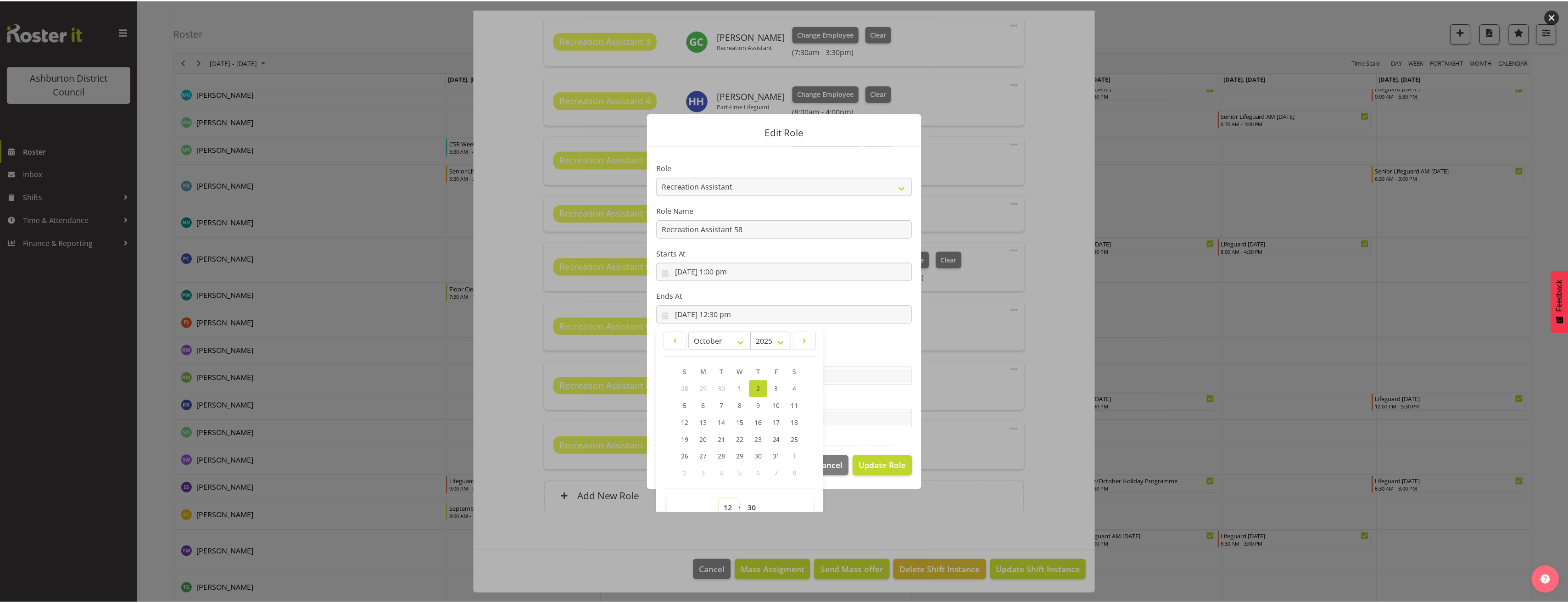
scroll to position [5, 0]
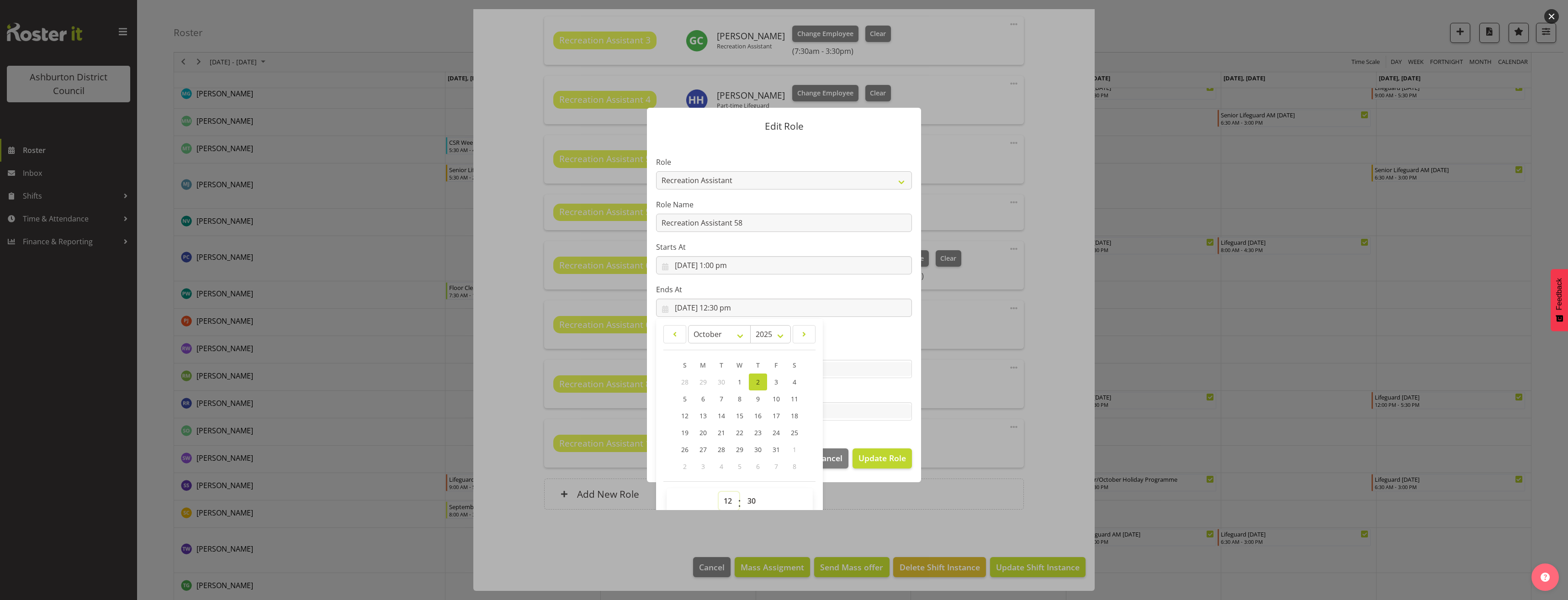
select select "15"
type input "[DATE] 3:30 pm"
click at [747, 496] on select "00 01 02 03 04 05 06 07 08 09 10 11 12 13 14 15 16 17 18 19 20 21 22 23 24 25 2…" at bounding box center [753, 501] width 20 height 18
select select "0"
click at [743, 492] on select "00 01 02 03 04 05 06 07 08 09 10 11 12 13 14 15 16 17 18 19 20 21 22 23 24 25 2…" at bounding box center [753, 501] width 20 height 18
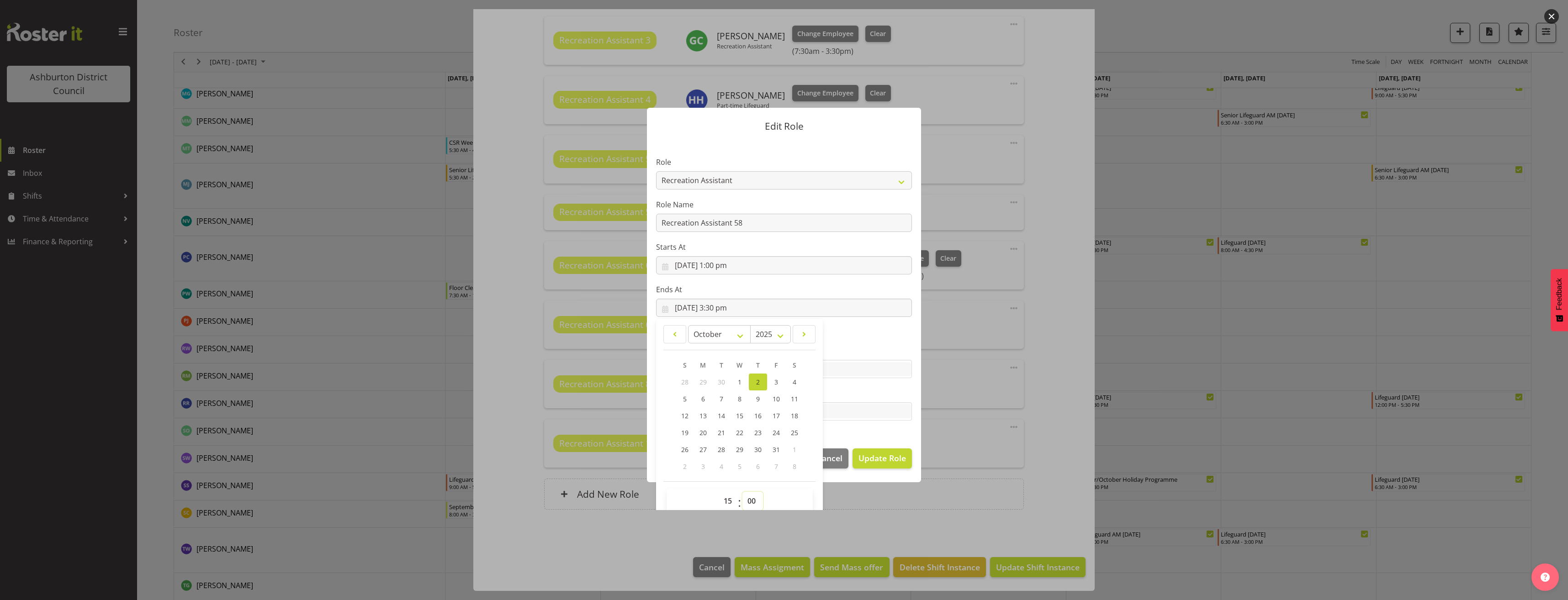
type input "[DATE] 3:00 pm"
click at [894, 456] on span "Update Role" at bounding box center [882, 458] width 48 height 12
select select
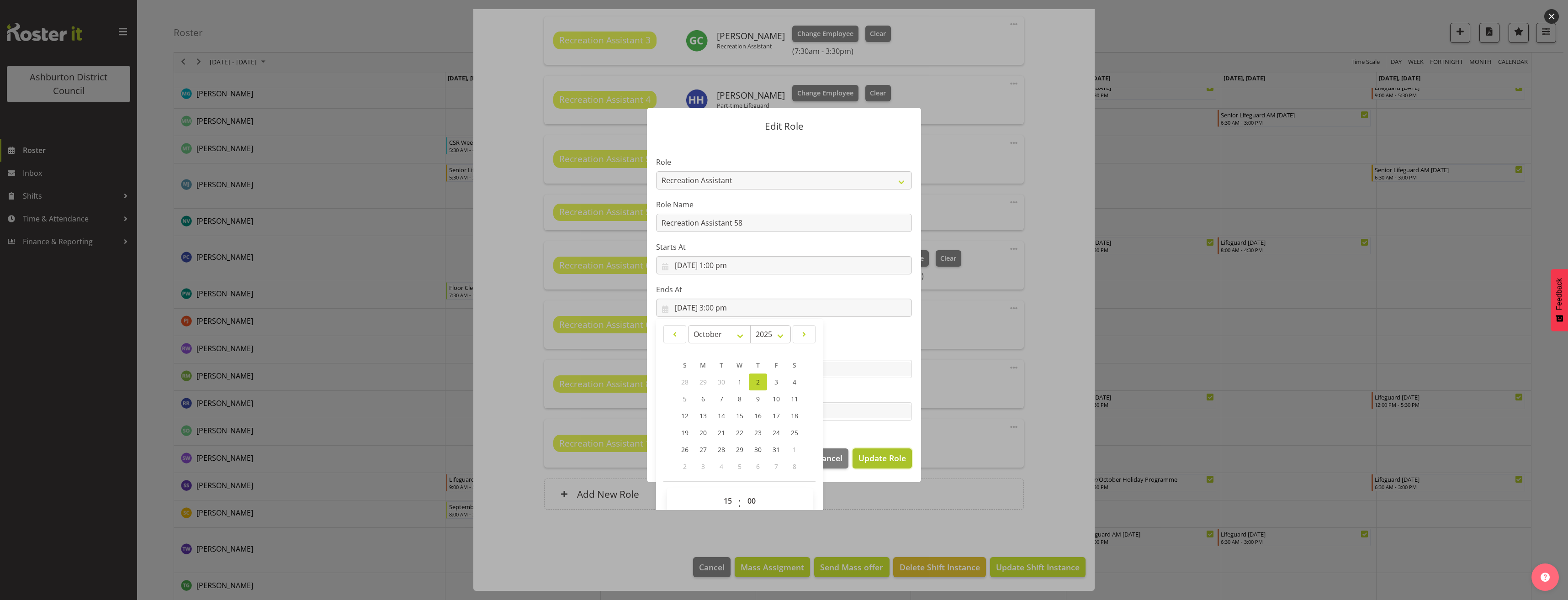
select select
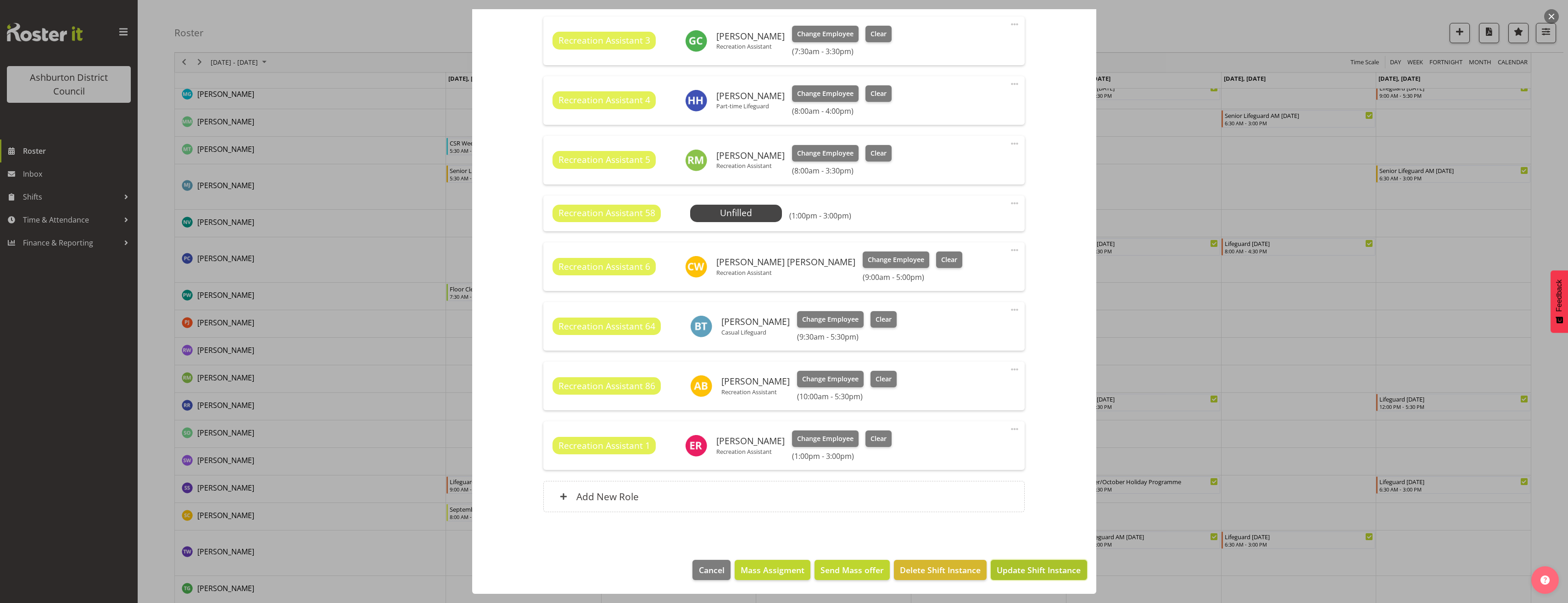
click at [1052, 572] on span "Update Shift Instance" at bounding box center [1039, 570] width 84 height 12
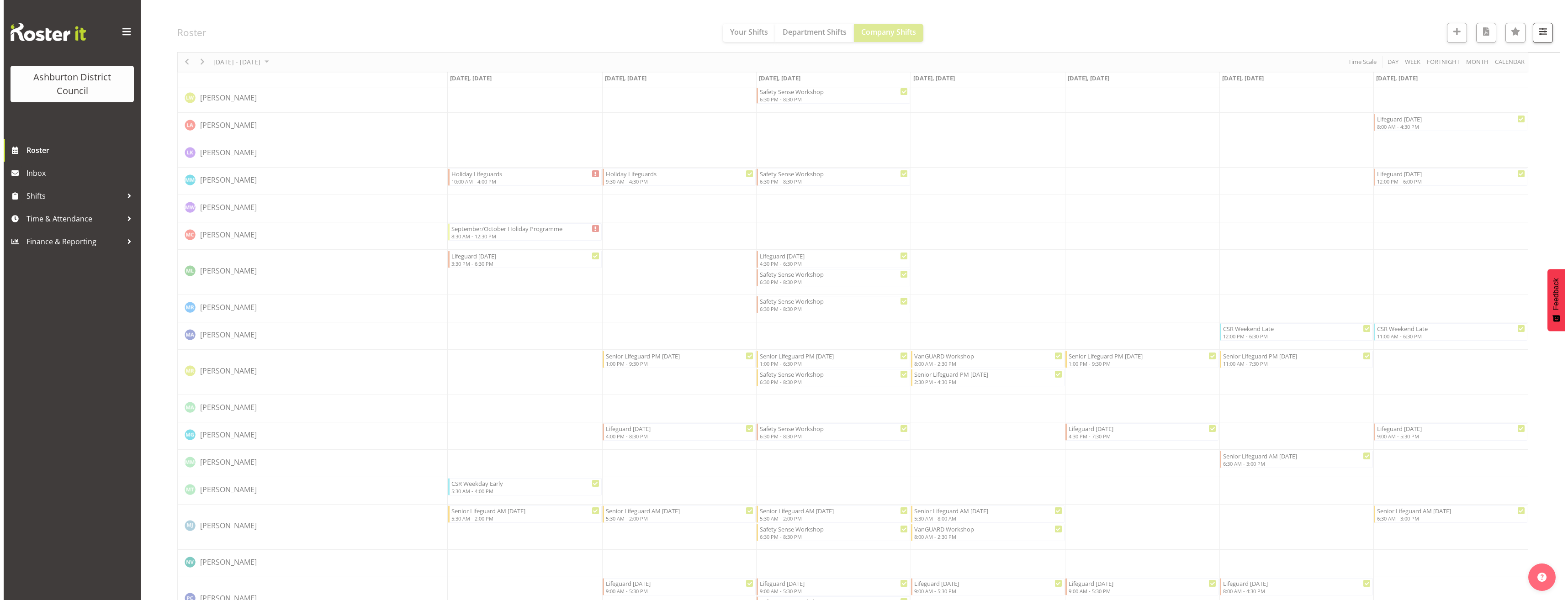
scroll to position [1858, 0]
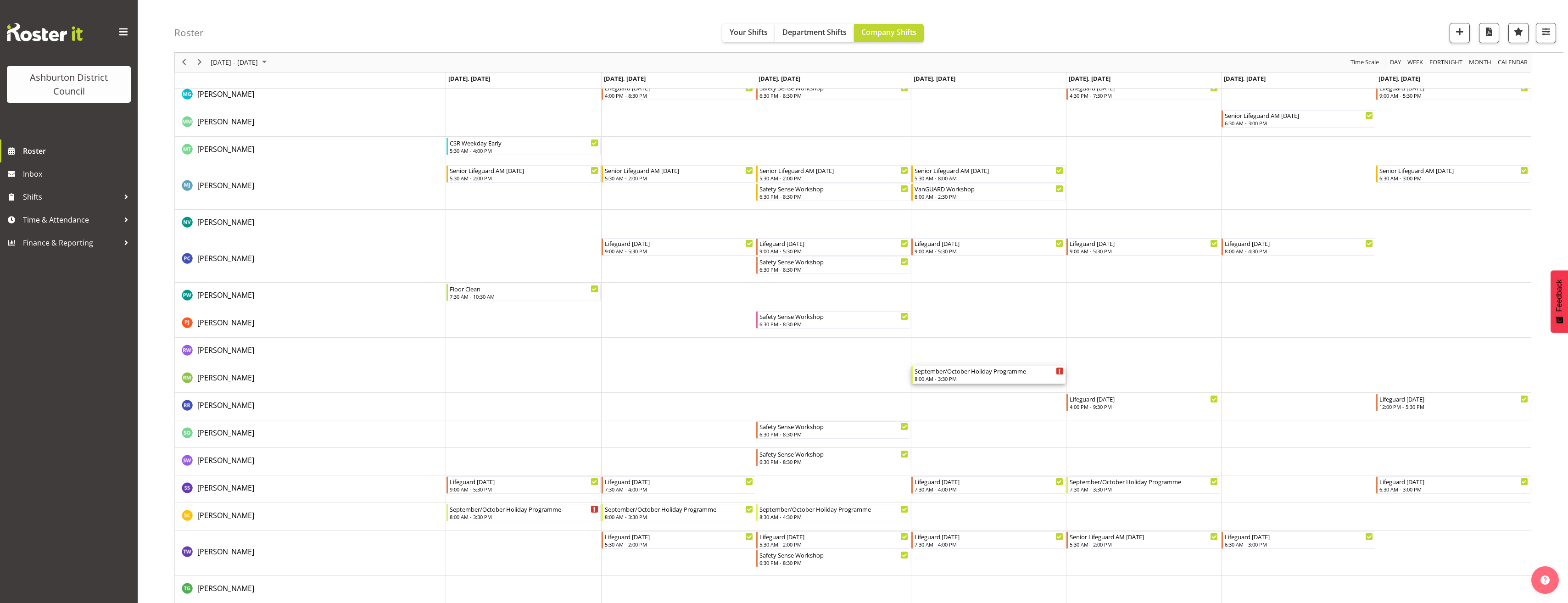
click at [970, 373] on div "September/October Holiday Programme" at bounding box center [989, 371] width 149 height 10
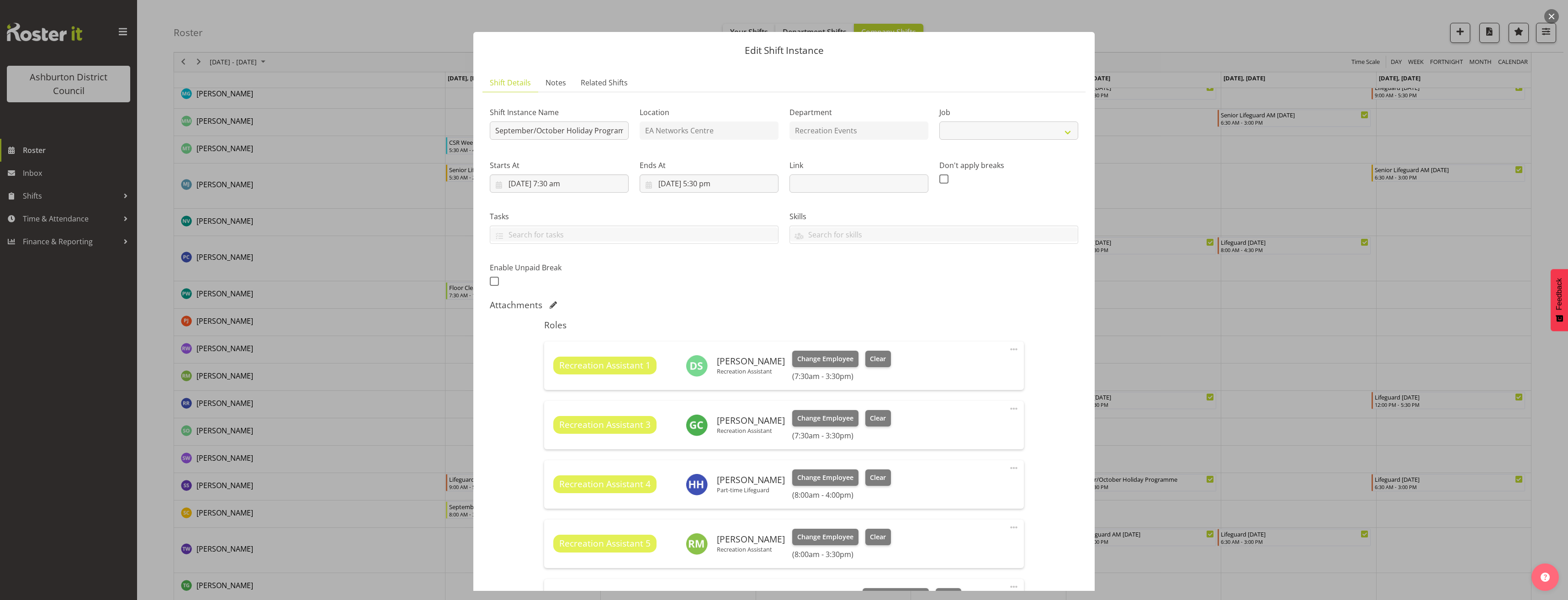
select select "4046"
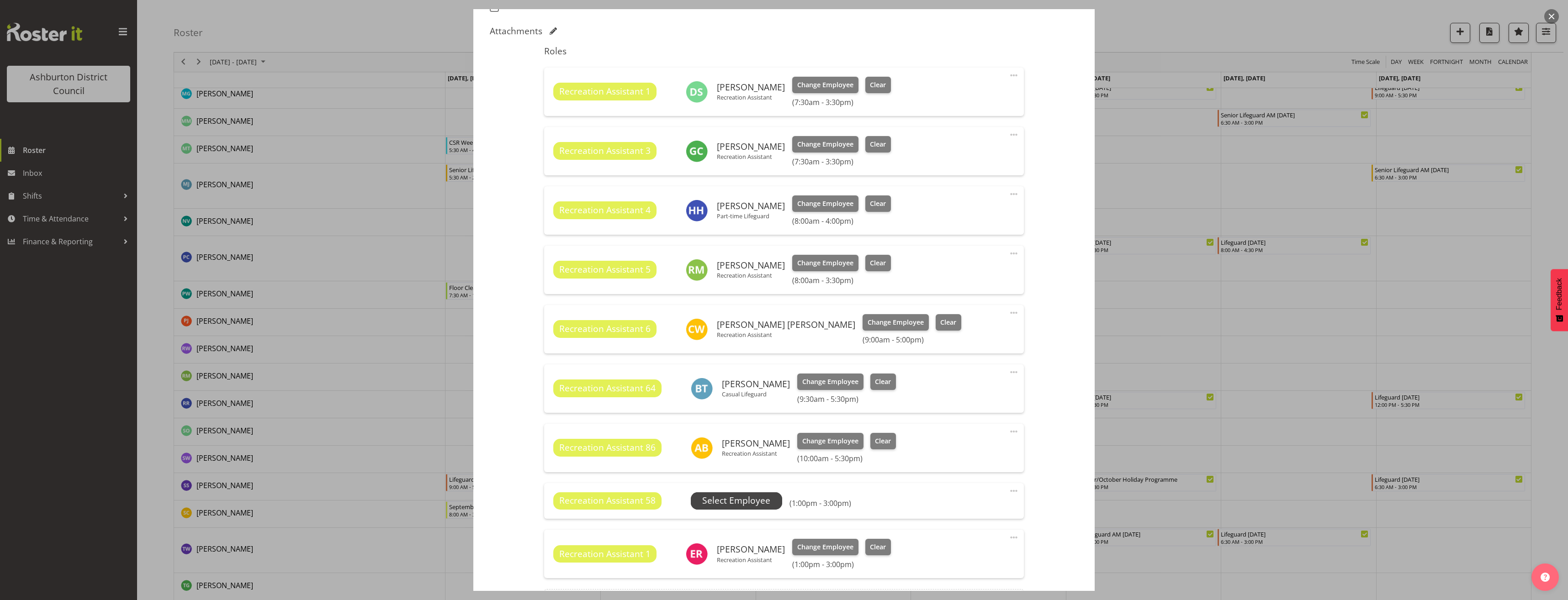
click at [738, 500] on span "Select Employee" at bounding box center [736, 501] width 68 height 13
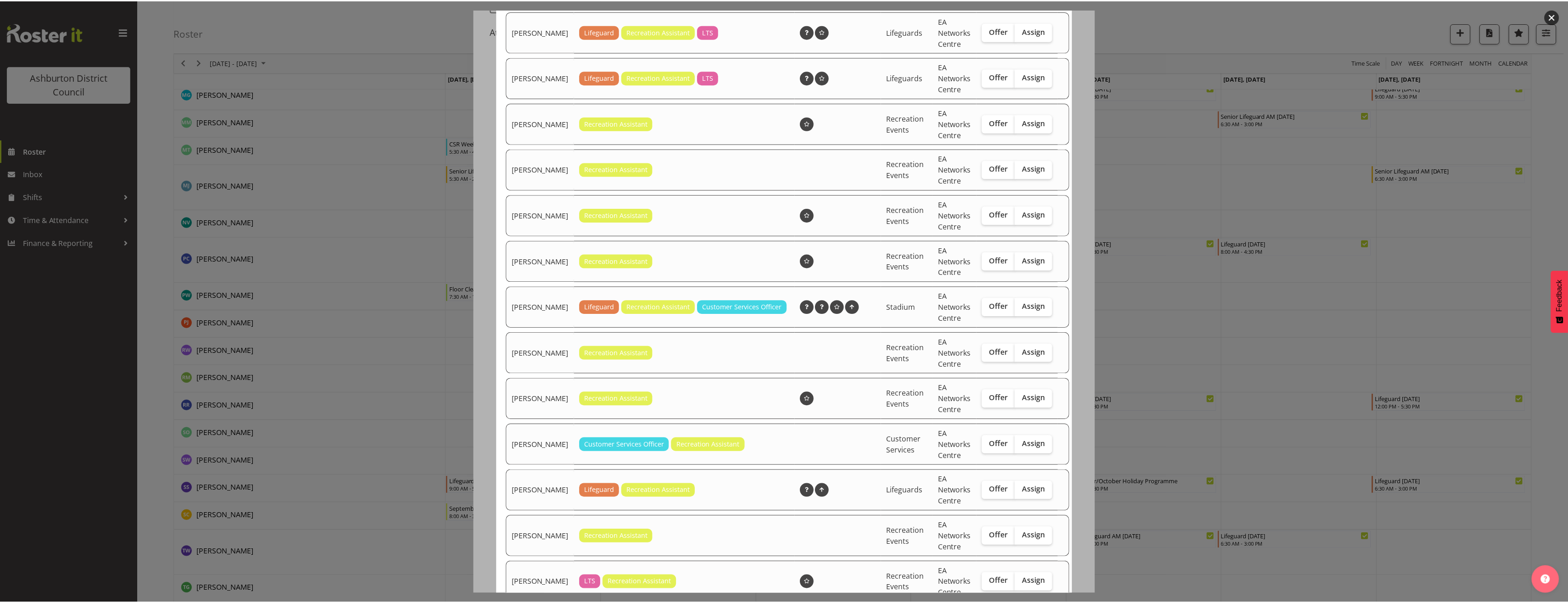
scroll to position [399, 0]
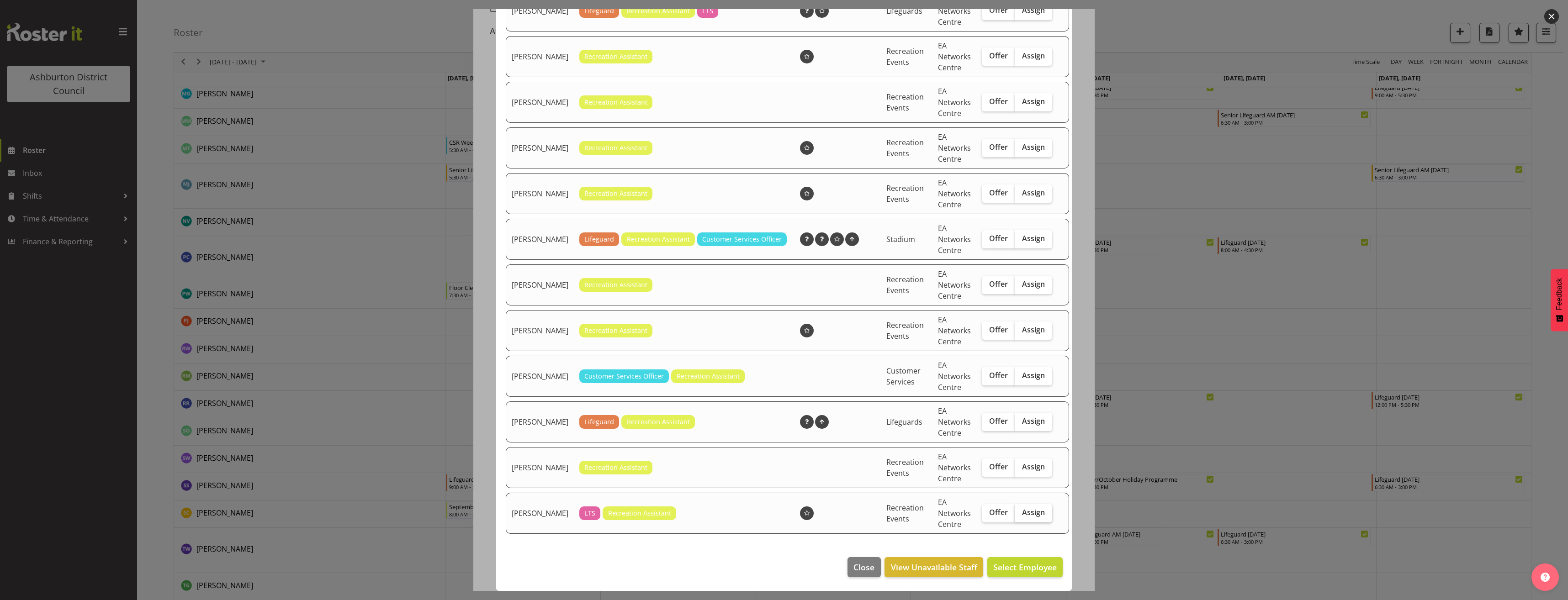
click at [1026, 520] on label "Assign" at bounding box center [1033, 513] width 37 height 18
click at [1020, 516] on input "Assign" at bounding box center [1018, 513] width 6 height 6
checkbox input "true"
click at [1026, 568] on span "Assign [PERSON_NAME]" at bounding box center [1010, 567] width 92 height 11
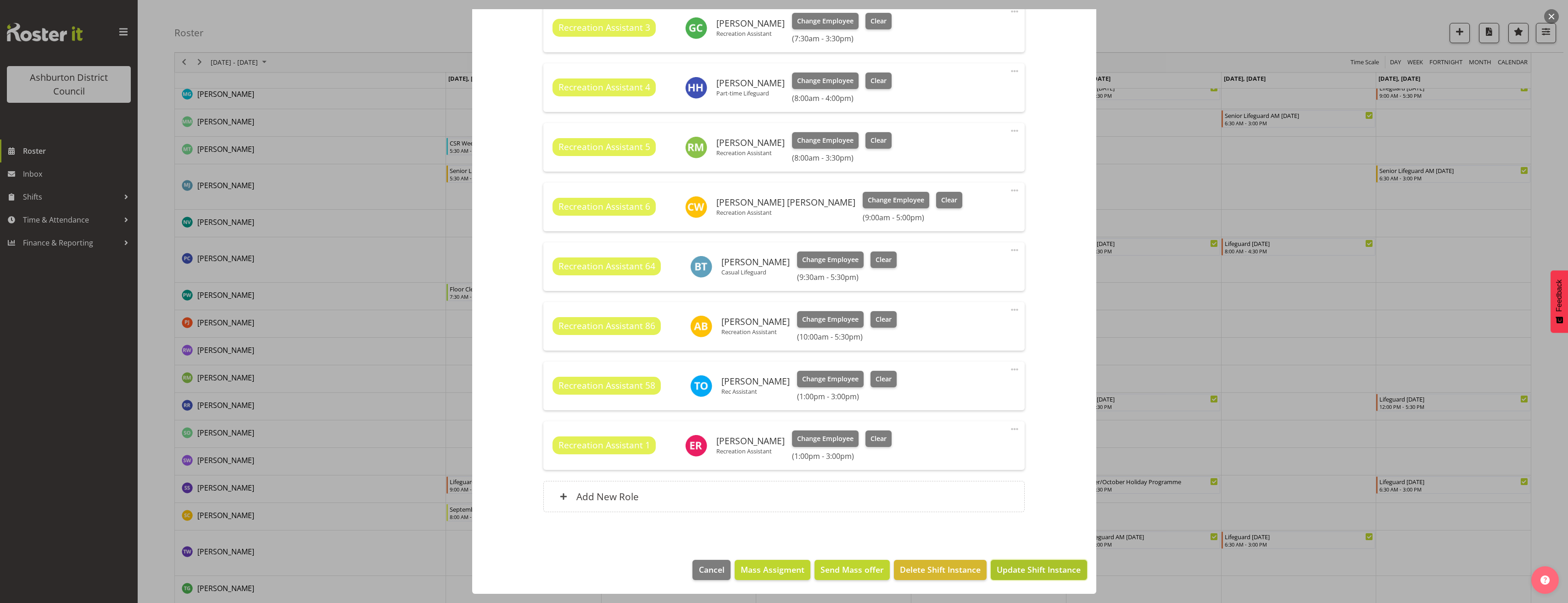
drag, startPoint x: 1053, startPoint y: 566, endPoint x: 1043, endPoint y: 566, distance: 10.0
click at [1053, 566] on span "Update Shift Instance" at bounding box center [1039, 570] width 84 height 12
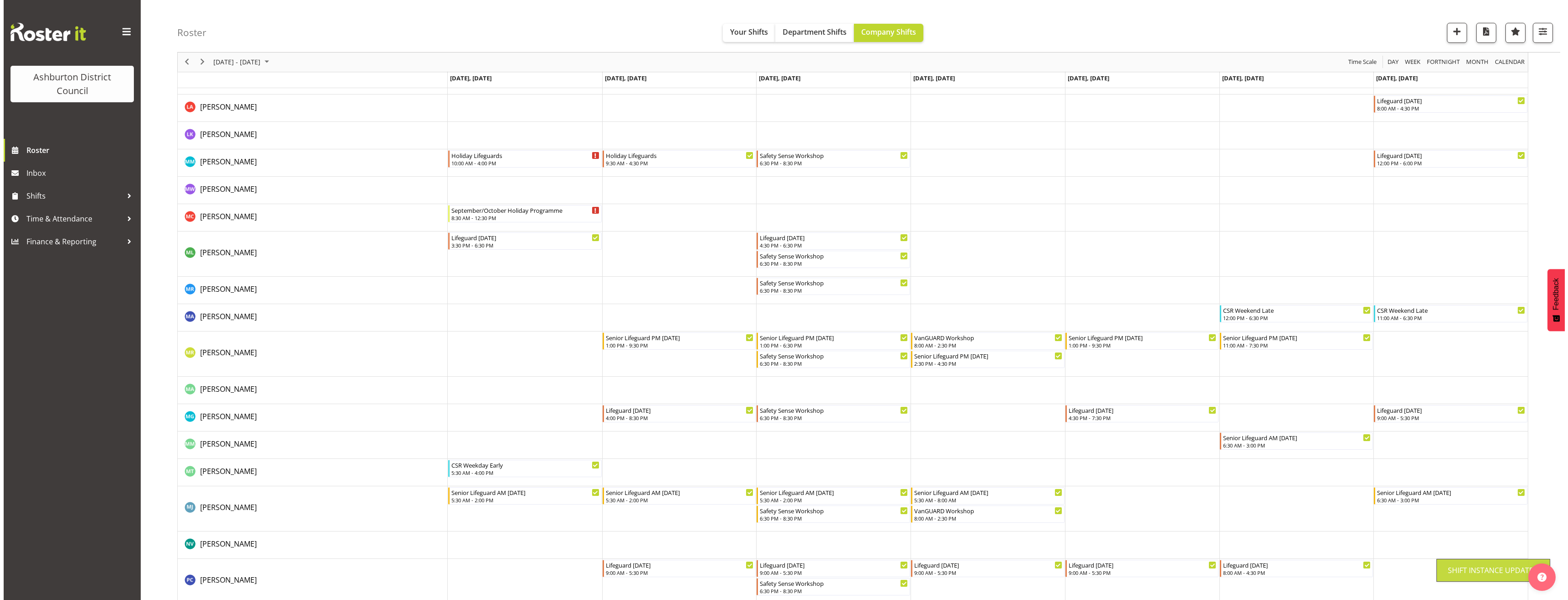
scroll to position [1840, 0]
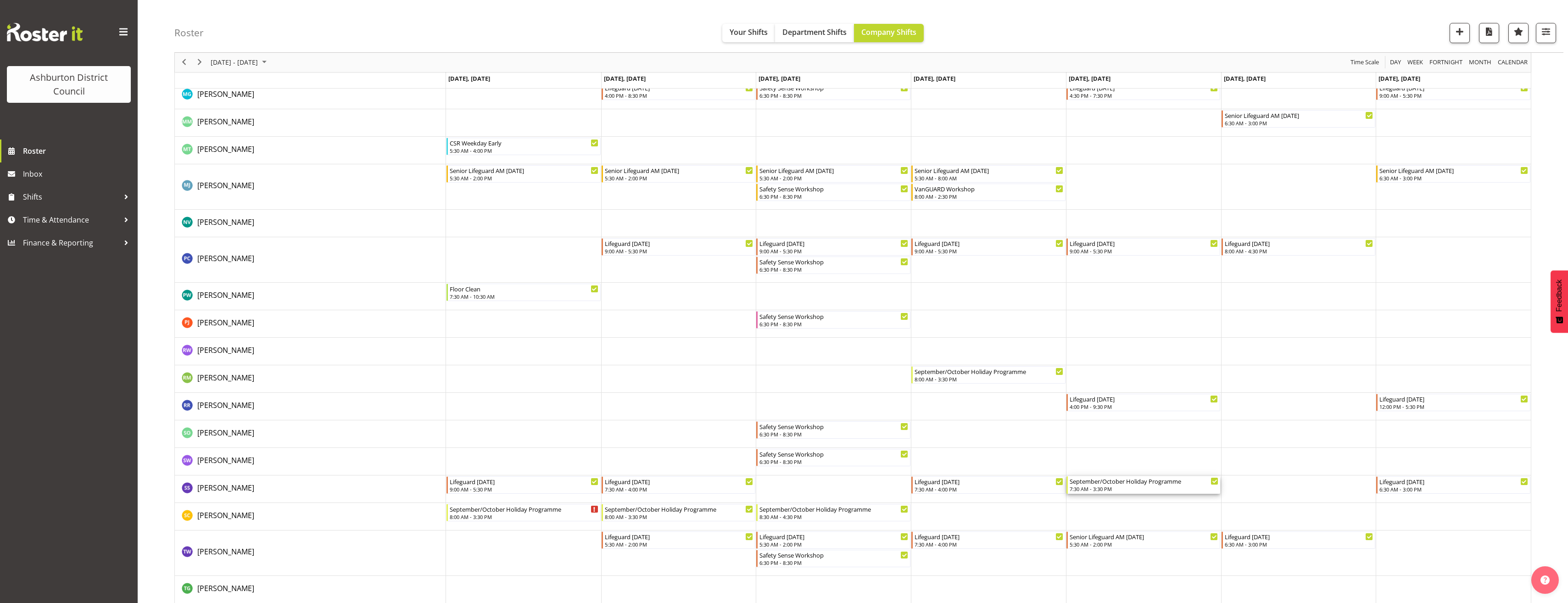
click at [1095, 480] on div "September/October Holiday Programme" at bounding box center [1144, 481] width 149 height 10
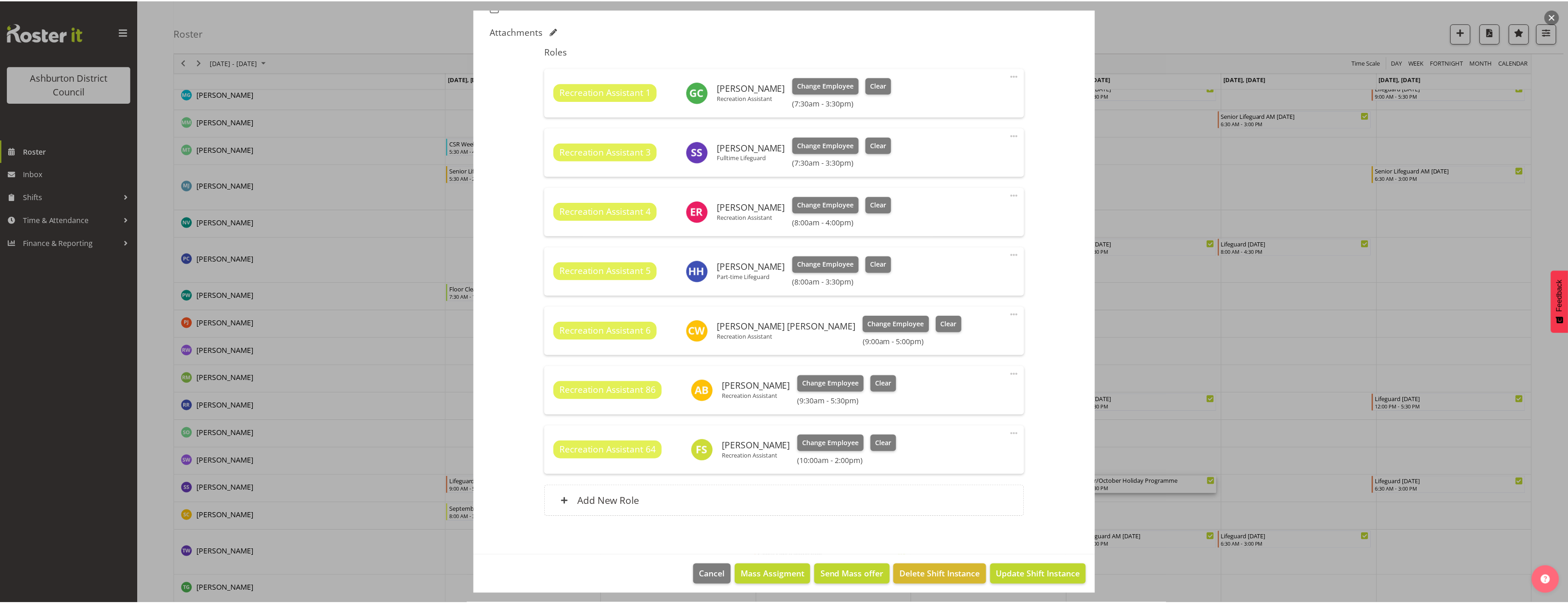
scroll to position [280, 0]
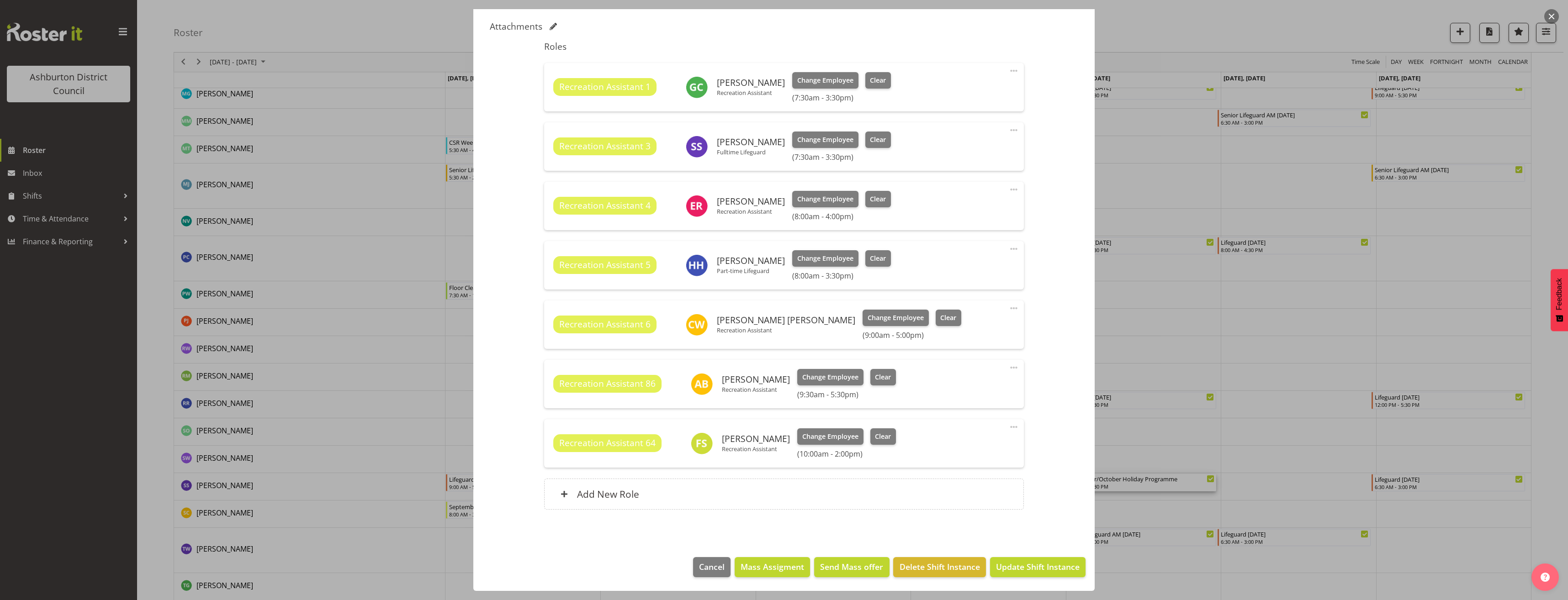
select select "4046"
click at [1262, 481] on div at bounding box center [784, 300] width 1568 height 600
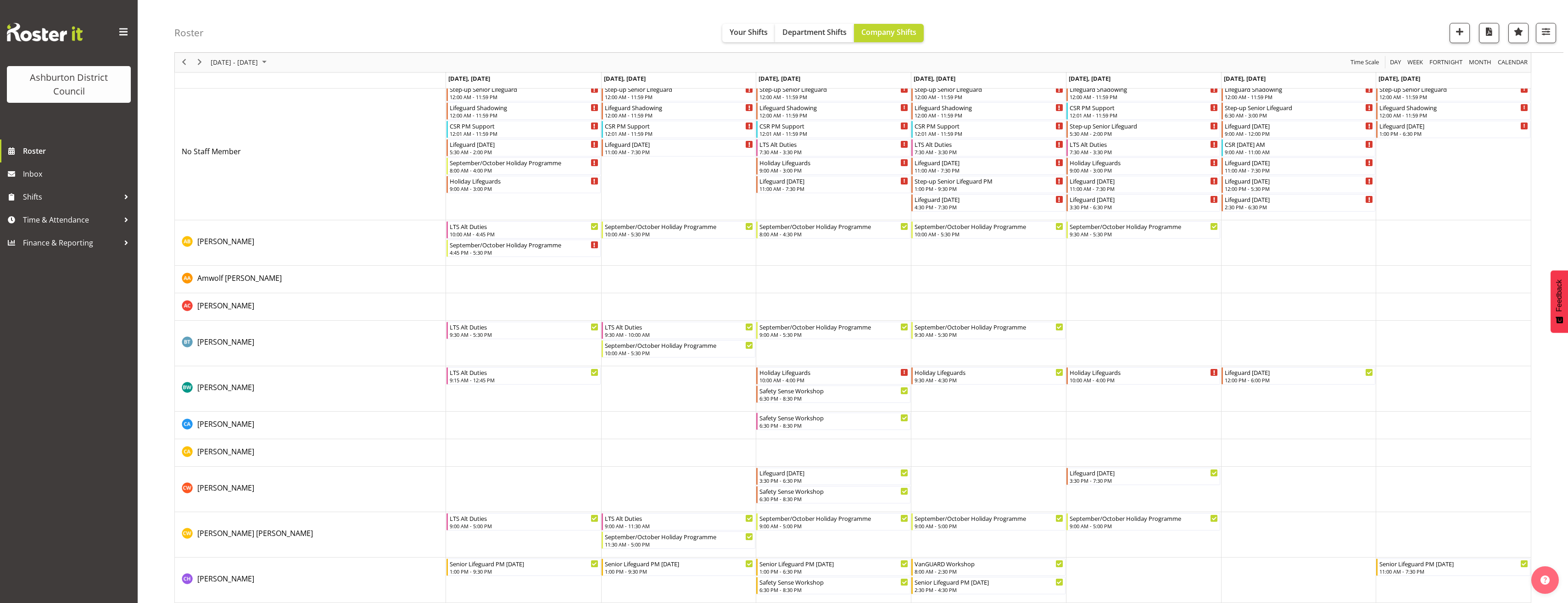
scroll to position [92, 0]
